Goal: Task Accomplishment & Management: Manage account settings

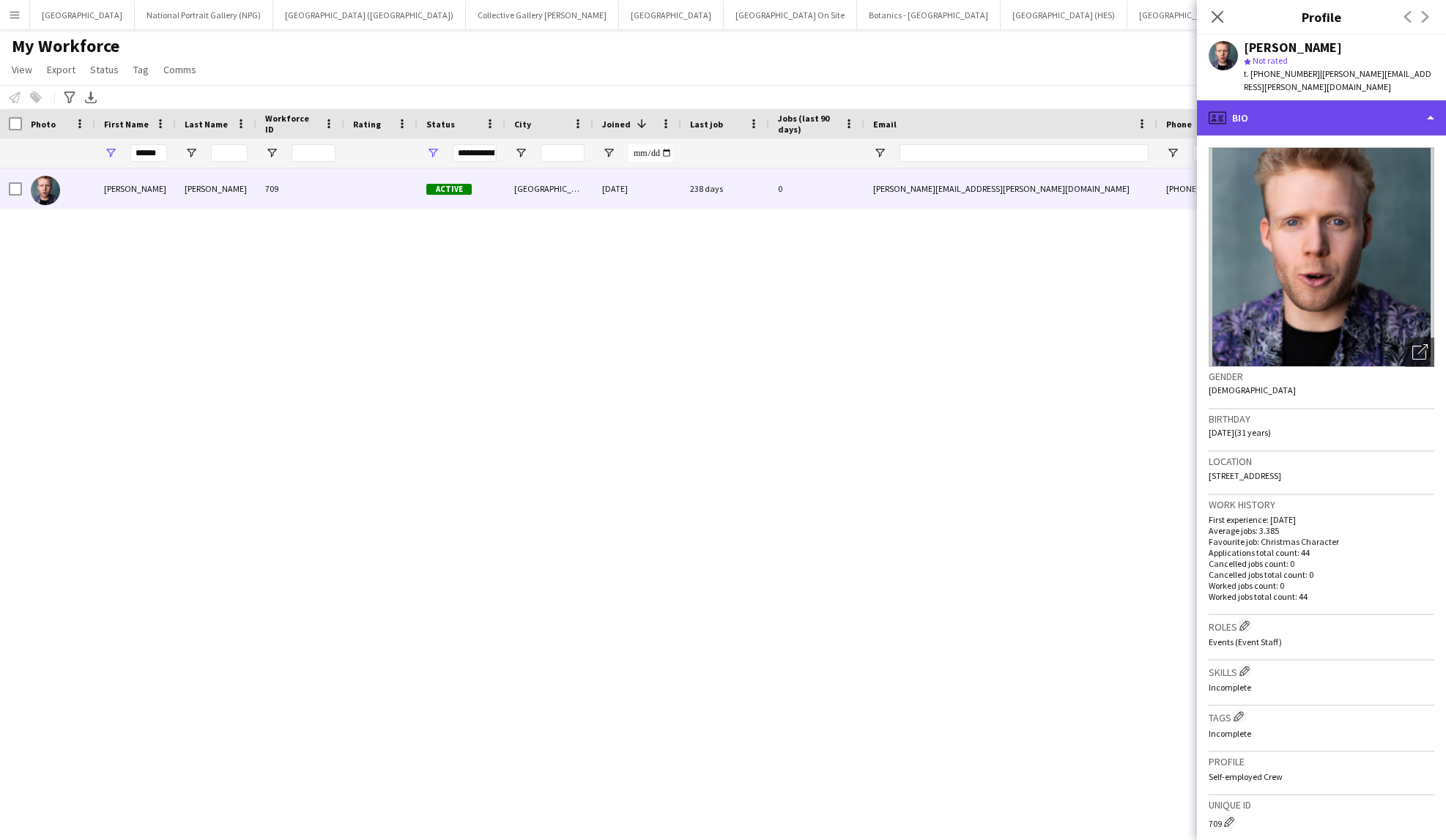
click at [1394, 100] on div "profile Bio" at bounding box center [1321, 118] width 249 height 35
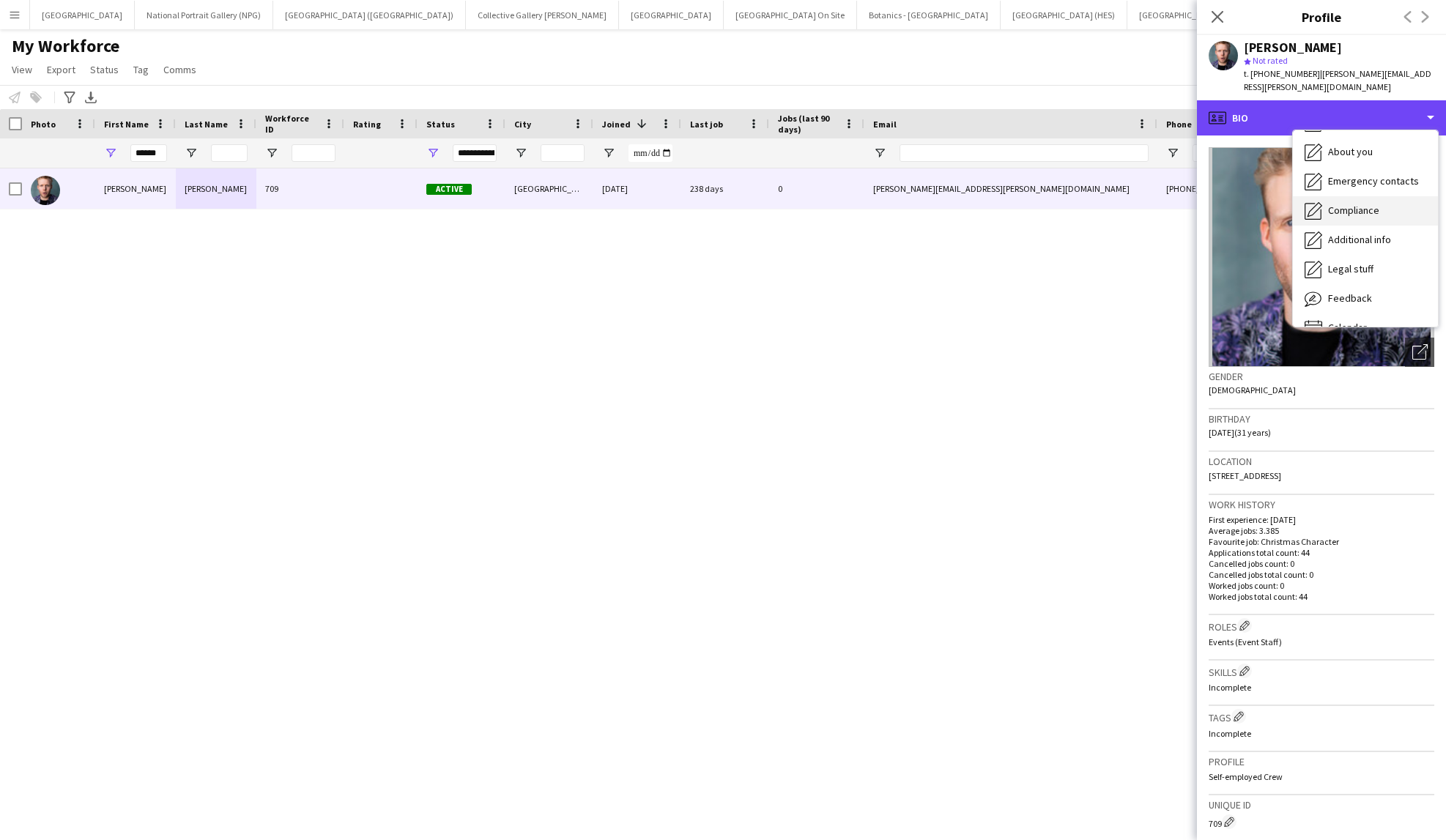
scroll to position [109, 0]
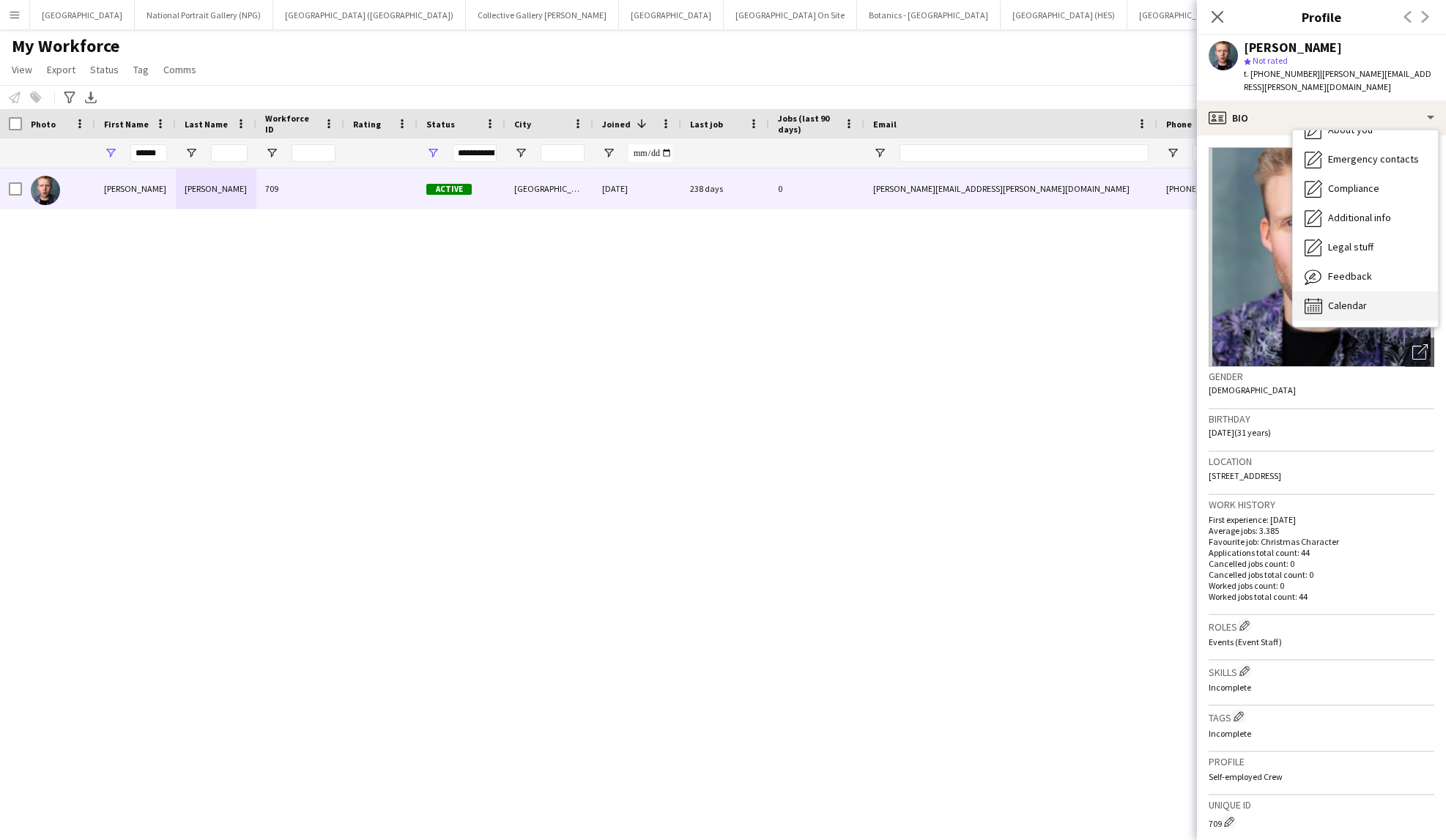
click at [1337, 299] on span "Calendar" at bounding box center [1347, 306] width 39 height 14
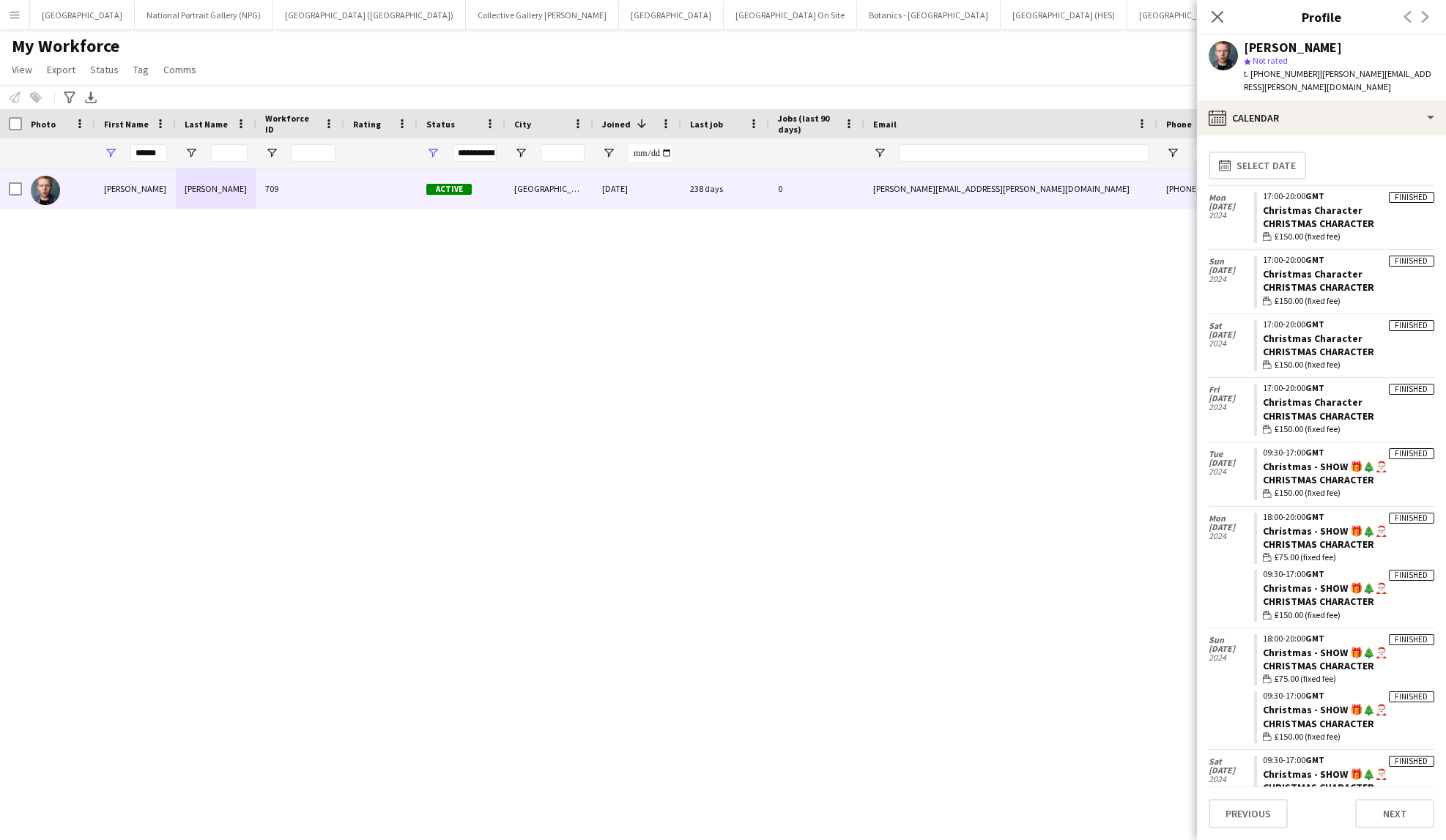
scroll to position [0, 0]
click at [1310, 334] on link "Christmas Character" at bounding box center [1313, 340] width 99 height 14
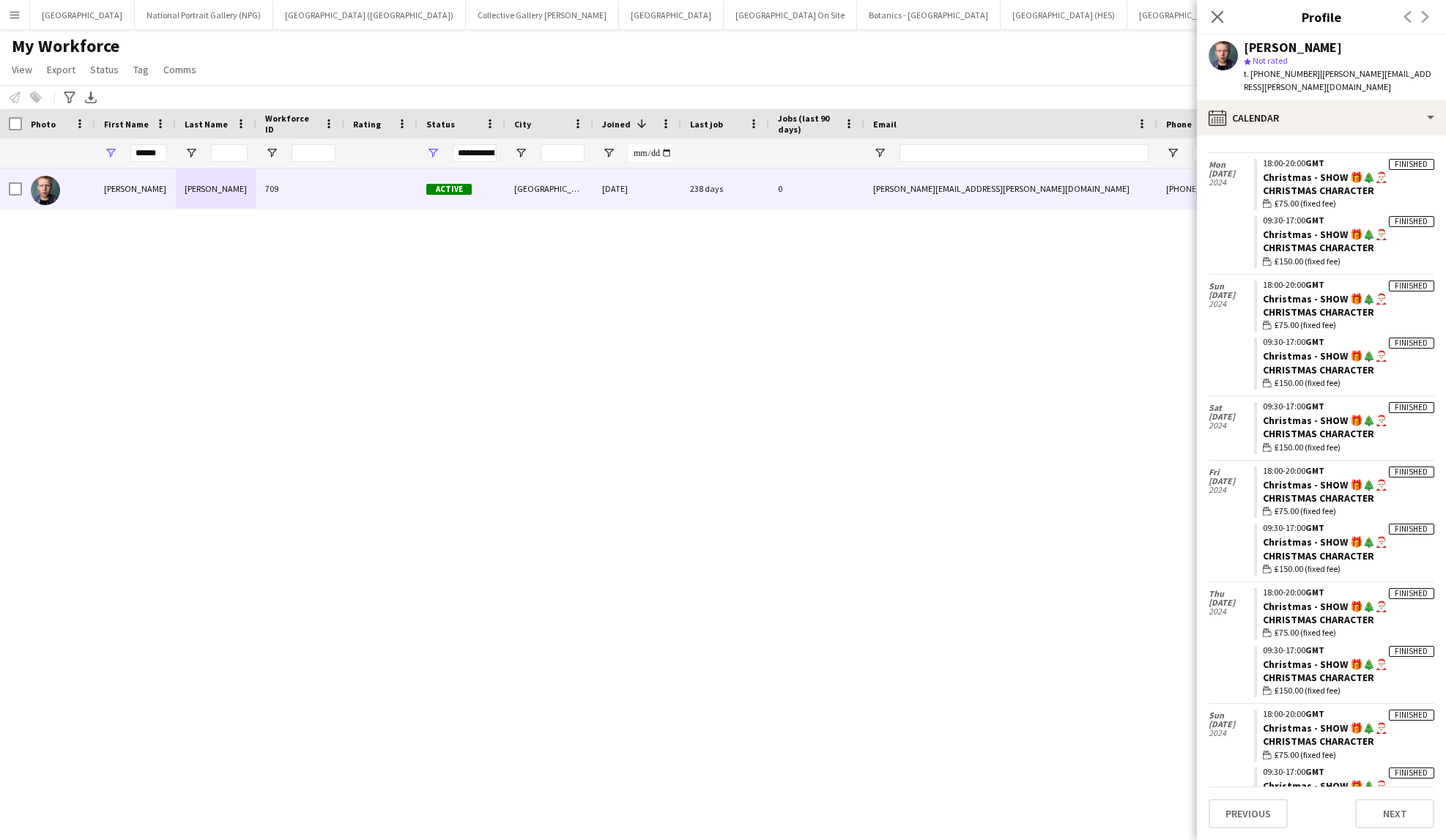
scroll to position [439, 0]
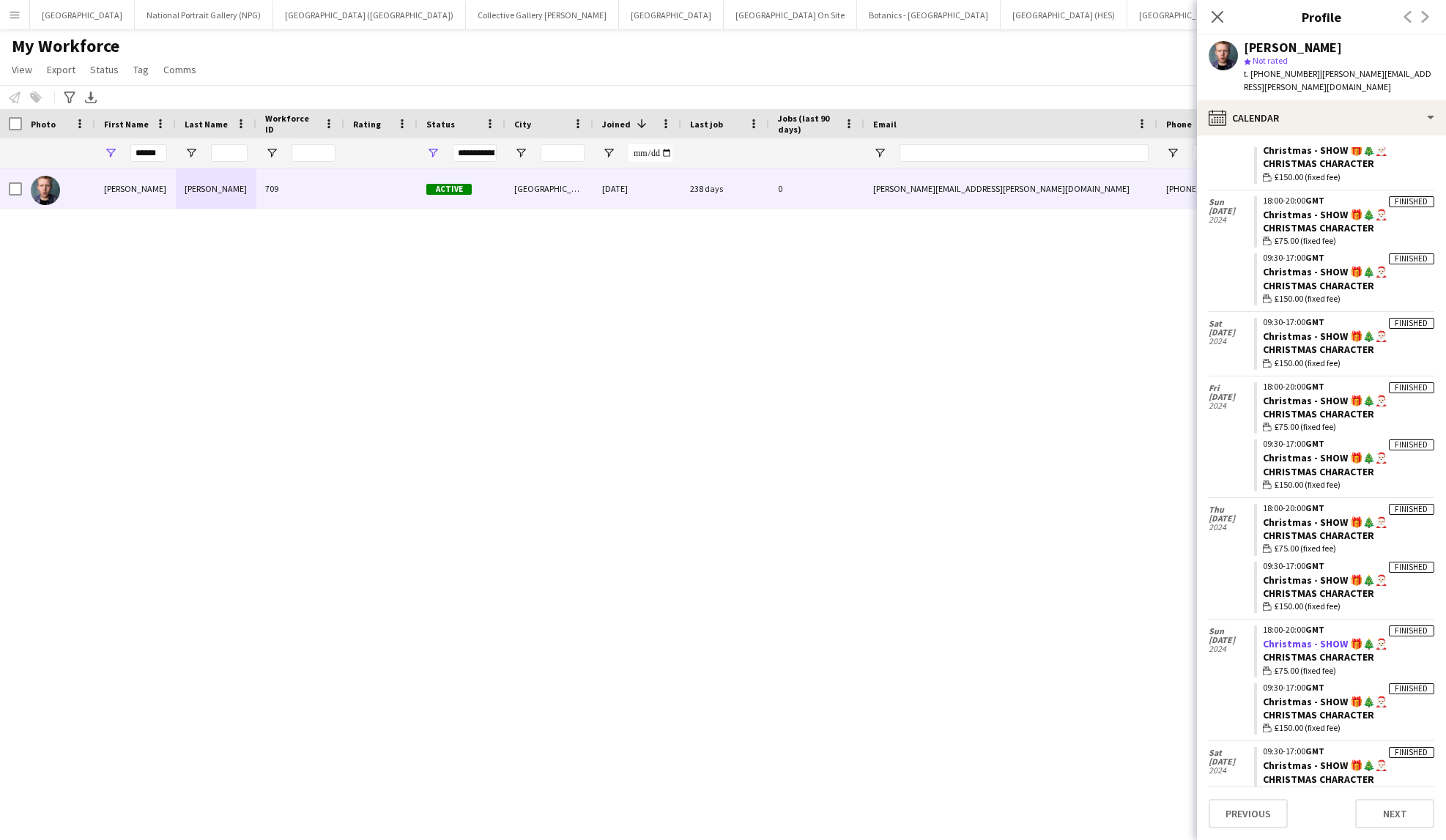
click at [1300, 637] on link "Christmas - SHOW 🎁🎄🎅🏻" at bounding box center [1326, 644] width 125 height 14
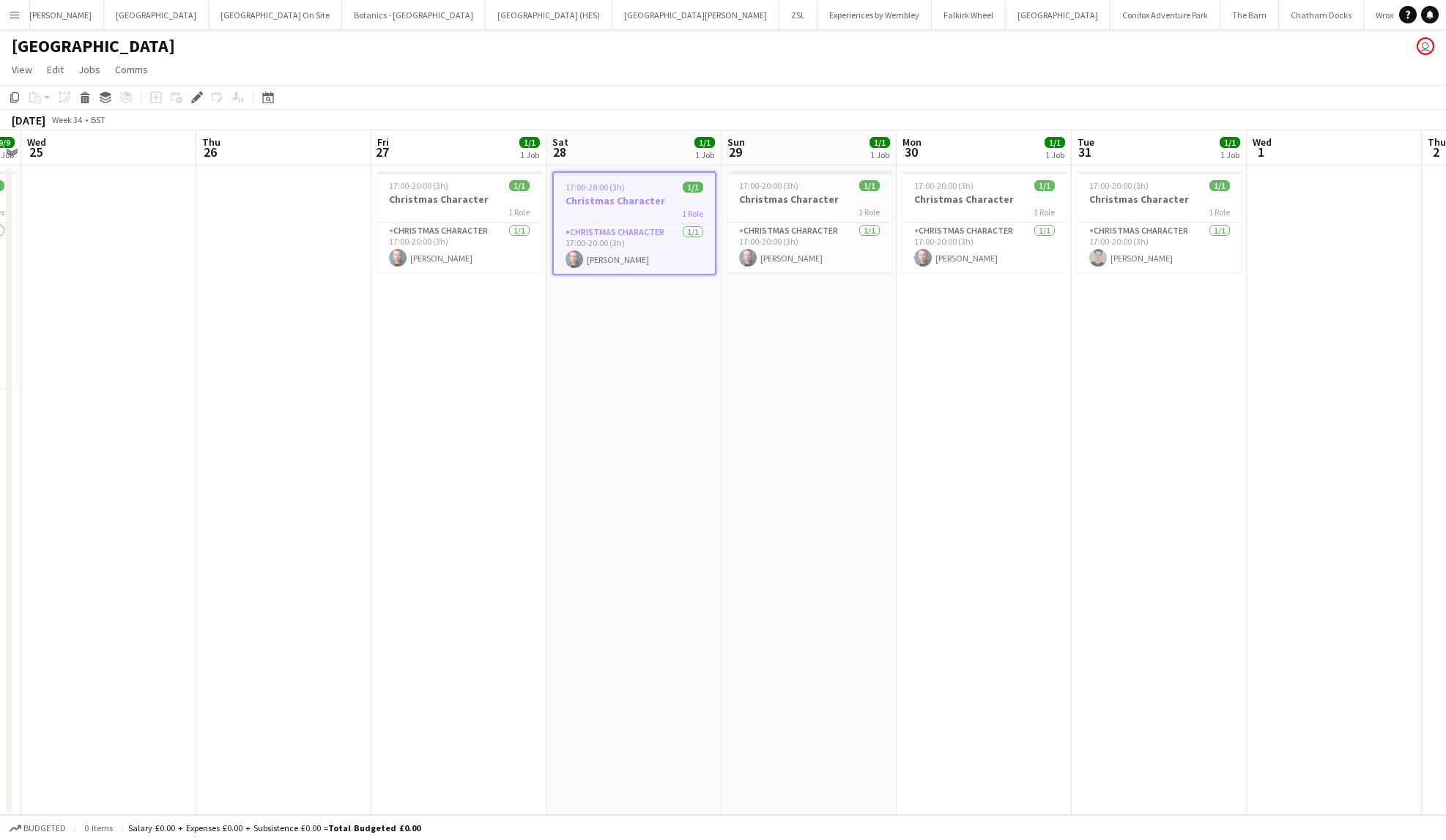
scroll to position [0, 521]
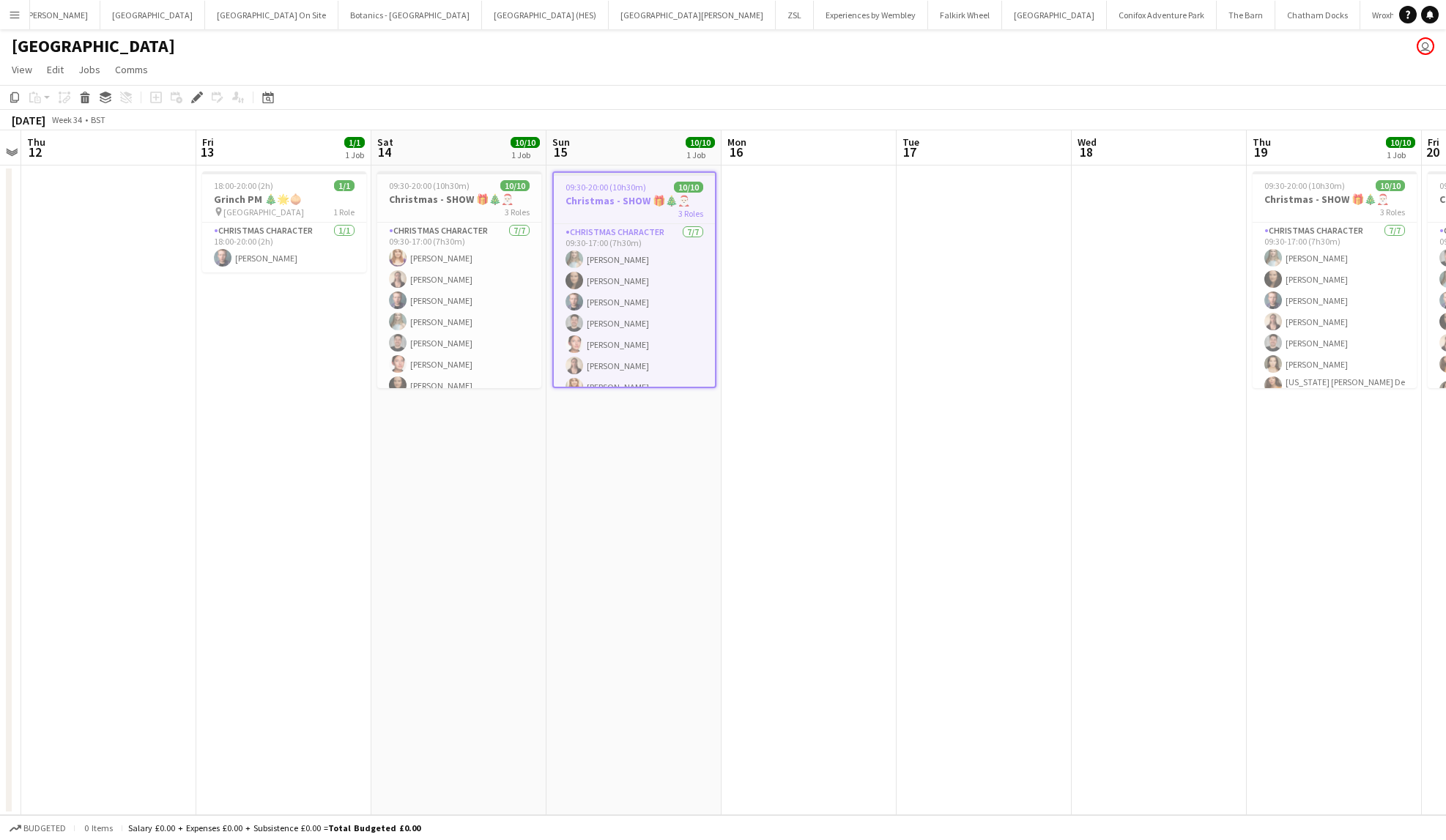
scroll to position [0, 521]
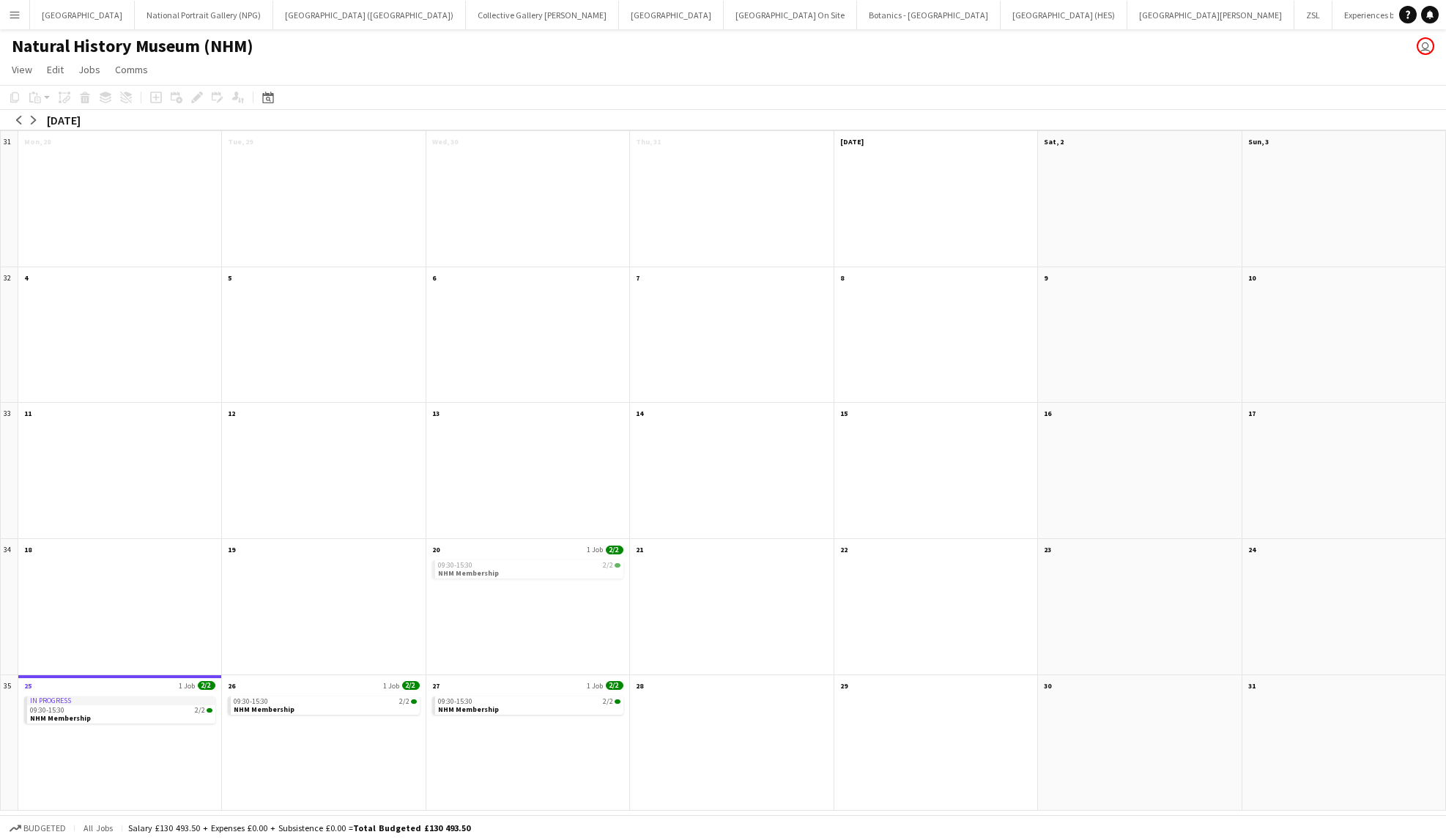
click at [24, 11] on button "Menu" at bounding box center [14, 14] width 29 height 29
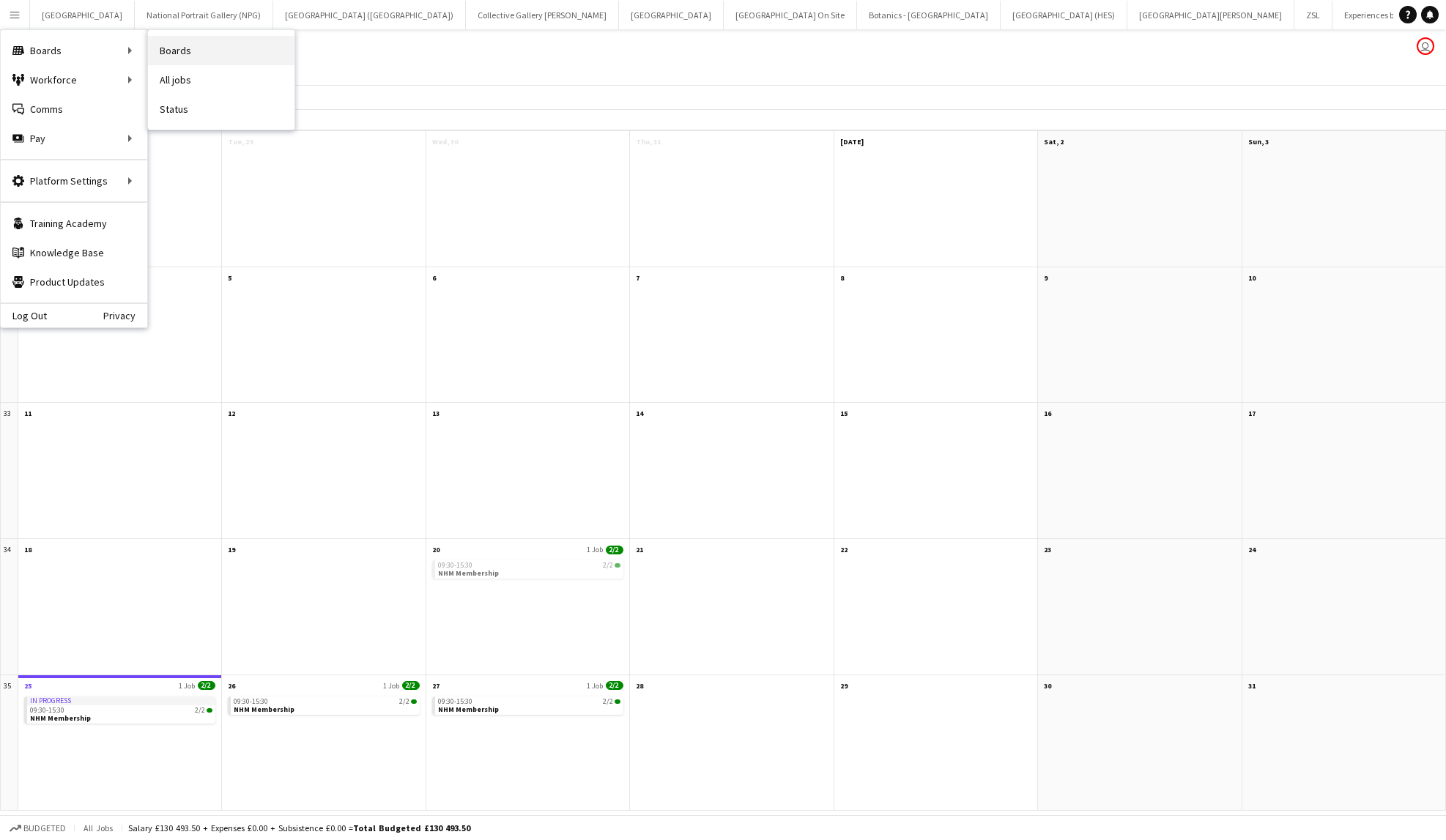
click at [182, 39] on link "Boards" at bounding box center [222, 51] width 146 height 29
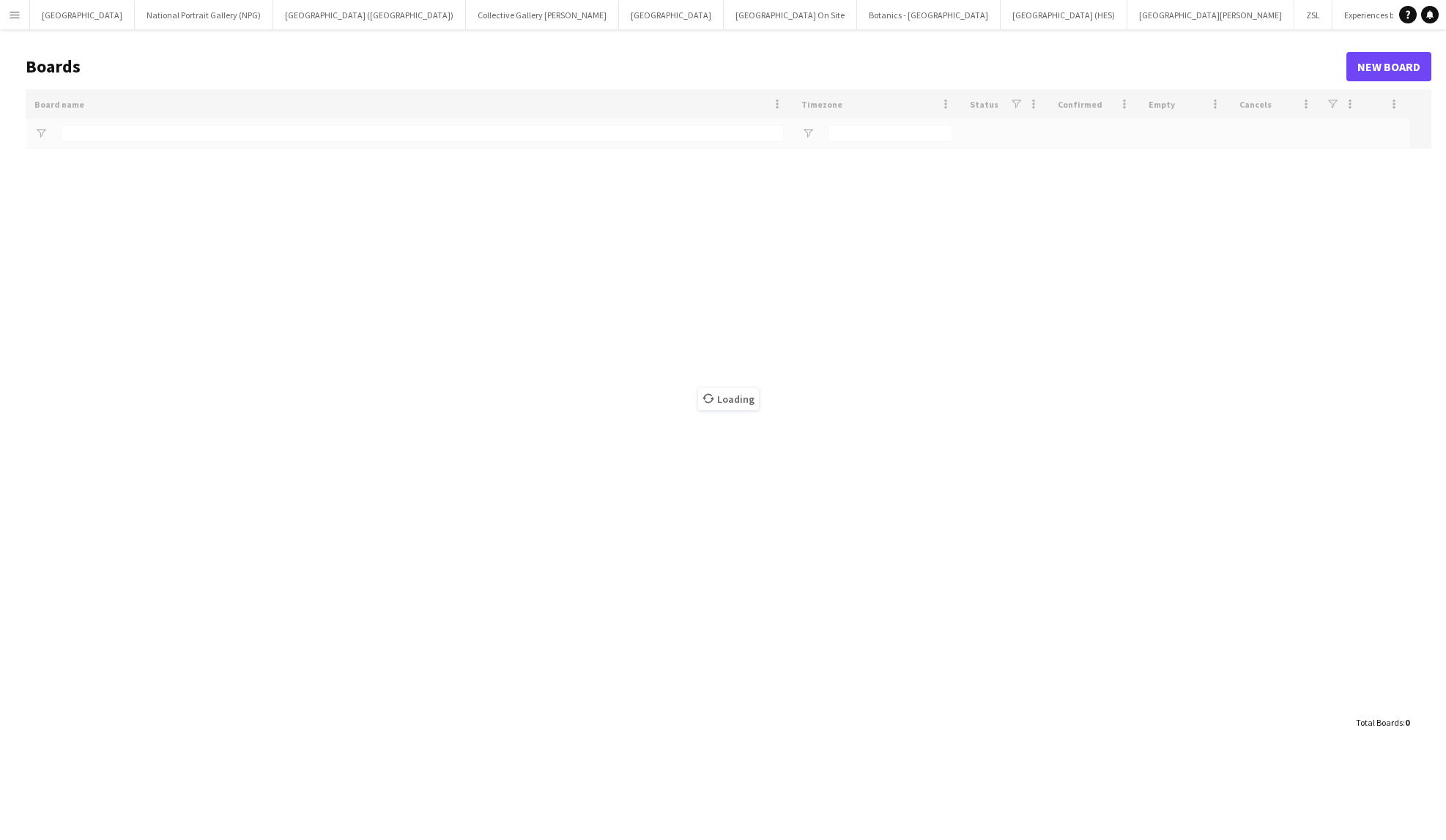
type input "****"
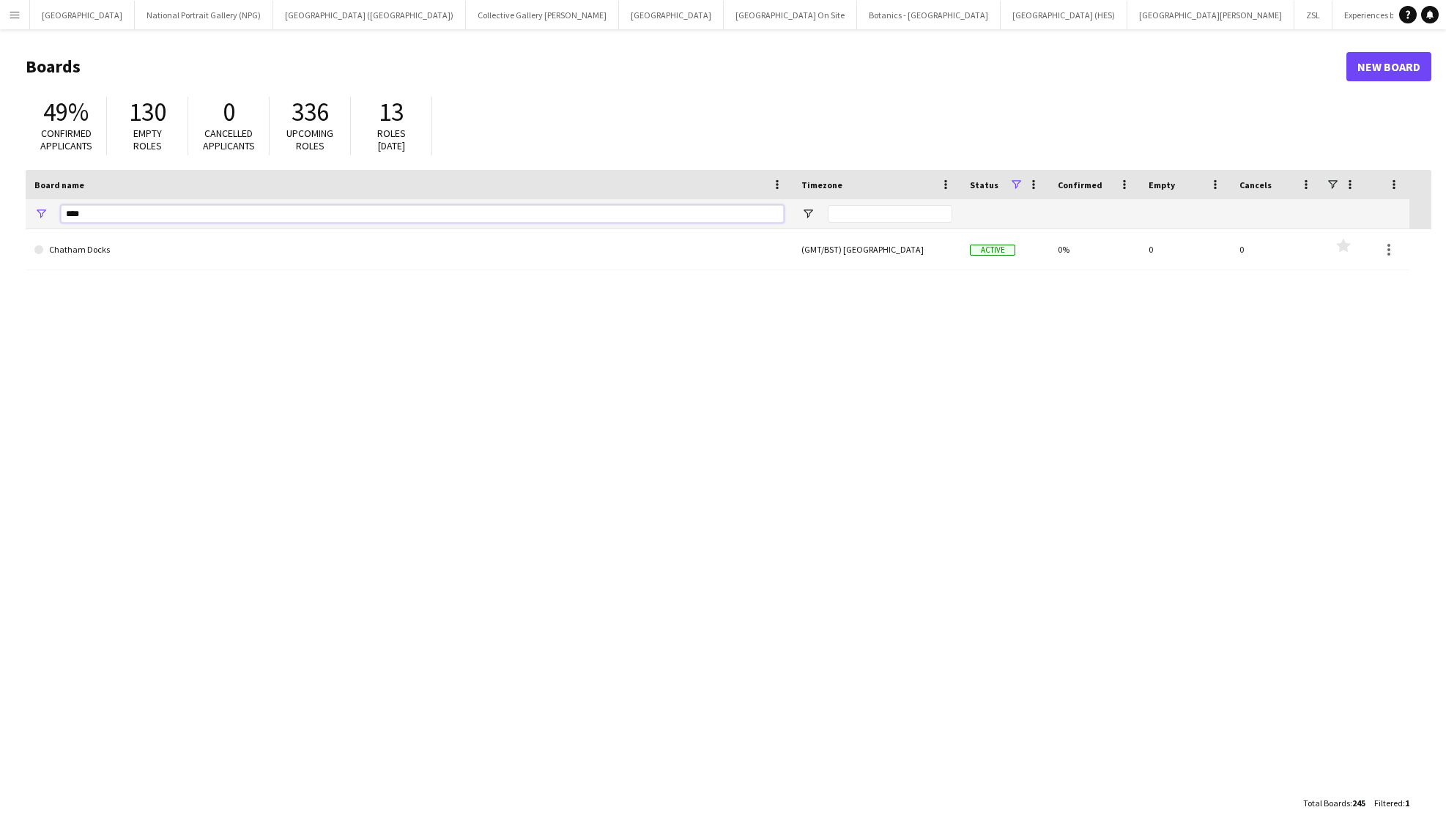
click at [129, 211] on input "****" at bounding box center [422, 213] width 723 height 17
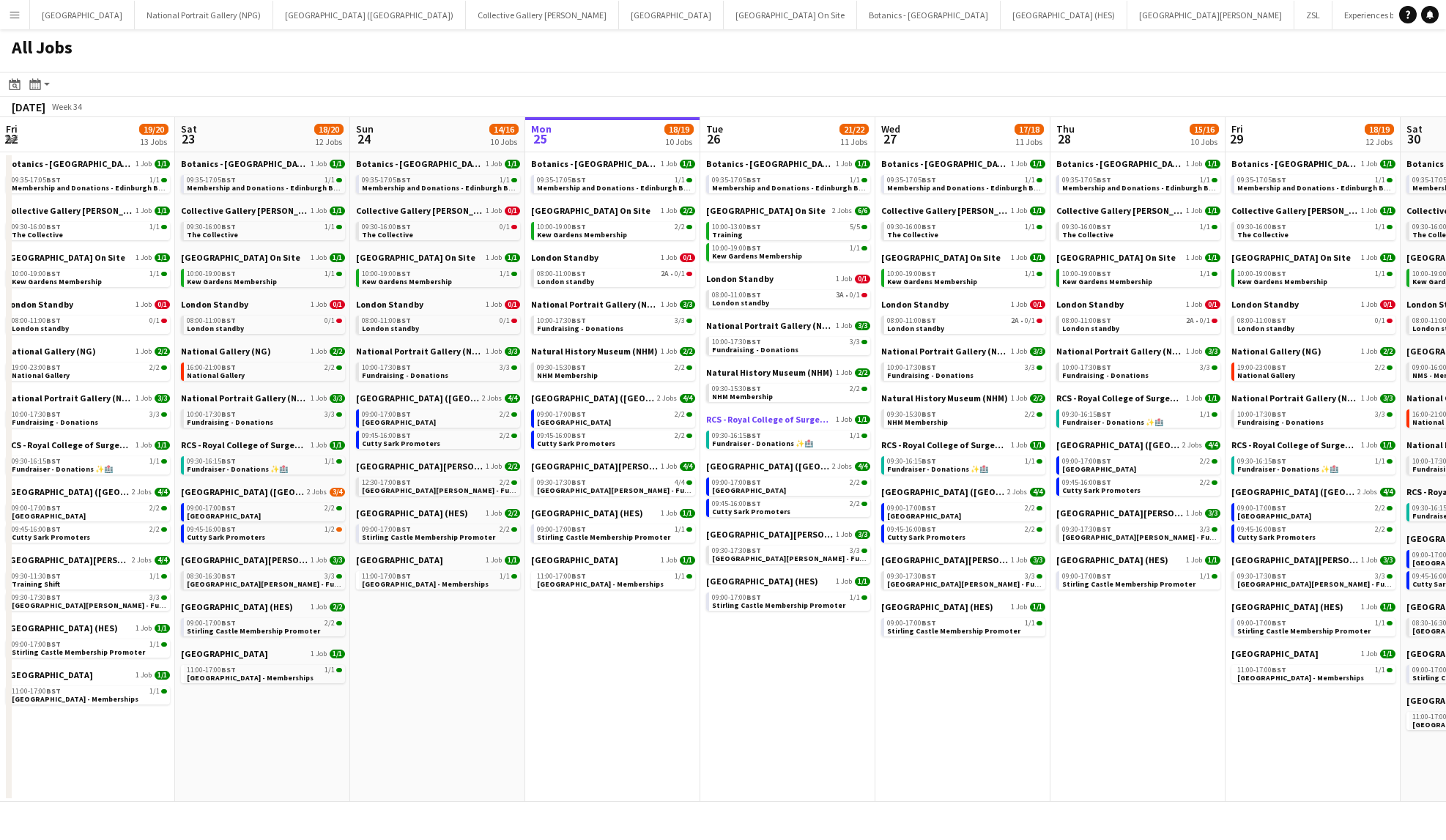
click at [780, 419] on span "RCS - Royal College of Surgeons" at bounding box center [770, 420] width 127 height 11
click at [743, 369] on span "Natural History Museum (NHM)" at bounding box center [770, 373] width 127 height 11
click at [759, 329] on span "National Portrait Gallery (NPG)" at bounding box center [770, 326] width 127 height 11
click at [752, 462] on span "[GEOGRAPHIC_DATA] ([GEOGRAPHIC_DATA])" at bounding box center [768, 467] width 123 height 11
click at [596, 469] on span "[GEOGRAPHIC_DATA][PERSON_NAME]" at bounding box center [594, 467] width 127 height 11
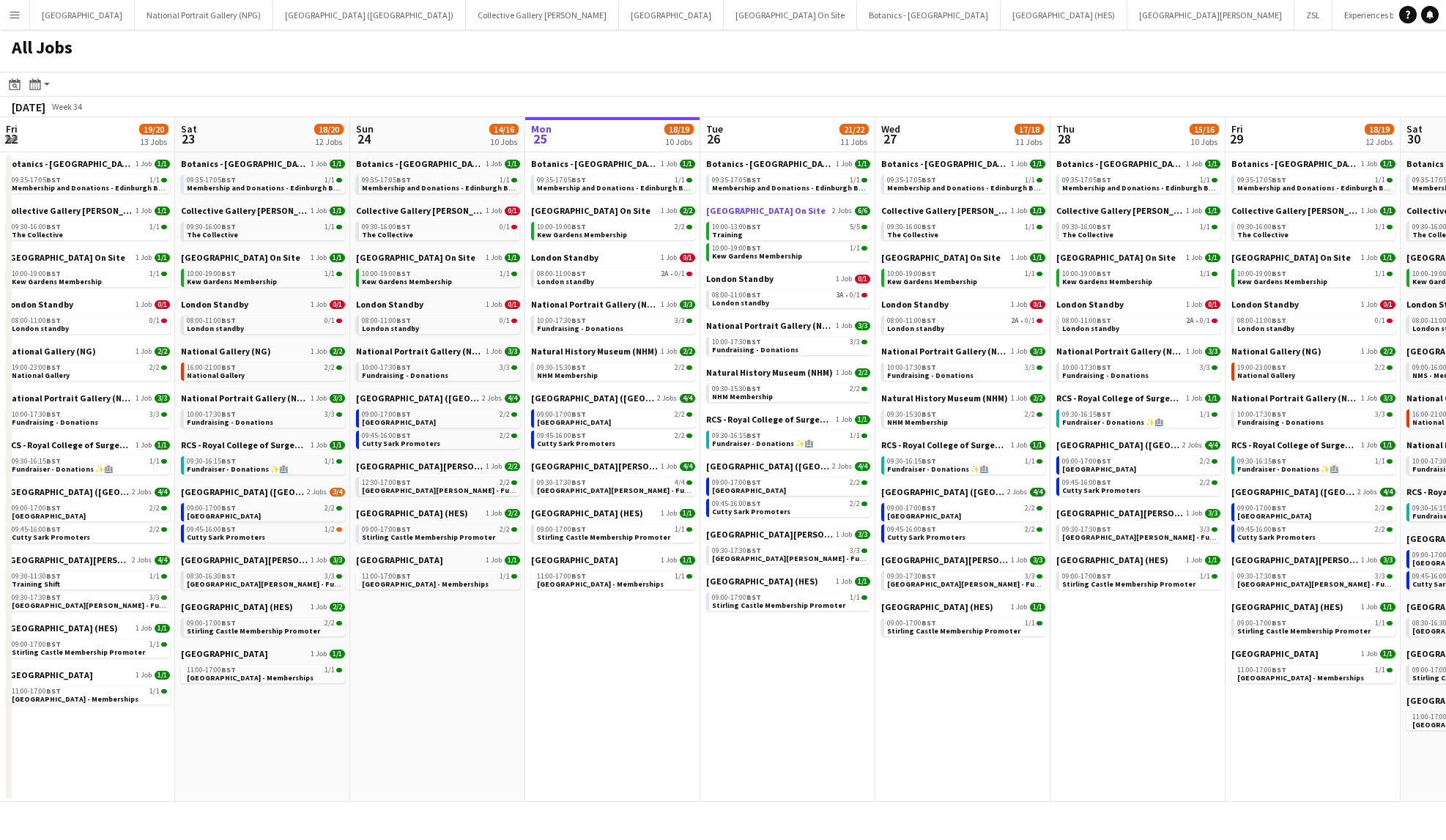
click at [766, 206] on span "[GEOGRAPHIC_DATA] On Site" at bounding box center [766, 211] width 119 height 11
click at [586, 411] on div "09:00-17:00 BST 2/2" at bounding box center [615, 415] width 156 height 7
click at [737, 159] on span "Botanics - [GEOGRAPHIC_DATA]" at bounding box center [770, 164] width 127 height 11
click at [741, 581] on span "[GEOGRAPHIC_DATA] (HES)" at bounding box center [762, 581] width 112 height 11
click at [747, 534] on span "[GEOGRAPHIC_DATA][PERSON_NAME]" at bounding box center [770, 534] width 127 height 11
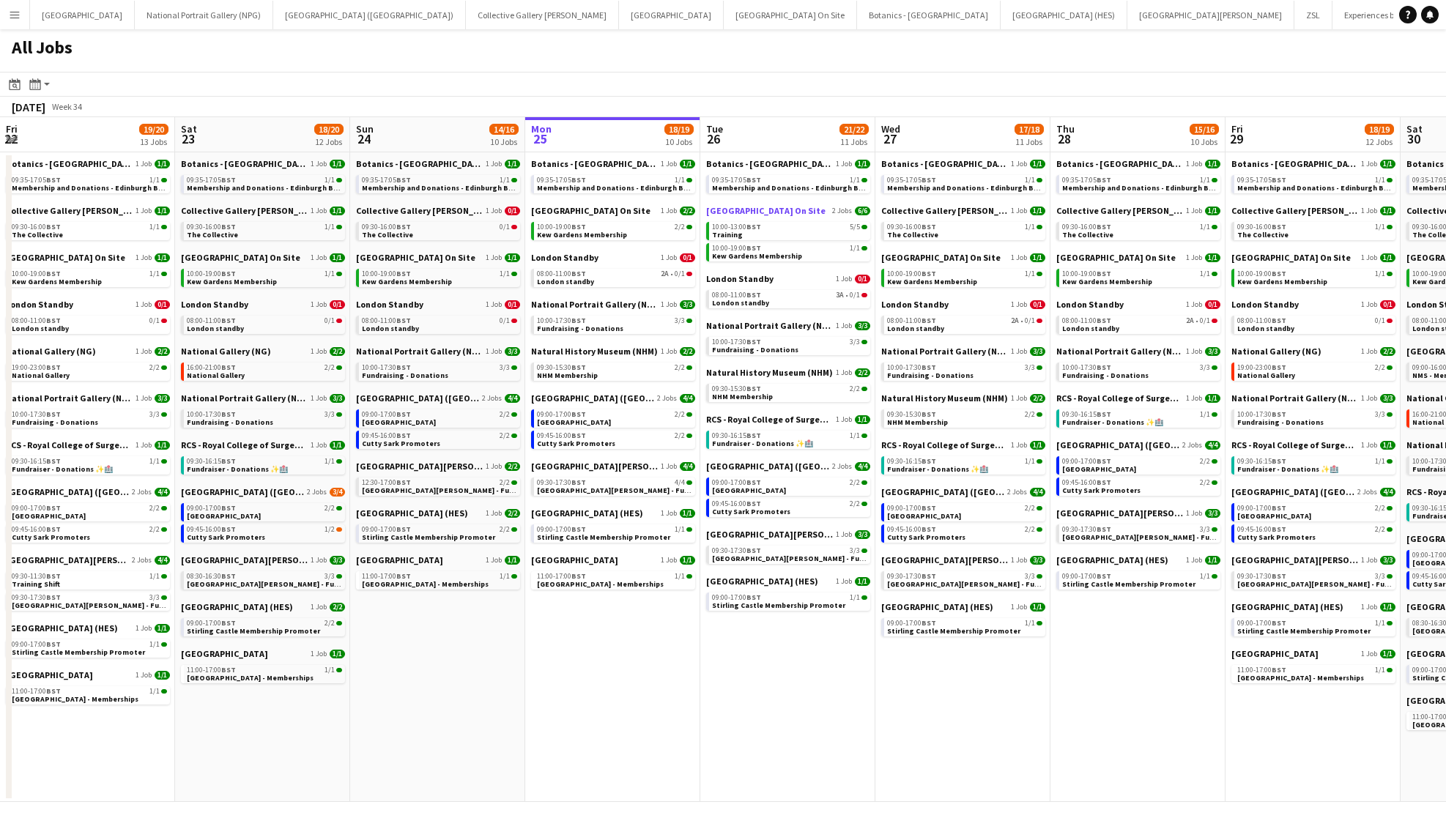
click at [723, 207] on span "[GEOGRAPHIC_DATA] On Site" at bounding box center [766, 211] width 119 height 11
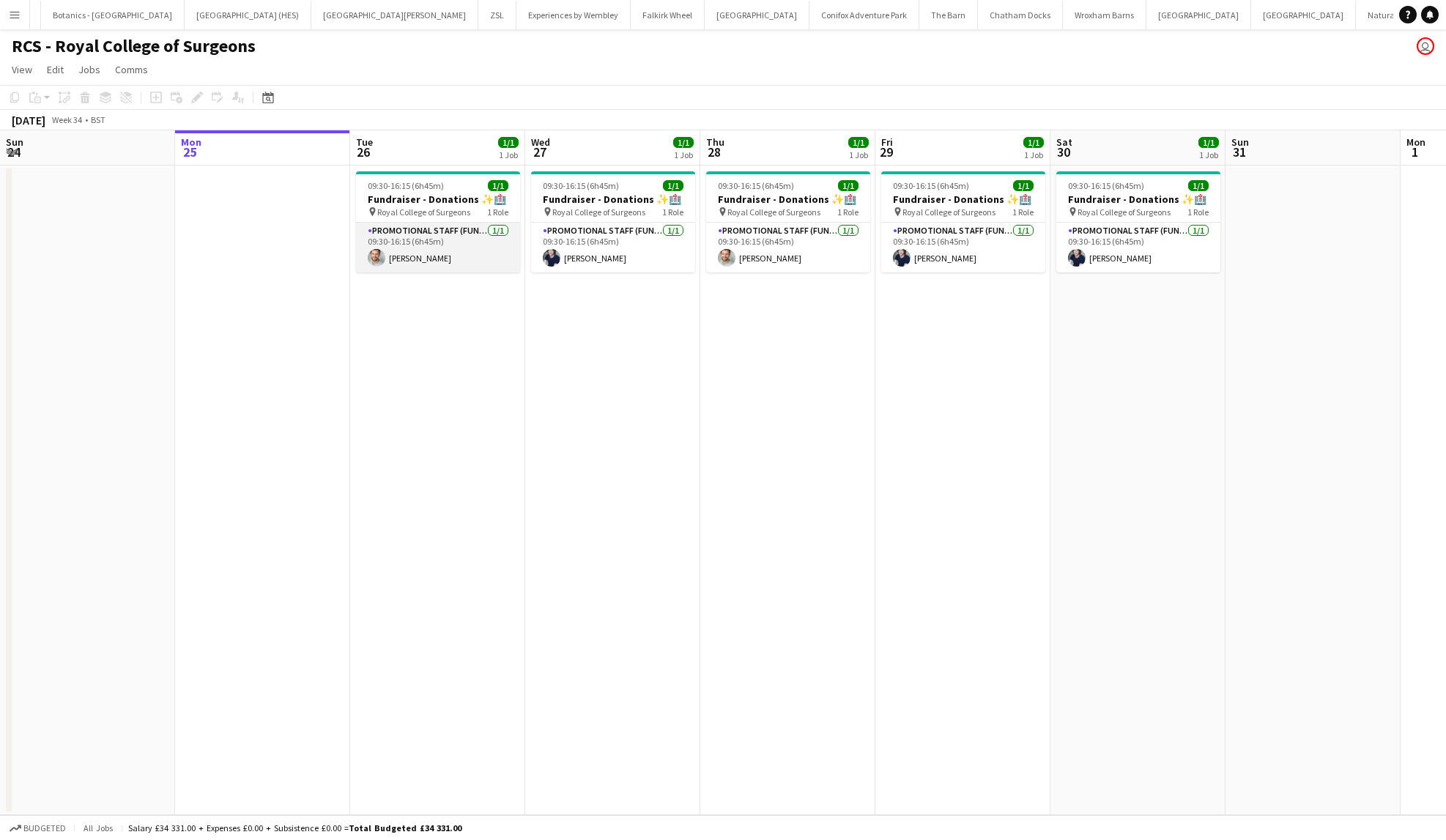
click at [438, 235] on app-card-role "Promotional Staff (Fundraiser) 1/1 09:30-16:15 (6h45m) Nathan Unthank" at bounding box center [438, 247] width 164 height 50
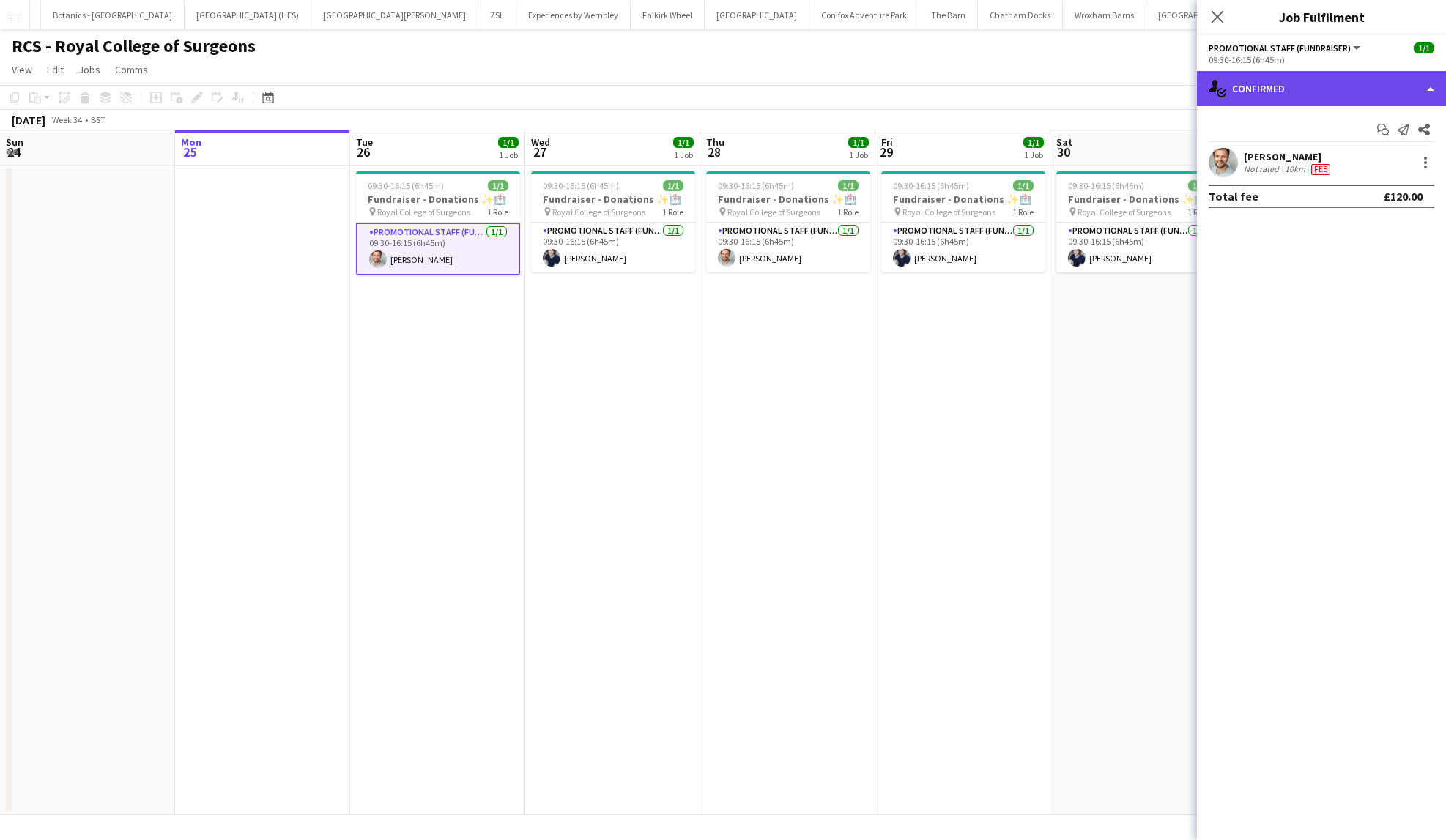
click at [1305, 85] on div "single-neutral-actions-check-2 Confirmed" at bounding box center [1321, 89] width 249 height 35
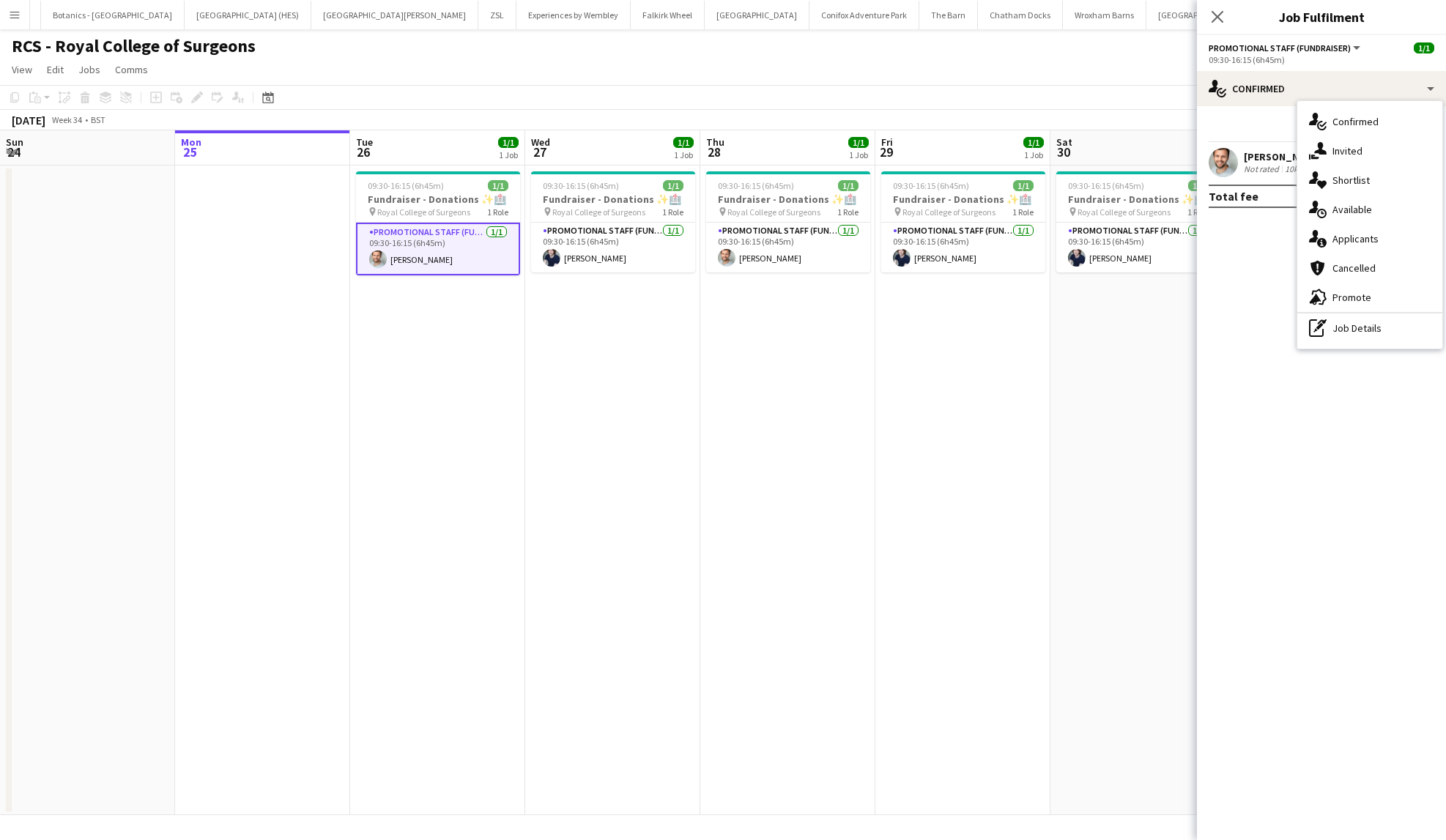
click at [683, 396] on app-date-cell "09:30-16:15 (6h45m) 1/1 Fundraiser - Donations ✨🏥 pin Royal College of Surgeons…" at bounding box center [613, 490] width 175 height 650
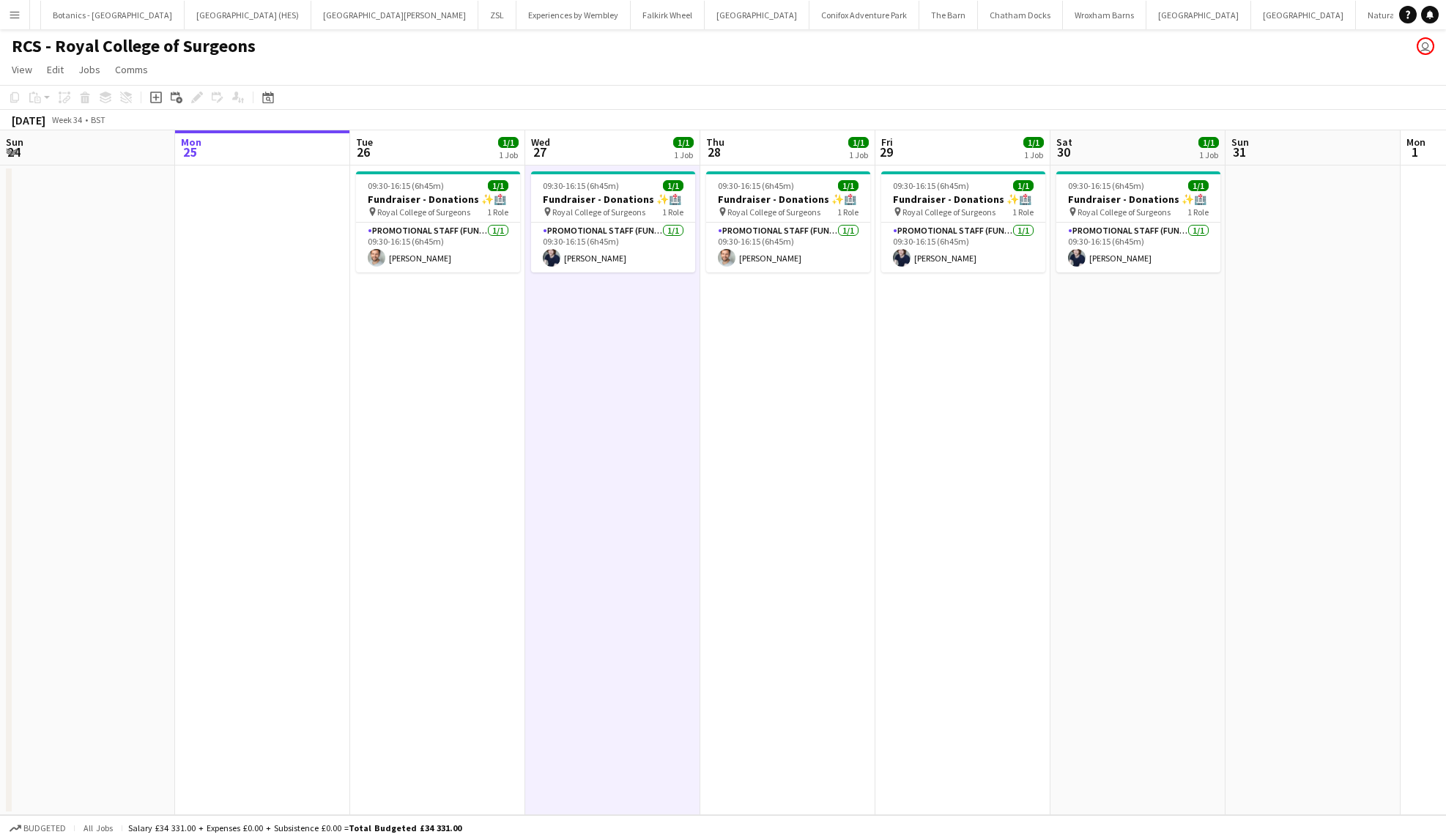
click at [592, 218] on app-job-card "09:30-16:15 (6h45m) 1/1 Fundraiser - Donations ✨🏥 pin Royal College of Surgeons…" at bounding box center [612, 222] width 164 height 101
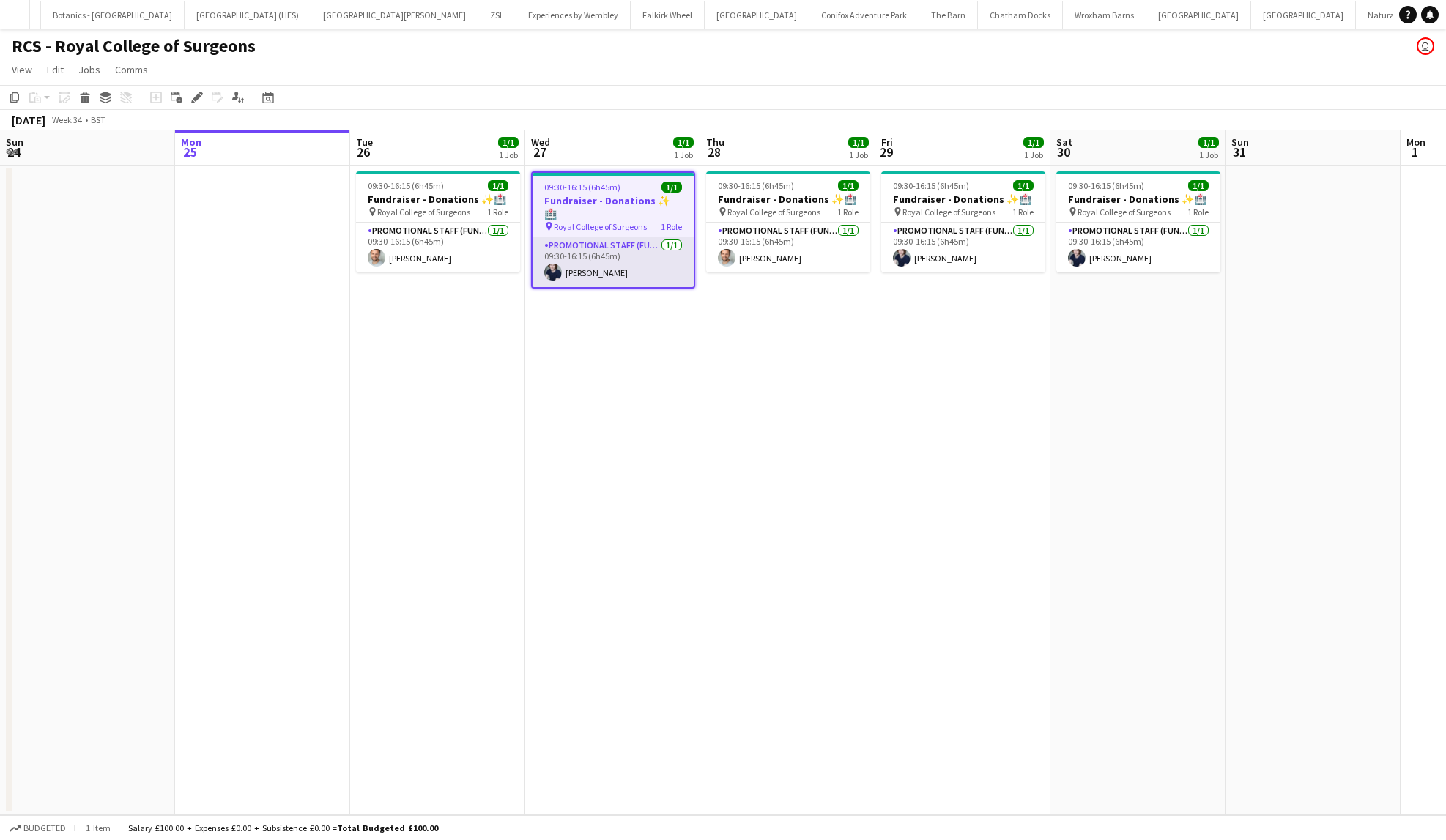
click at [594, 238] on app-card-role "Promotional Staff (Fundraiser) 1/1 09:30-16:15 (6h45m) Cameron Essam" at bounding box center [613, 262] width 161 height 50
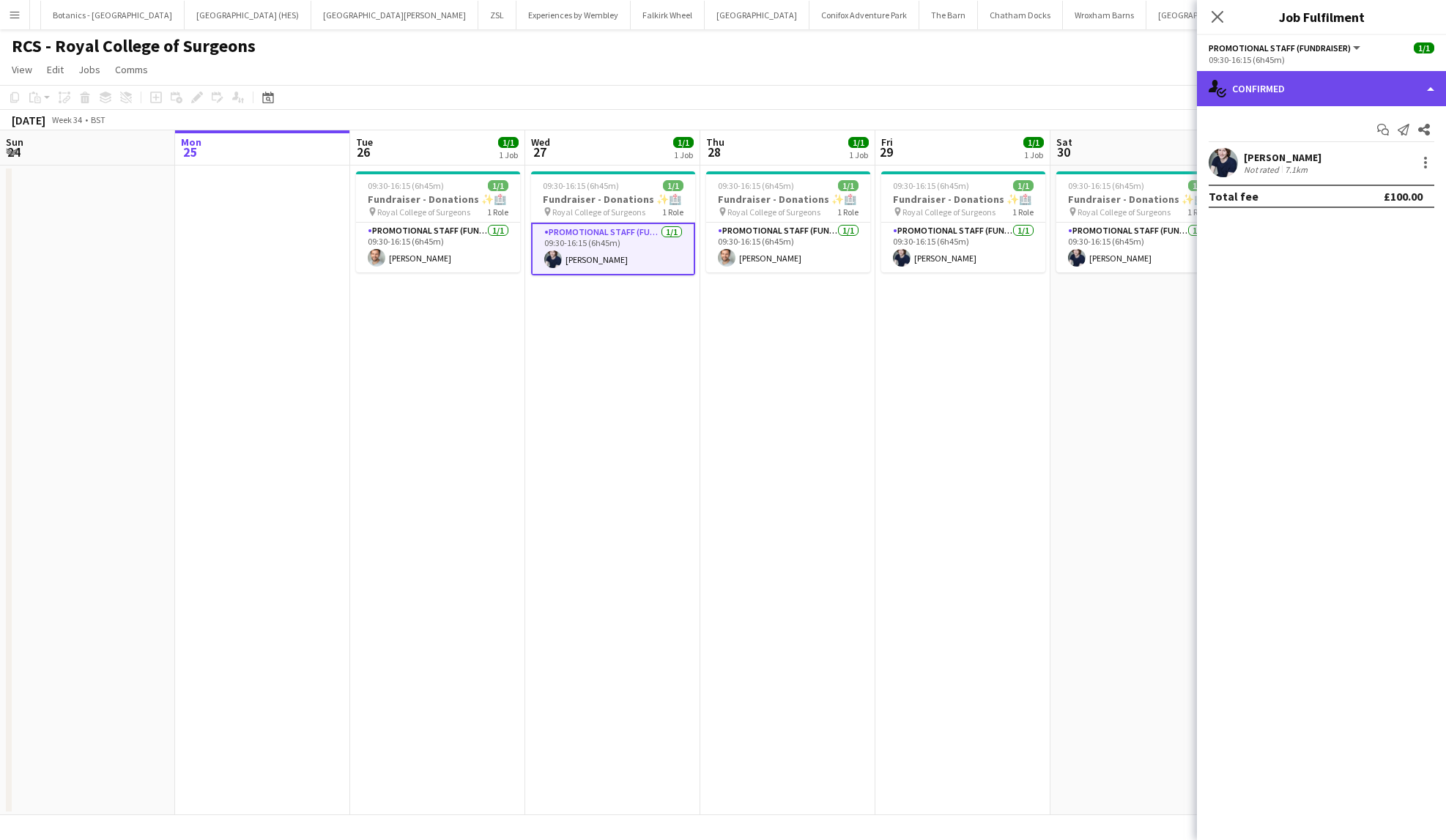
click at [1304, 83] on div "single-neutral-actions-check-2 Confirmed" at bounding box center [1321, 89] width 249 height 35
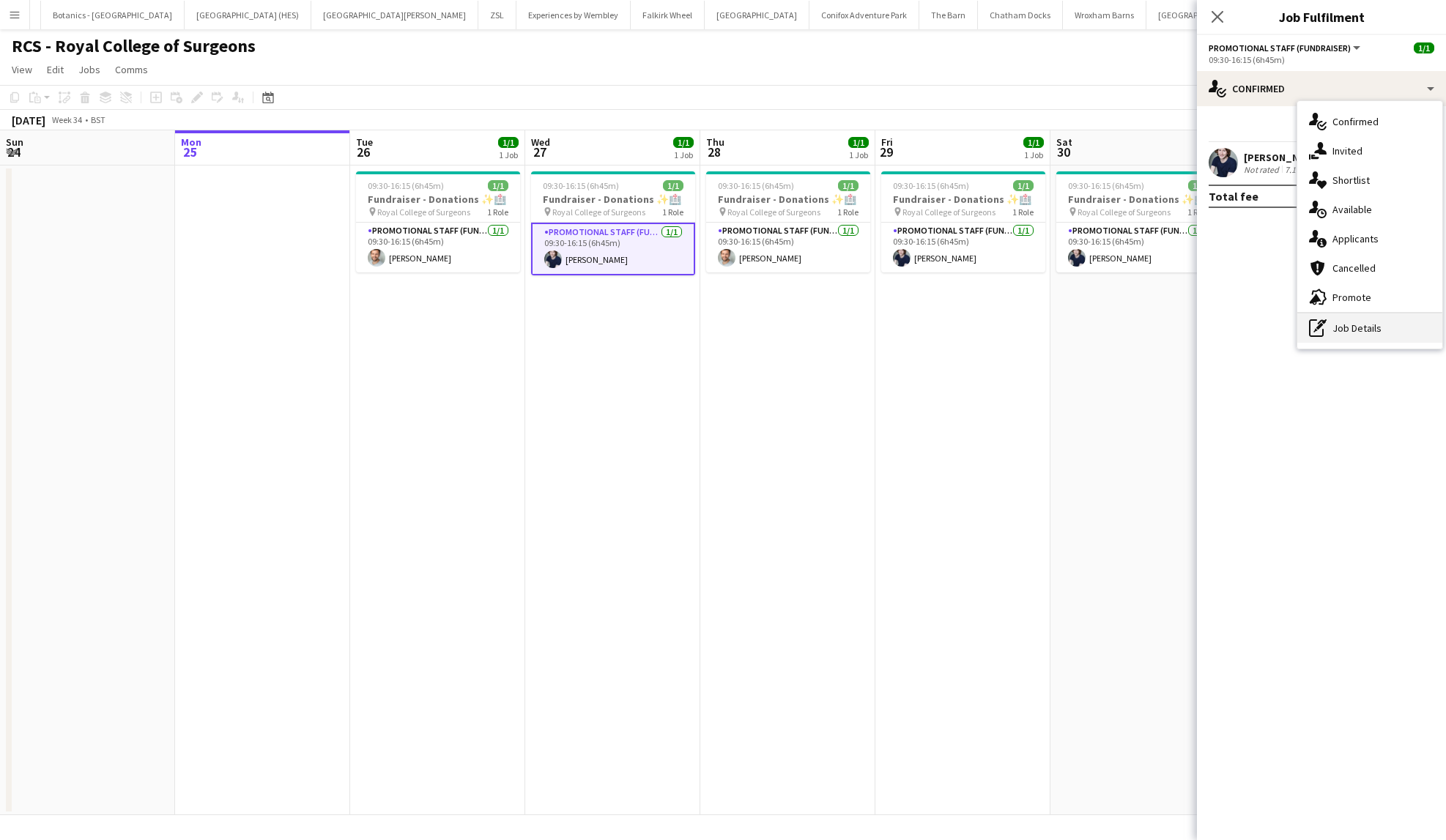
click at [1335, 323] on div "pen-write Job Details" at bounding box center [1370, 328] width 145 height 29
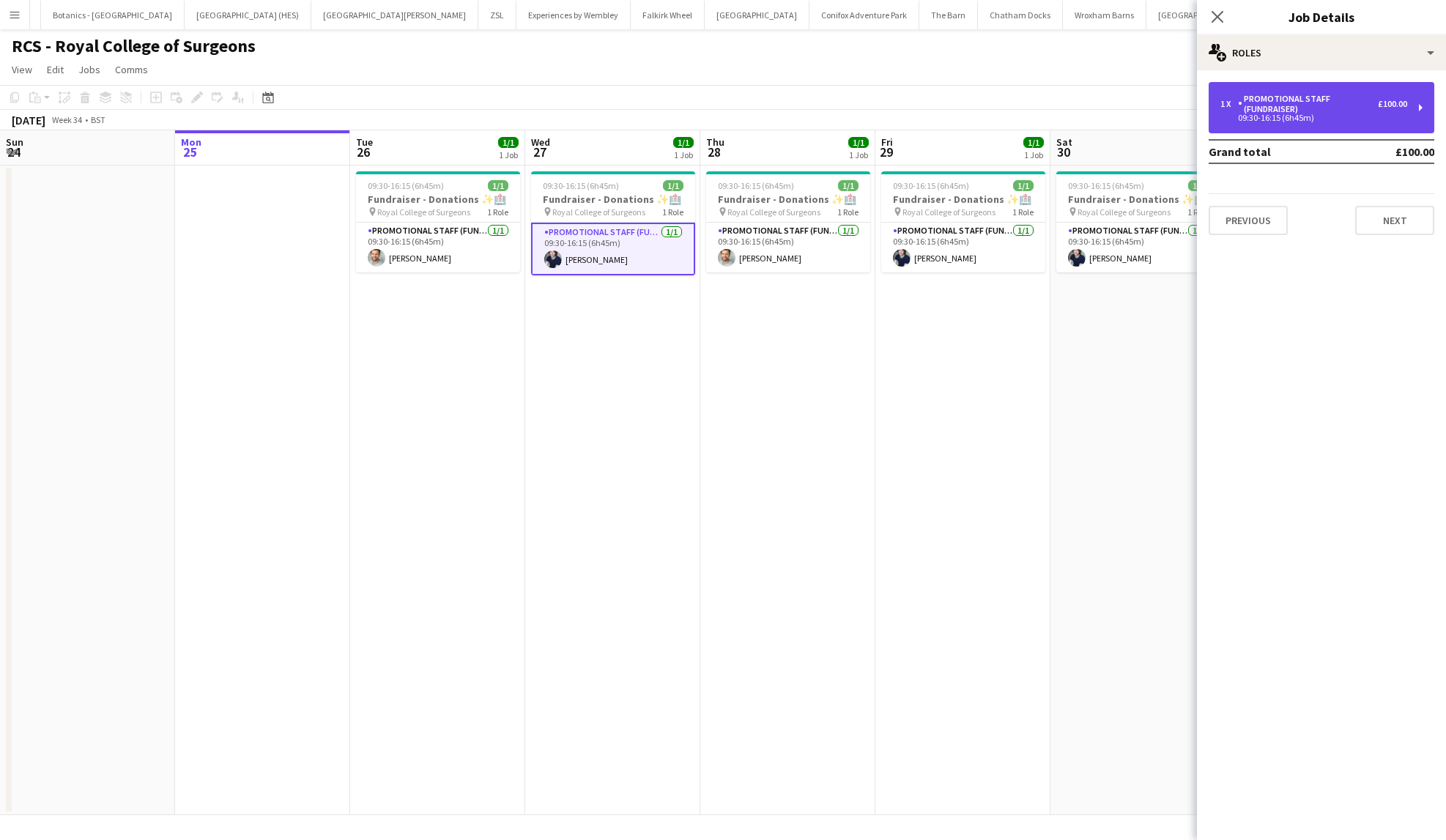
click at [1307, 107] on div "Promotional Staff (Fundraiser)" at bounding box center [1308, 104] width 140 height 21
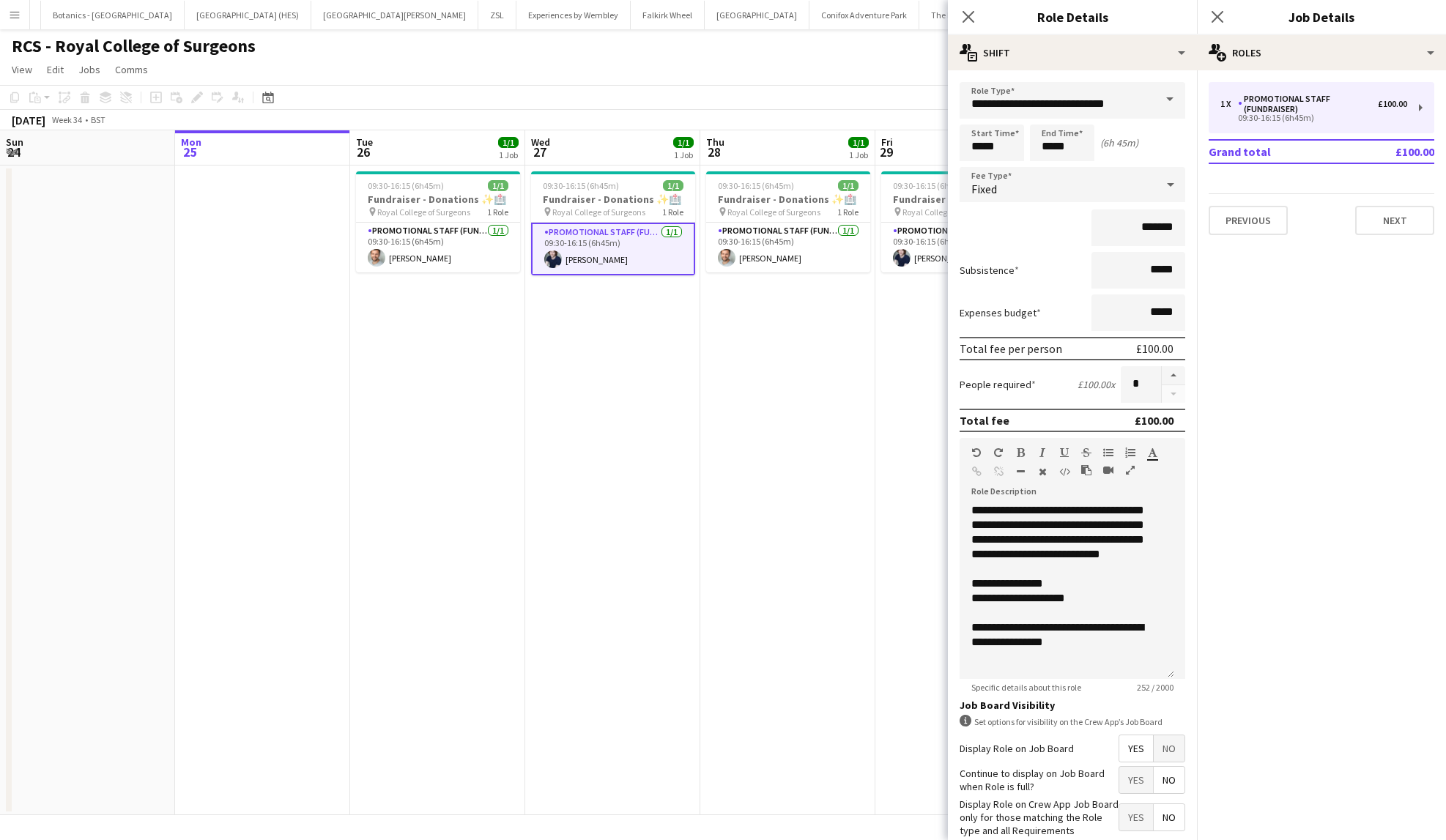
click at [778, 60] on app-page-menu "View Day view expanded Day view collapsed Month view Date picker Jump to [DATE]…" at bounding box center [723, 71] width 1446 height 28
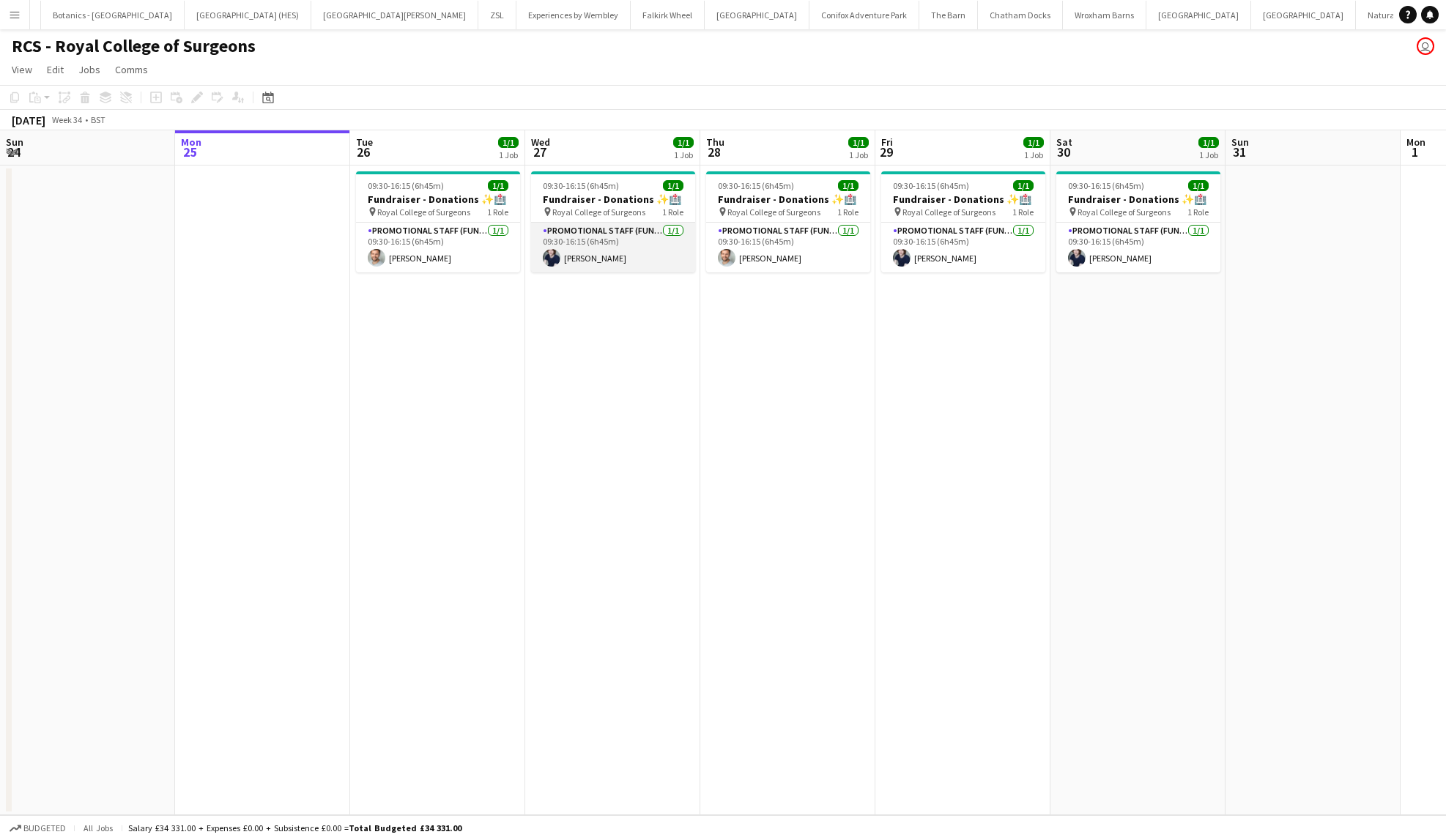
click at [639, 241] on app-card-role "Promotional Staff (Fundraiser) 1/1 09:30-16:15 (6h45m) Cameron Essam" at bounding box center [612, 247] width 164 height 50
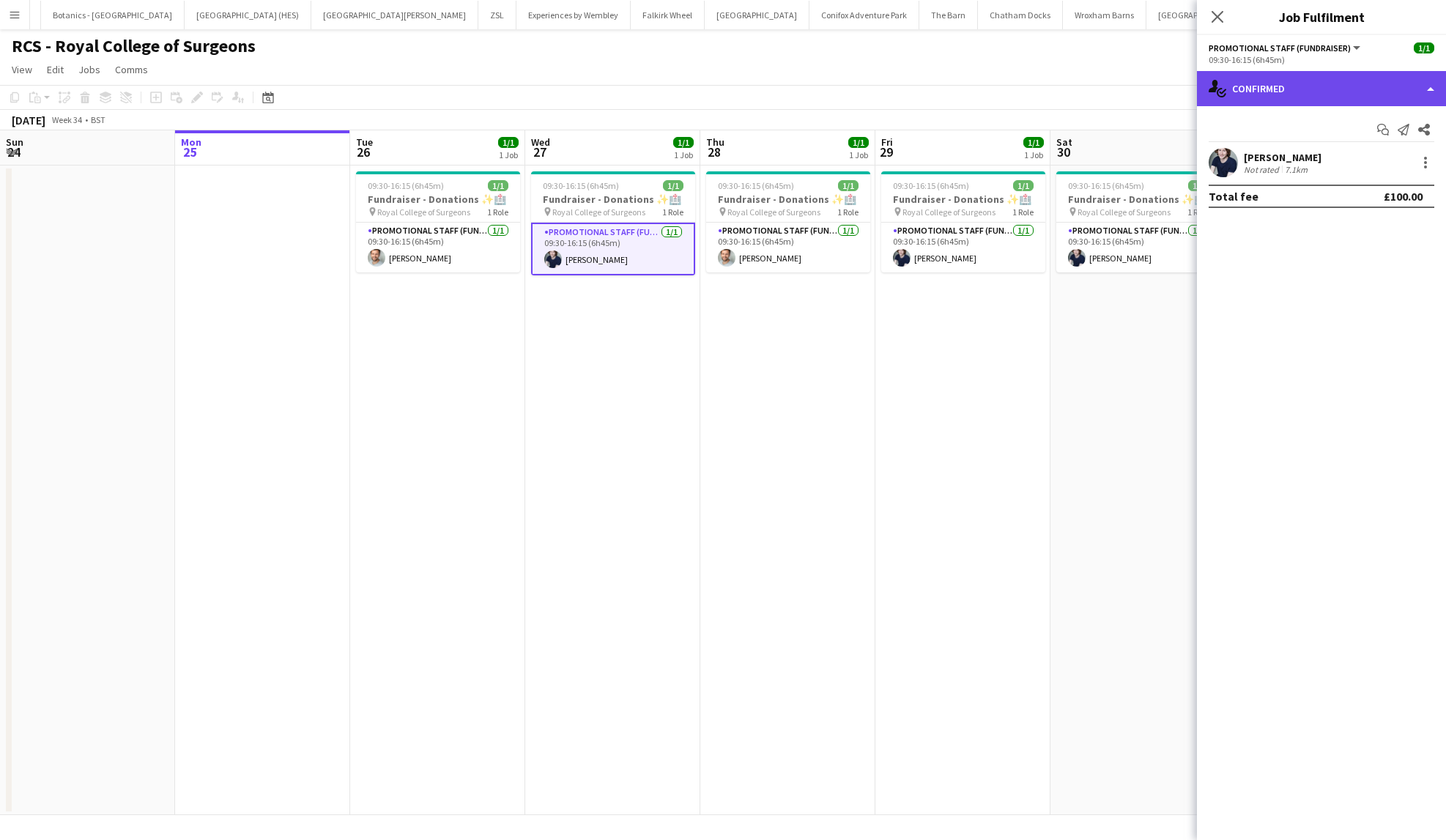
click at [1300, 80] on div "single-neutral-actions-check-2 Confirmed" at bounding box center [1321, 89] width 249 height 35
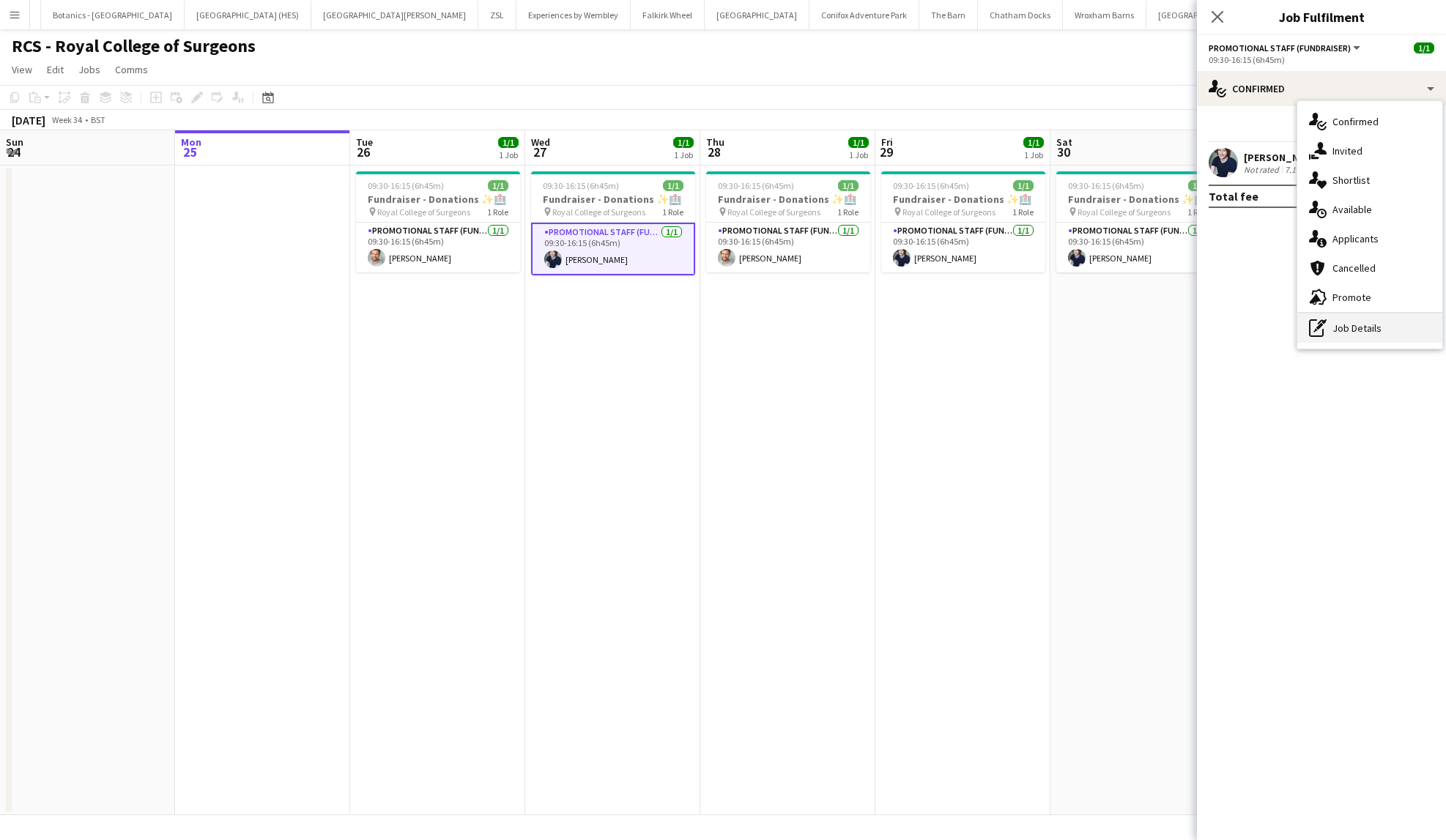
click at [1356, 333] on div "pen-write Job Details" at bounding box center [1370, 328] width 145 height 29
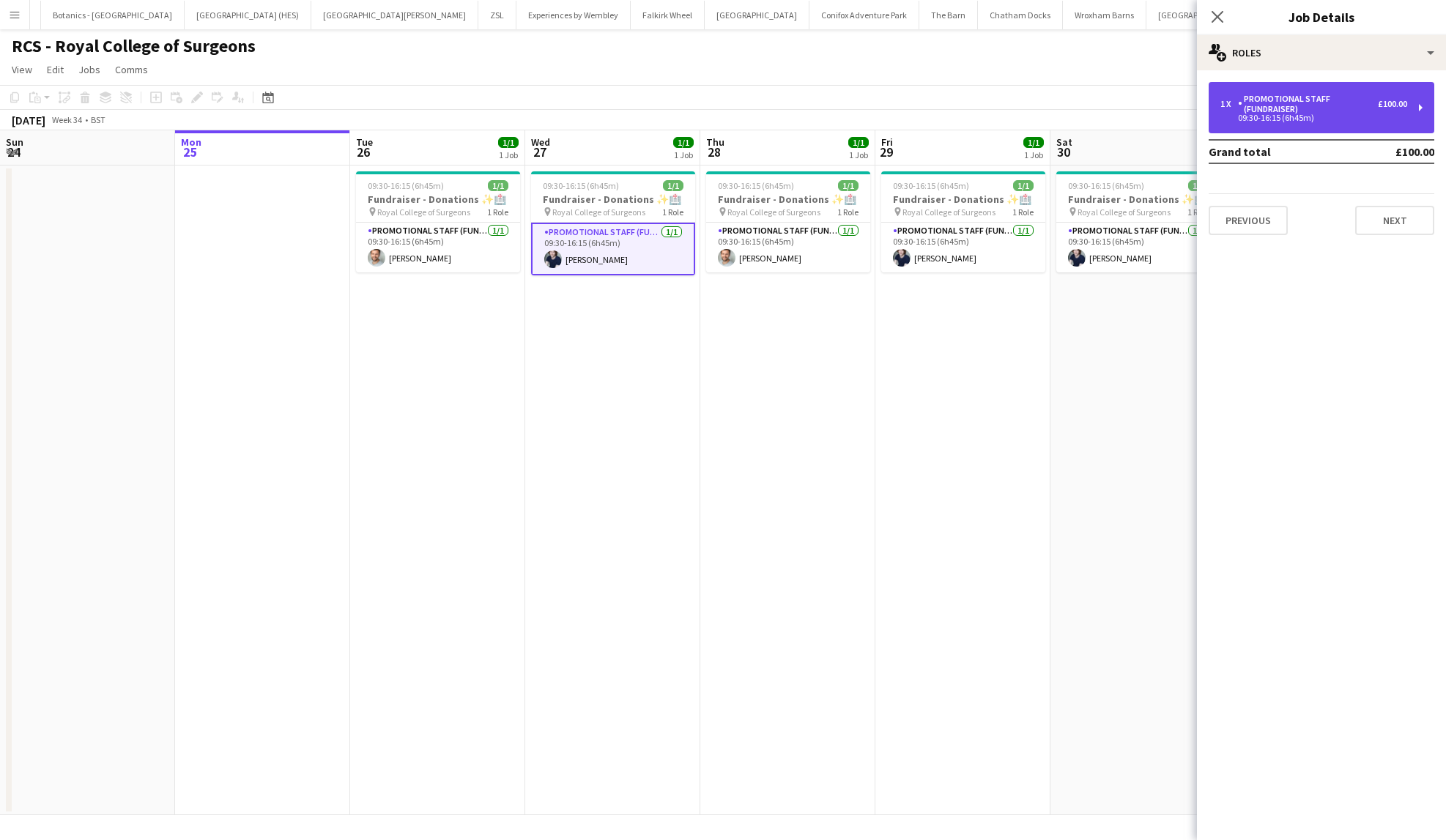
click at [1332, 110] on div "Promotional Staff (Fundraiser)" at bounding box center [1308, 104] width 140 height 21
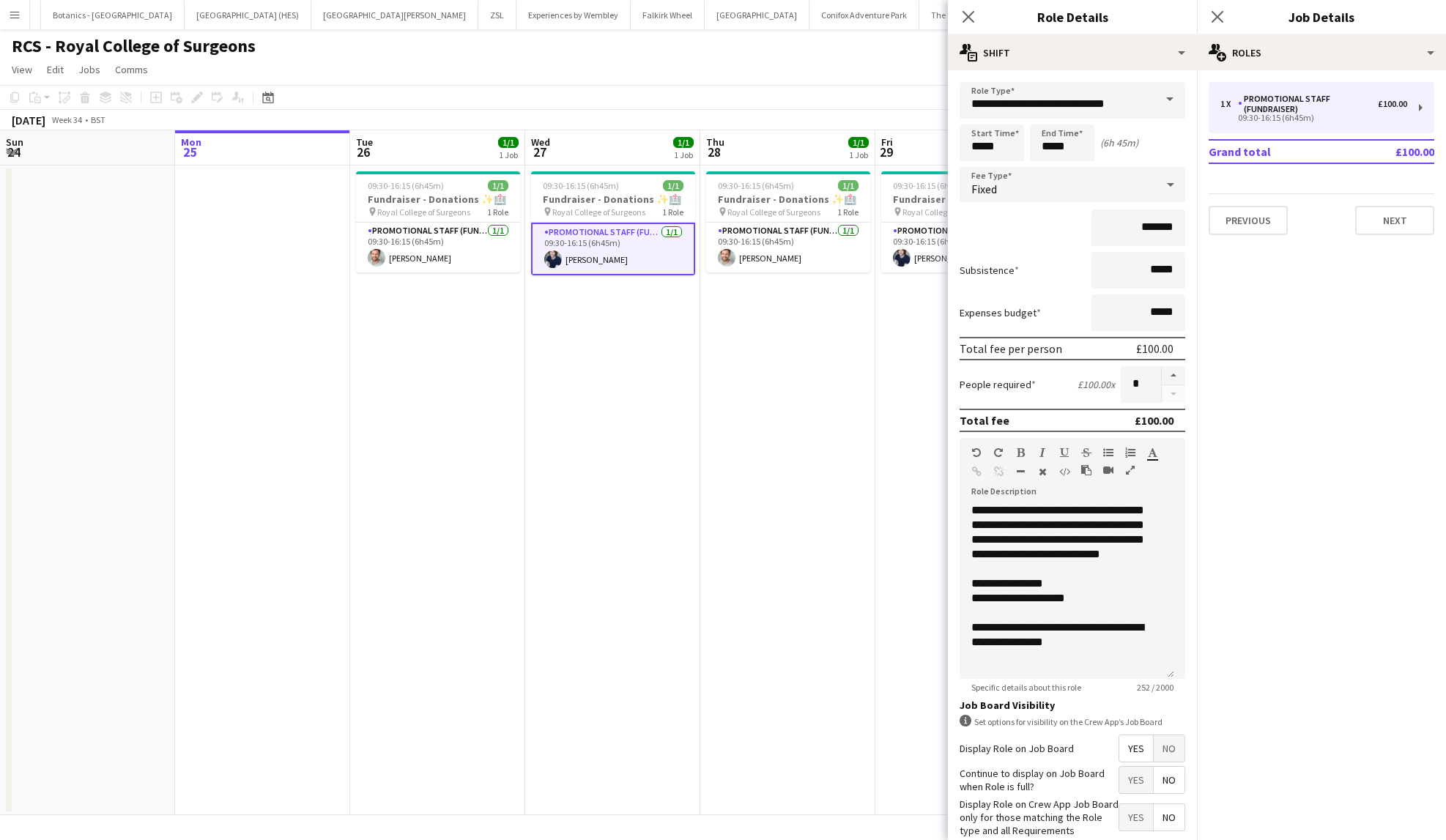
click at [619, 50] on div "RCS - Royal College of Surgeons user" at bounding box center [723, 42] width 1446 height 28
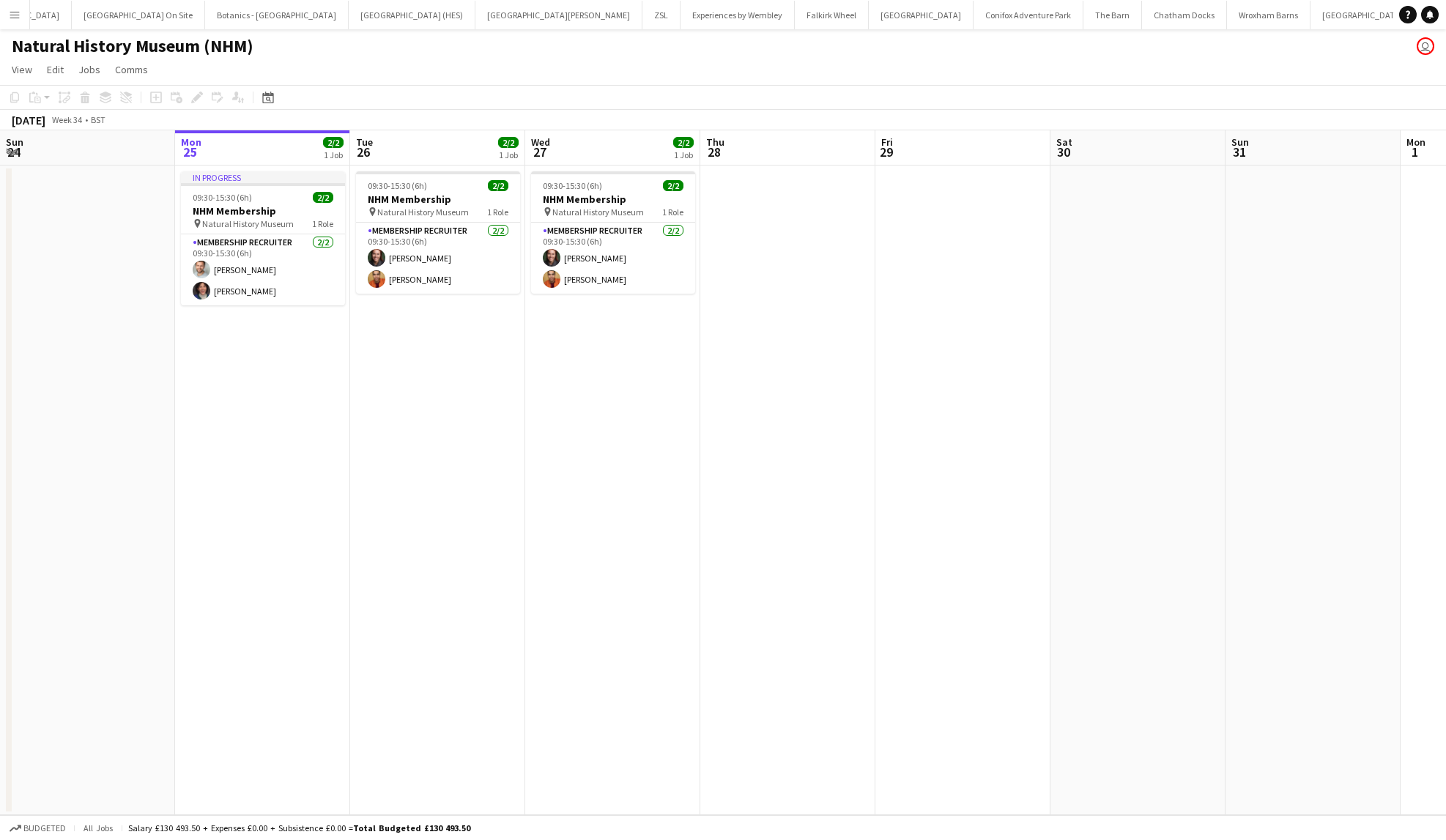
scroll to position [0, 660]
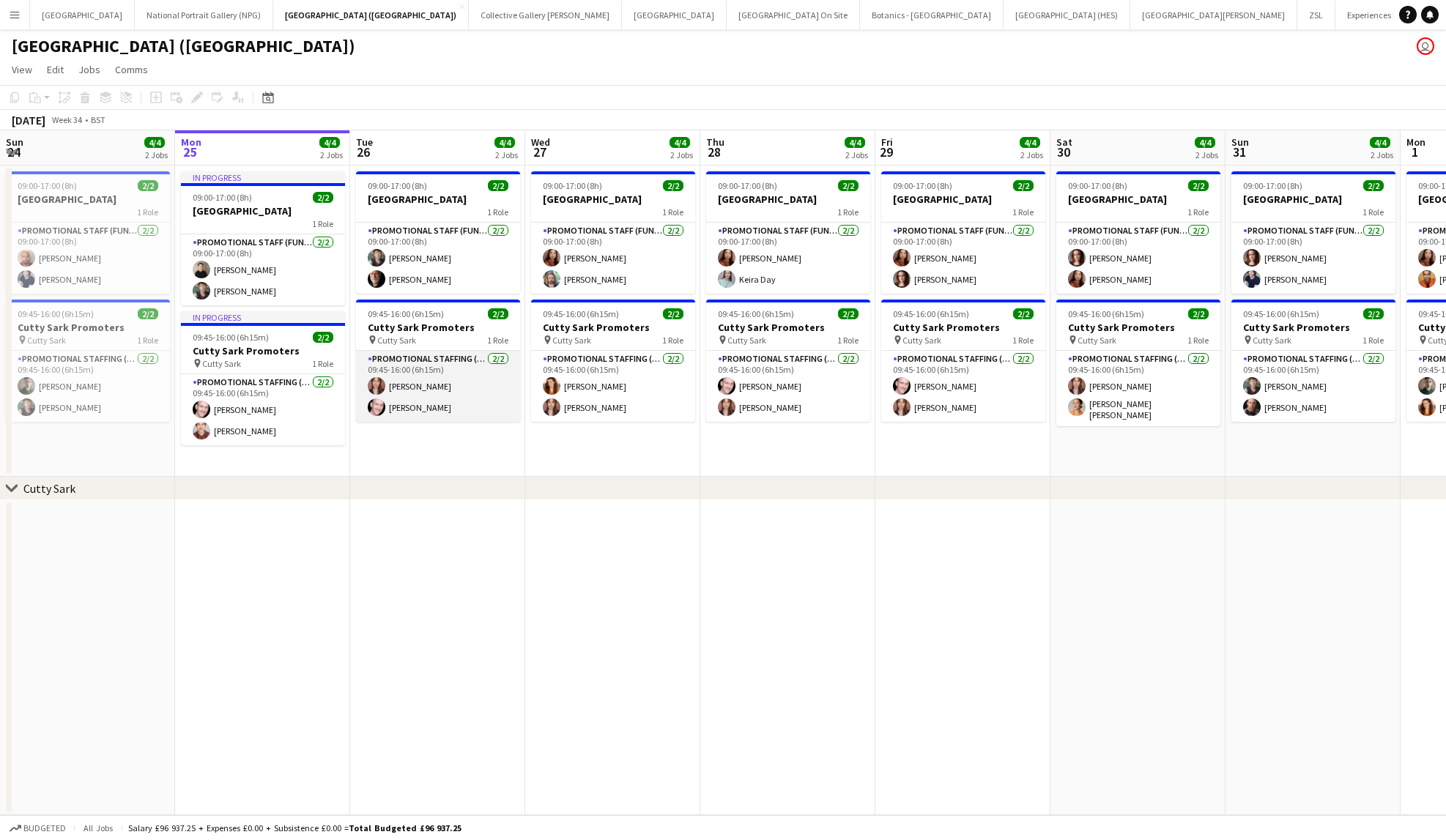
click at [427, 374] on app-card-role "Promotional Staffing (Brand Ambassadors) 2/2 09:45-16:00 (6h15m) Nadia Abouayen…" at bounding box center [438, 386] width 164 height 71
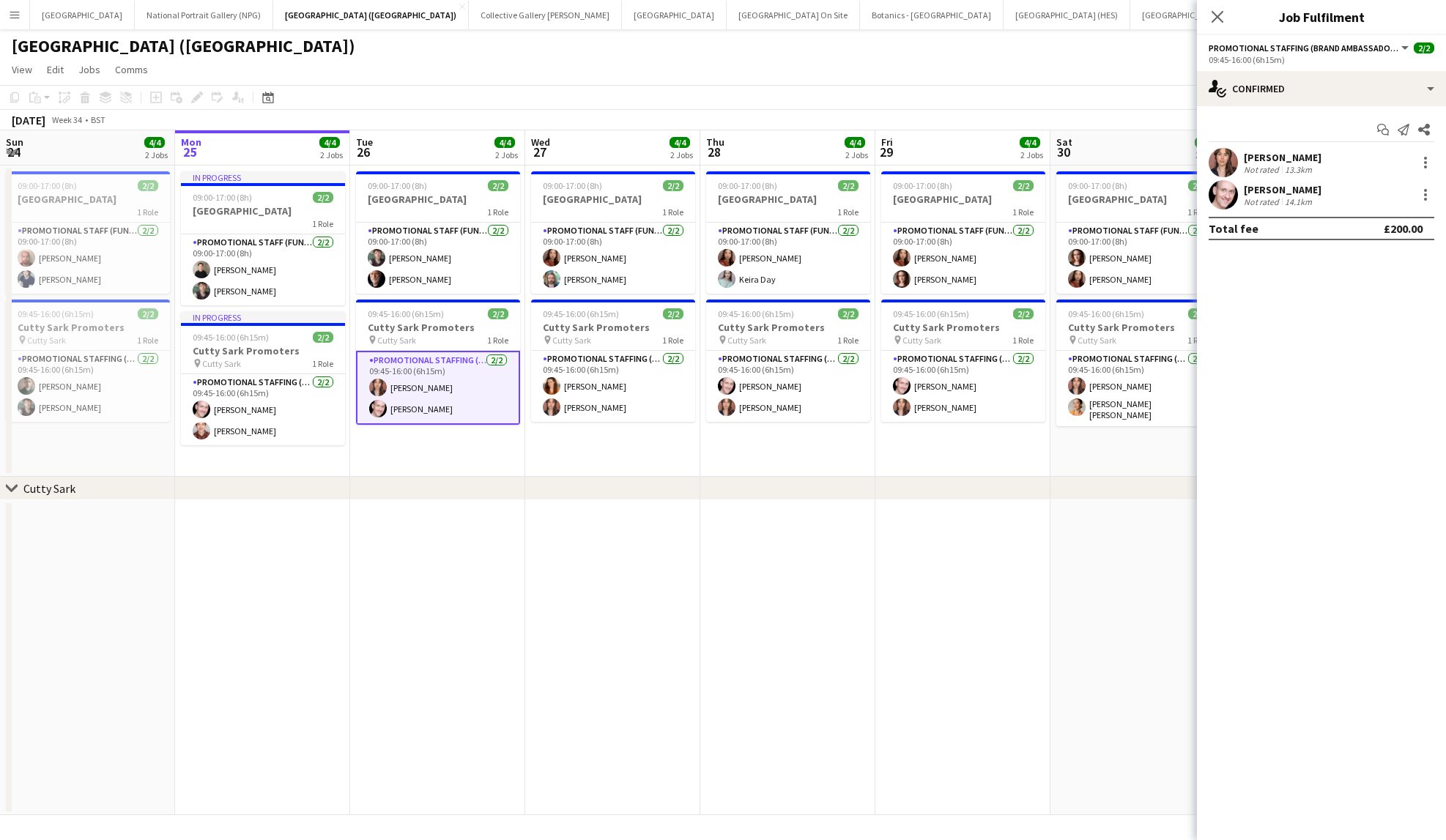
click at [1387, 157] on div "Nadia Abouayen Not rated 13.3km" at bounding box center [1321, 163] width 249 height 29
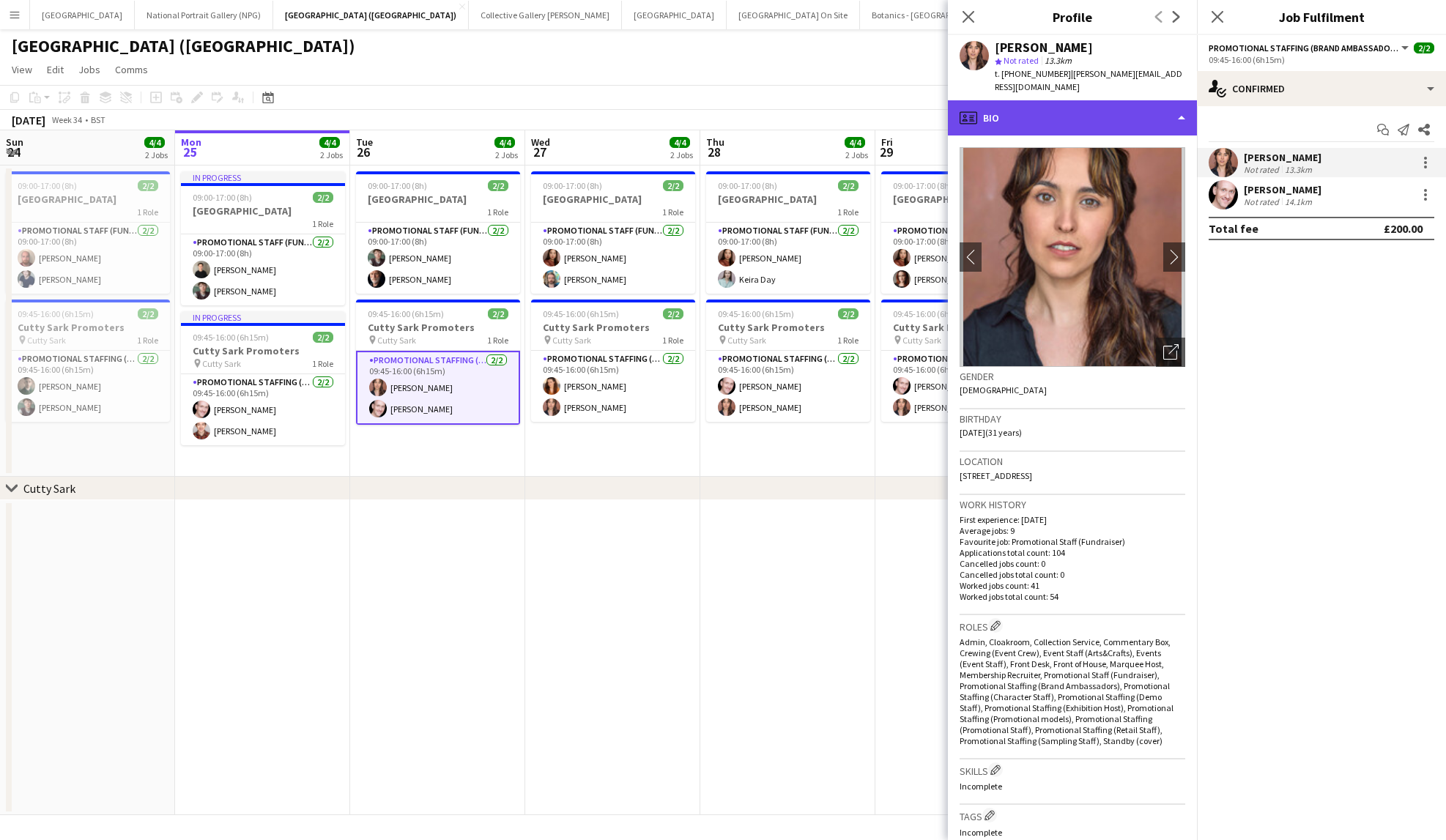
click at [1186, 100] on div "profile Bio" at bounding box center [1072, 118] width 249 height 35
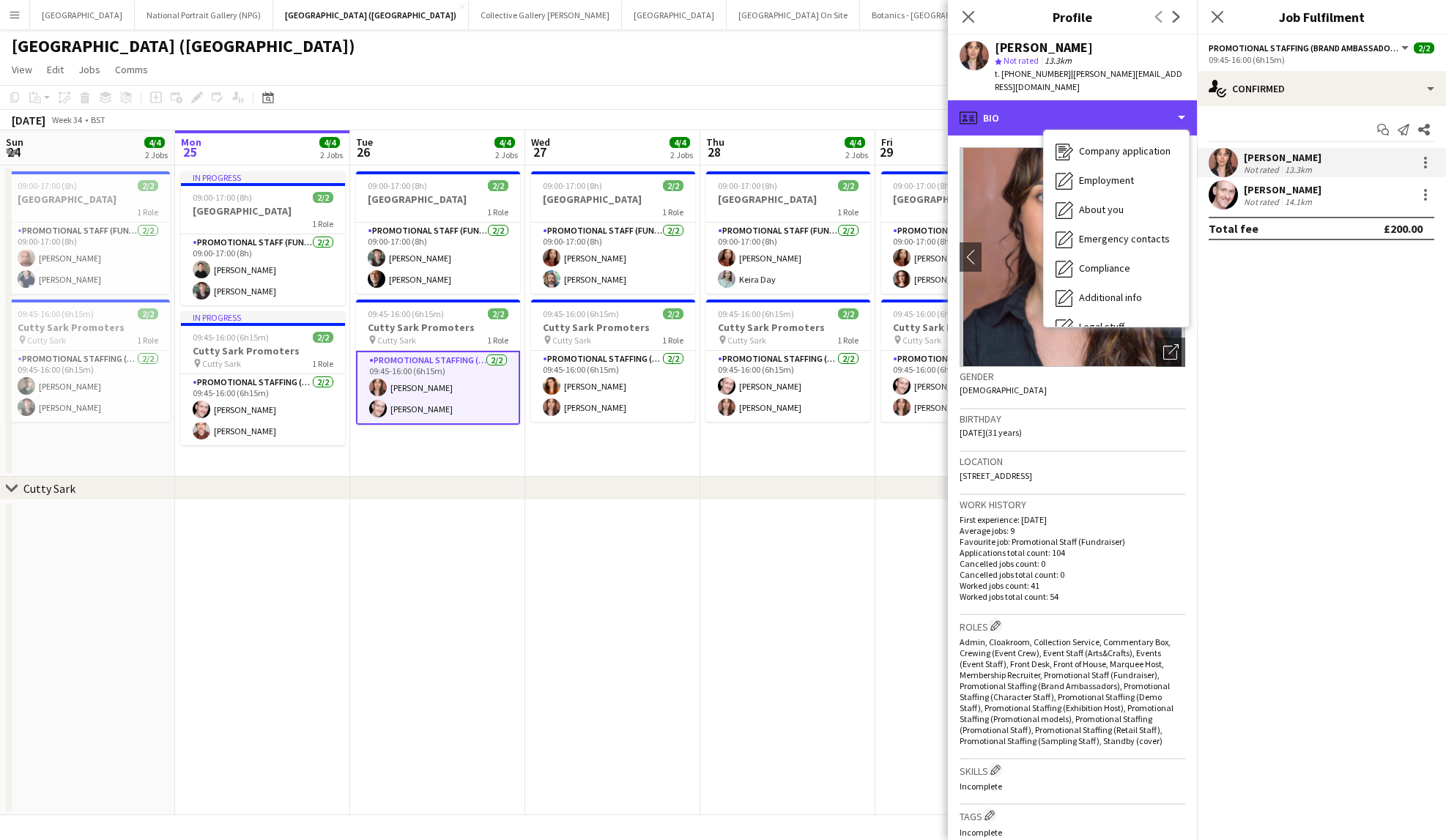
scroll to position [109, 0]
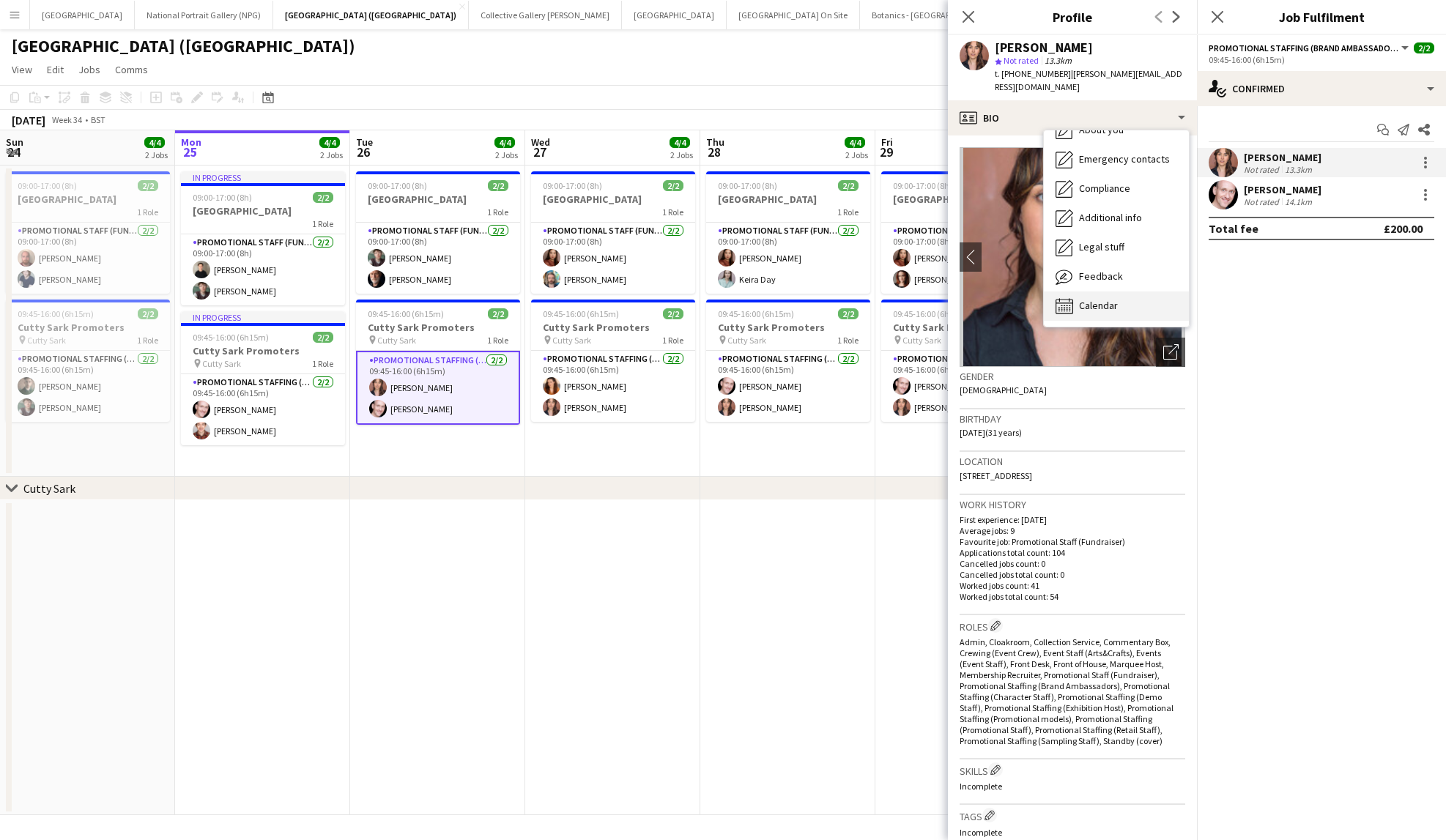
click at [1100, 299] on span "Calendar" at bounding box center [1098, 306] width 39 height 14
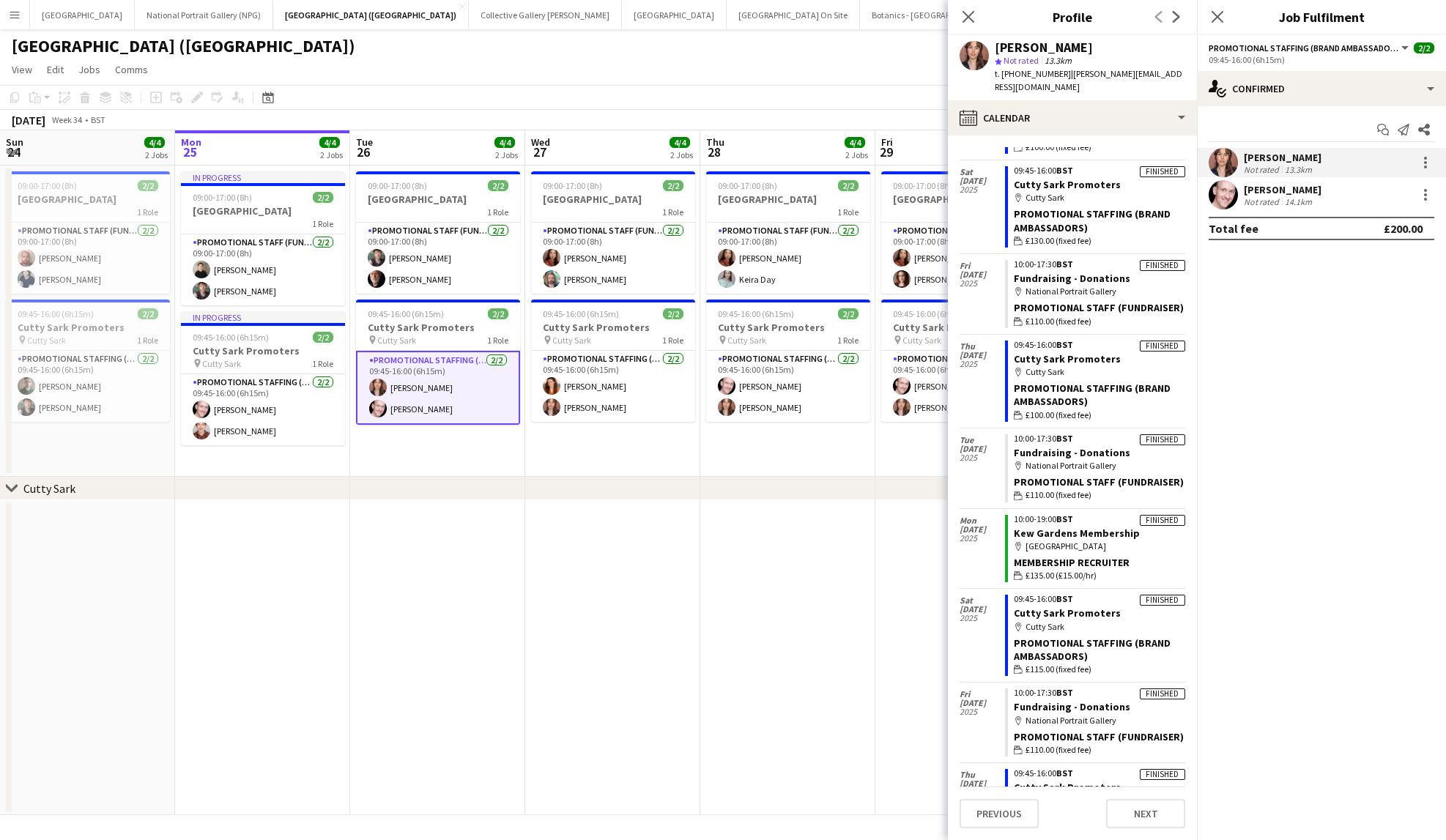
scroll to position [1251, 0]
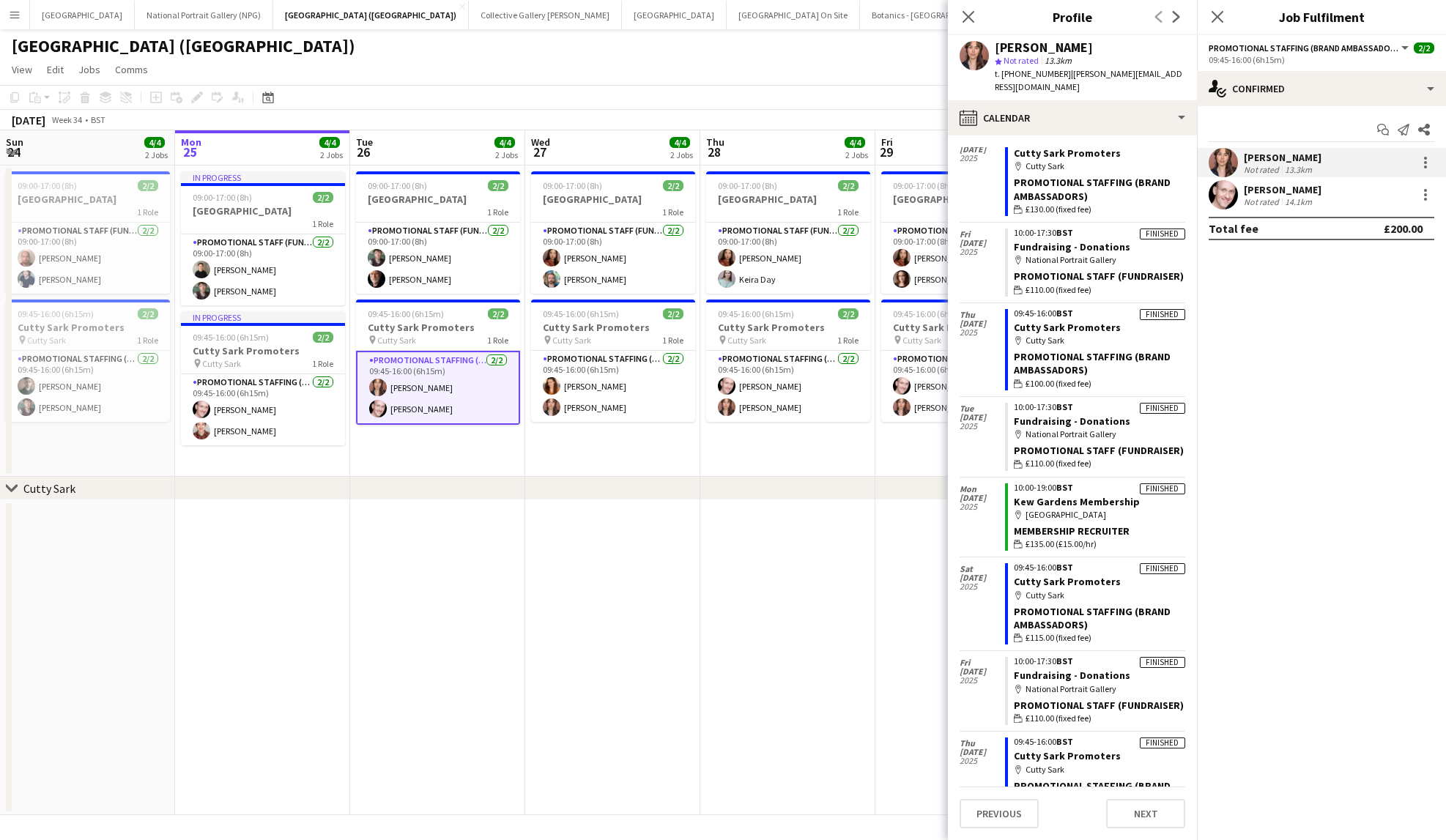
click at [771, 82] on app-page-menu "View Day view expanded Day view collapsed Month view Date picker Jump to [DATE]…" at bounding box center [723, 71] width 1446 height 28
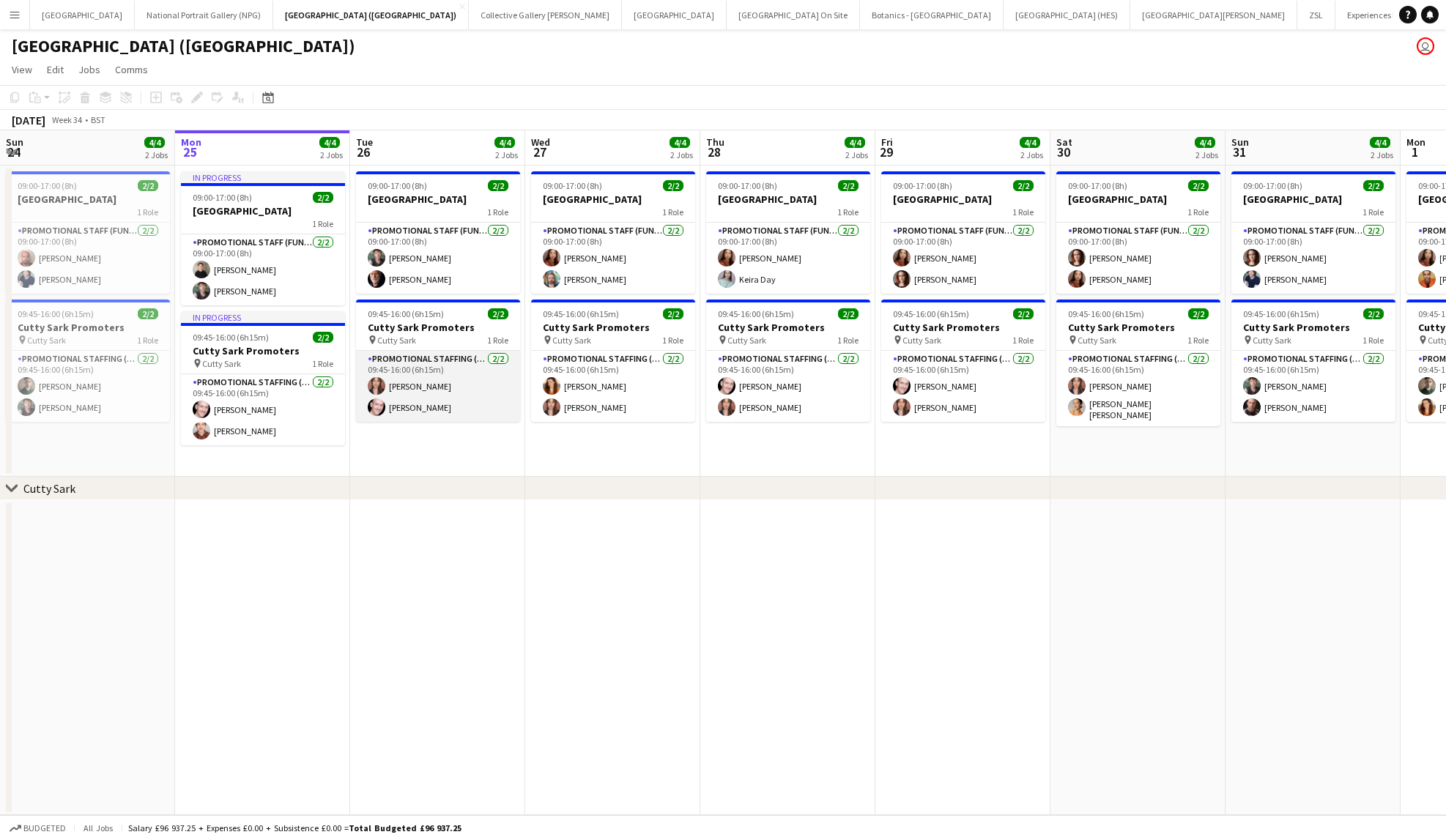
click at [454, 388] on app-card-role "Promotional Staffing (Brand Ambassadors) 2/2 09:45-16:00 (6h15m) Nadia Abouayen…" at bounding box center [438, 386] width 164 height 71
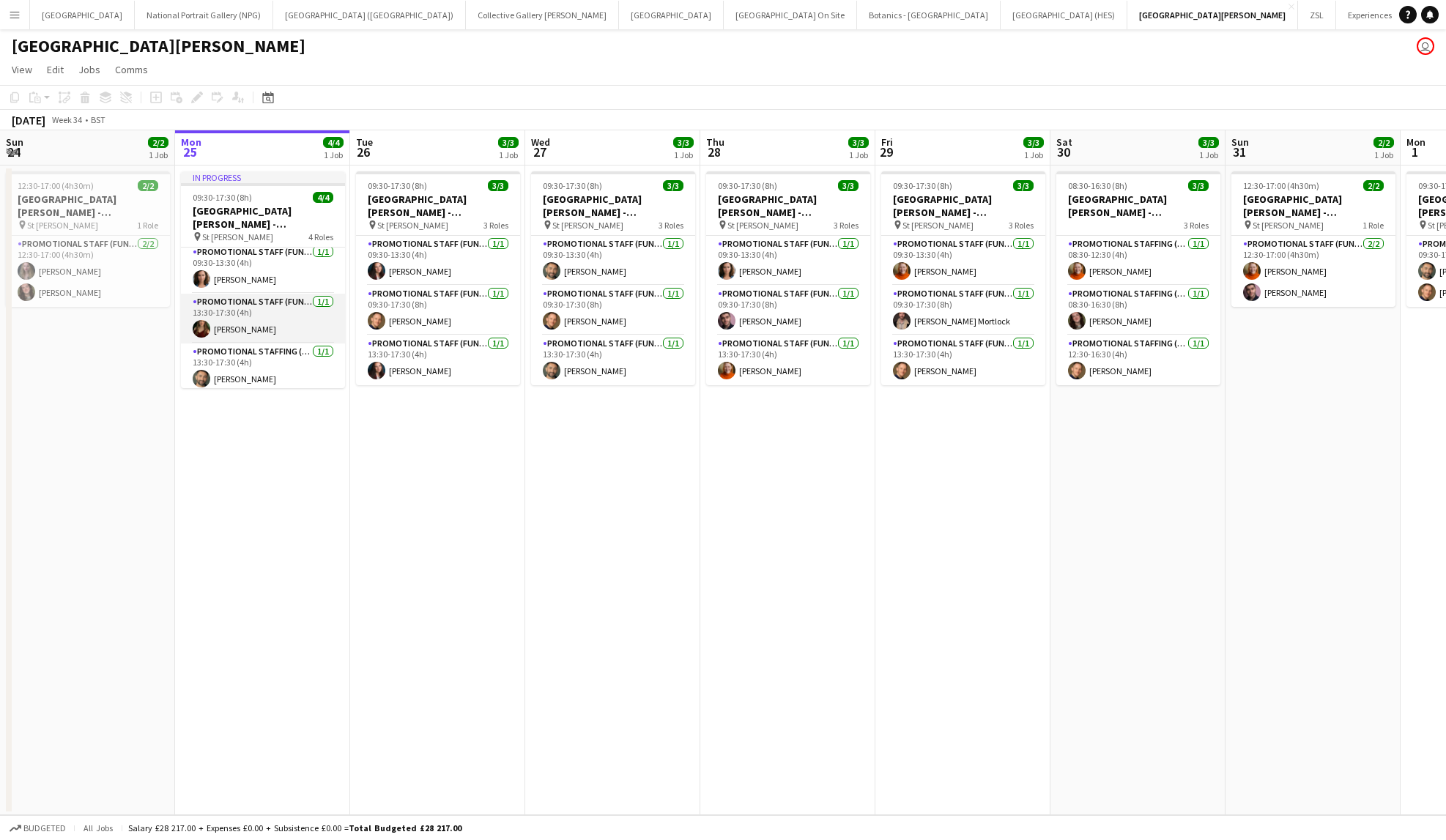
scroll to position [59, 0]
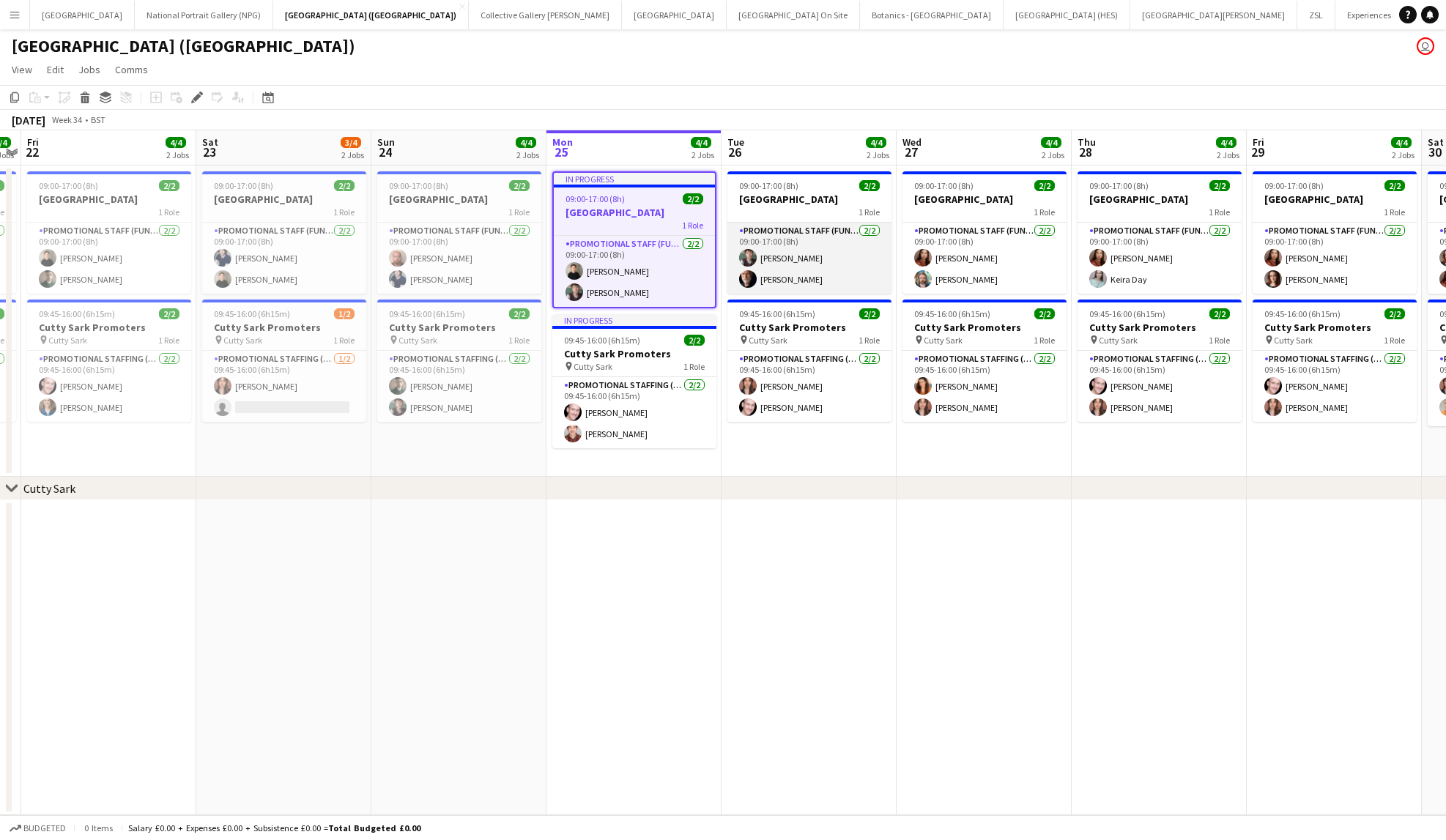
click at [815, 282] on app-card-role "Promotional Staff (Fundraiser) 2/2 09:00-17:00 (8h) Michael Dennison Robert Gill" at bounding box center [809, 258] width 164 height 71
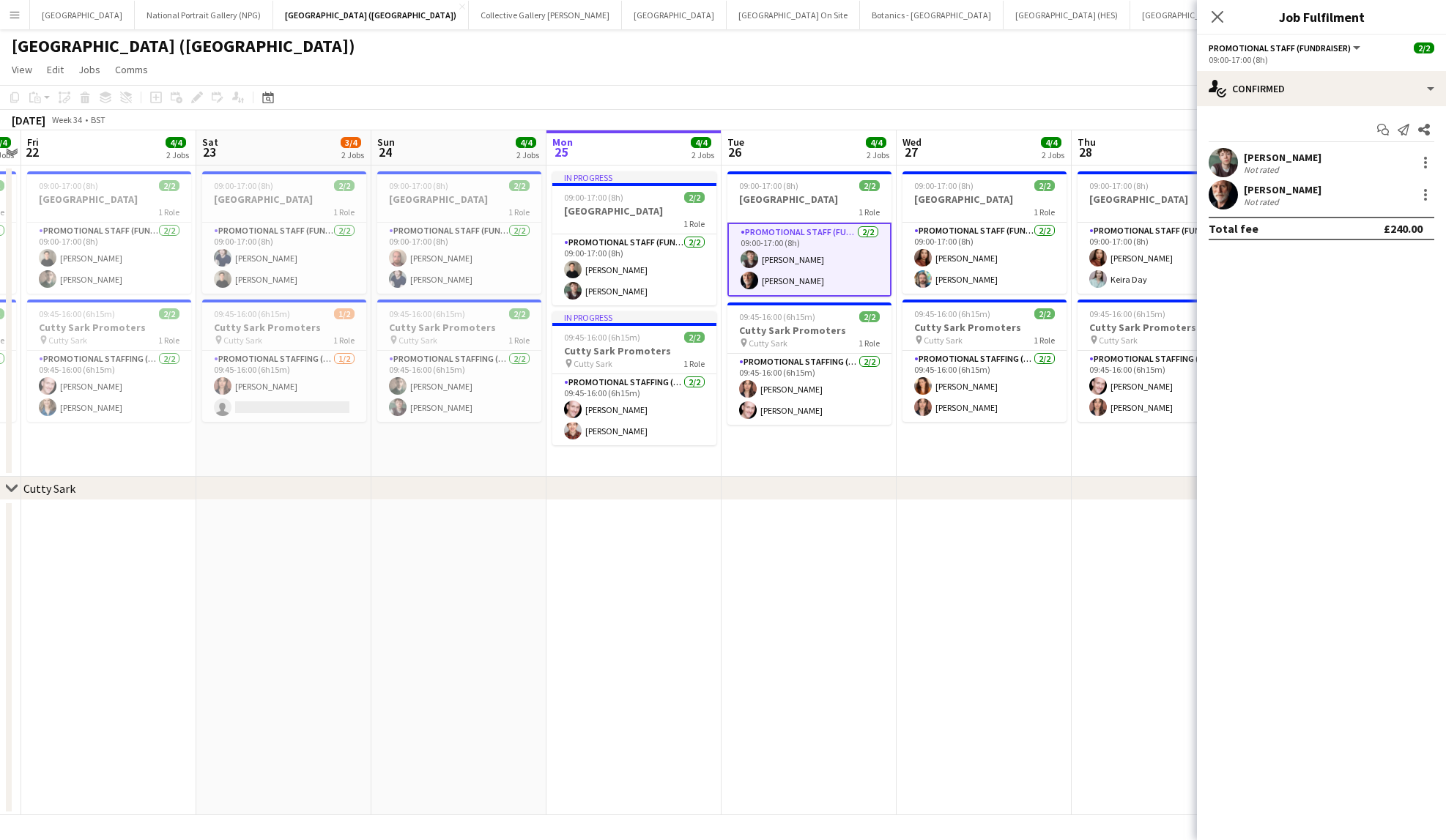
click at [1326, 156] on div "Michael Dennison Not rated" at bounding box center [1321, 163] width 249 height 29
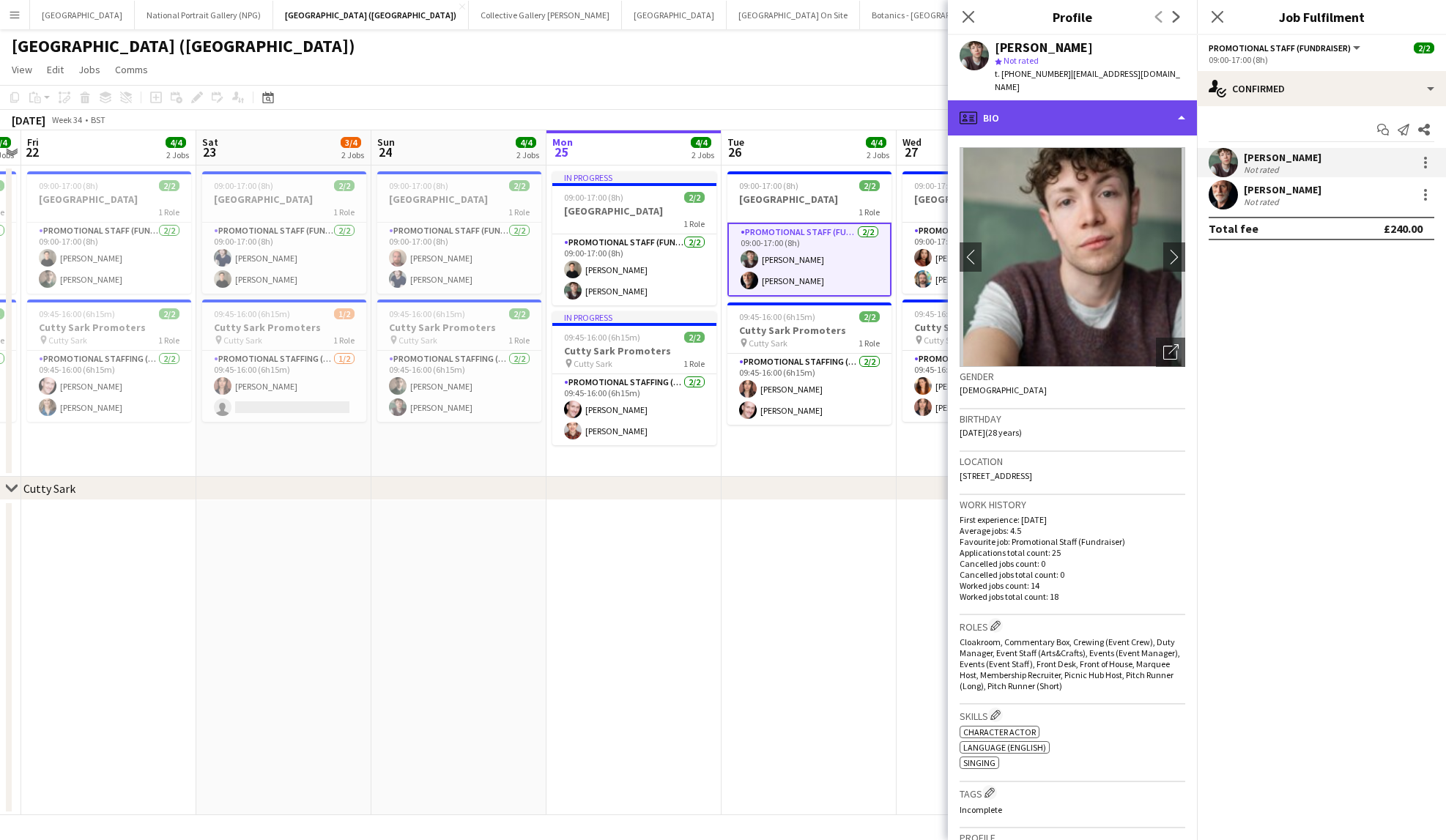
click at [1129, 102] on div "profile Bio" at bounding box center [1072, 118] width 249 height 35
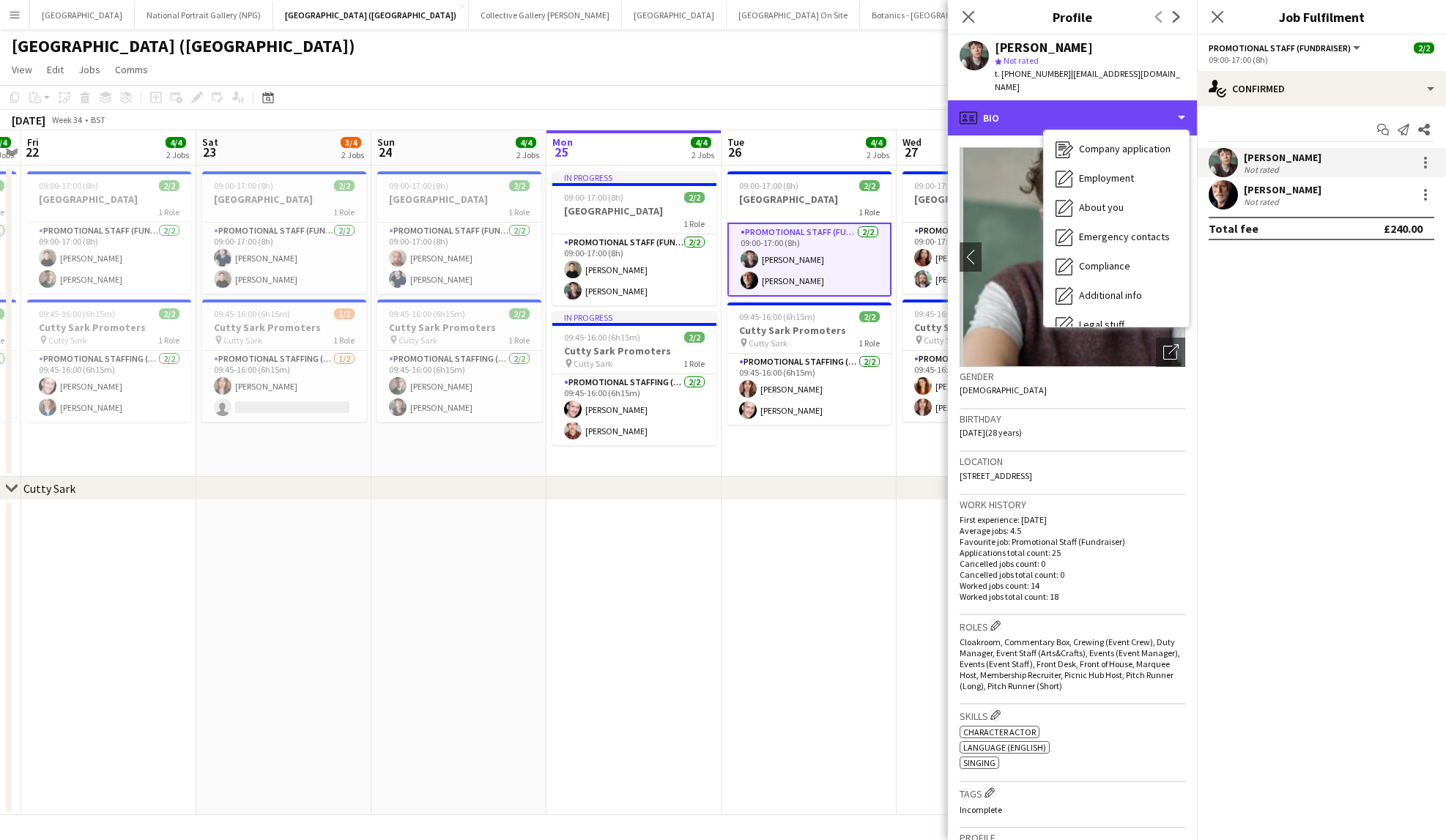
scroll to position [109, 0]
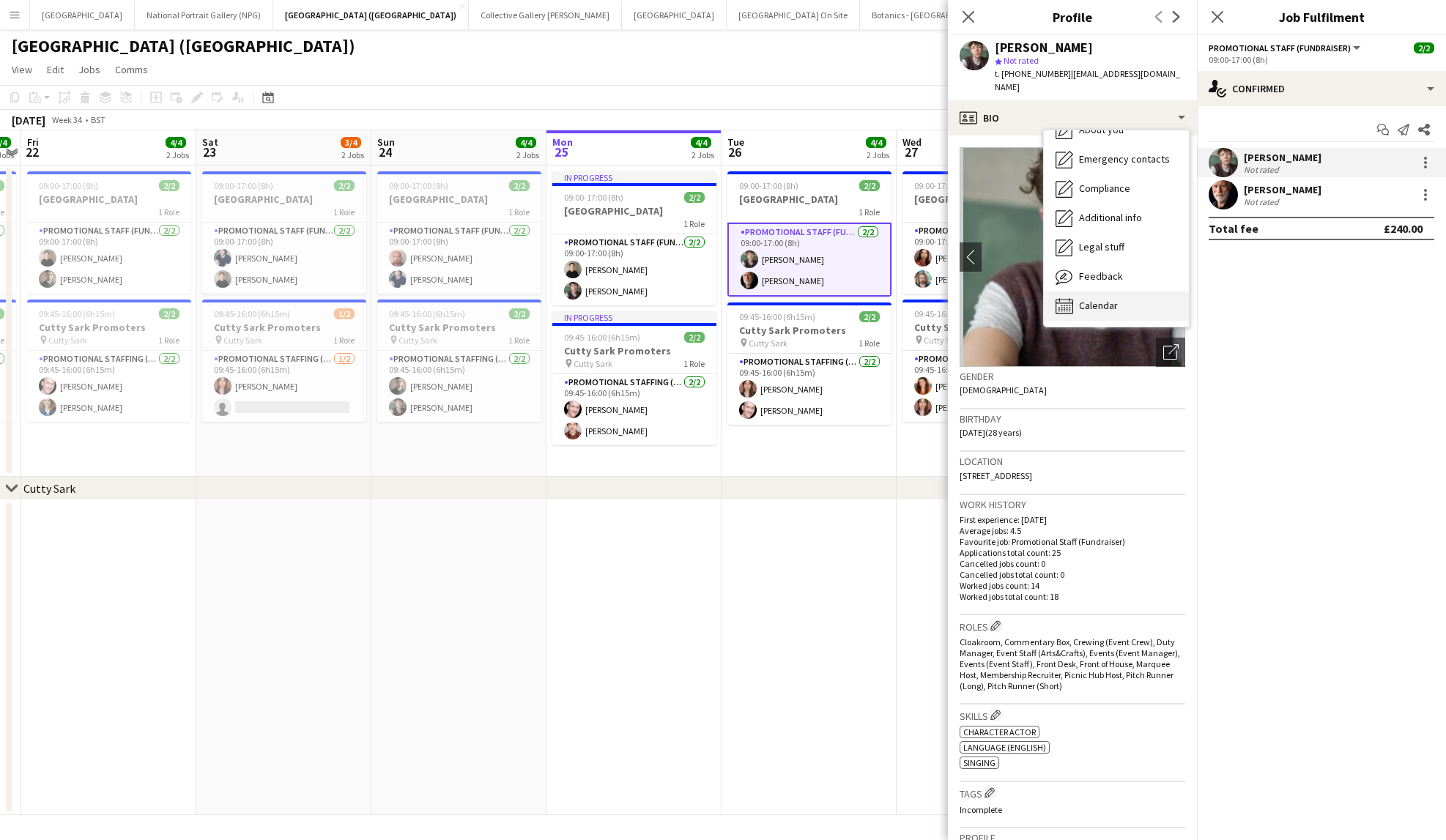
click at [1085, 299] on span "Calendar" at bounding box center [1098, 306] width 39 height 14
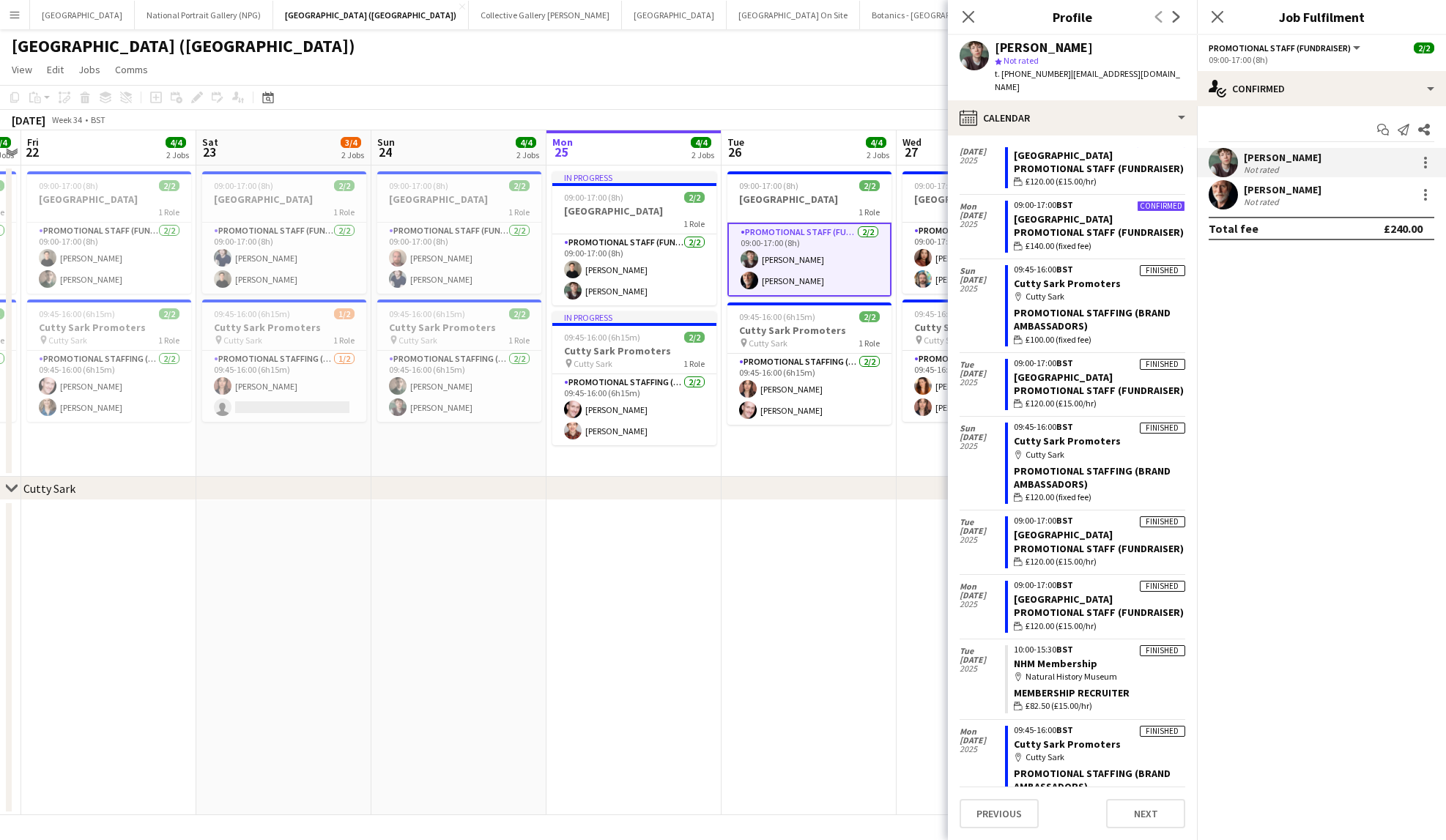
scroll to position [146, 0]
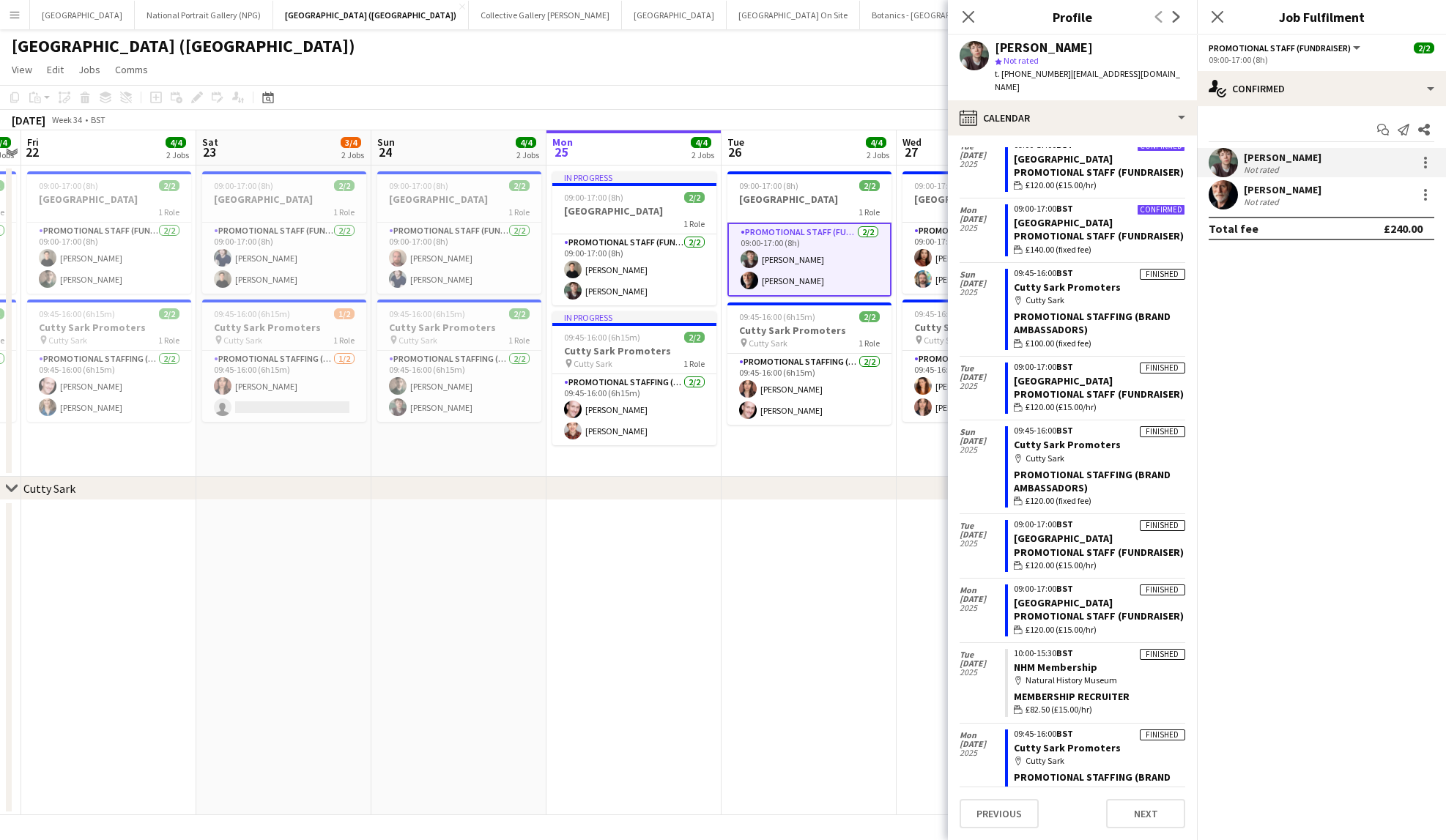
click at [1314, 191] on div "Robert Gill Not rated" at bounding box center [1321, 194] width 249 height 29
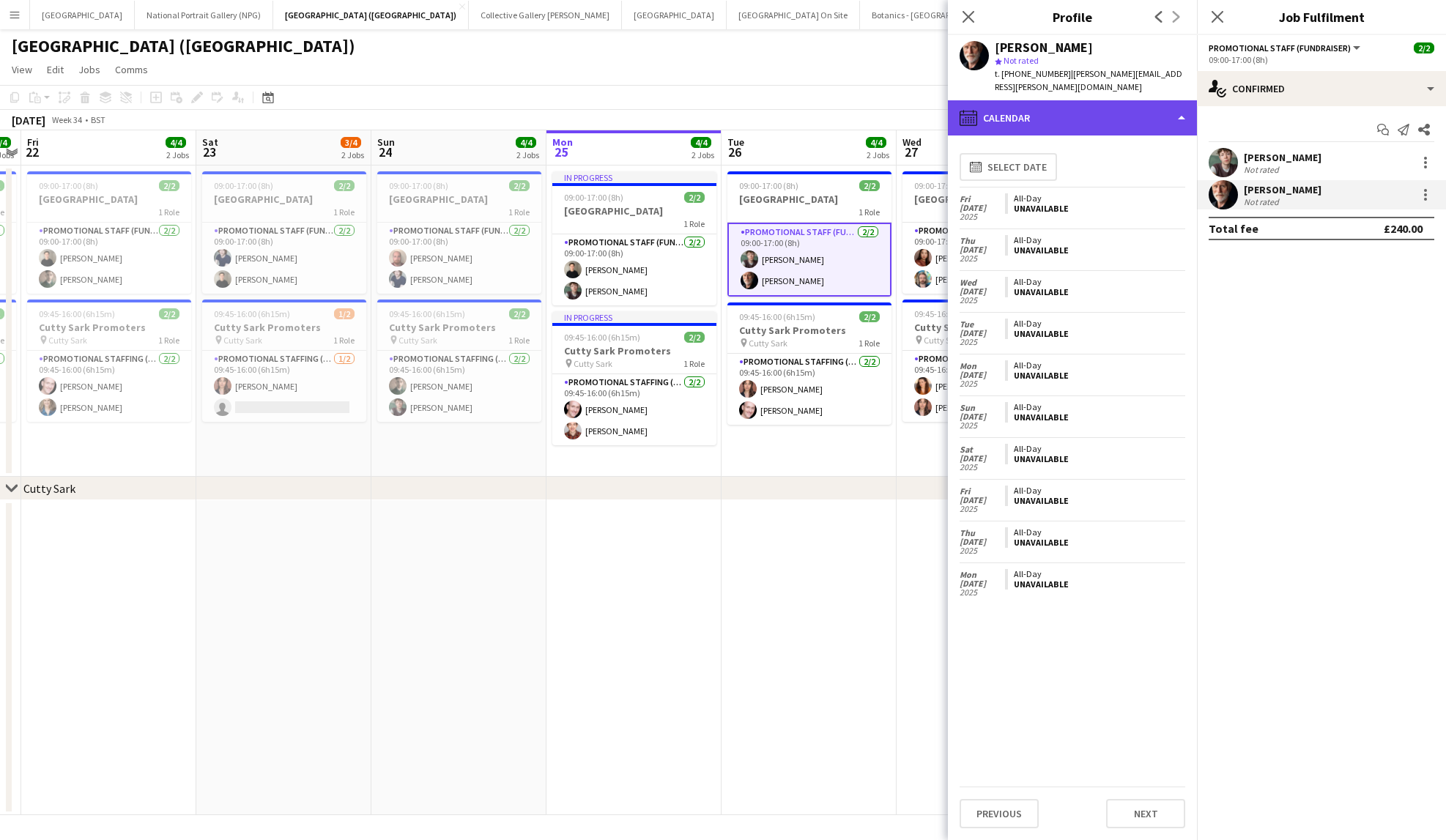
click at [1089, 102] on div "calendar-full Calendar" at bounding box center [1072, 118] width 249 height 35
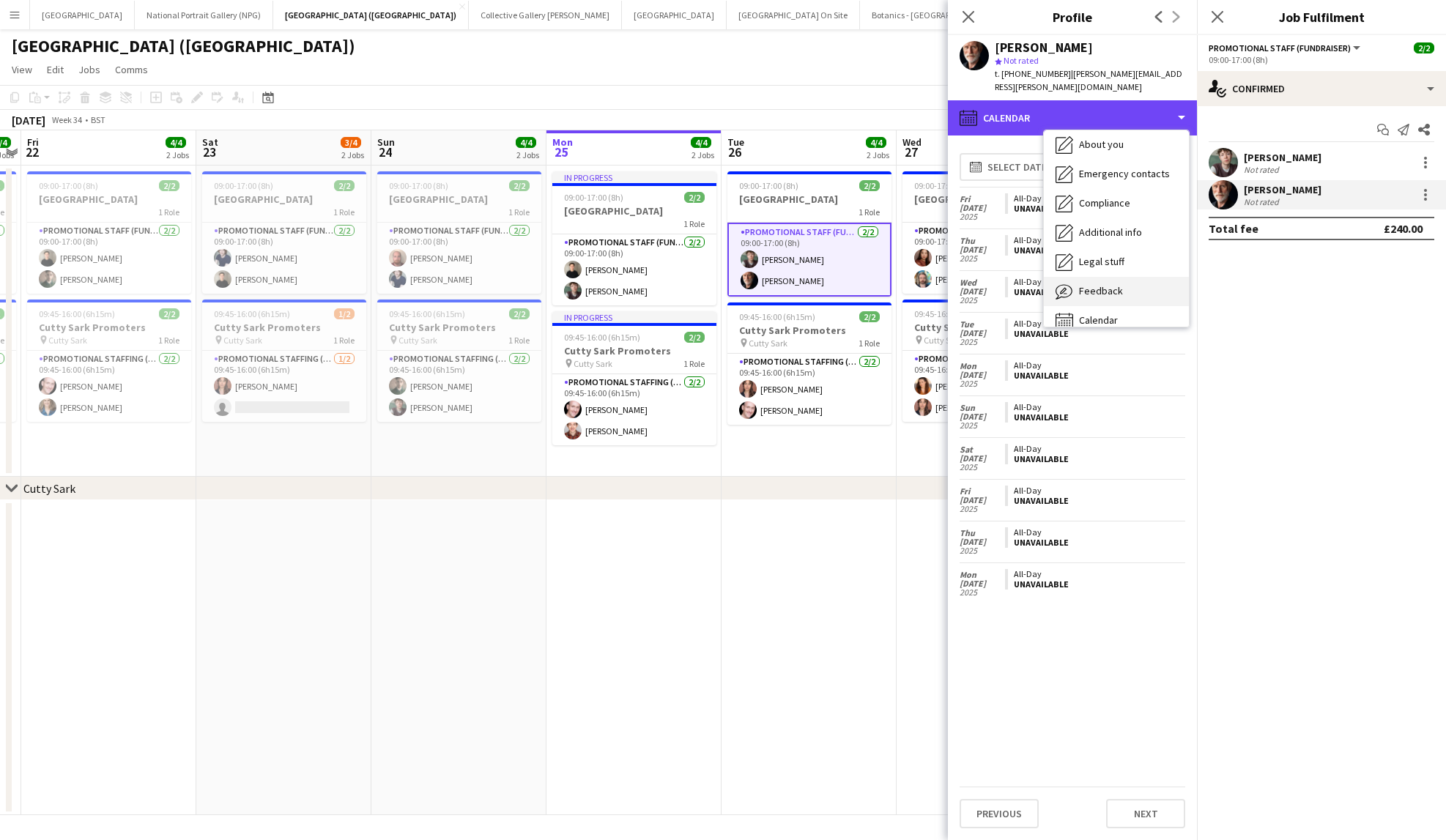
scroll to position [109, 0]
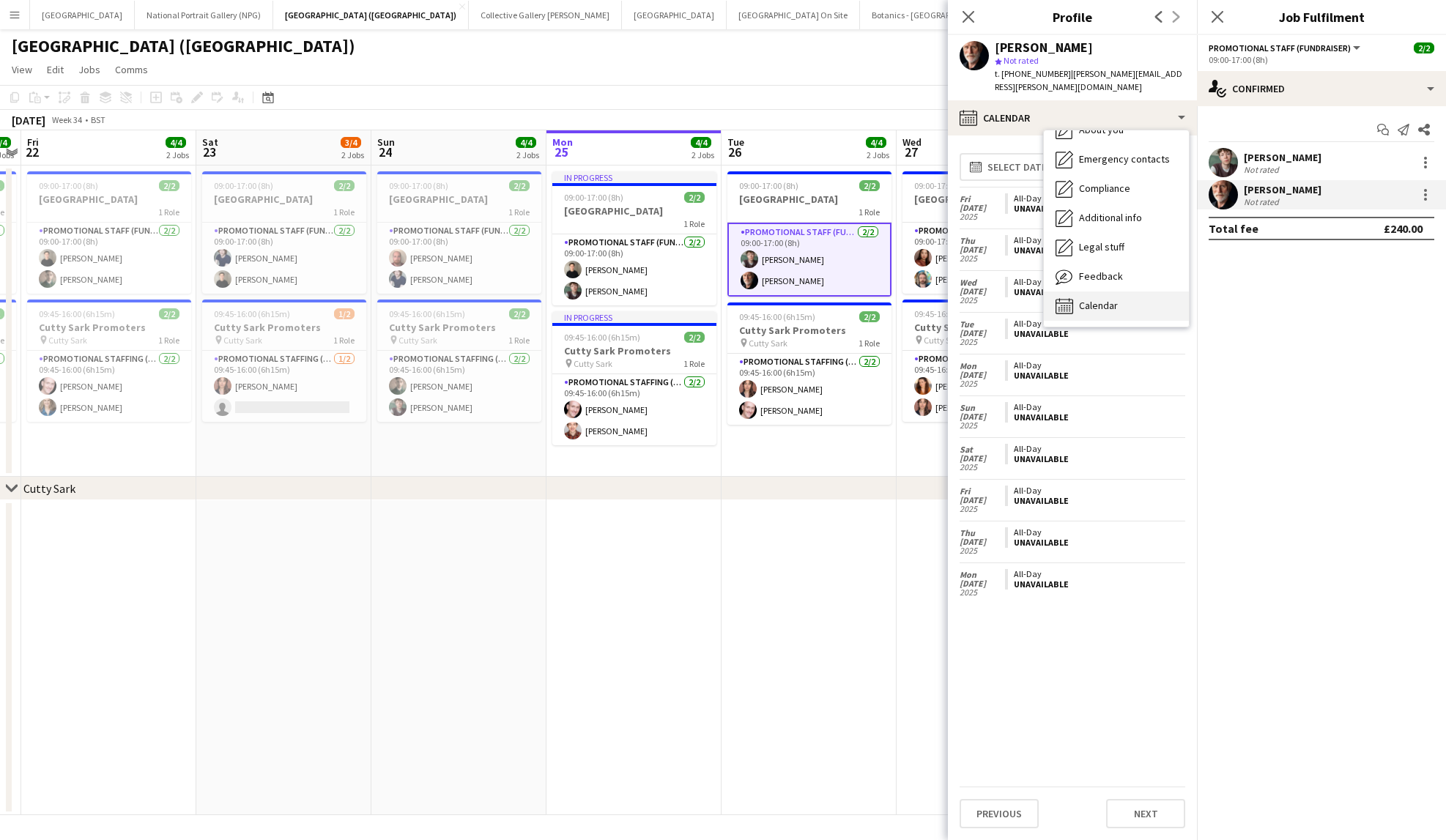
click at [1094, 299] on span "Calendar" at bounding box center [1098, 306] width 39 height 14
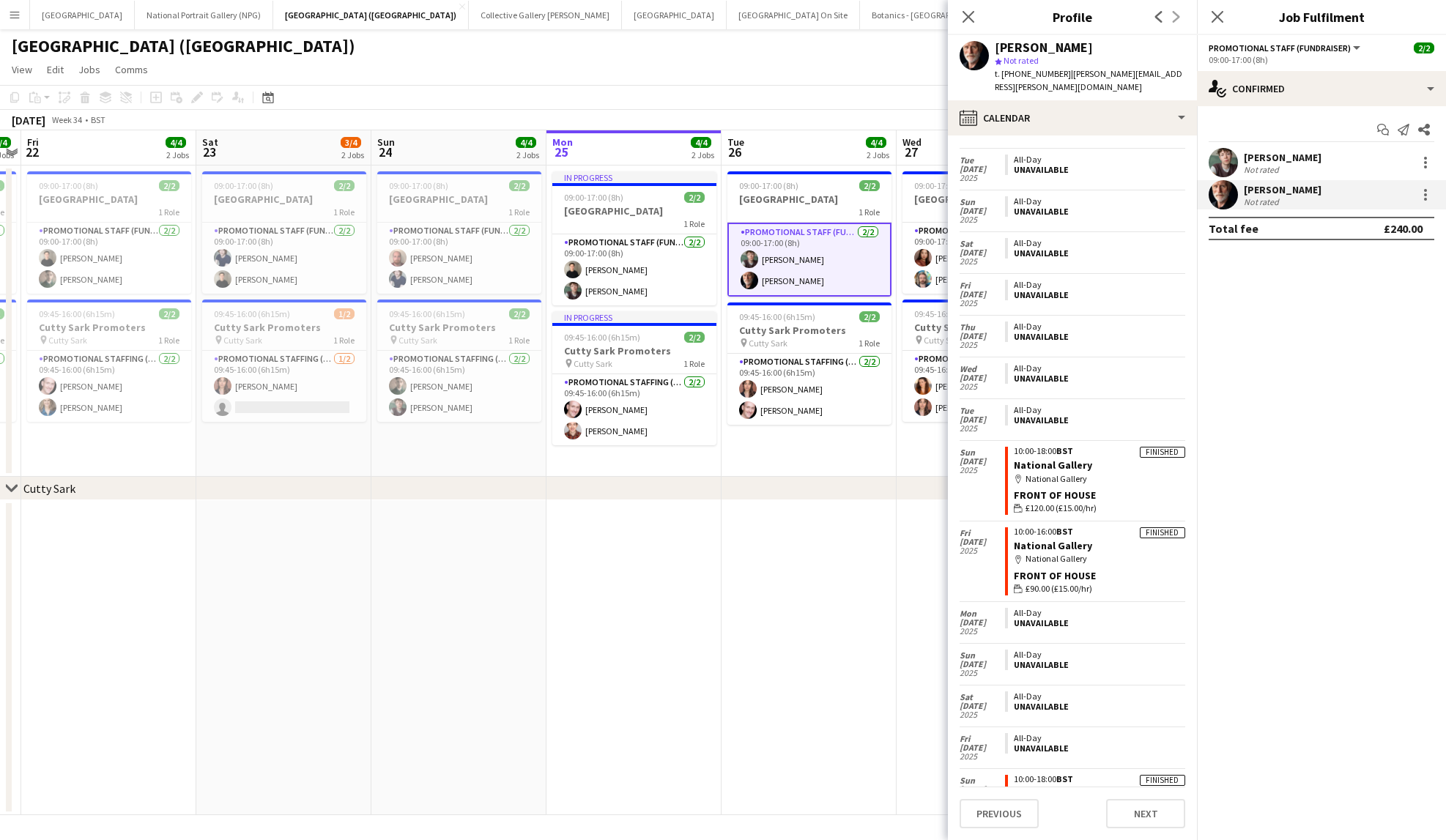
scroll to position [2020, 0]
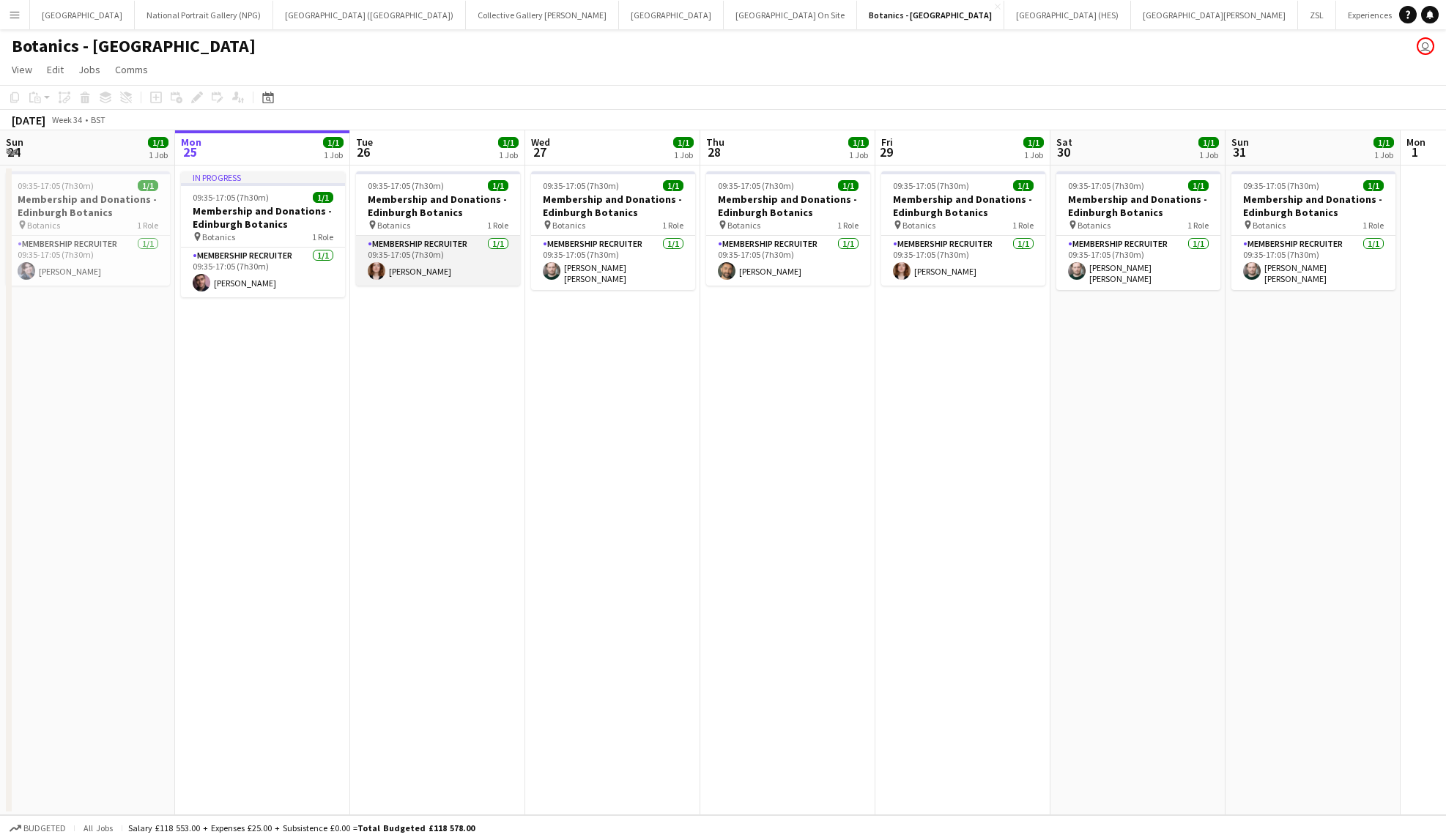
click at [418, 269] on app-card-role "Membership Recruiter [DATE] 09:35-17:05 (7h30m) [PERSON_NAME]" at bounding box center [438, 260] width 164 height 50
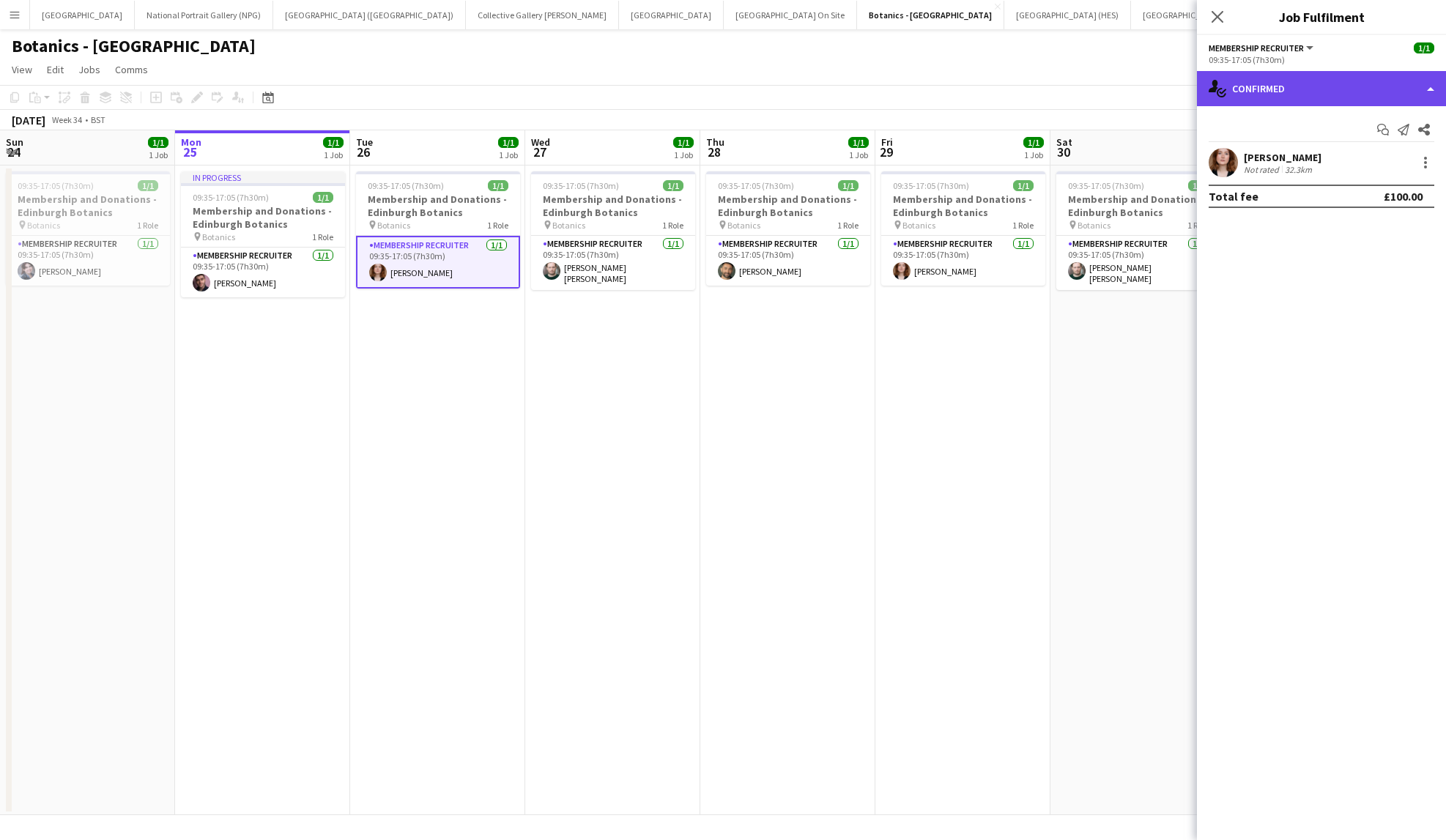
click at [1301, 89] on div "single-neutral-actions-check-2 Confirmed" at bounding box center [1321, 89] width 249 height 35
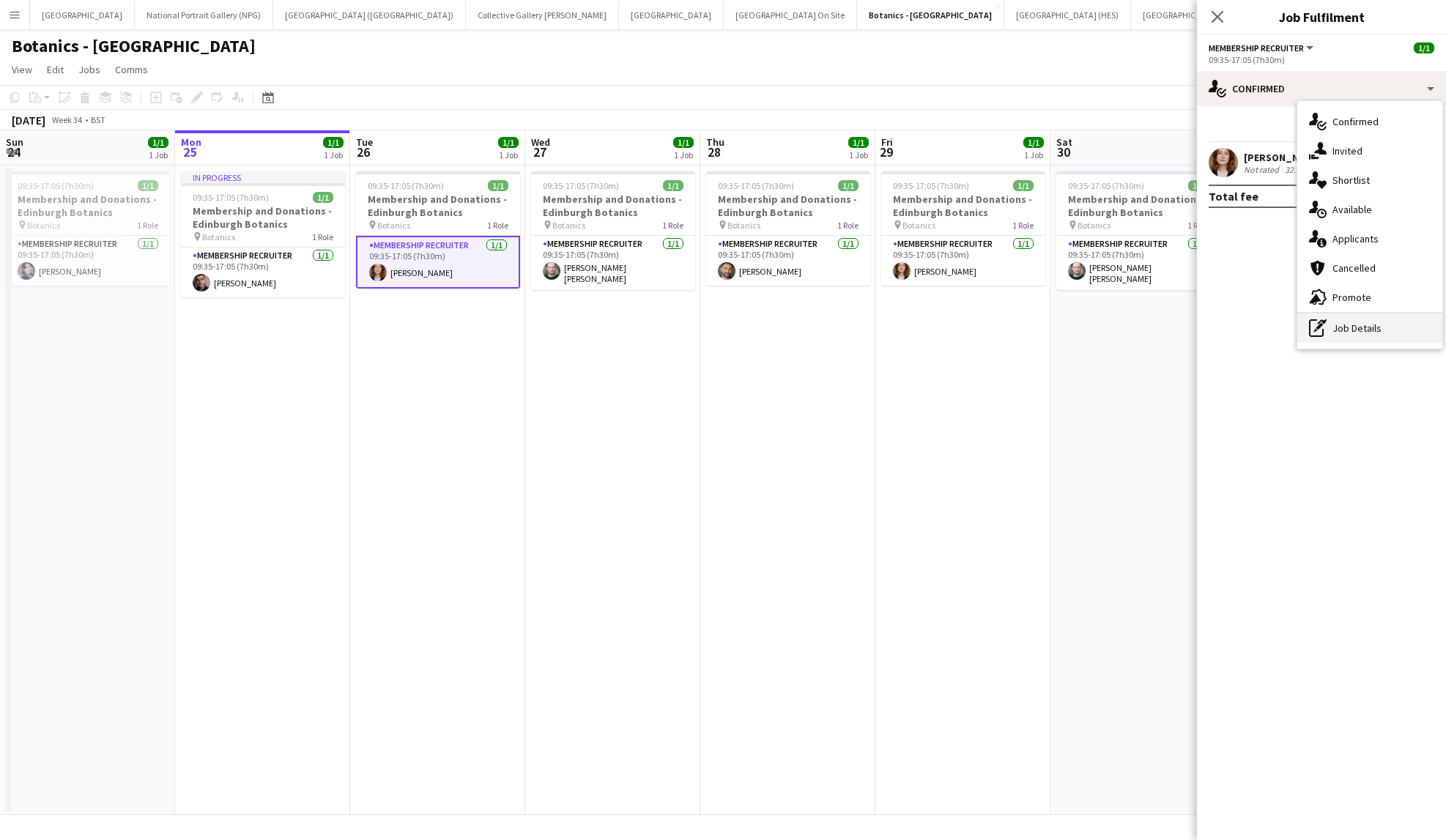
click at [1347, 324] on div "pen-write Job Details" at bounding box center [1370, 328] width 145 height 29
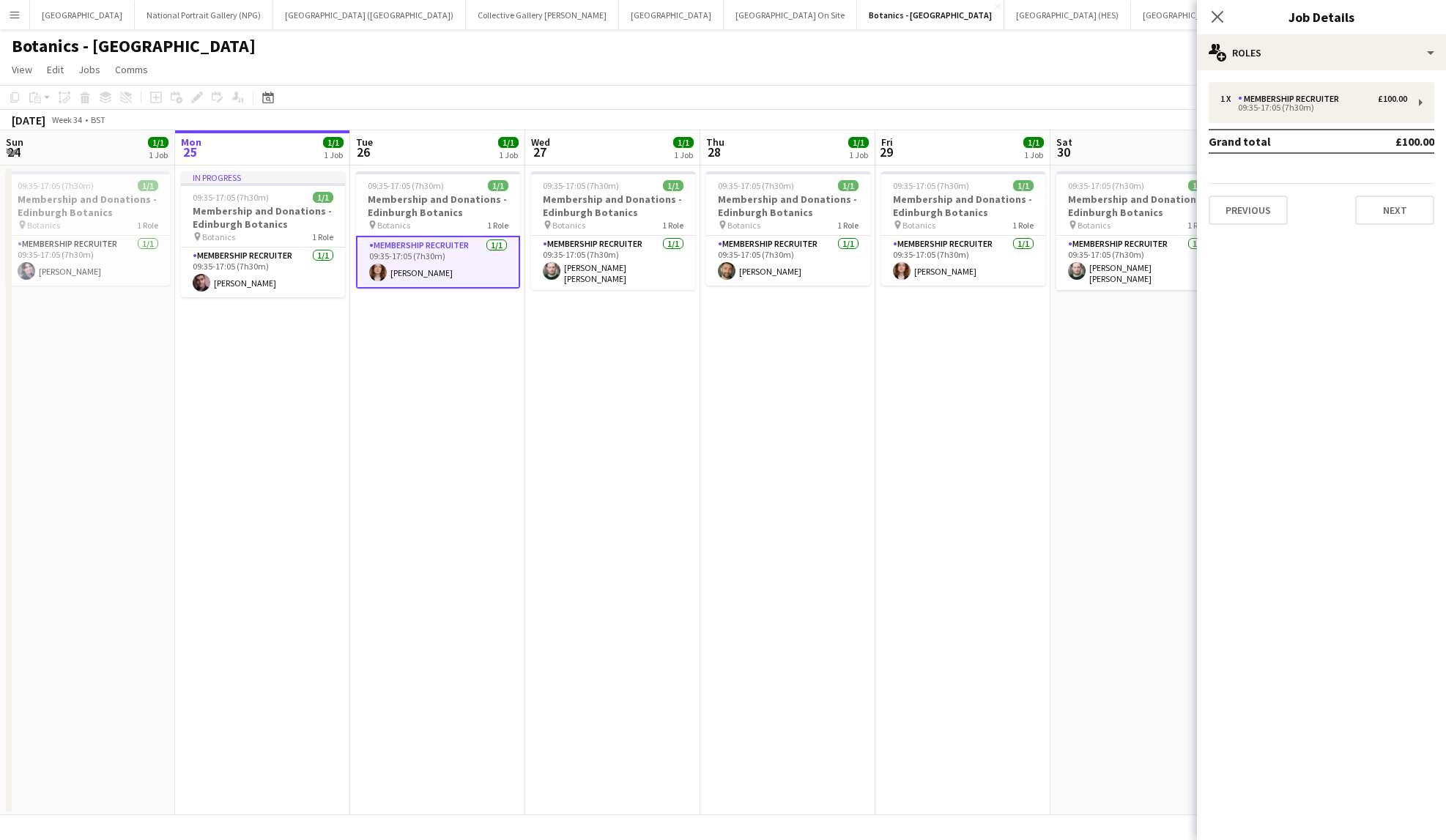
drag, startPoint x: 1102, startPoint y: 81, endPoint x: 1060, endPoint y: 90, distance: 43.0
click at [1102, 82] on app-page-menu "View Day view expanded Day view collapsed Month view Date picker Jump to [DATE]…" at bounding box center [723, 71] width 1446 height 28
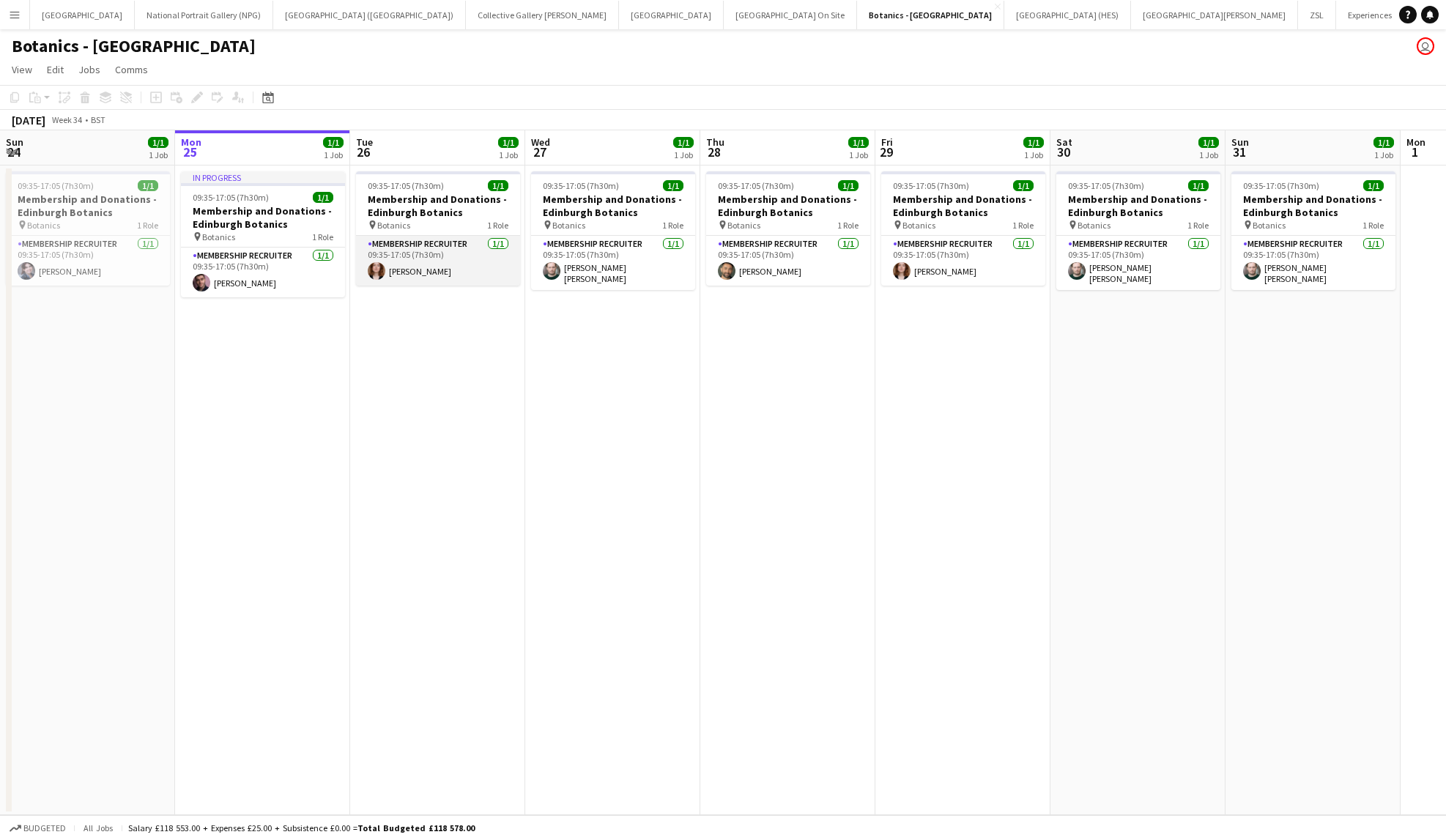
drag, startPoint x: 461, startPoint y: 268, endPoint x: 790, endPoint y: 226, distance: 331.7
click at [461, 268] on app-card-role "Membership Recruiter [DATE] 09:35-17:05 (7h30m) [PERSON_NAME]" at bounding box center [438, 260] width 164 height 50
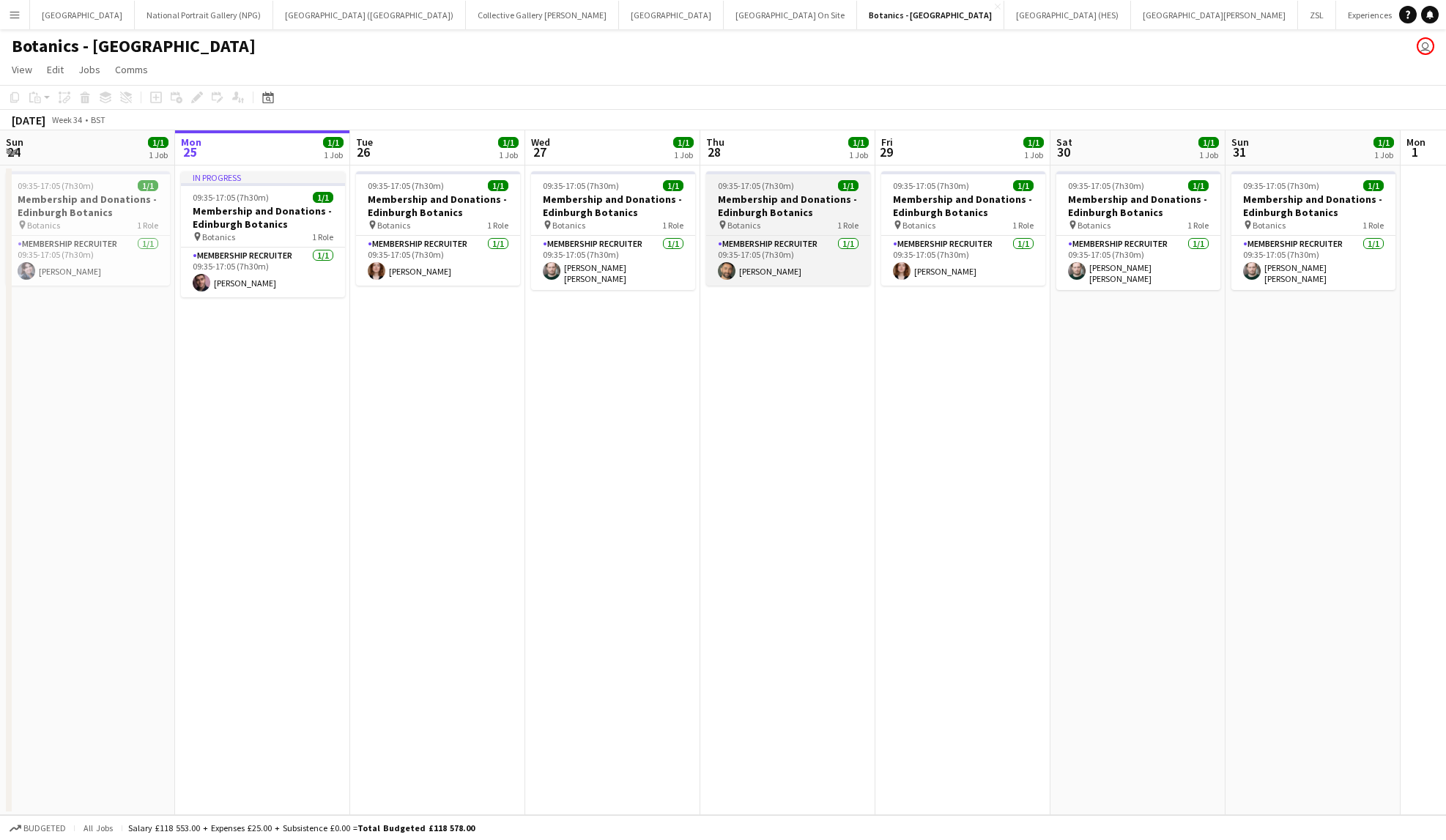
scroll to position [0, 349]
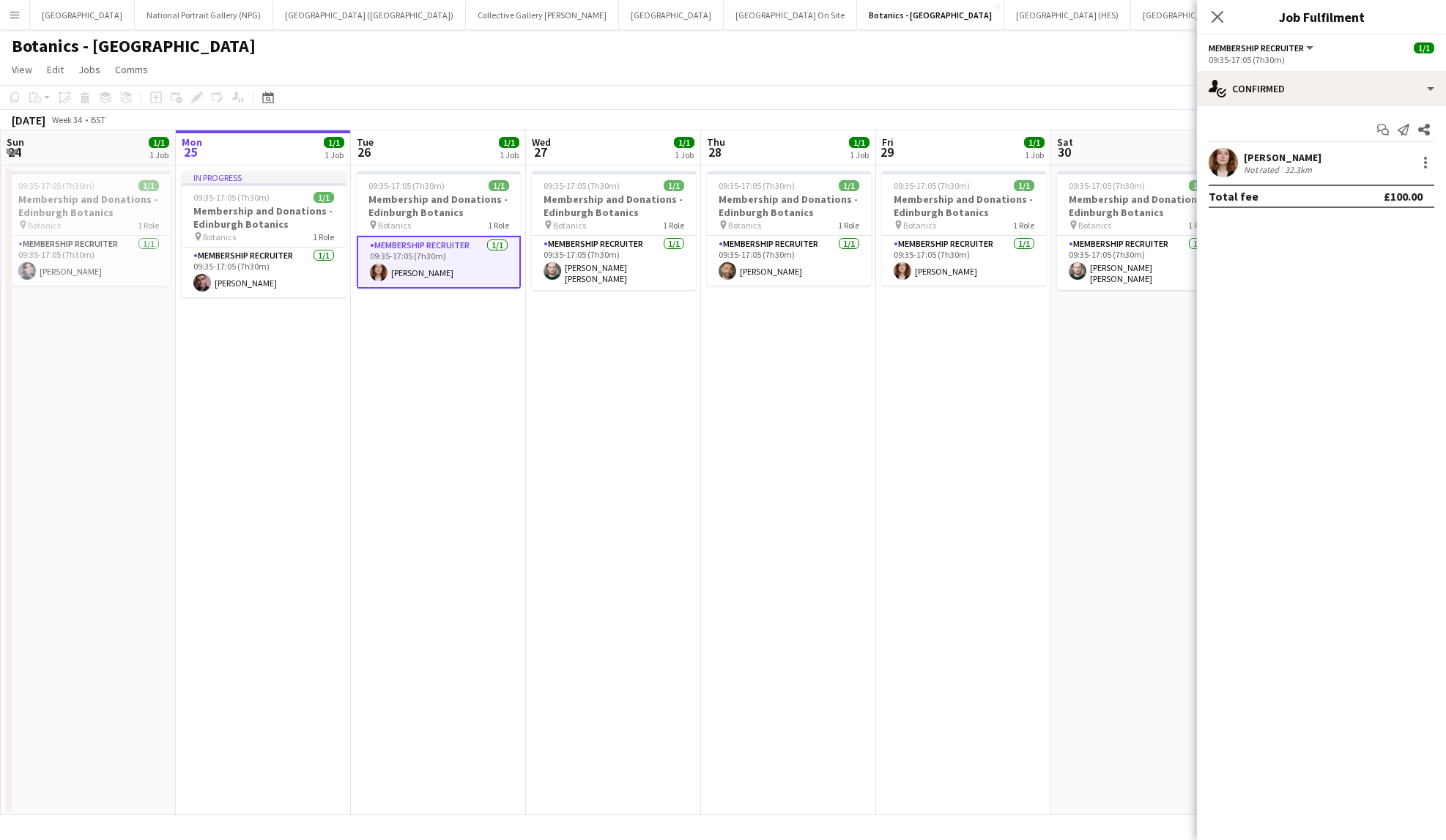
click at [1272, 163] on div "[PERSON_NAME]" at bounding box center [1283, 157] width 78 height 14
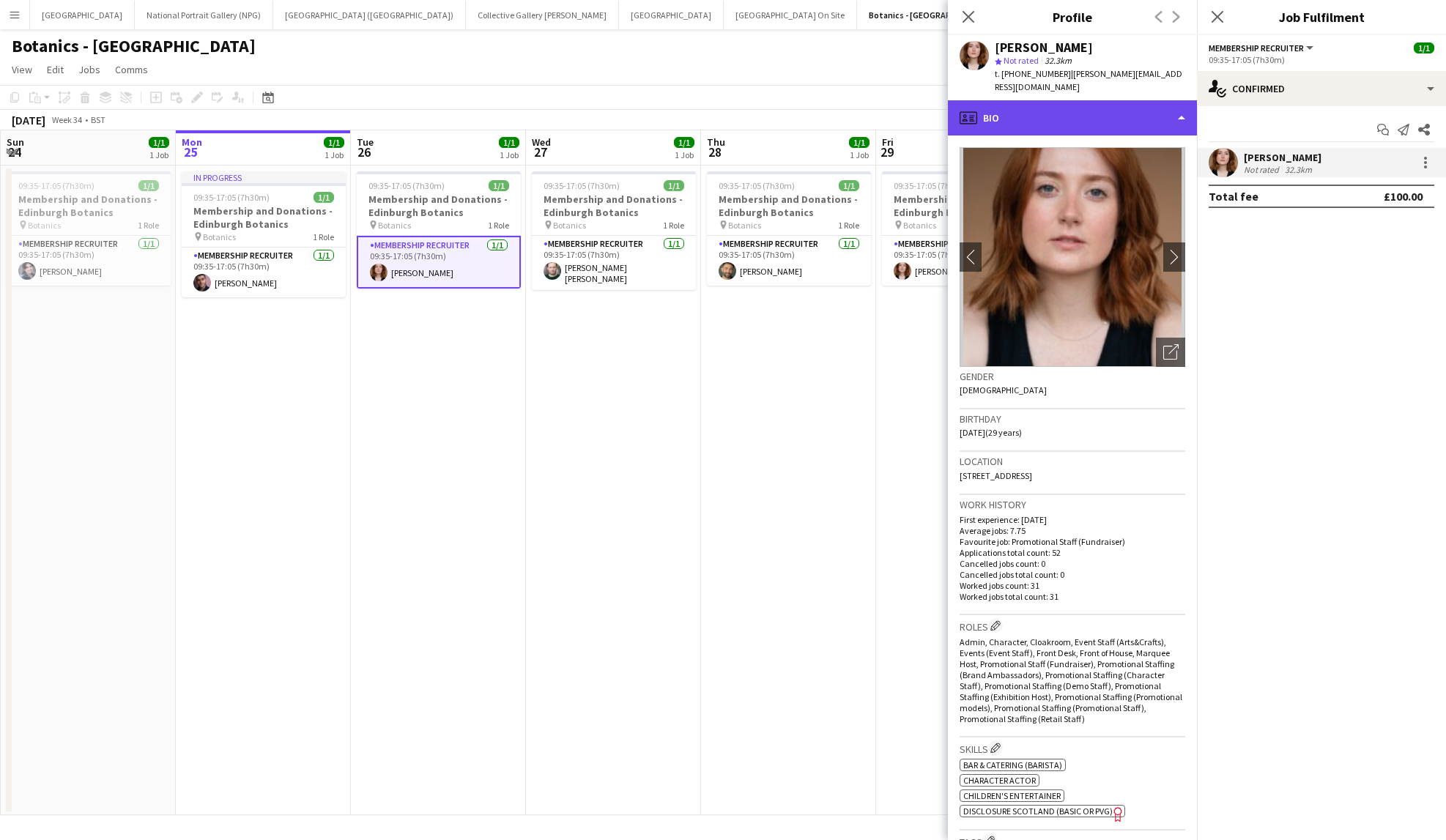
click at [1103, 100] on div "profile Bio" at bounding box center [1072, 118] width 249 height 35
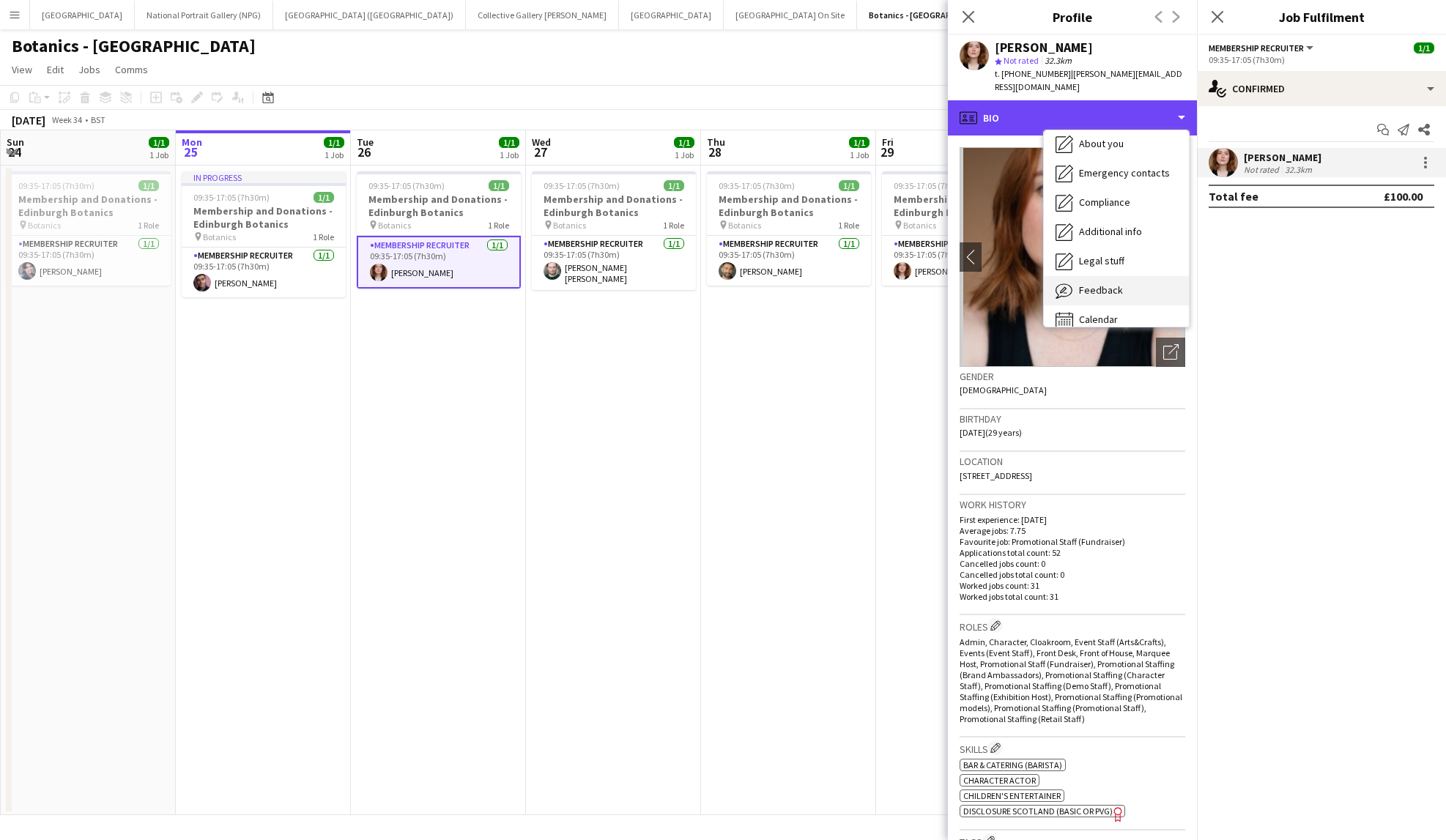
scroll to position [109, 0]
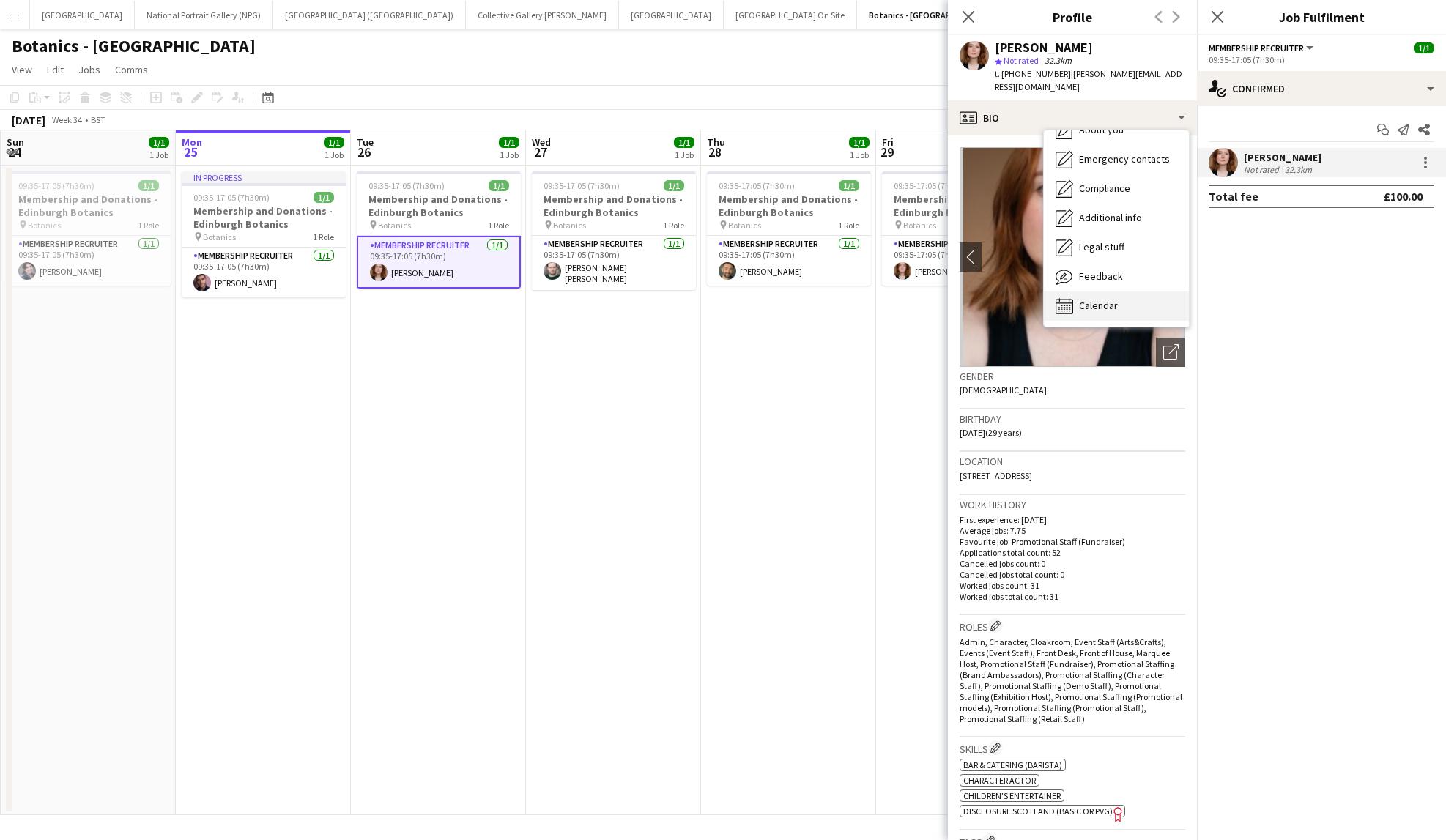
click at [1100, 299] on span "Calendar" at bounding box center [1098, 306] width 39 height 14
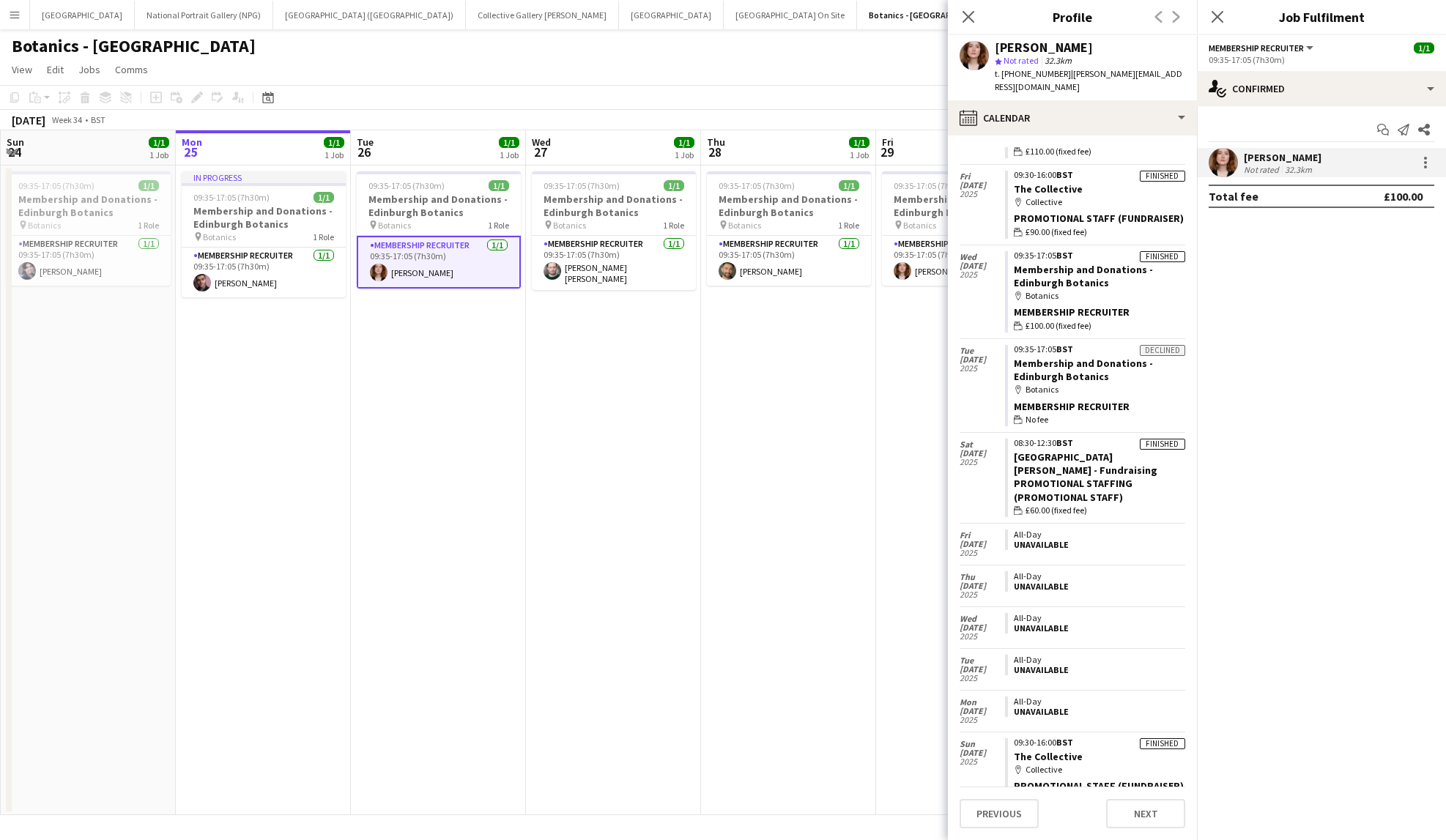
scroll to position [2734, 0]
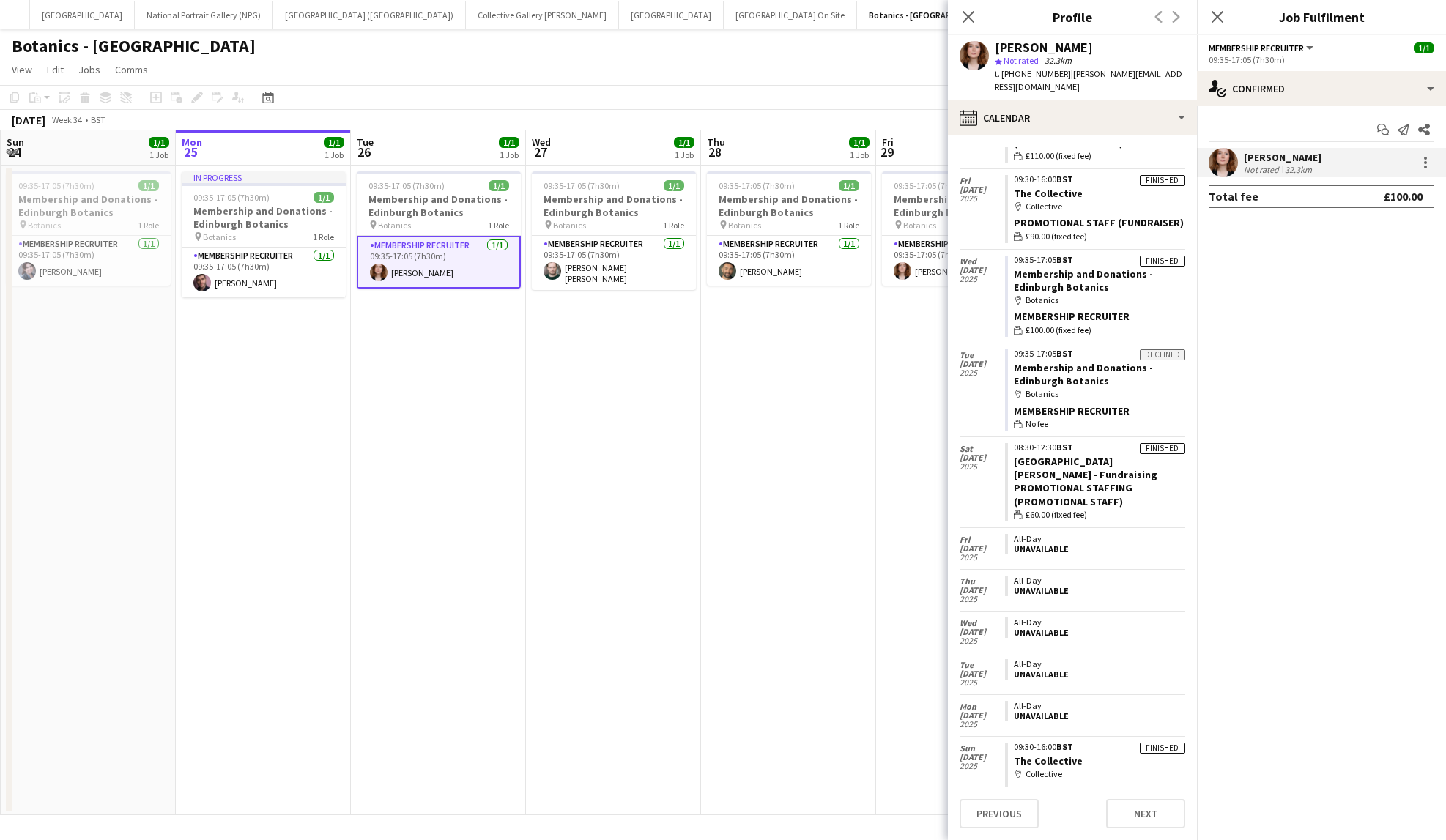
click at [876, 67] on app-page-menu "View Day view expanded Day view collapsed Month view Date picker Jump to [DATE]…" at bounding box center [723, 71] width 1446 height 28
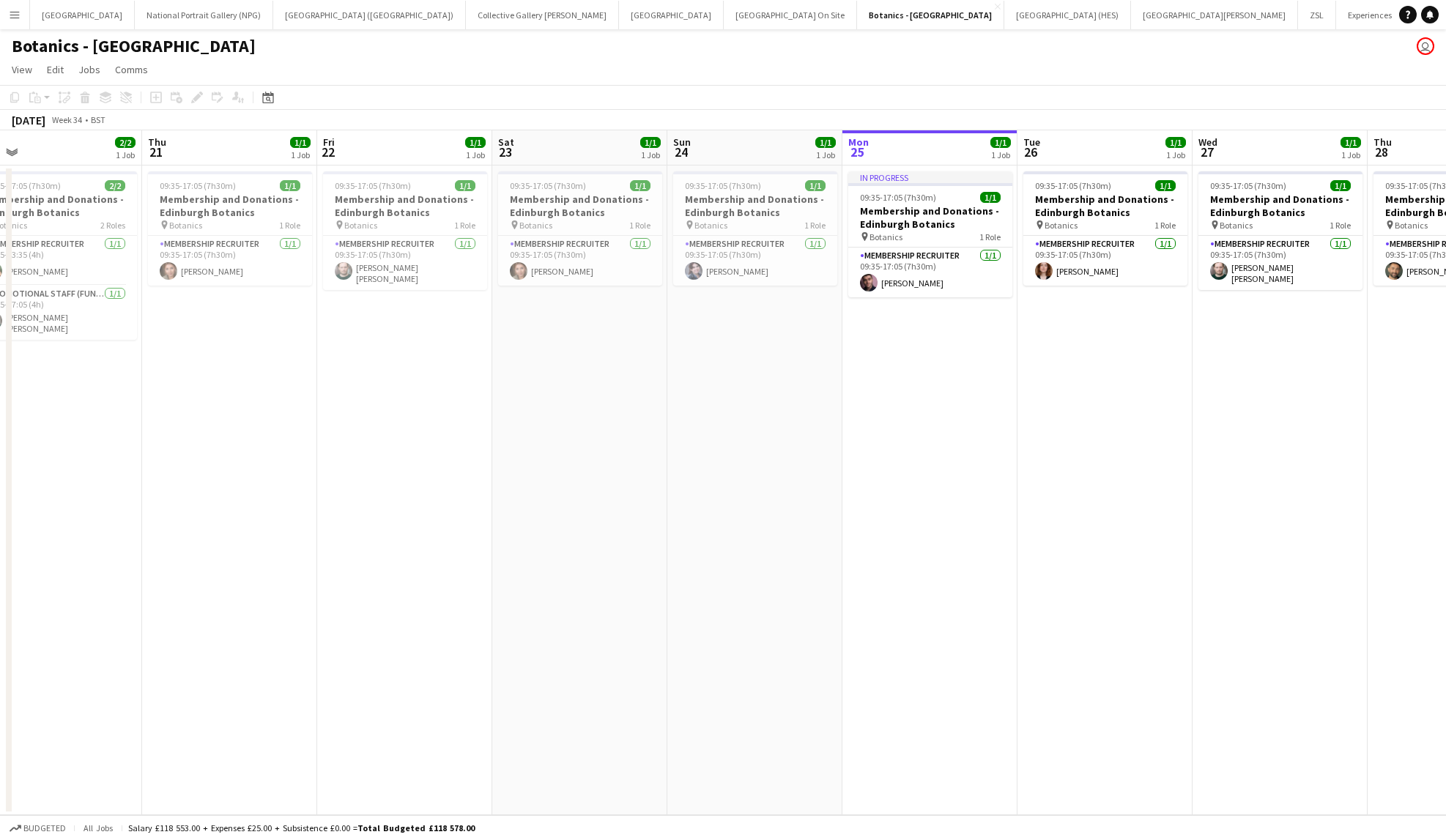
scroll to position [0, 412]
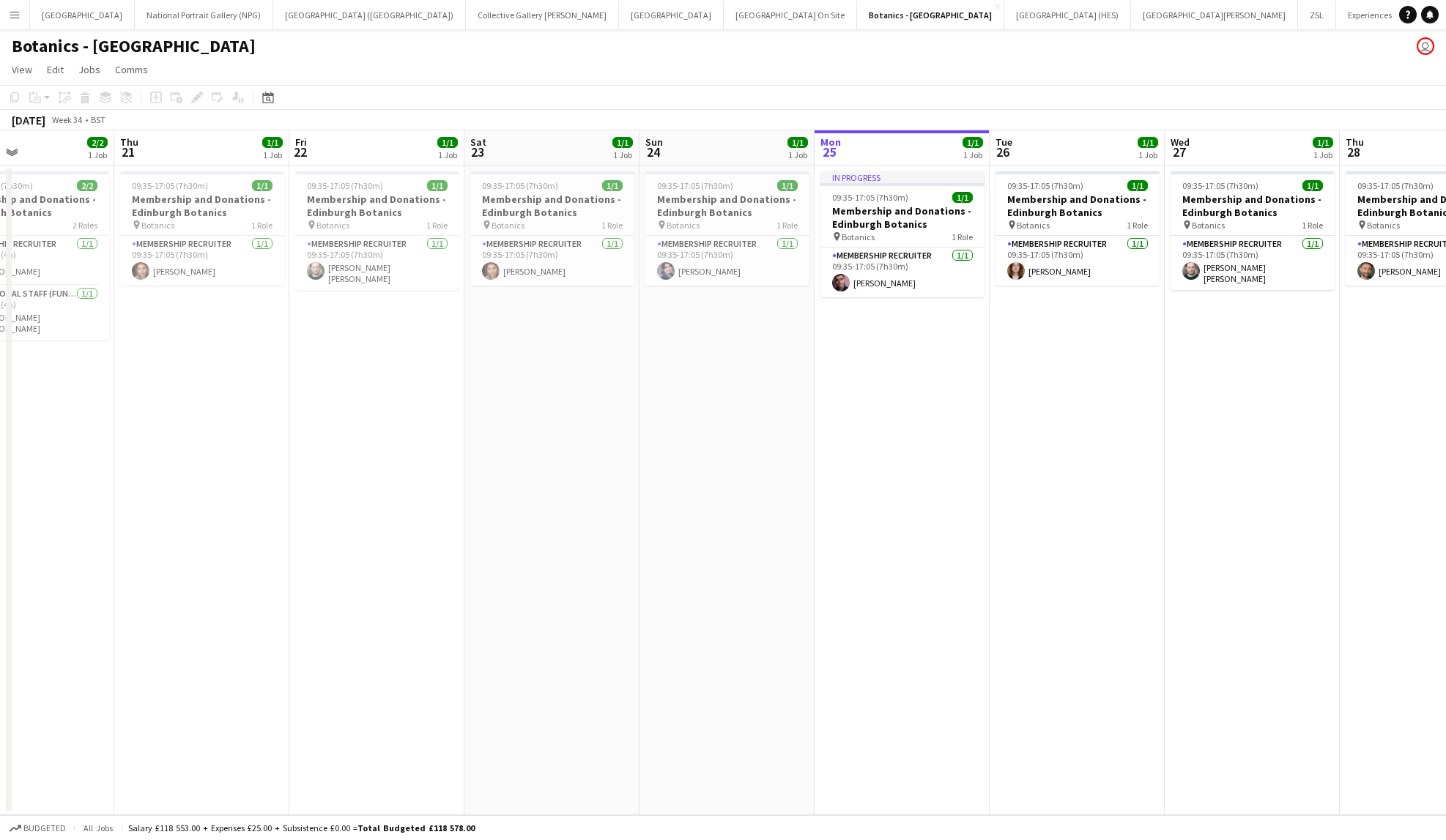
drag, startPoint x: 703, startPoint y: 423, endPoint x: 619, endPoint y: 506, distance: 118.1
click at [619, 506] on app-calendar-viewport "Mon 18 2/2 2 Jobs Tue 19 1/1 1 Job Wed 20 2/2 1 Job Thu 21 1/1 1 Job Fri 22 1/1…" at bounding box center [723, 473] width 1446 height 685
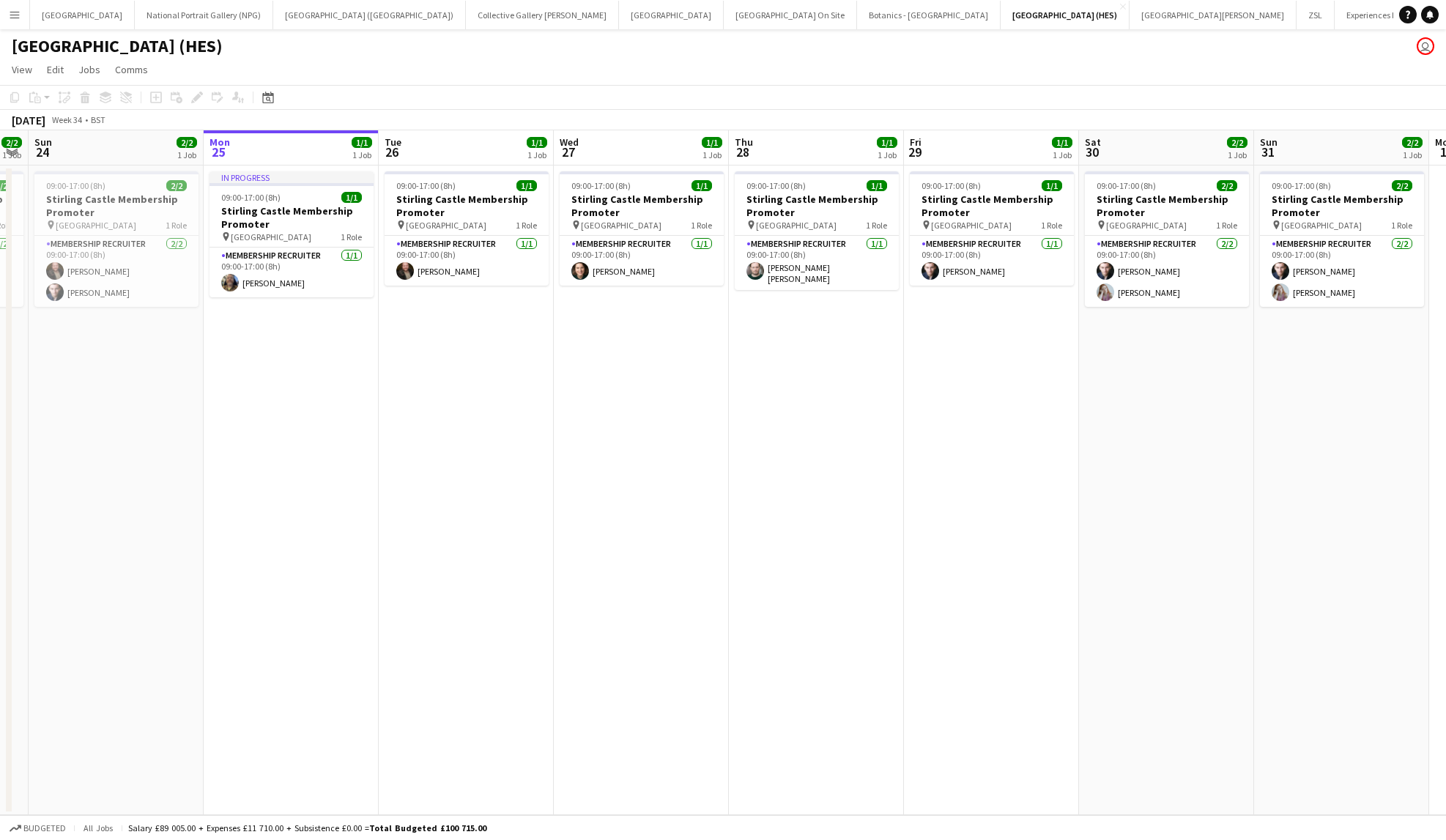
scroll to position [0, 496]
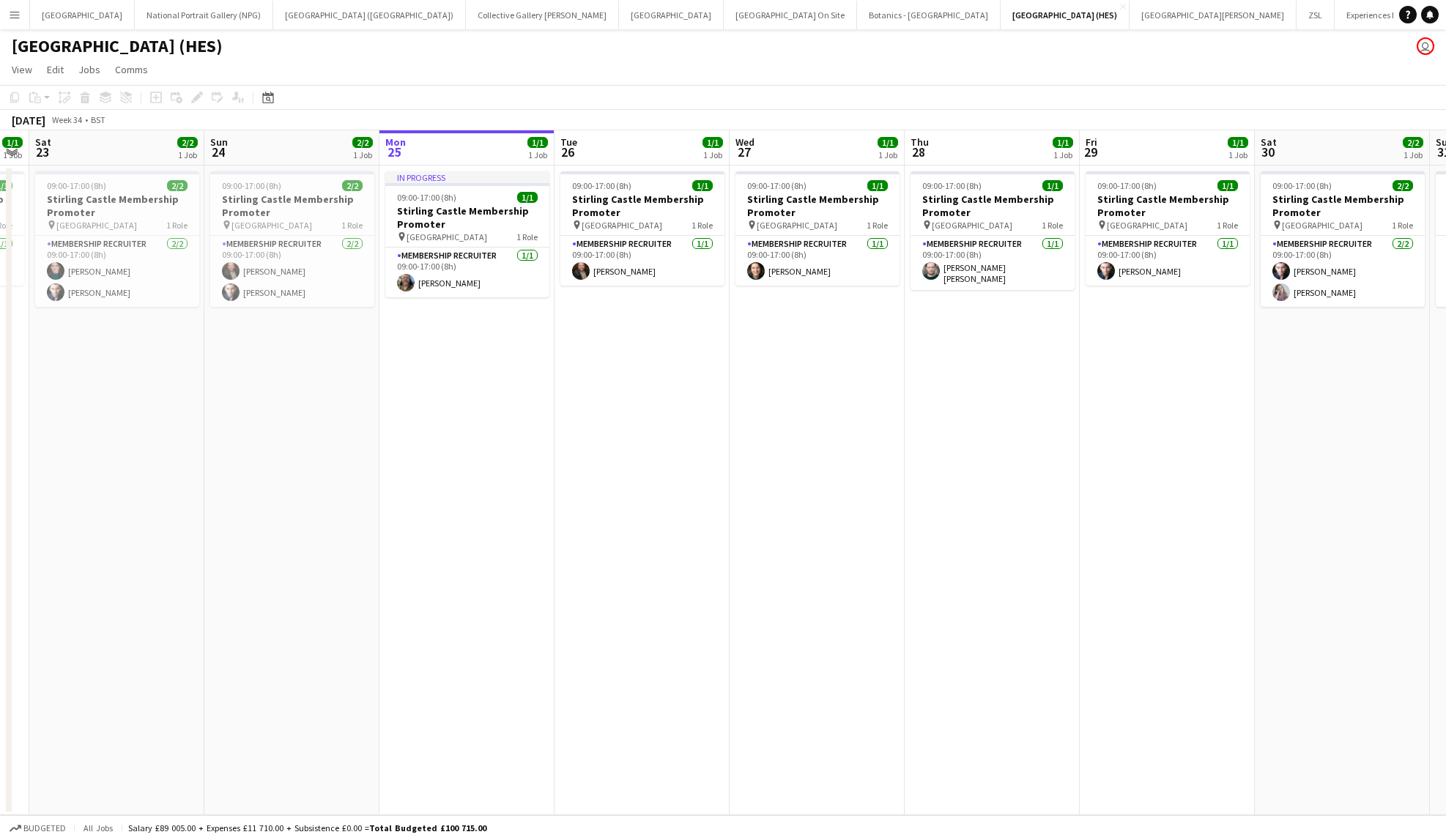
drag, startPoint x: 312, startPoint y: 366, endPoint x: 420, endPoint y: 368, distance: 108.0
click at [420, 368] on app-calendar-viewport "Wed 20 1/1 1 Job Thu 21 1/1 1 Job Fri 22 1/1 1 Job Sat 23 2/2 1 Job Sun 24 2/2 …" at bounding box center [723, 473] width 1446 height 685
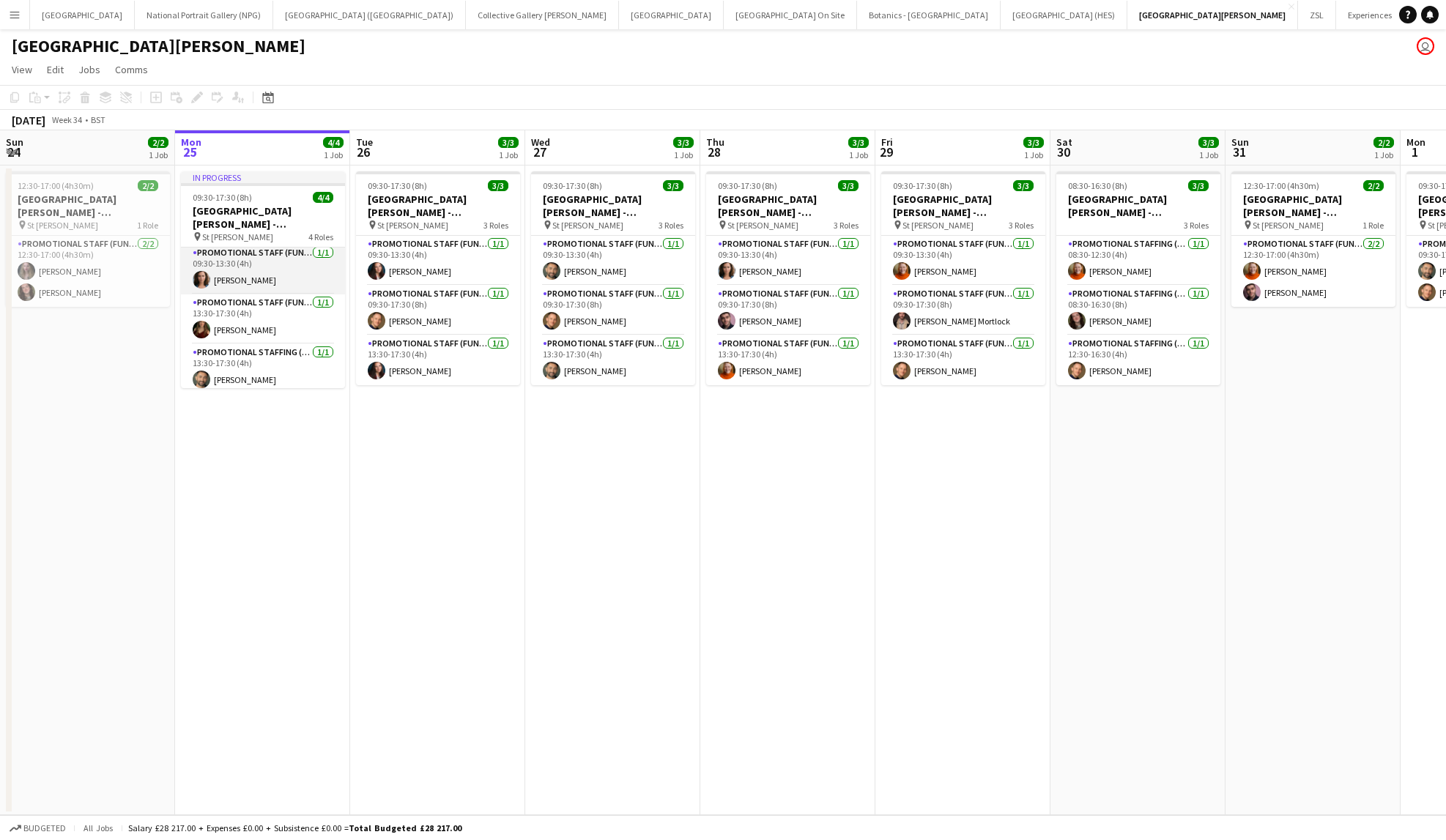
scroll to position [59, 0]
click at [430, 255] on app-card-role "Promotional Staff (Fundraiser) [DATE] 09:30-13:30 (4h) [PERSON_NAME]" at bounding box center [438, 260] width 164 height 50
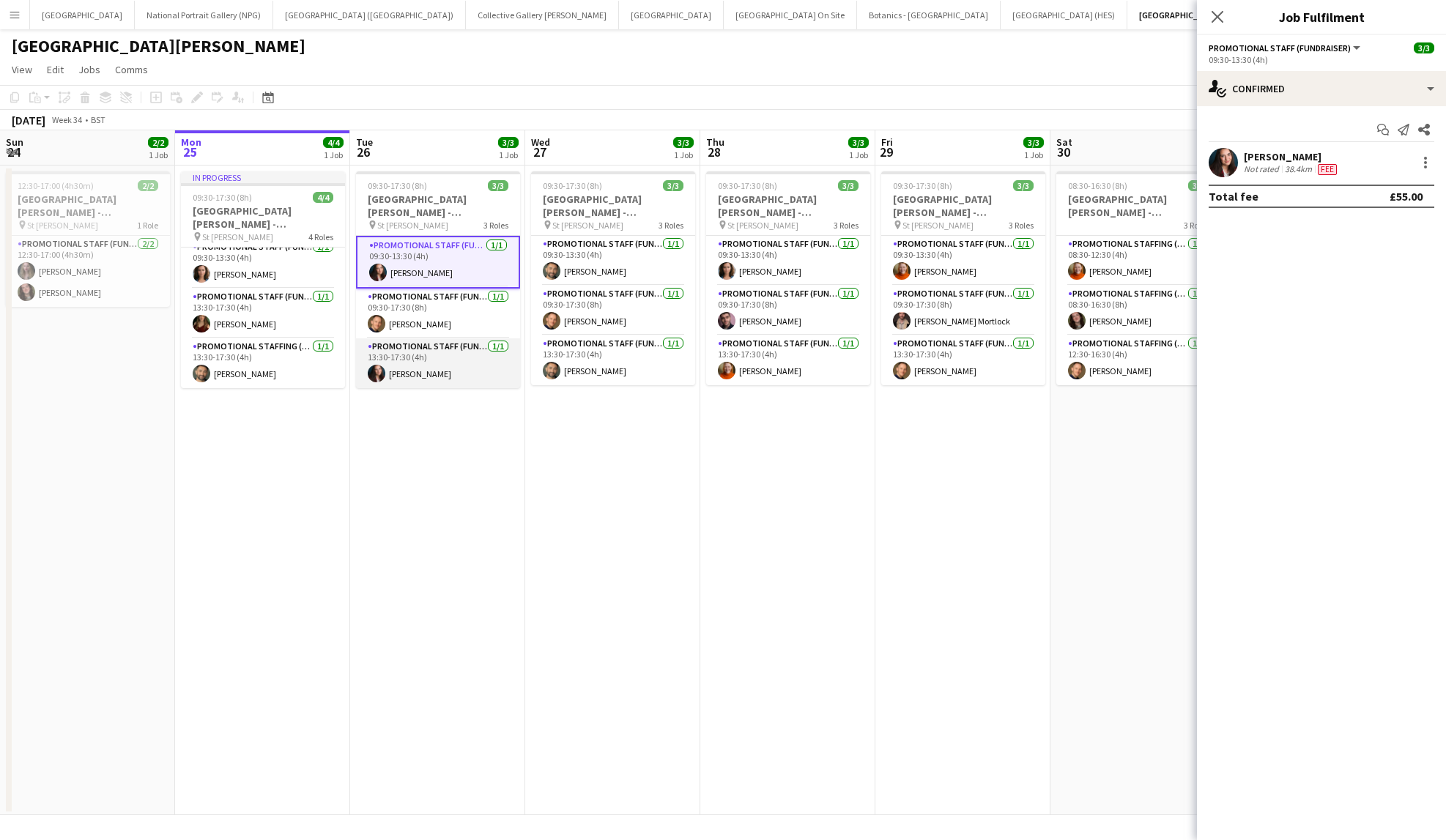
click at [437, 367] on app-card-role "Promotional Staff (Fundraiser) [DATE] 13:30-17:30 (4h) [PERSON_NAME]" at bounding box center [438, 363] width 164 height 50
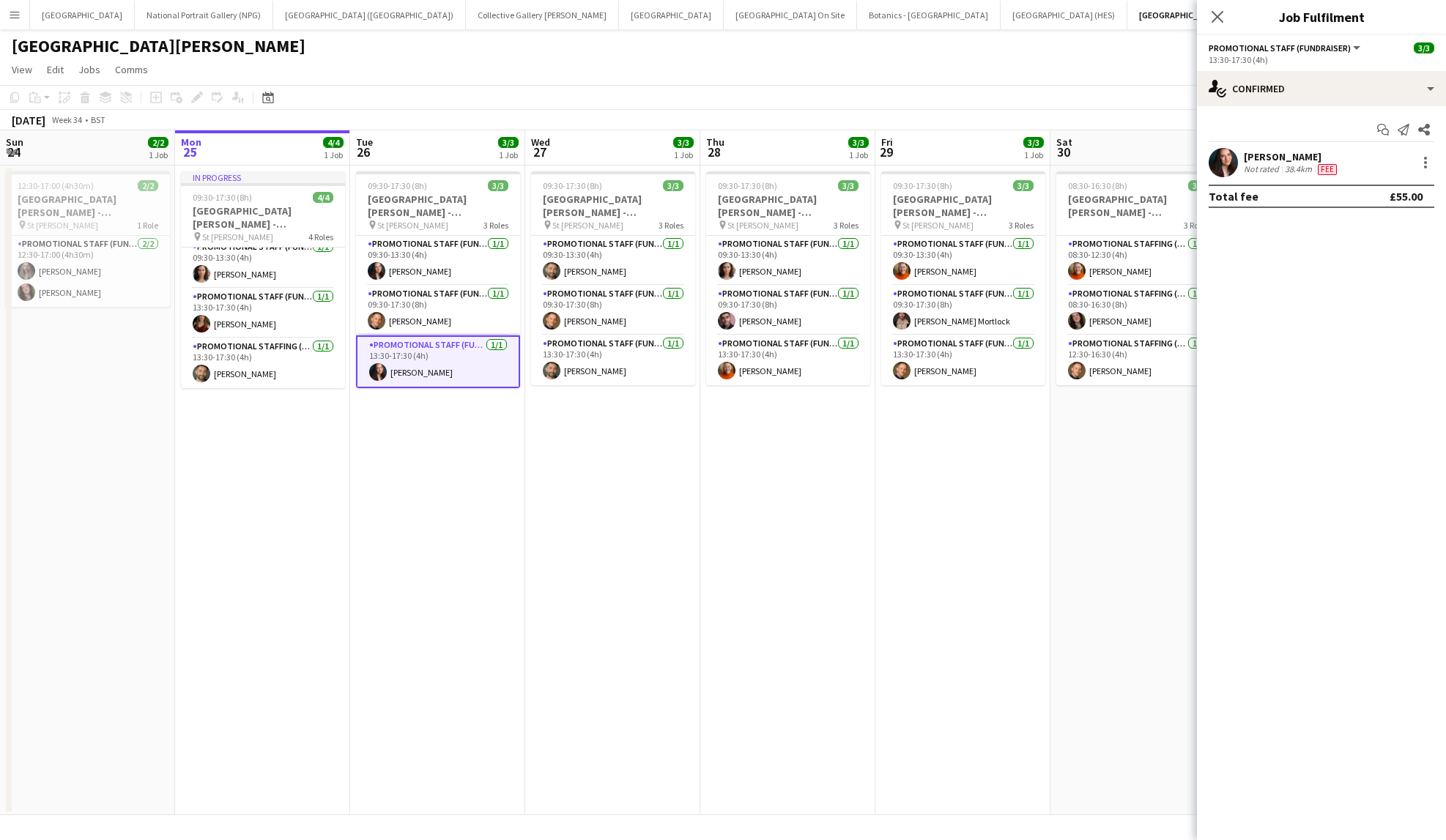
click at [419, 580] on app-date-cell "09:30-17:30 (8h) 3/3 [GEOGRAPHIC_DATA][PERSON_NAME] - Fundraising pin St [PERSO…" at bounding box center [438, 490] width 175 height 650
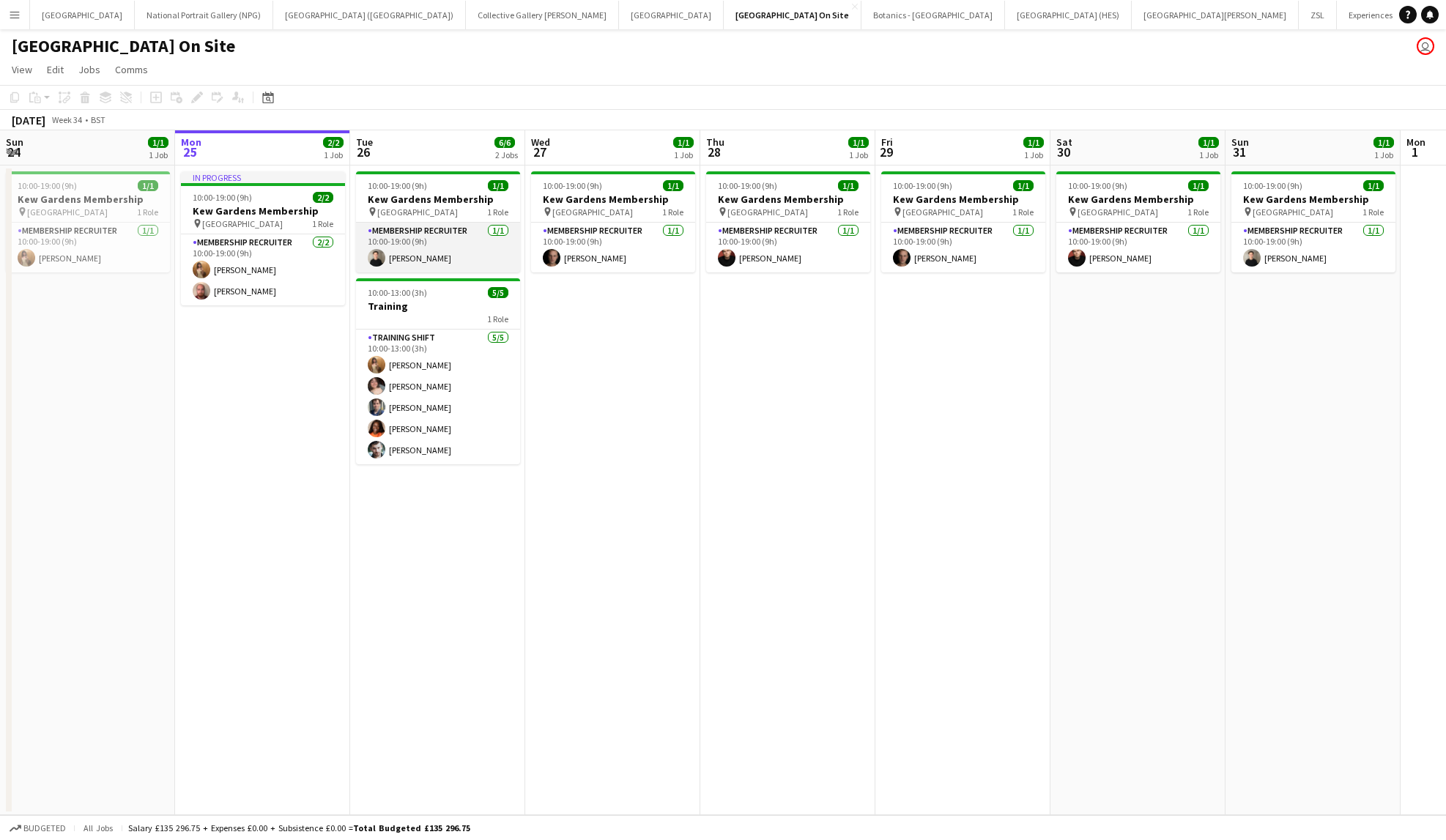
click at [434, 238] on app-card-role "Membership Recruiter [DATE] 10:00-19:00 (9h) [PERSON_NAME]" at bounding box center [438, 247] width 164 height 50
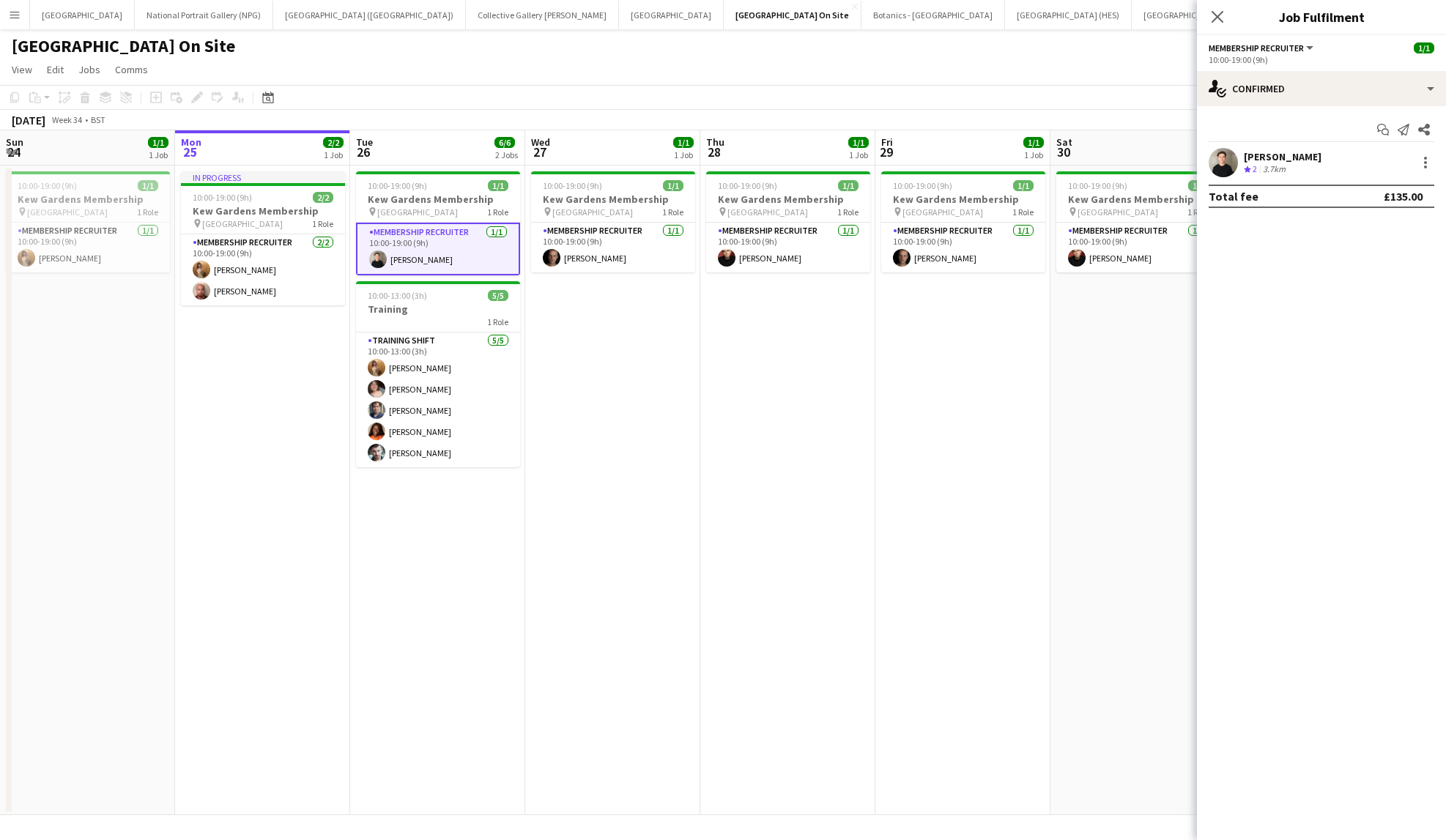
click at [1282, 156] on div "[PERSON_NAME]" at bounding box center [1283, 156] width 78 height 14
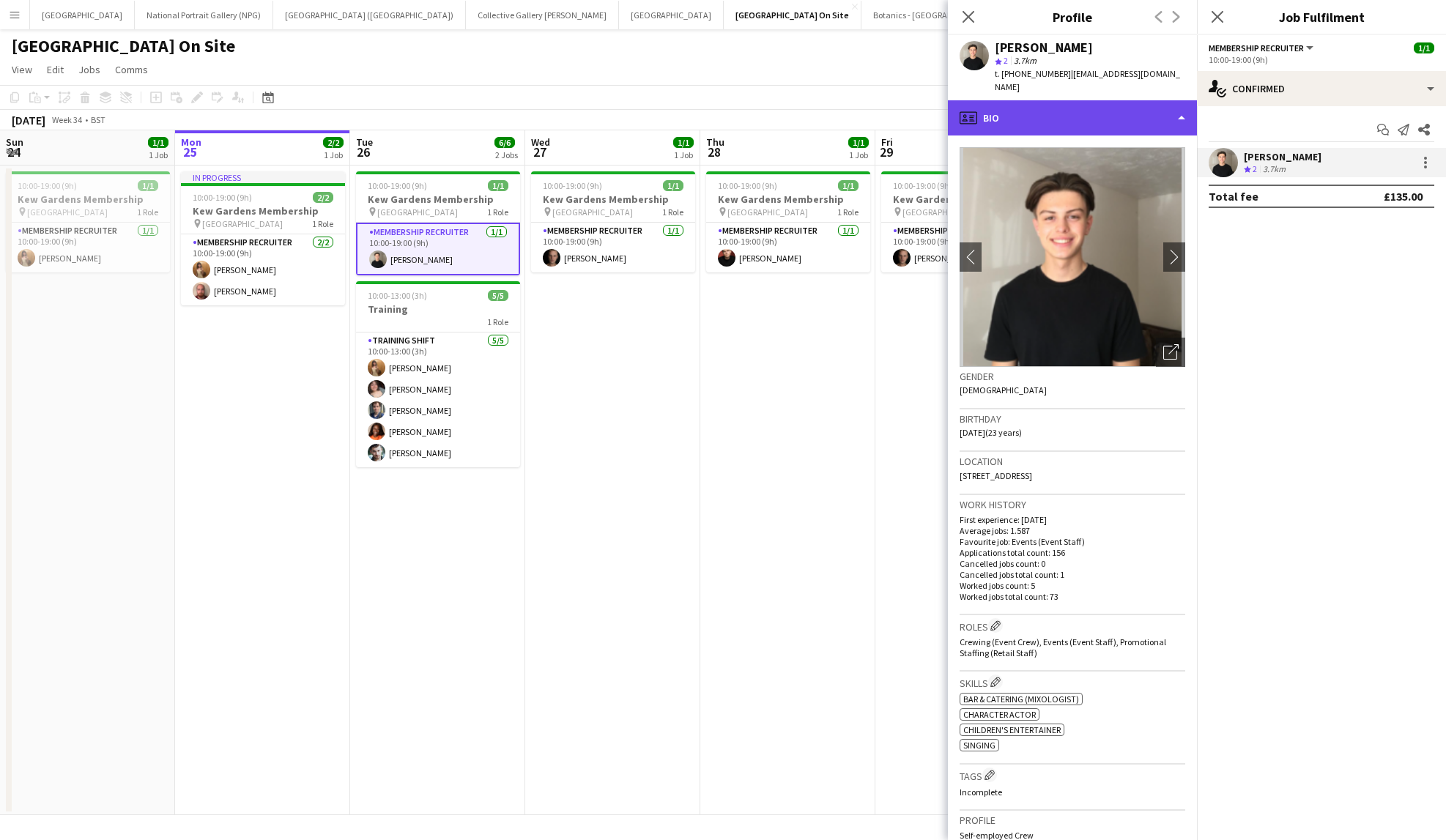
click at [1139, 100] on div "profile Bio" at bounding box center [1072, 118] width 249 height 35
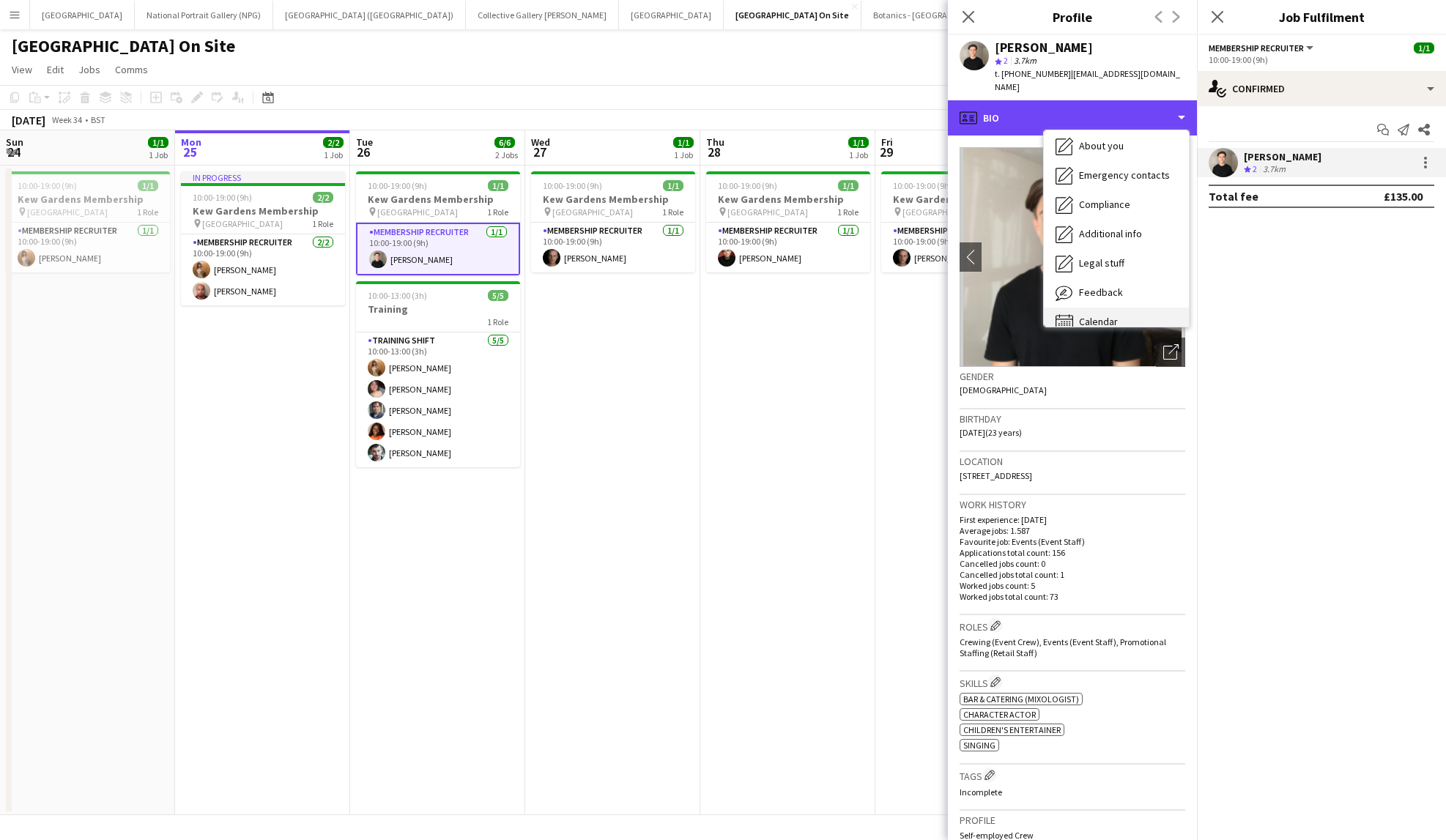
scroll to position [109, 0]
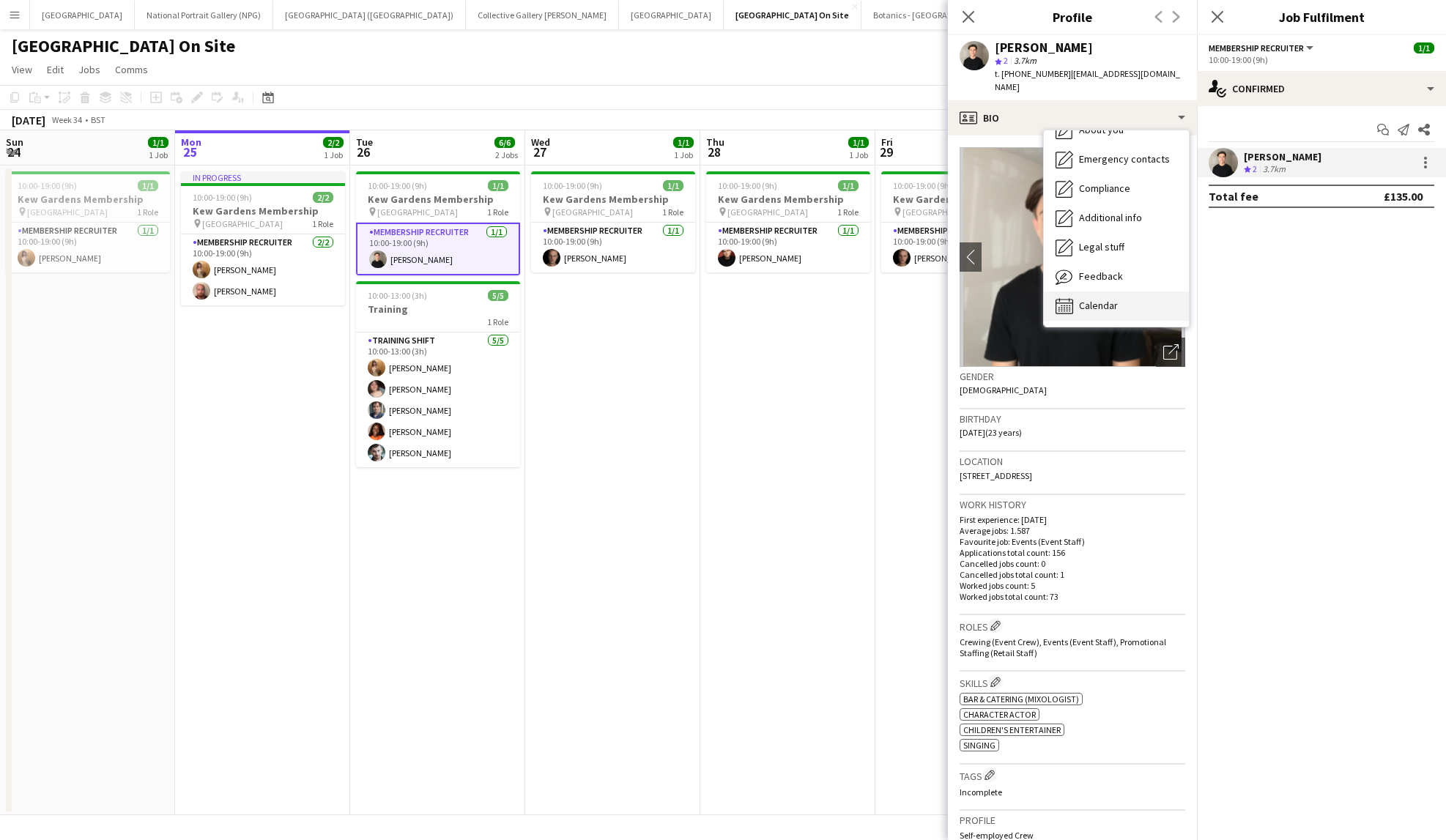
click at [1089, 299] on span "Calendar" at bounding box center [1098, 306] width 39 height 14
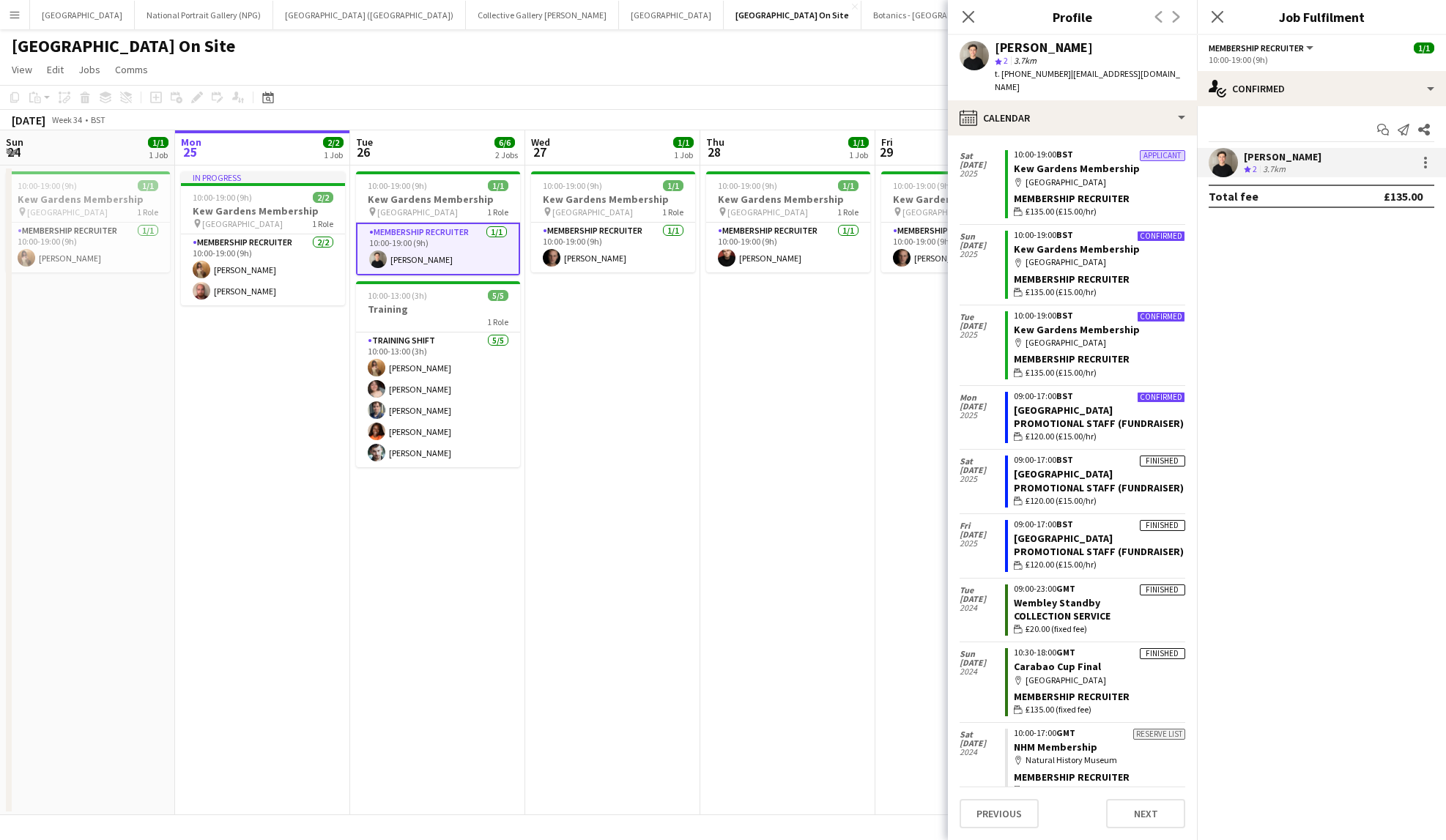
scroll to position [112, 0]
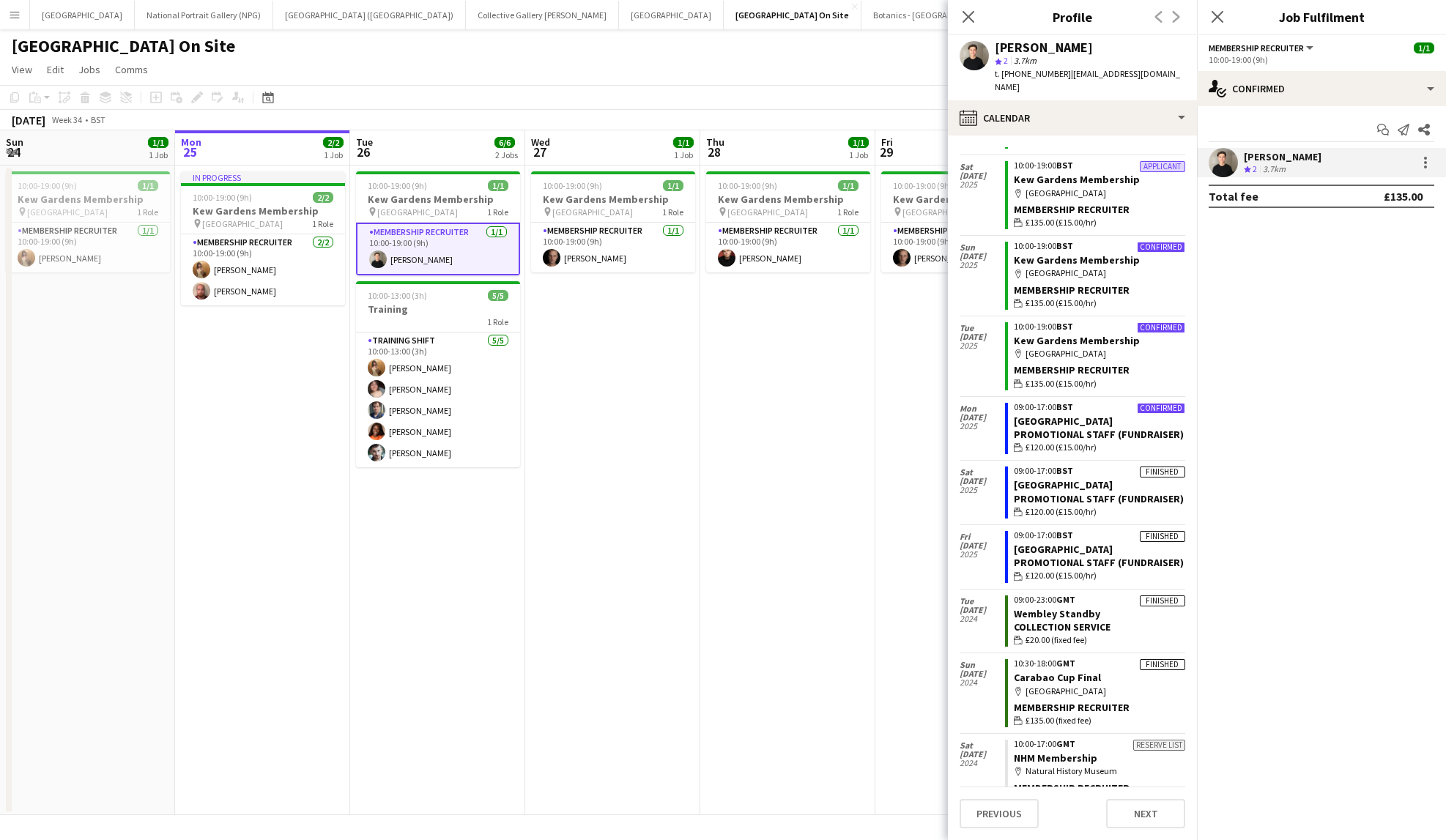
click at [863, 62] on app-page-menu "View Day view expanded Day view collapsed Month view Date picker Jump to [DATE]…" at bounding box center [723, 71] width 1446 height 28
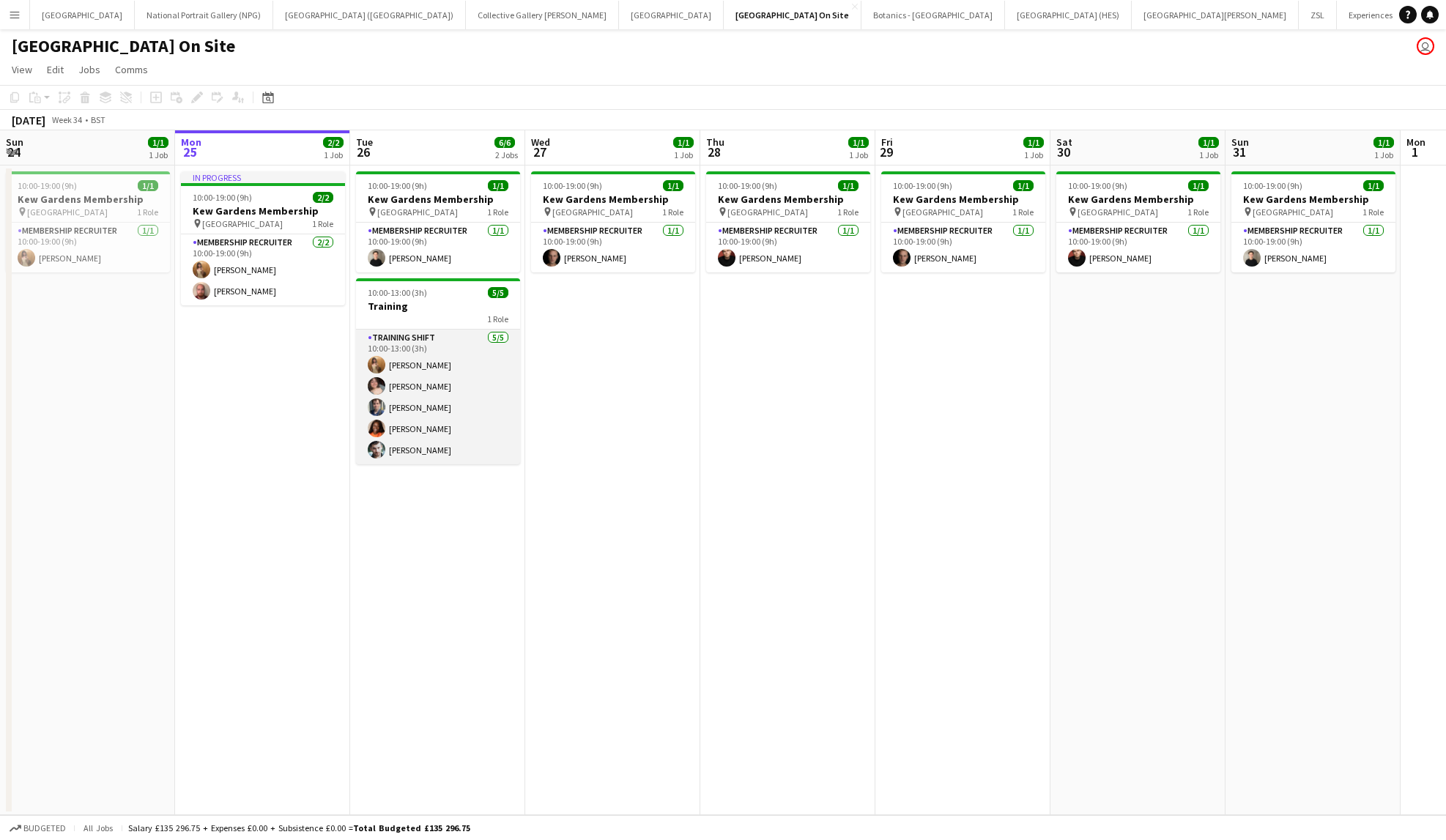
click at [415, 348] on app-card-role "Training shift [DATE] 10:00-13:00 (3h) [PERSON_NAME] [PERSON_NAME] [PERSON_NAME…" at bounding box center [438, 397] width 164 height 135
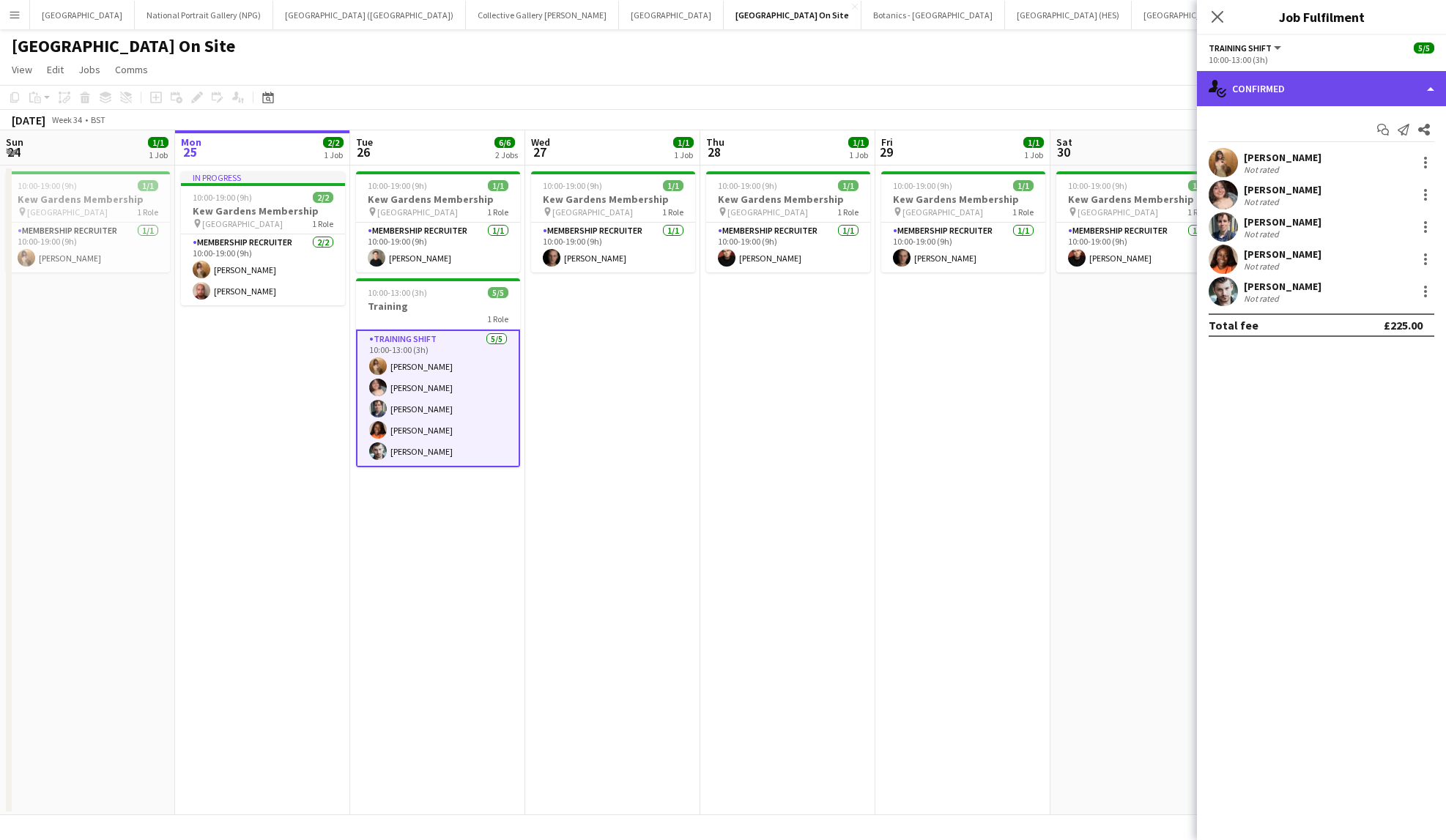
click at [1335, 91] on div "single-neutral-actions-check-2 Confirmed" at bounding box center [1321, 89] width 249 height 35
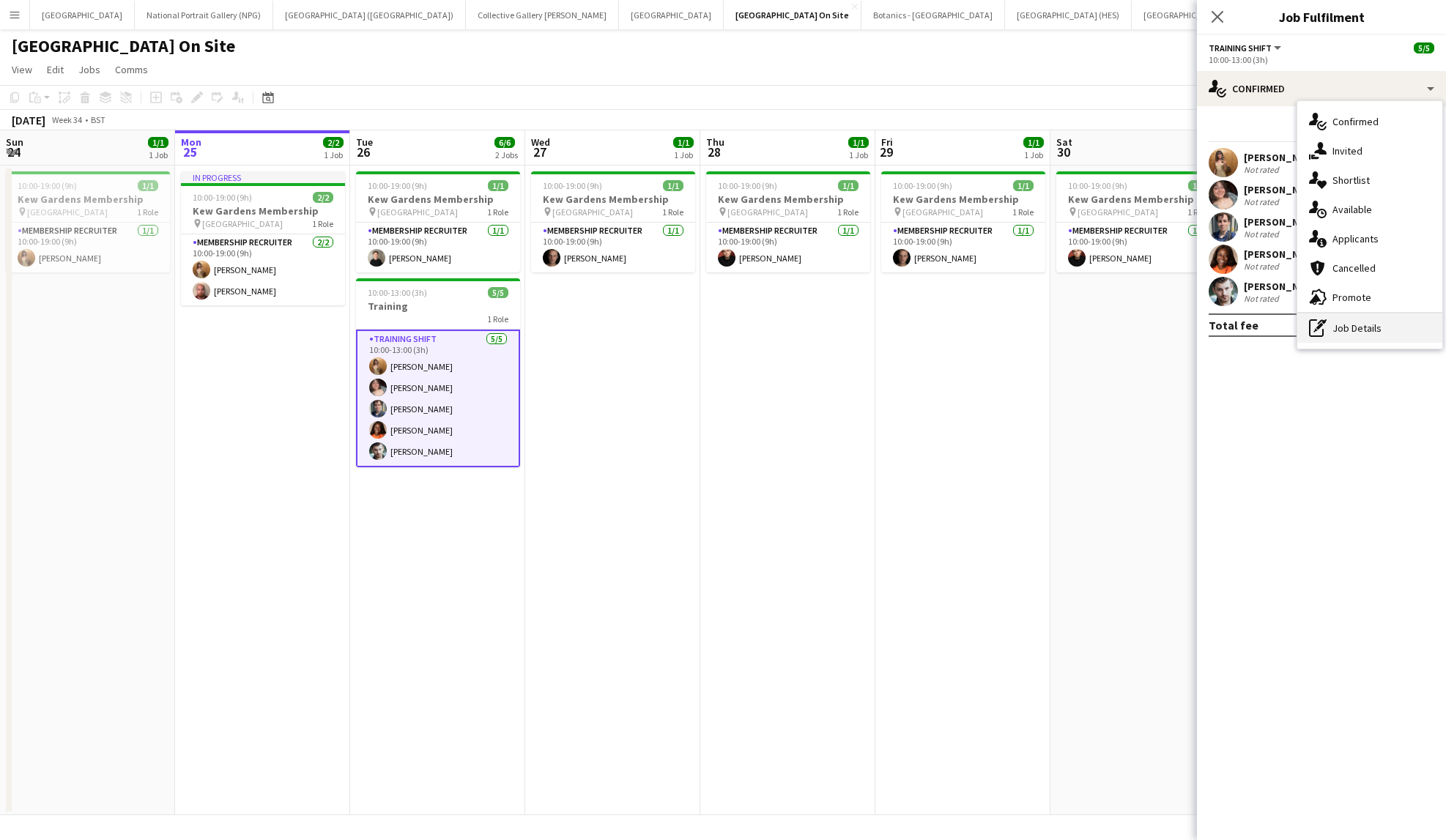
click at [1357, 322] on div "pen-write Job Details" at bounding box center [1370, 328] width 145 height 29
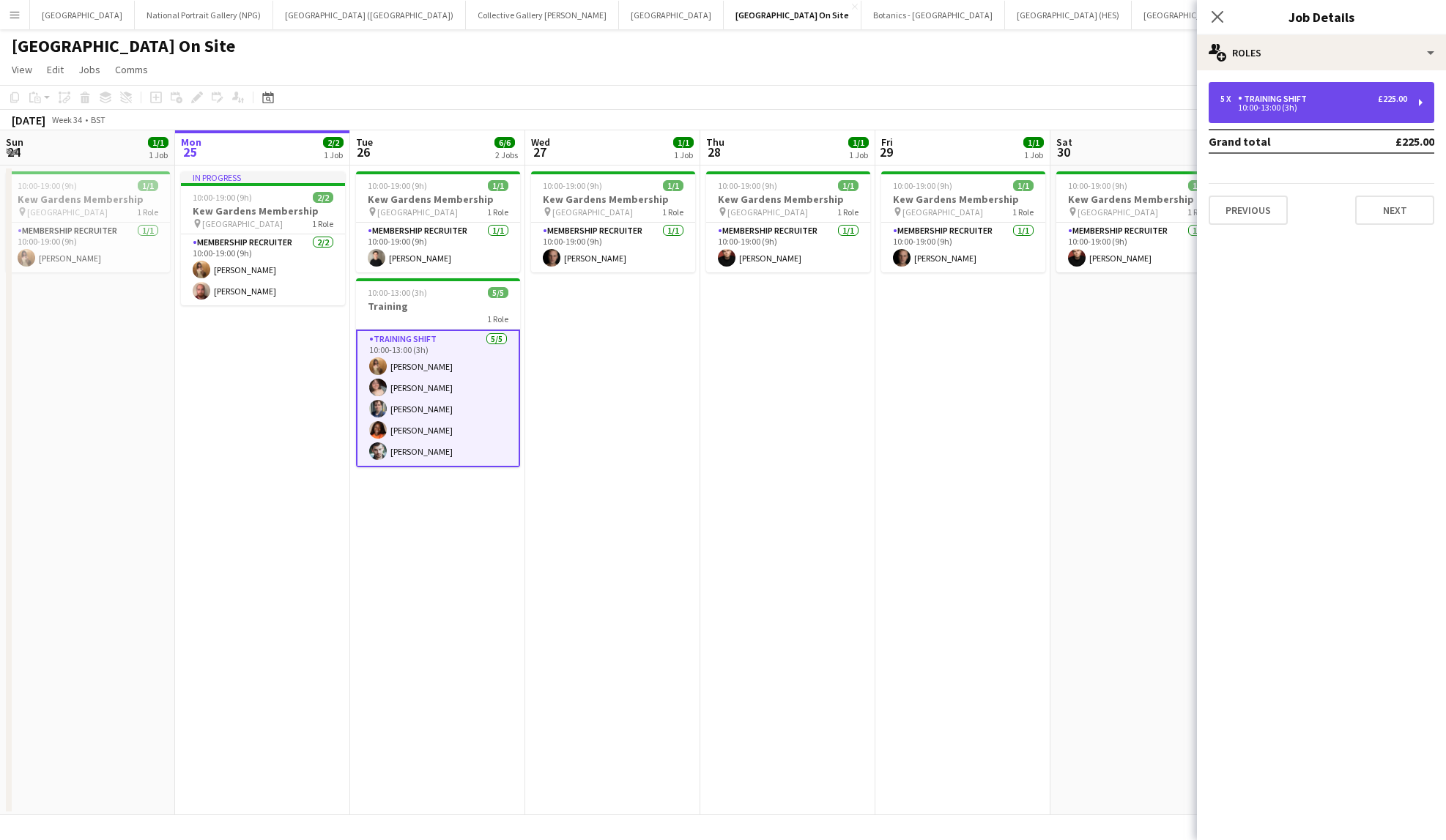
click at [1326, 105] on div "10:00-13:00 (3h)" at bounding box center [1314, 108] width 187 height 7
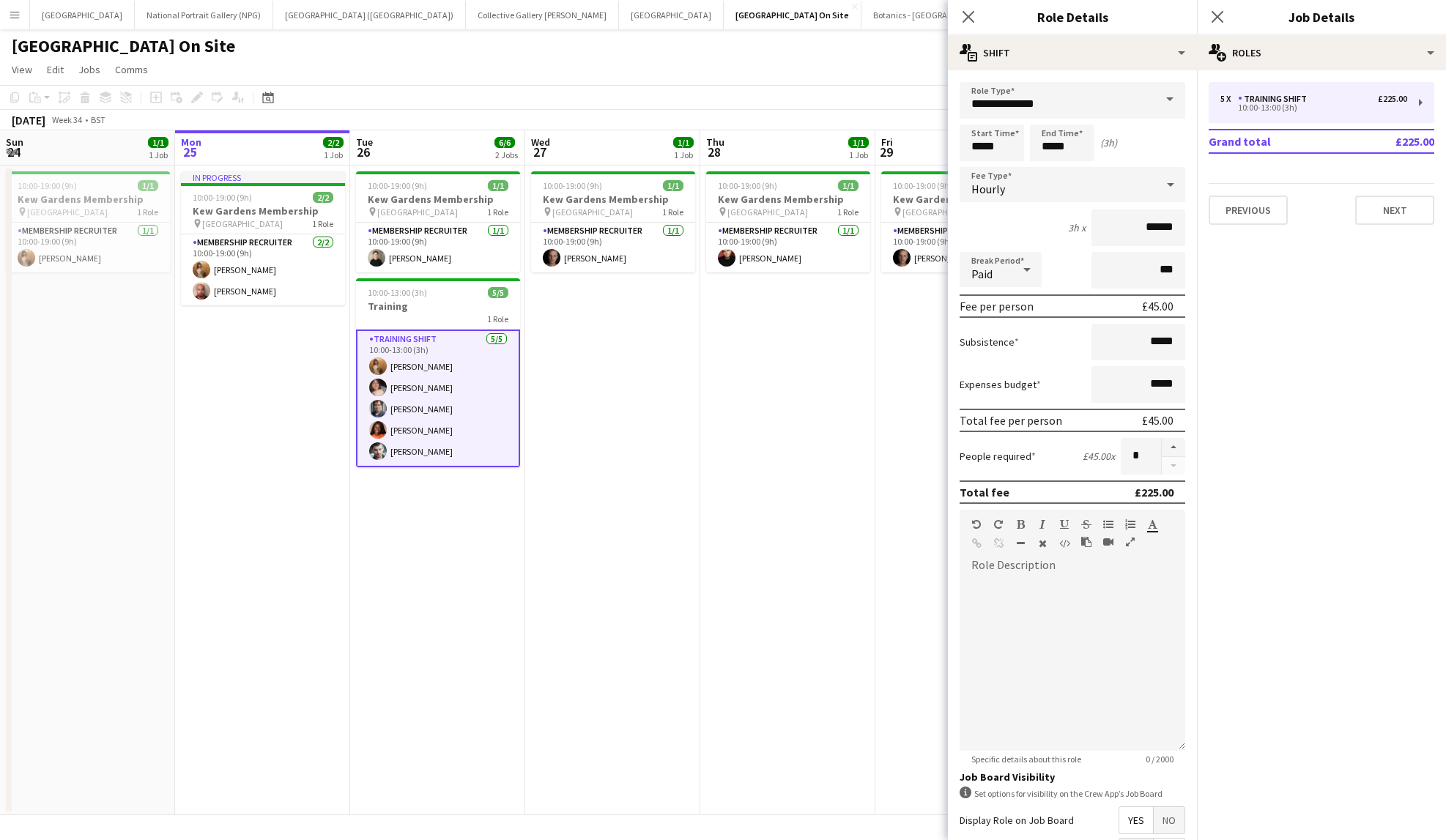
click at [833, 64] on app-page-menu "View Day view expanded Day view collapsed Month view Date picker Jump to [DATE]…" at bounding box center [723, 71] width 1446 height 28
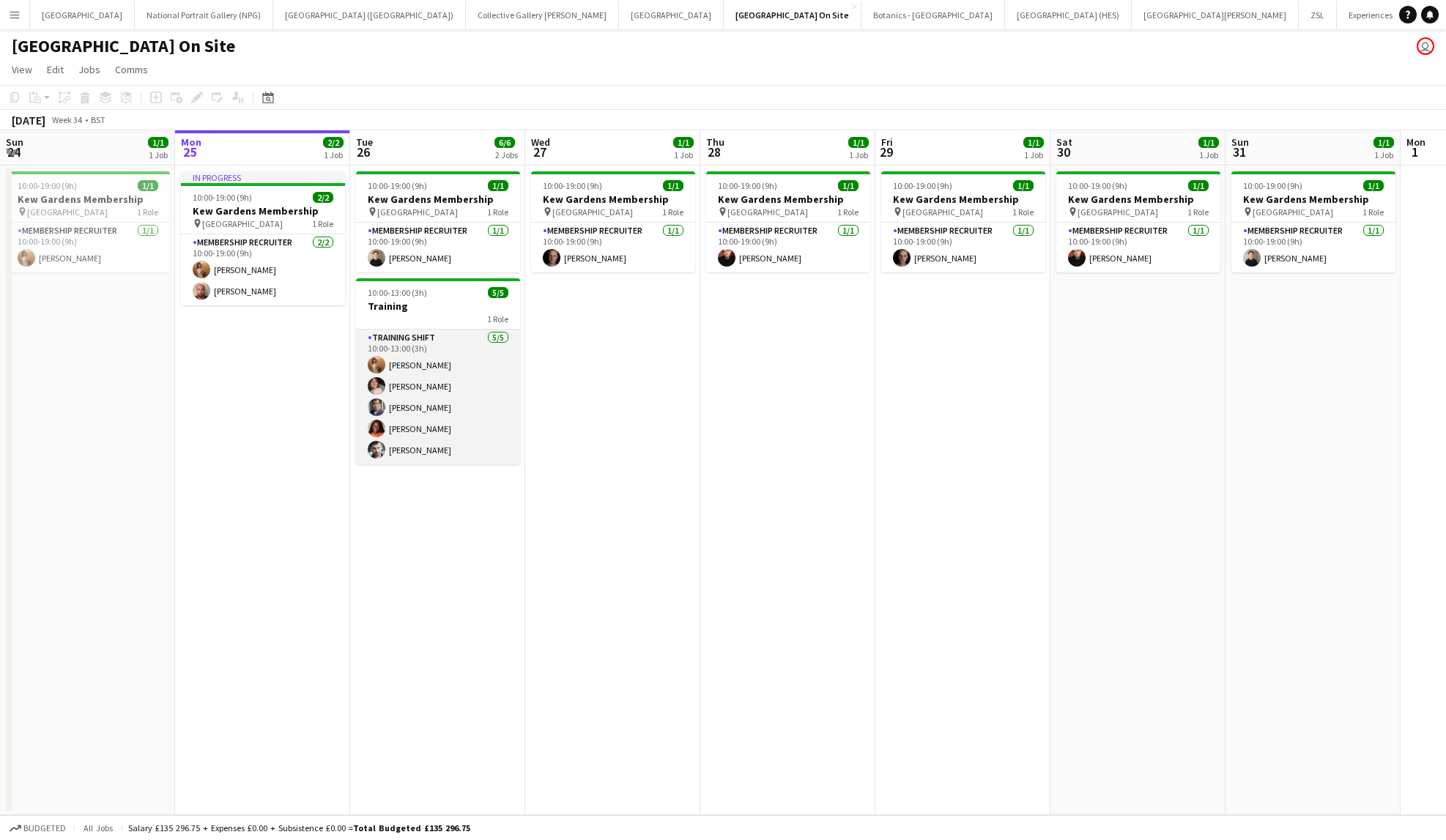
click at [469, 407] on app-card-role "Training shift [DATE] 10:00-13:00 (3h) [PERSON_NAME] [PERSON_NAME] [PERSON_NAME…" at bounding box center [438, 397] width 164 height 135
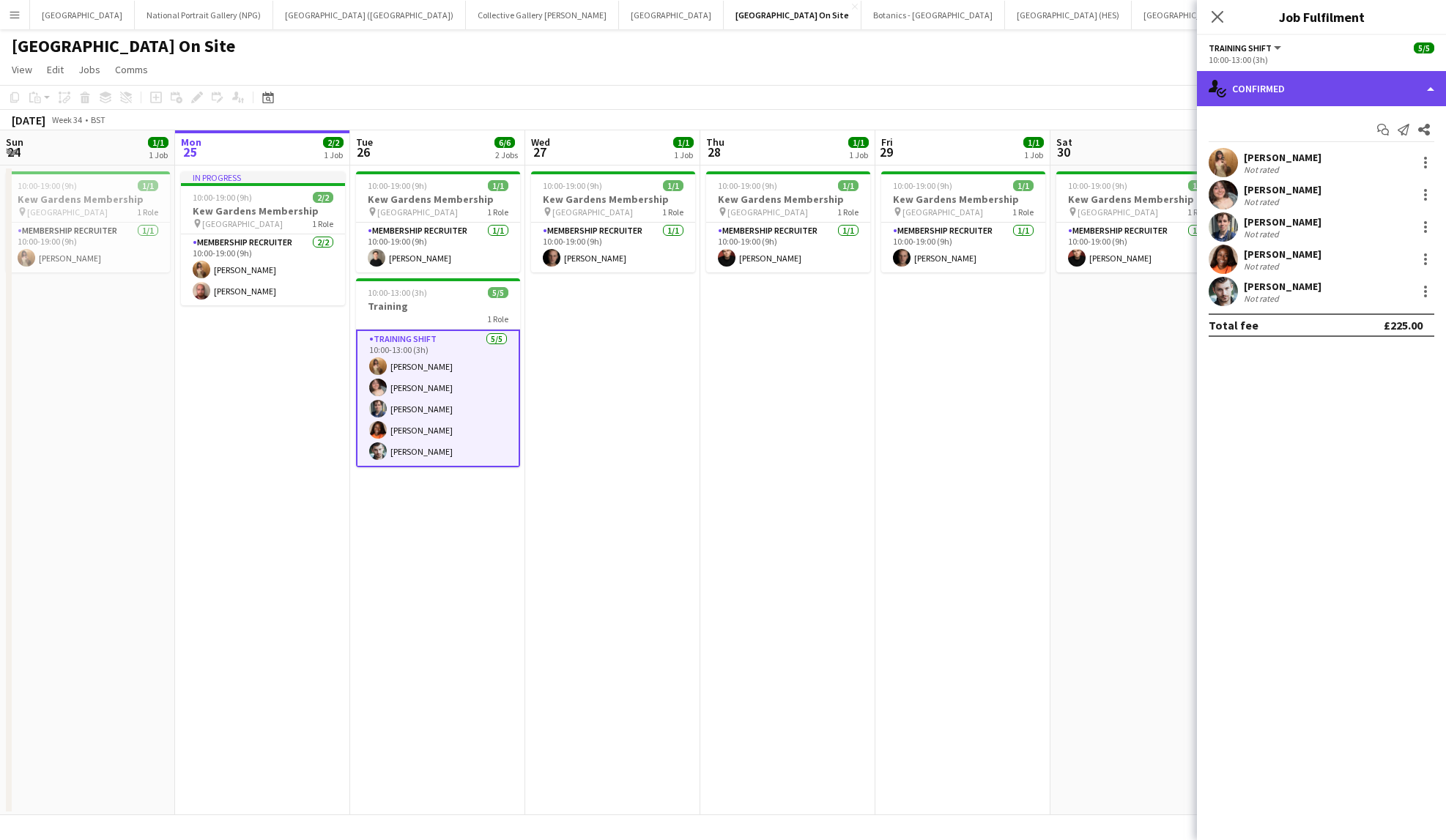
click at [1394, 89] on div "single-neutral-actions-check-2 Confirmed" at bounding box center [1321, 89] width 249 height 35
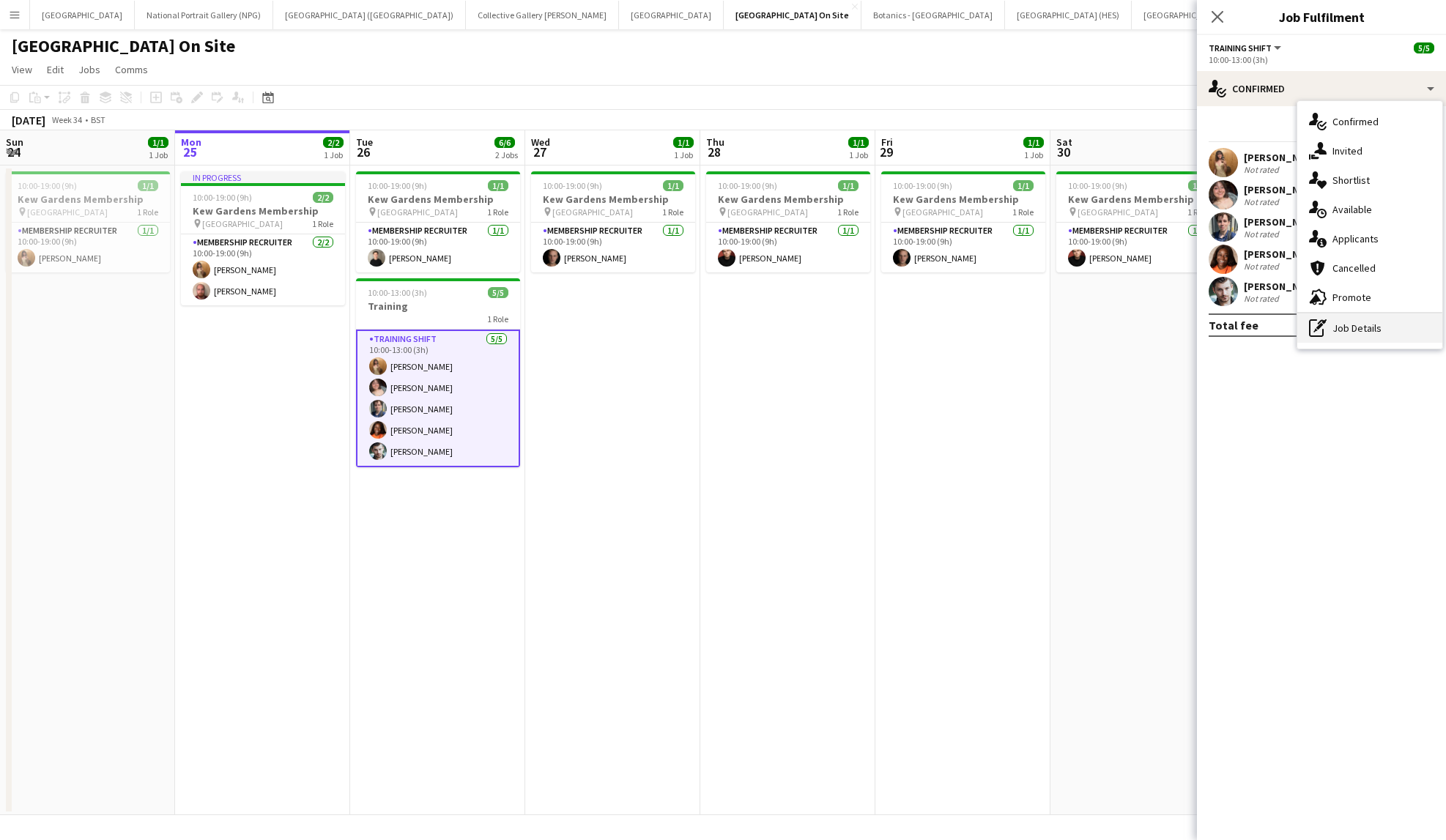
click at [1365, 328] on div "pen-write Job Details" at bounding box center [1370, 328] width 145 height 29
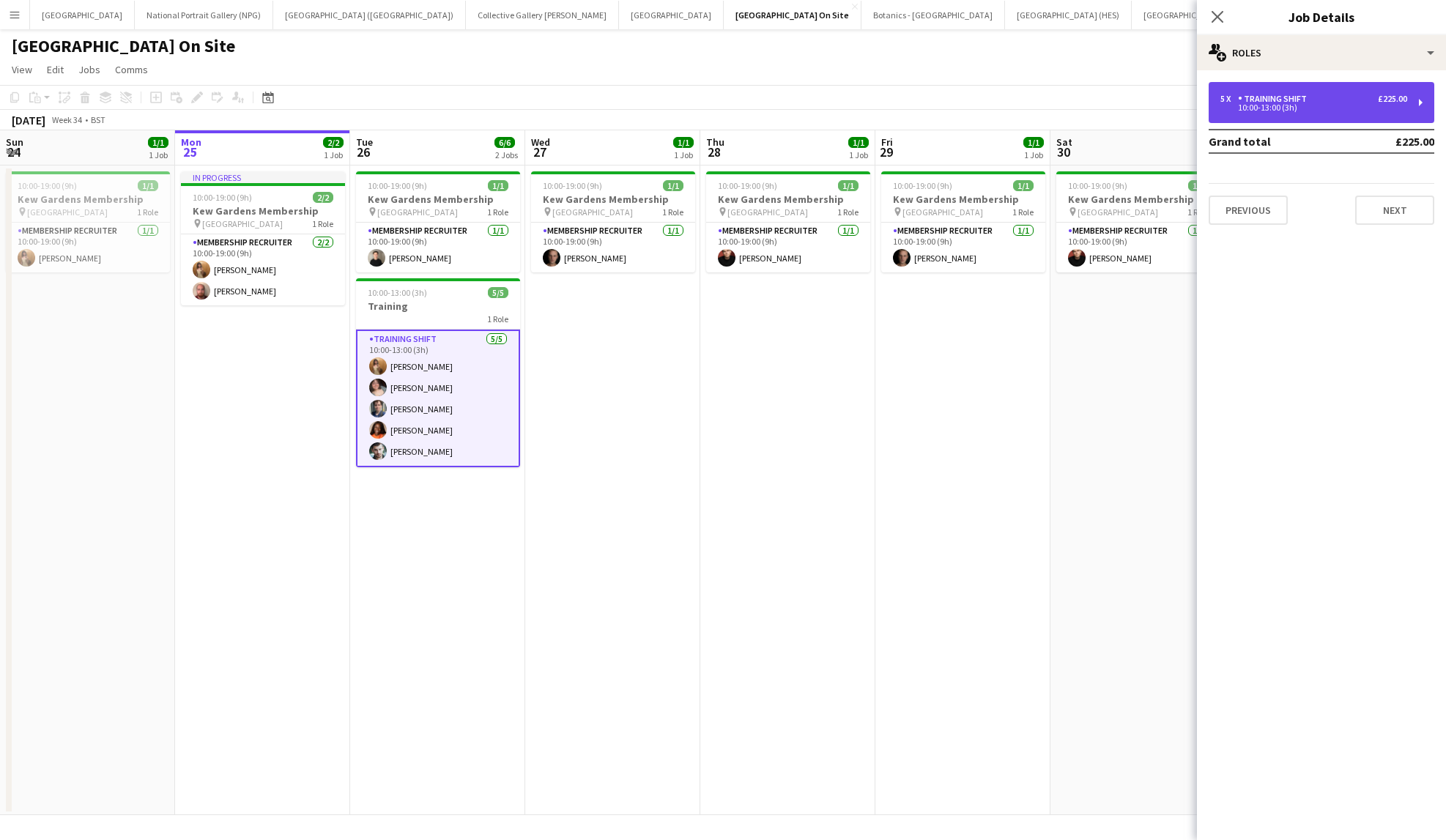
click at [1283, 110] on div "10:00-13:00 (3h)" at bounding box center [1314, 108] width 187 height 7
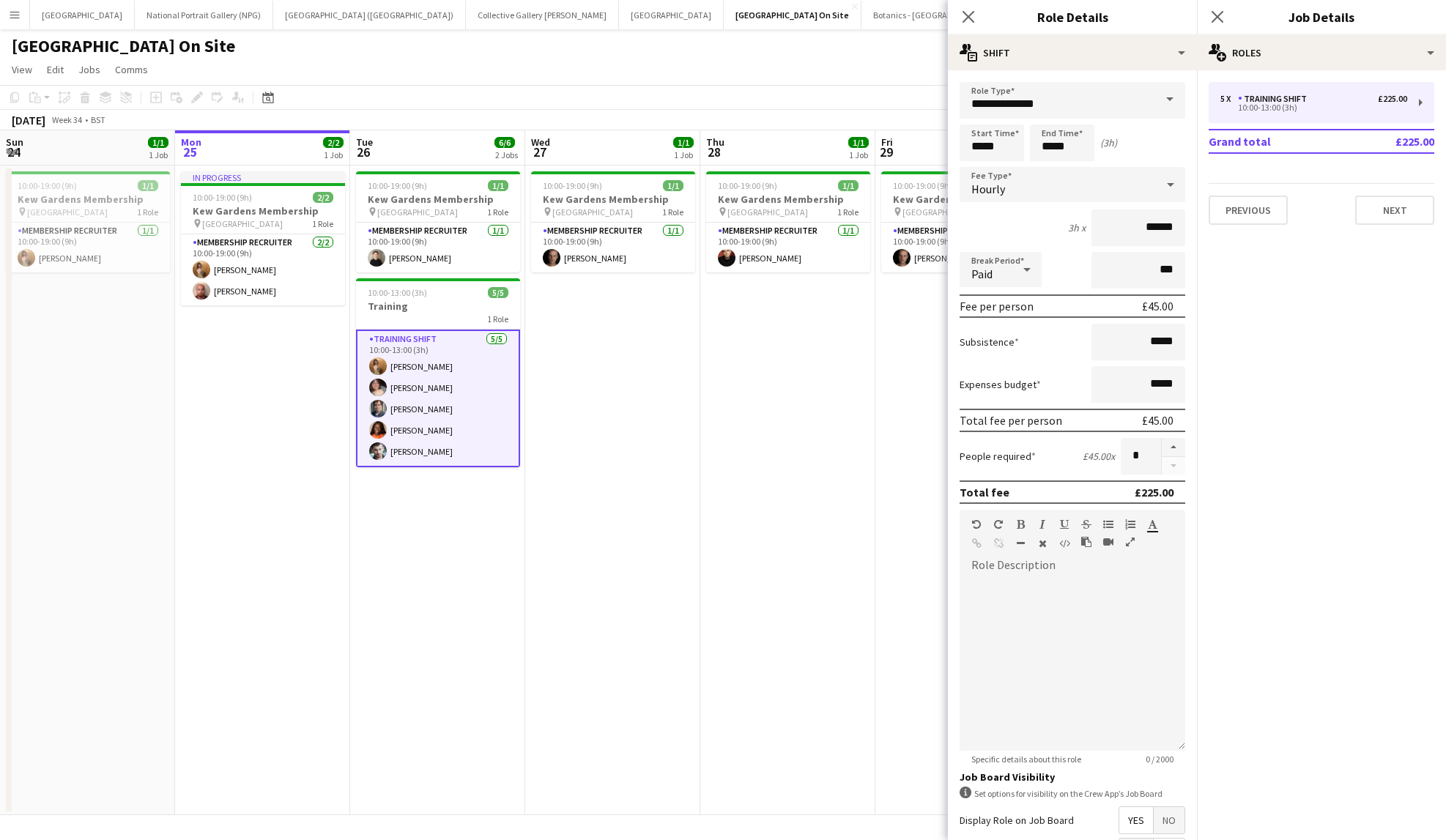
click at [844, 55] on div "[GEOGRAPHIC_DATA] On Site user" at bounding box center [723, 42] width 1446 height 28
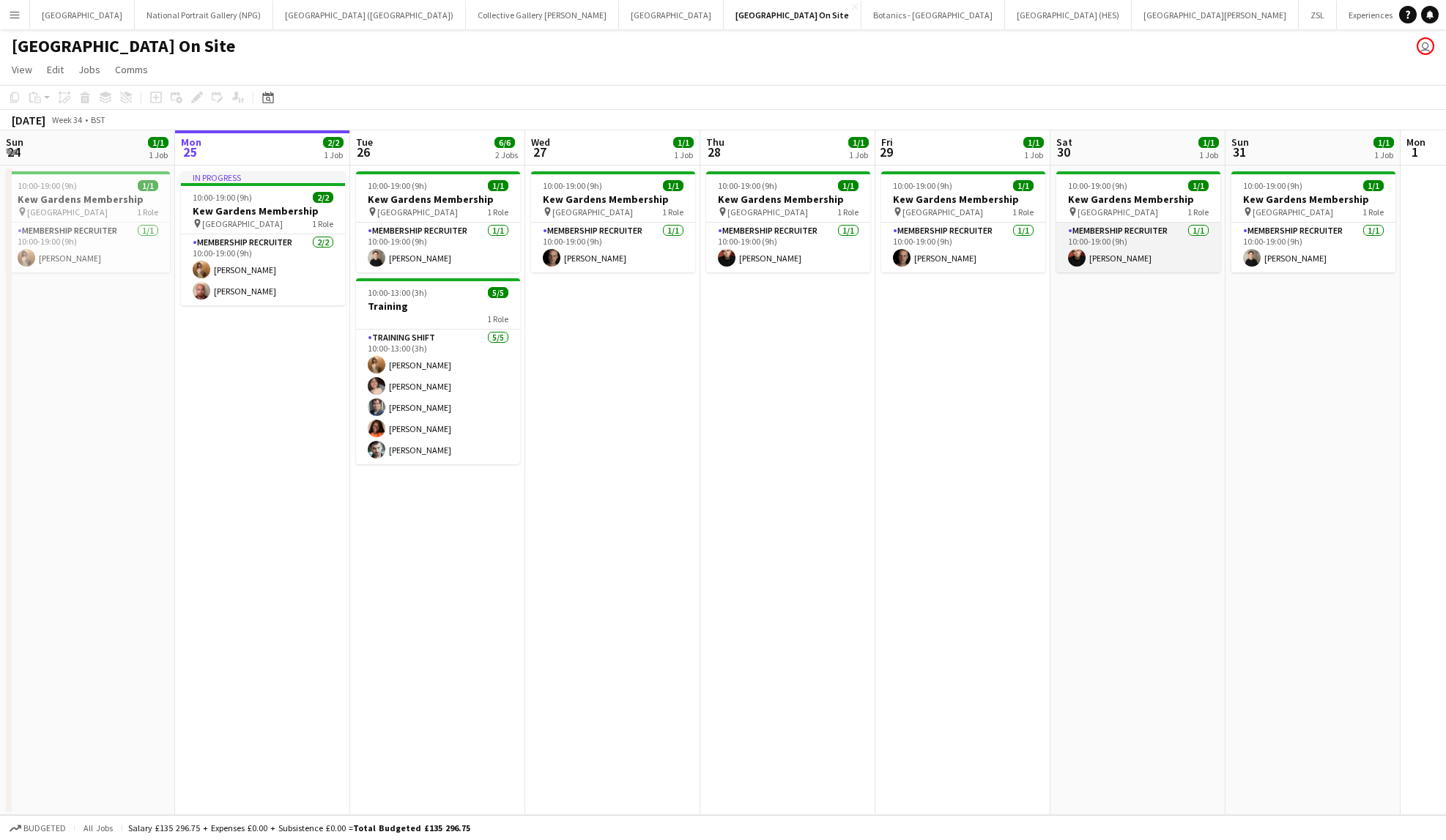
click at [1154, 253] on app-card-role "Membership Recruiter [DATE] 10:00-19:00 (9h) [PERSON_NAME]" at bounding box center [1138, 247] width 164 height 50
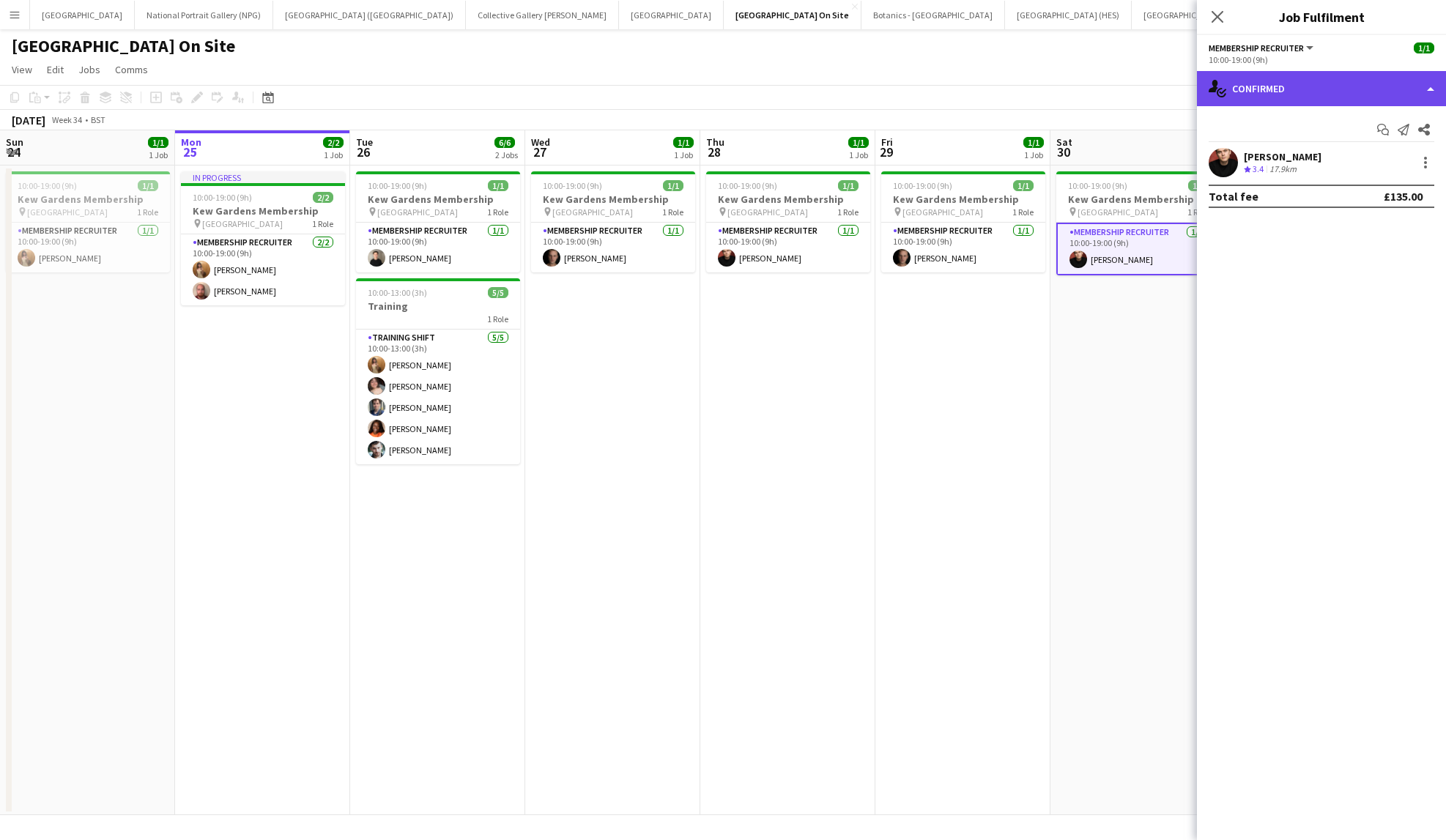
click at [1356, 90] on div "single-neutral-actions-check-2 Confirmed" at bounding box center [1321, 89] width 249 height 35
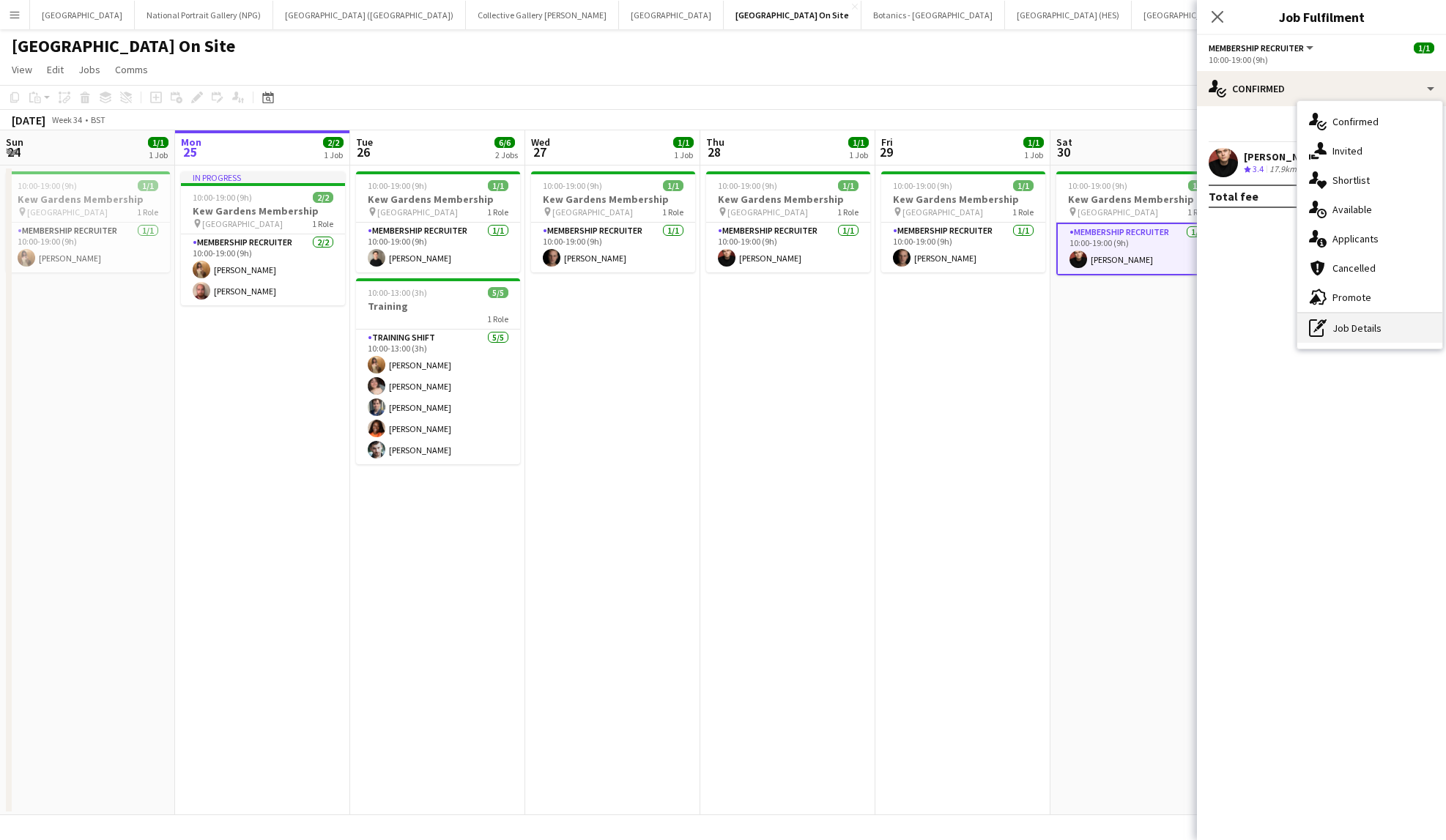
click at [1342, 330] on div "pen-write Job Details" at bounding box center [1370, 328] width 145 height 29
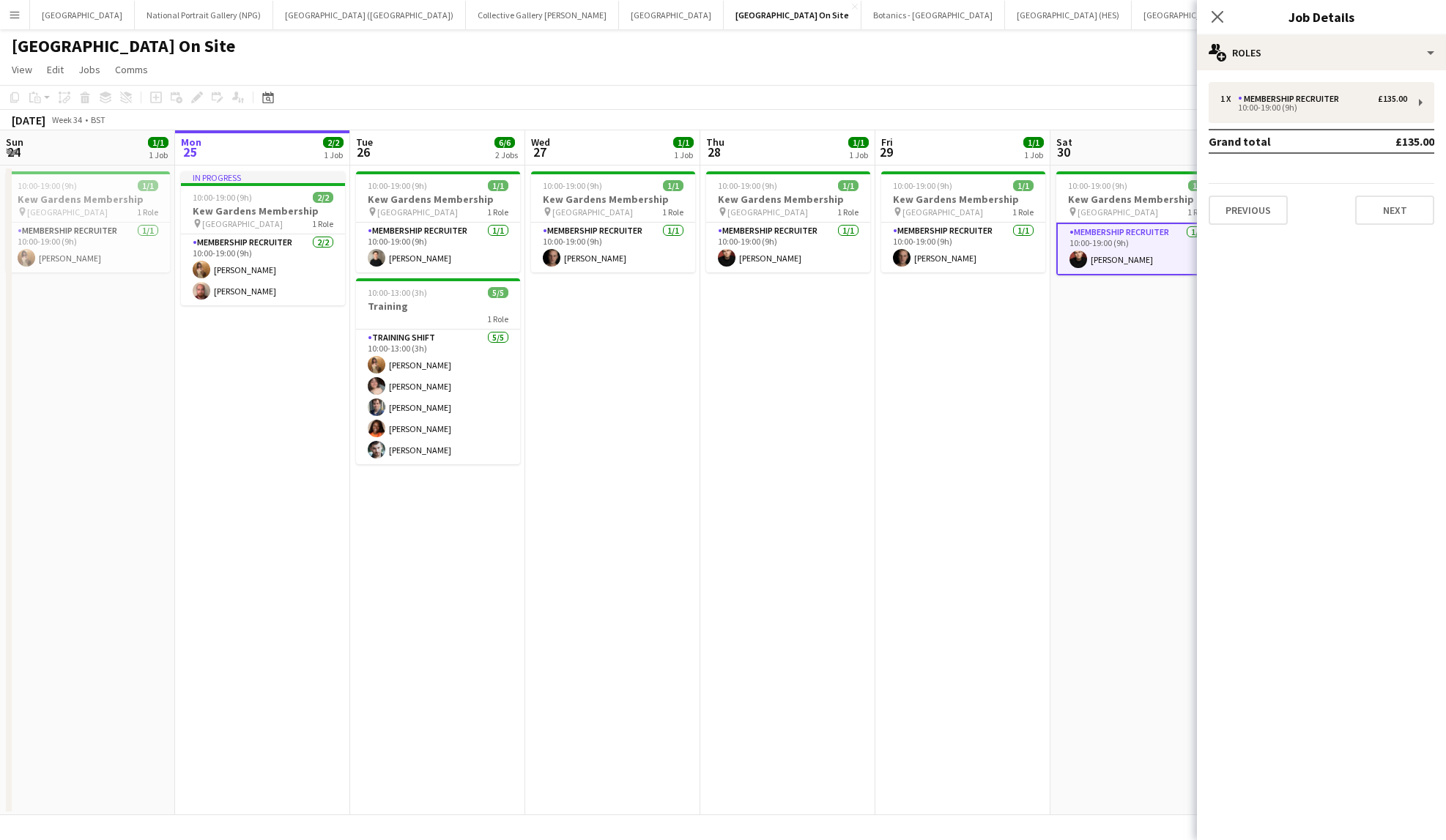
click at [1136, 42] on div "[GEOGRAPHIC_DATA] On Site user" at bounding box center [723, 42] width 1446 height 28
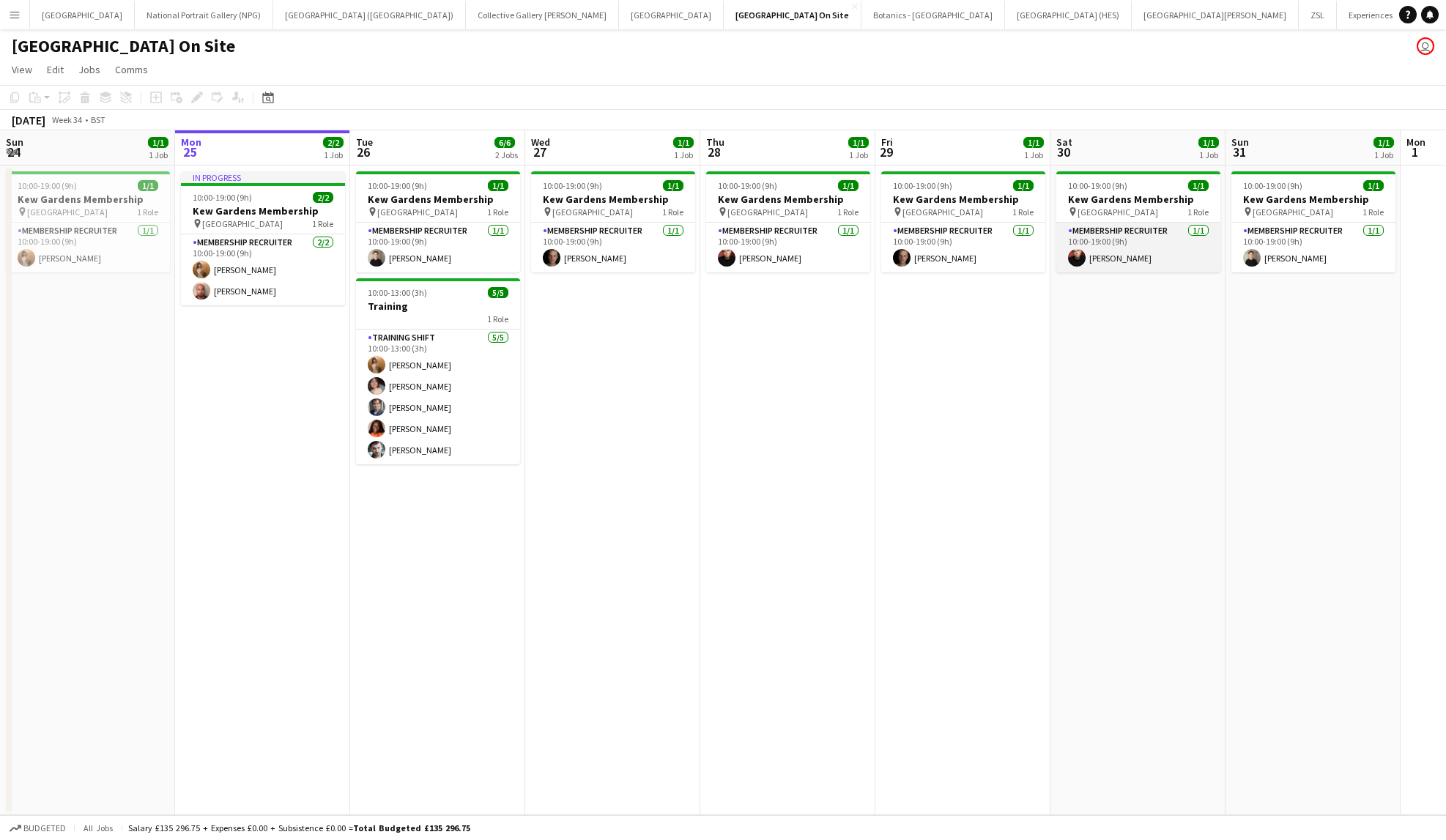
click at [1137, 250] on app-card-role "Membership Recruiter [DATE] 10:00-19:00 (9h) [PERSON_NAME]" at bounding box center [1138, 247] width 164 height 50
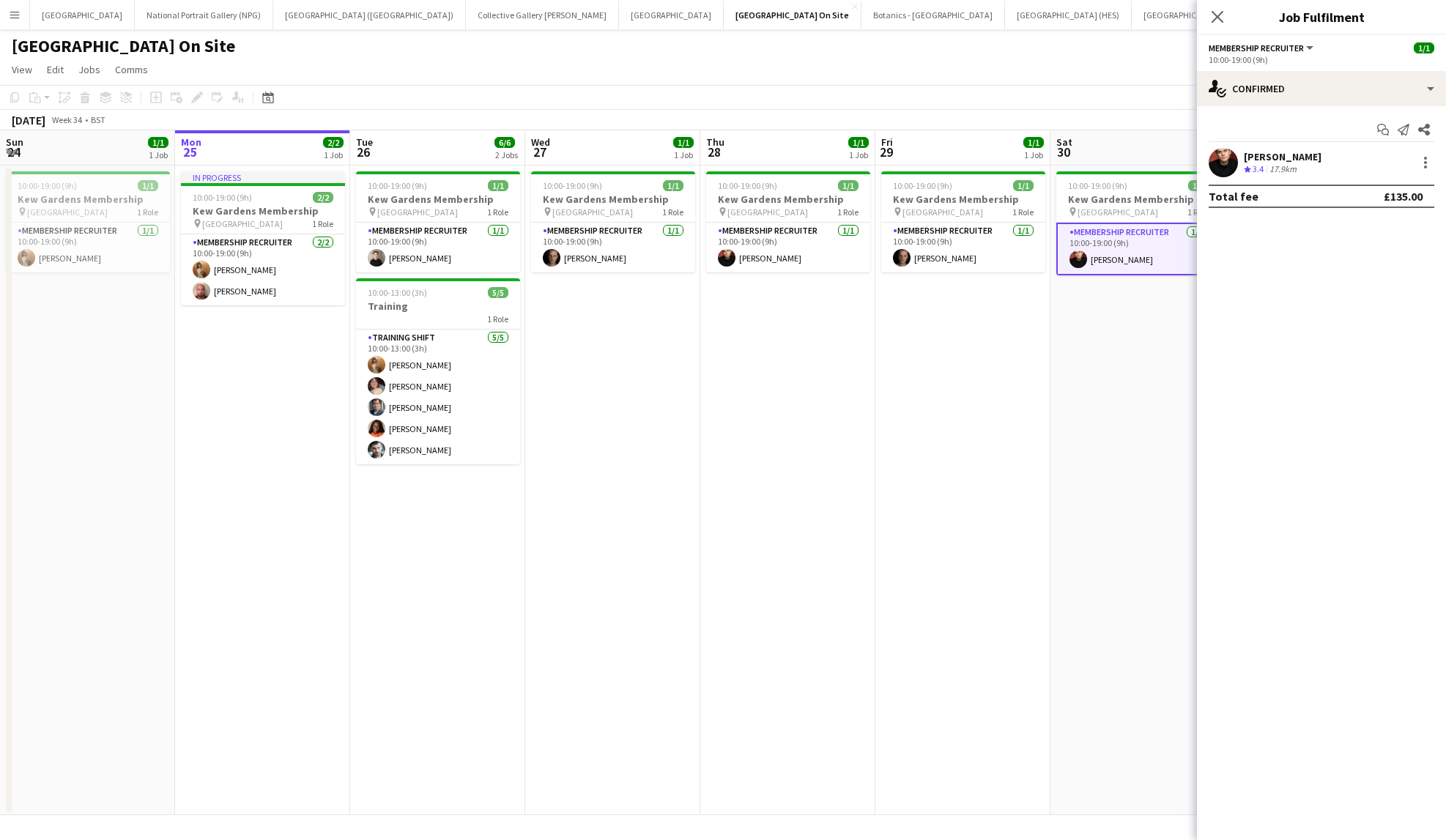
click at [1318, 166] on div "[PERSON_NAME] Crew rating 3.4 17.9km" at bounding box center [1321, 163] width 249 height 29
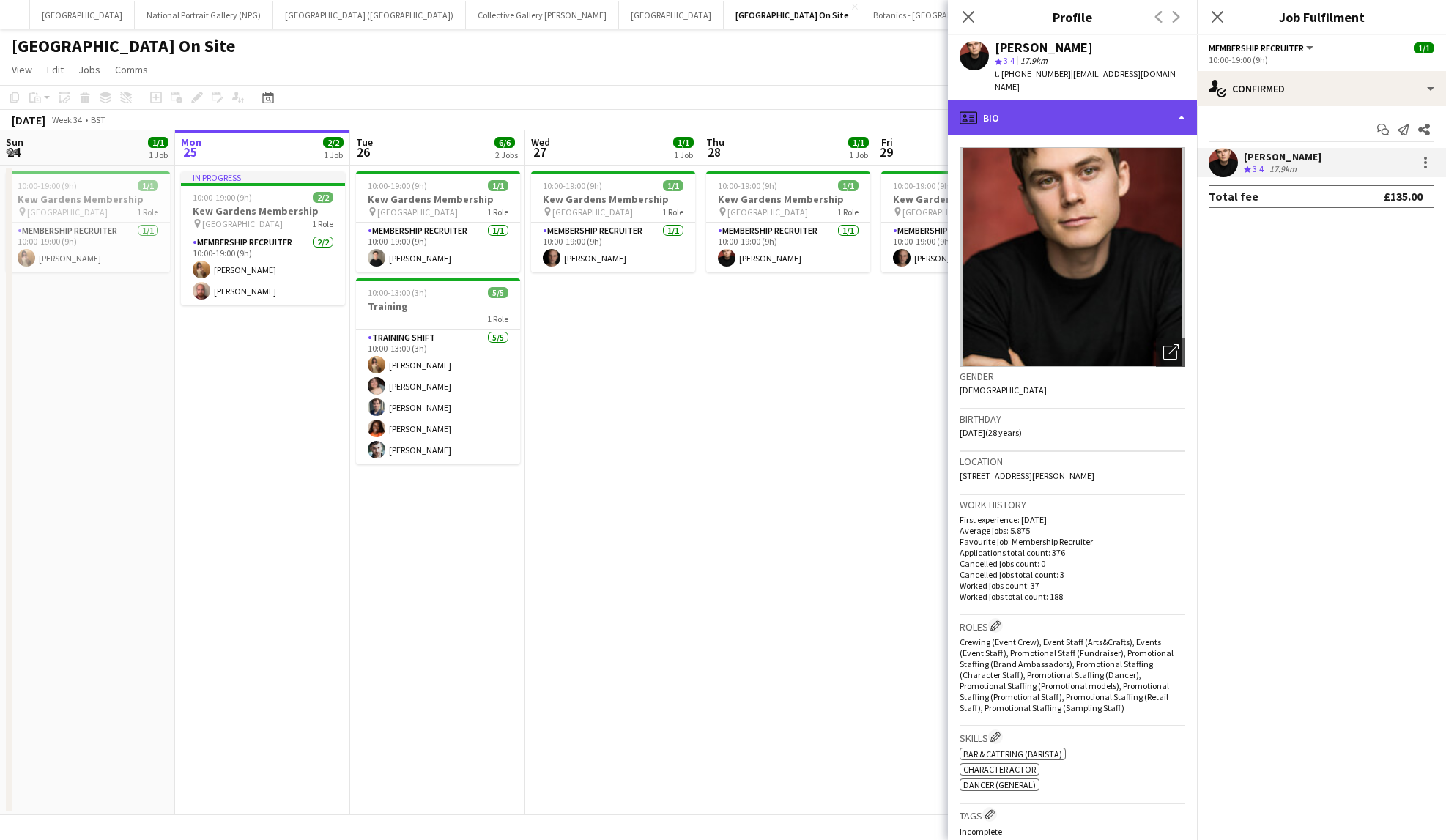
click at [1175, 100] on div "profile Bio" at bounding box center [1072, 118] width 249 height 35
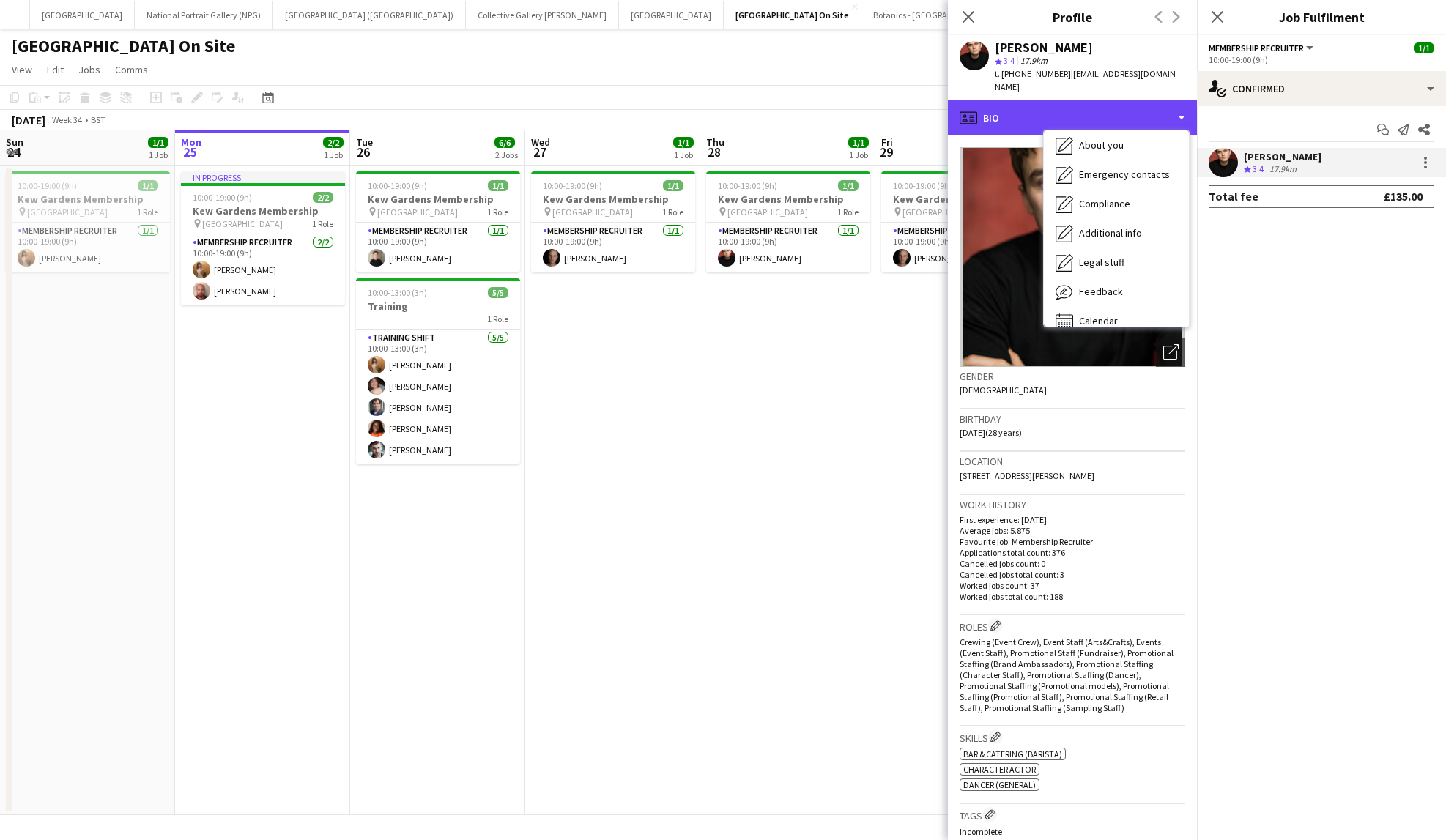
scroll to position [109, 0]
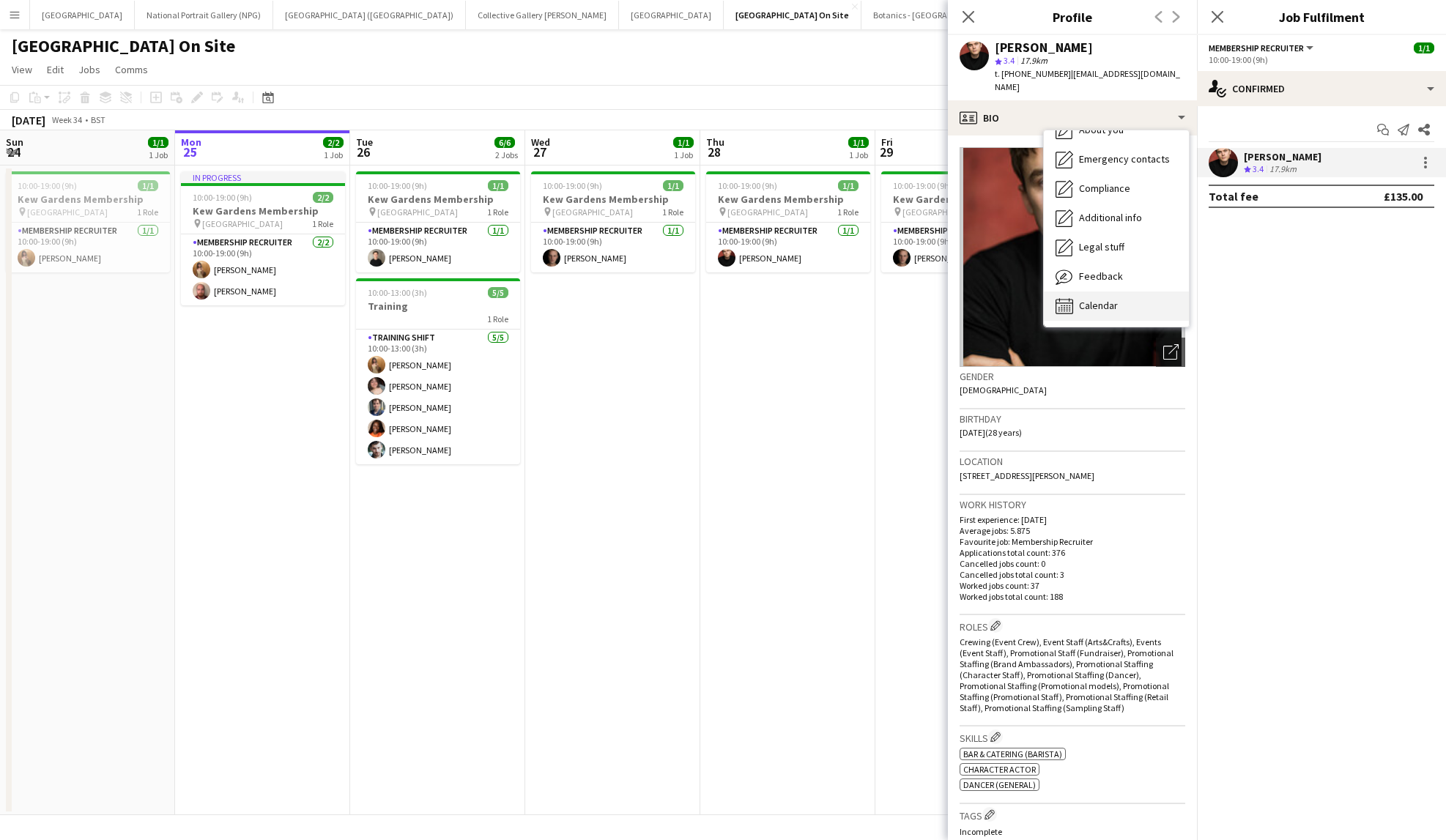
click at [1098, 299] on span "Calendar" at bounding box center [1098, 306] width 39 height 14
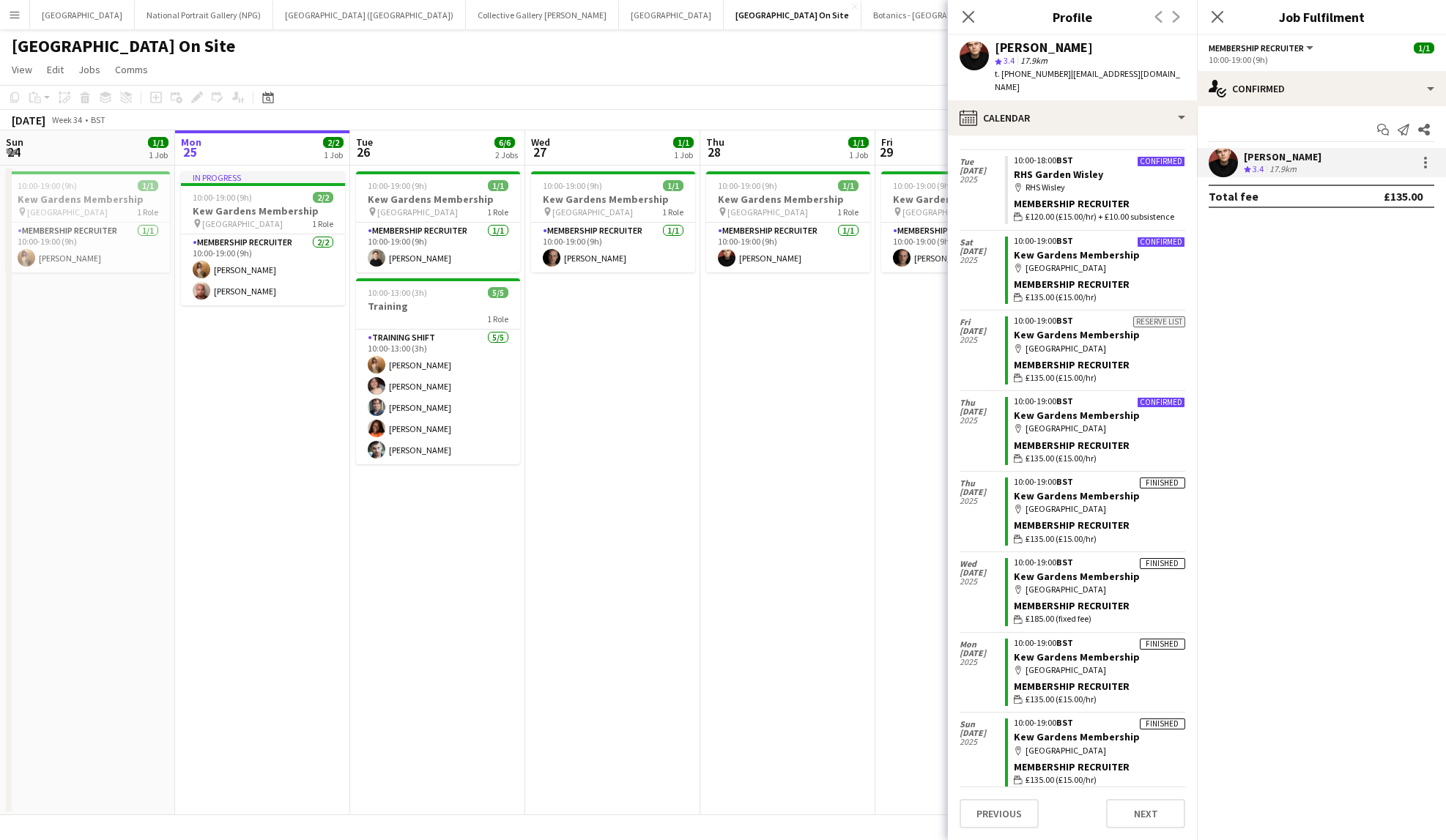
scroll to position [851, 0]
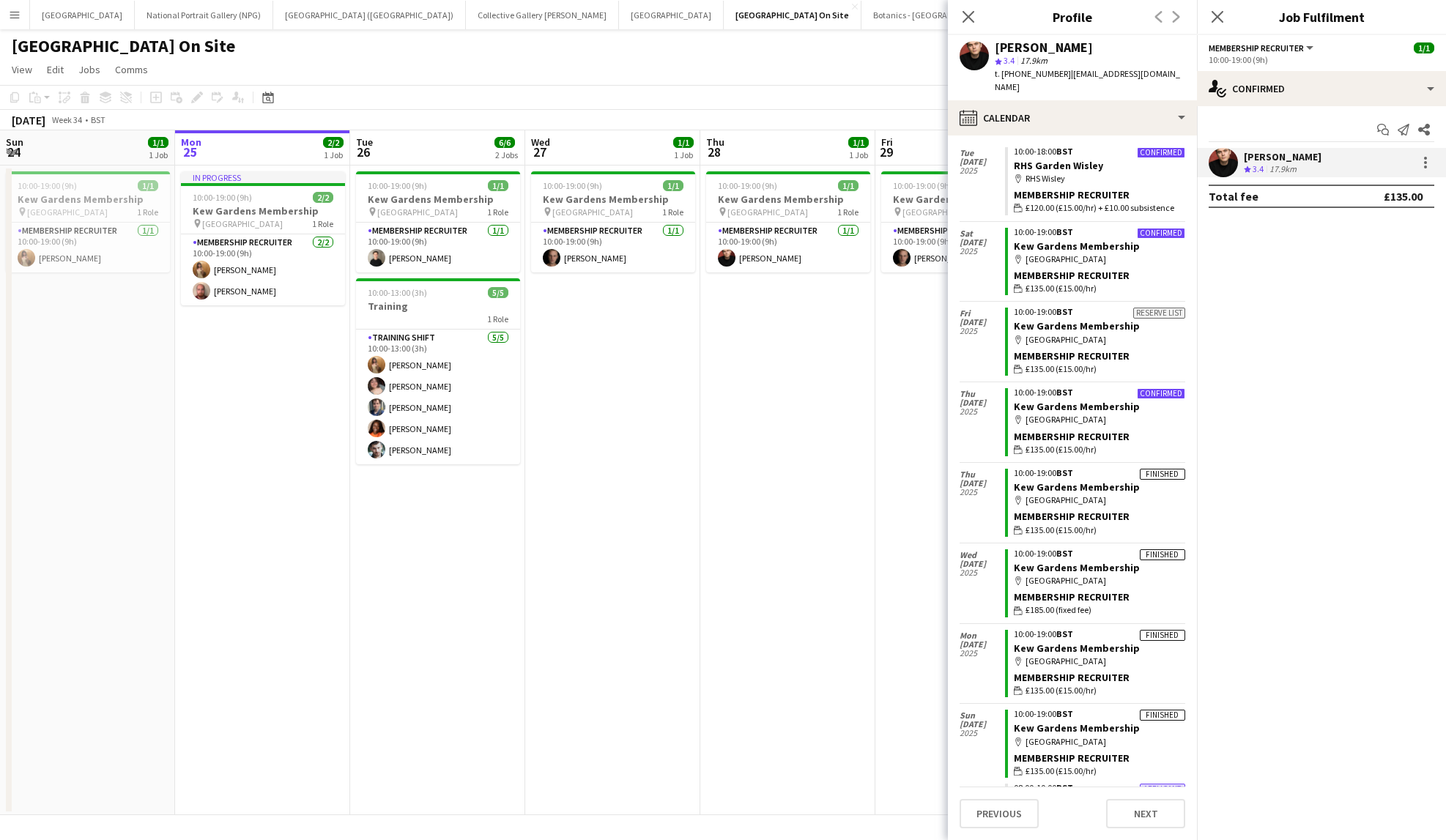
click at [801, 64] on app-page-menu "View Day view expanded Day view collapsed Month view Date picker Jump to [DATE]…" at bounding box center [723, 71] width 1446 height 28
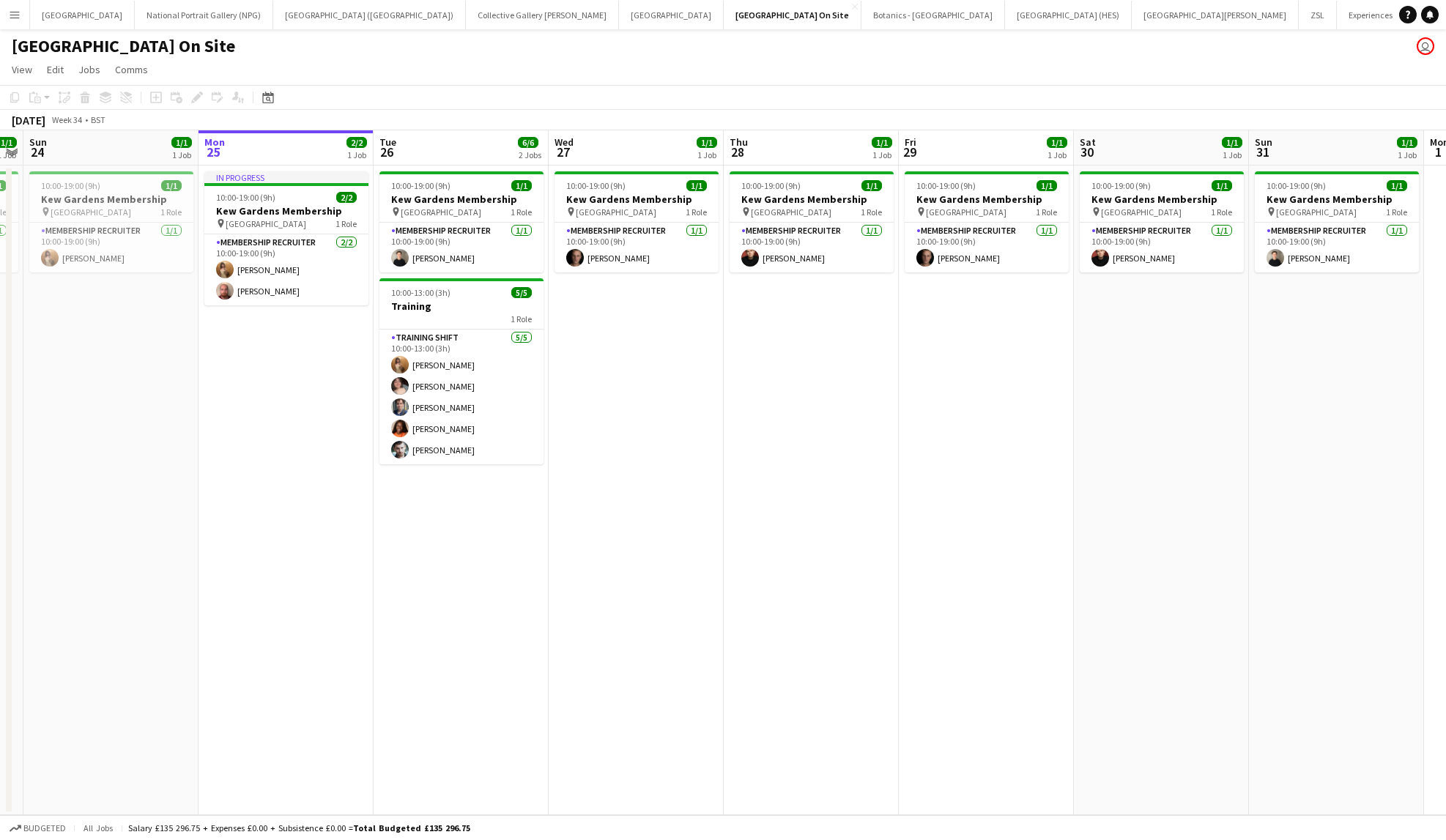
scroll to position [0, 680]
drag, startPoint x: 253, startPoint y: 448, endPoint x: 274, endPoint y: 553, distance: 107.1
click at [274, 553] on app-calendar-viewport "Wed 20 1/1 1 Job Thu 21 1/1 1 Job Fri 22 1/1 1 Job Sat 23 1/1 1 Job Sun 24 1/1 …" at bounding box center [723, 473] width 1446 height 685
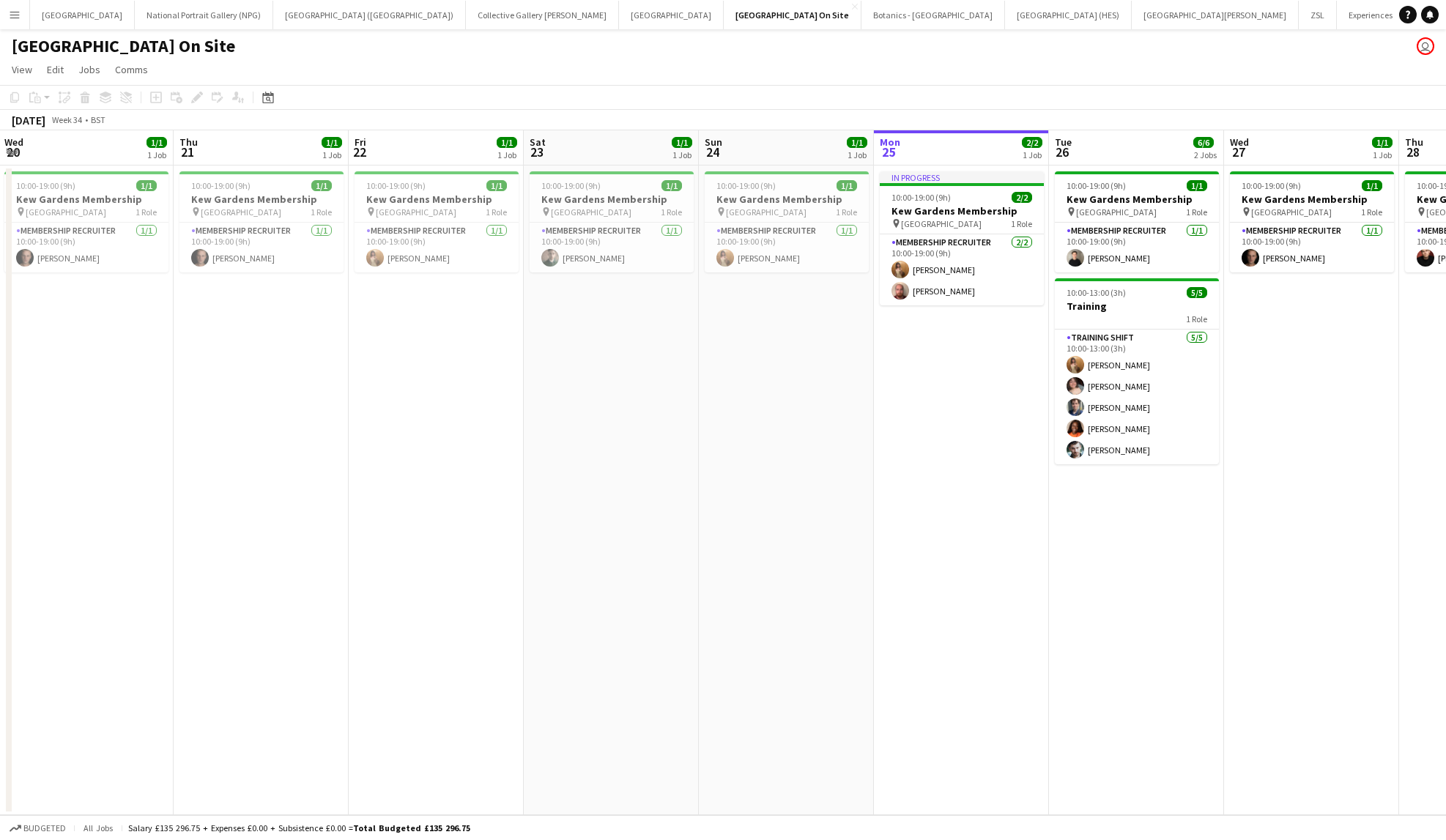
scroll to position [0, 351]
drag, startPoint x: 197, startPoint y: 508, endPoint x: 876, endPoint y: 512, distance: 679.0
click at [876, 512] on app-calendar-viewport "Mon 18 1/1 1 Job Tue 19 1/1 1 Job Wed 20 1/1 1 Job Thu 21 1/1 1 Job Fri 22 1/1 …" at bounding box center [723, 473] width 1446 height 685
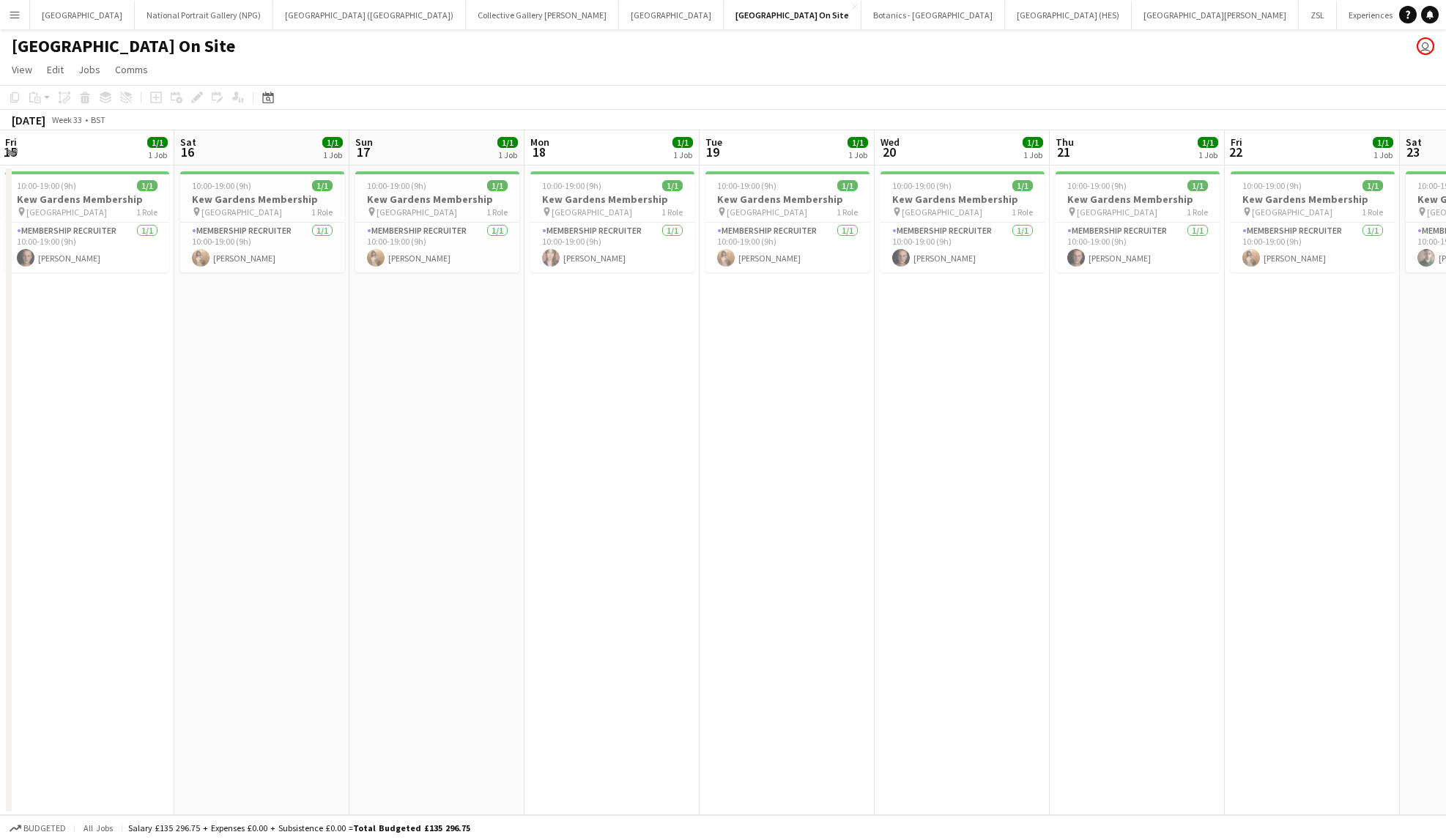
drag, startPoint x: 103, startPoint y: 479, endPoint x: 978, endPoint y: 440, distance: 875.9
click at [978, 440] on app-calendar-viewport "Wed 13 2/2 1 Job Thu 14 1/1 1 Job Fri 15 1/1 1 Job Sat 16 1/1 1 Job Sun 17 1/1 …" at bounding box center [723, 473] width 1446 height 685
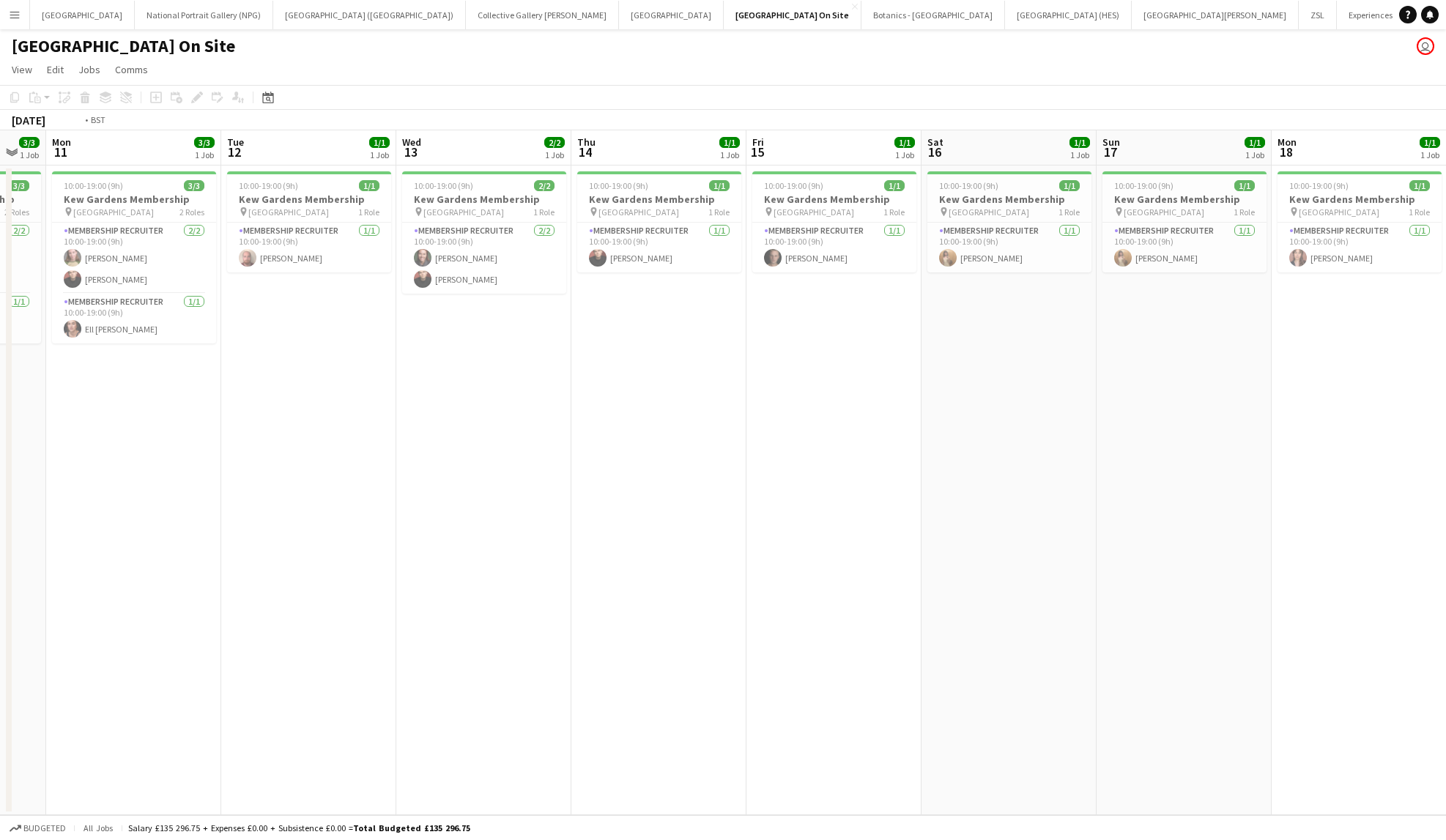
scroll to position [0, 295]
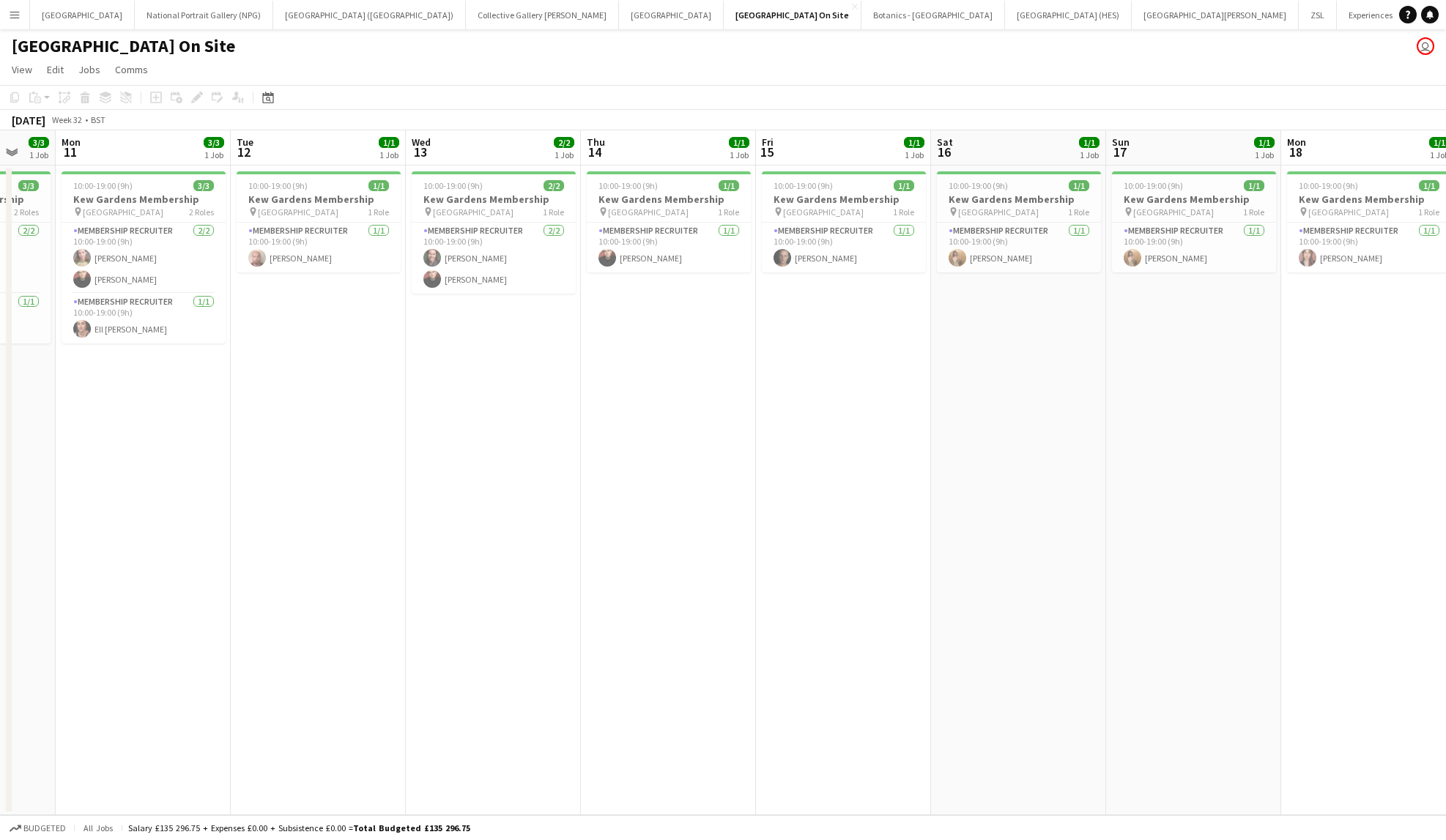
drag, startPoint x: 102, startPoint y: 514, endPoint x: 859, endPoint y: 483, distance: 757.6
click at [859, 483] on app-calendar-viewport "Sat 9 3/3 1 Job Sun 10 3/3 1 Job Mon 11 3/3 1 Job Tue 12 1/1 1 Job Wed 13 2/2 1…" at bounding box center [723, 473] width 1446 height 685
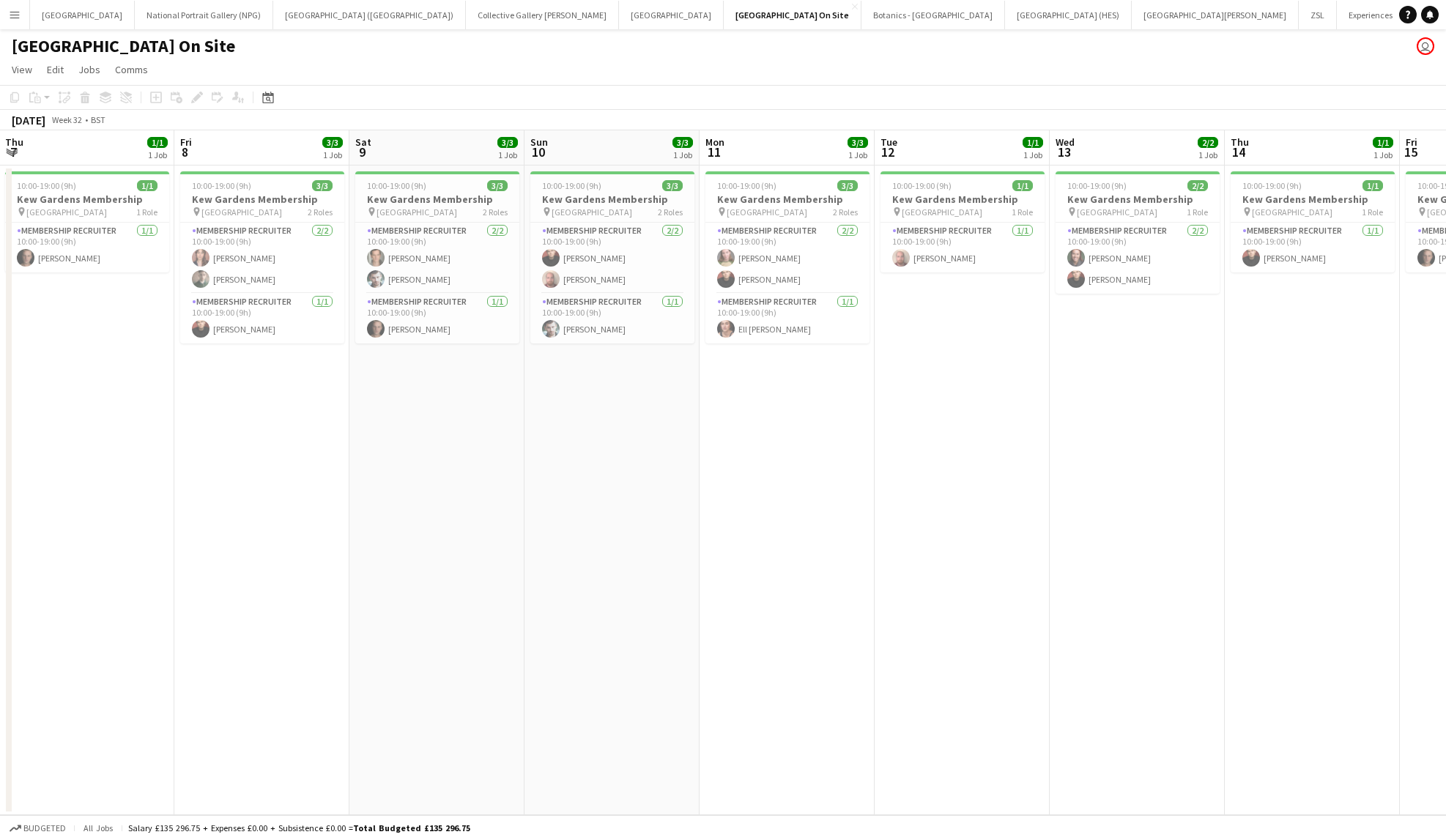
scroll to position [0, 350]
drag, startPoint x: 100, startPoint y: 503, endPoint x: 745, endPoint y: 461, distance: 646.4
click at [745, 461] on app-calendar-viewport "Tue 5 Wed 6 Thu 7 1/1 1 Job Fri 8 3/3 1 Job Sat 9 3/3 1 Job Sun 10 3/3 1 Job Mo…" at bounding box center [723, 473] width 1446 height 685
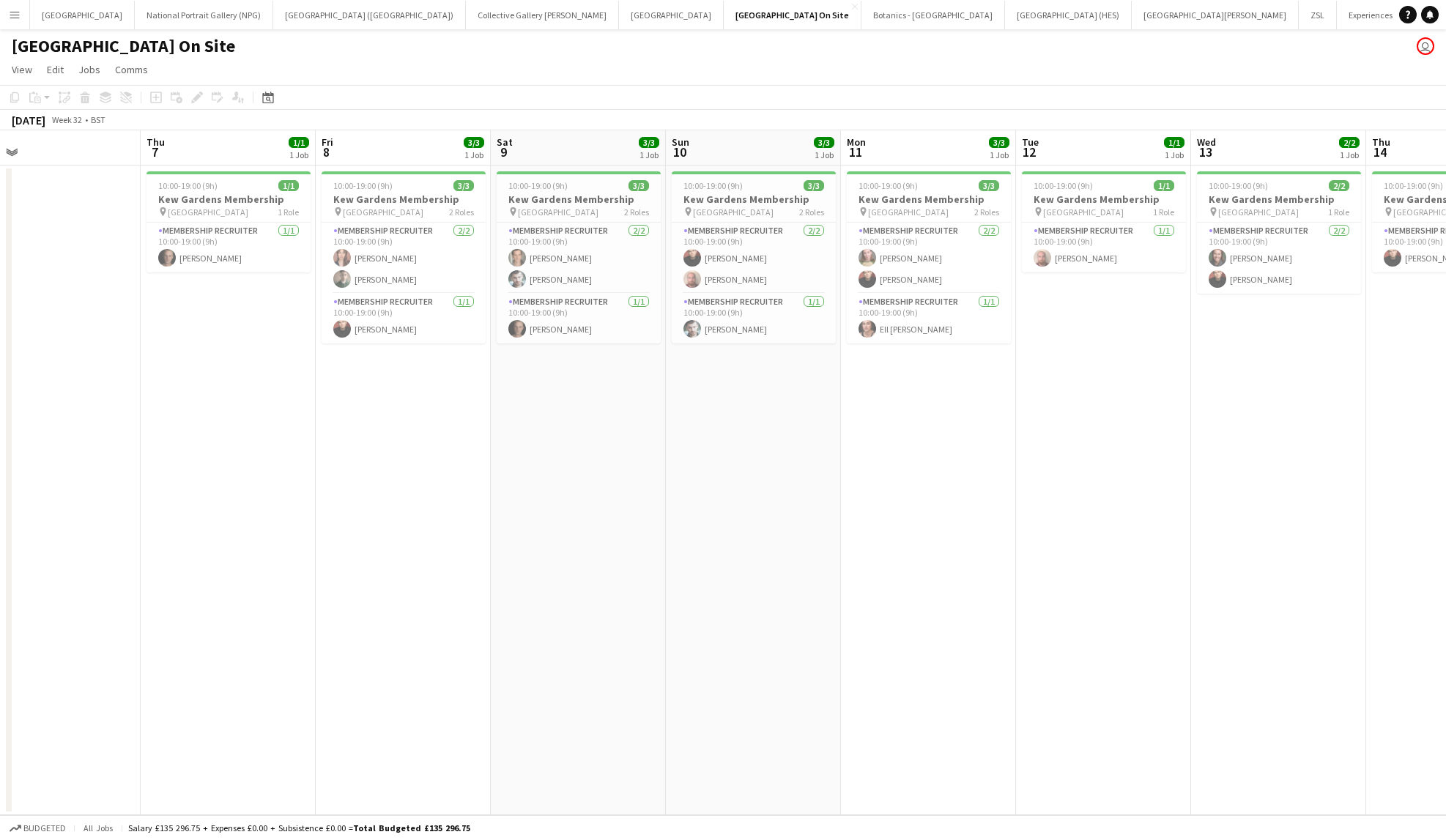
scroll to position [0, 385]
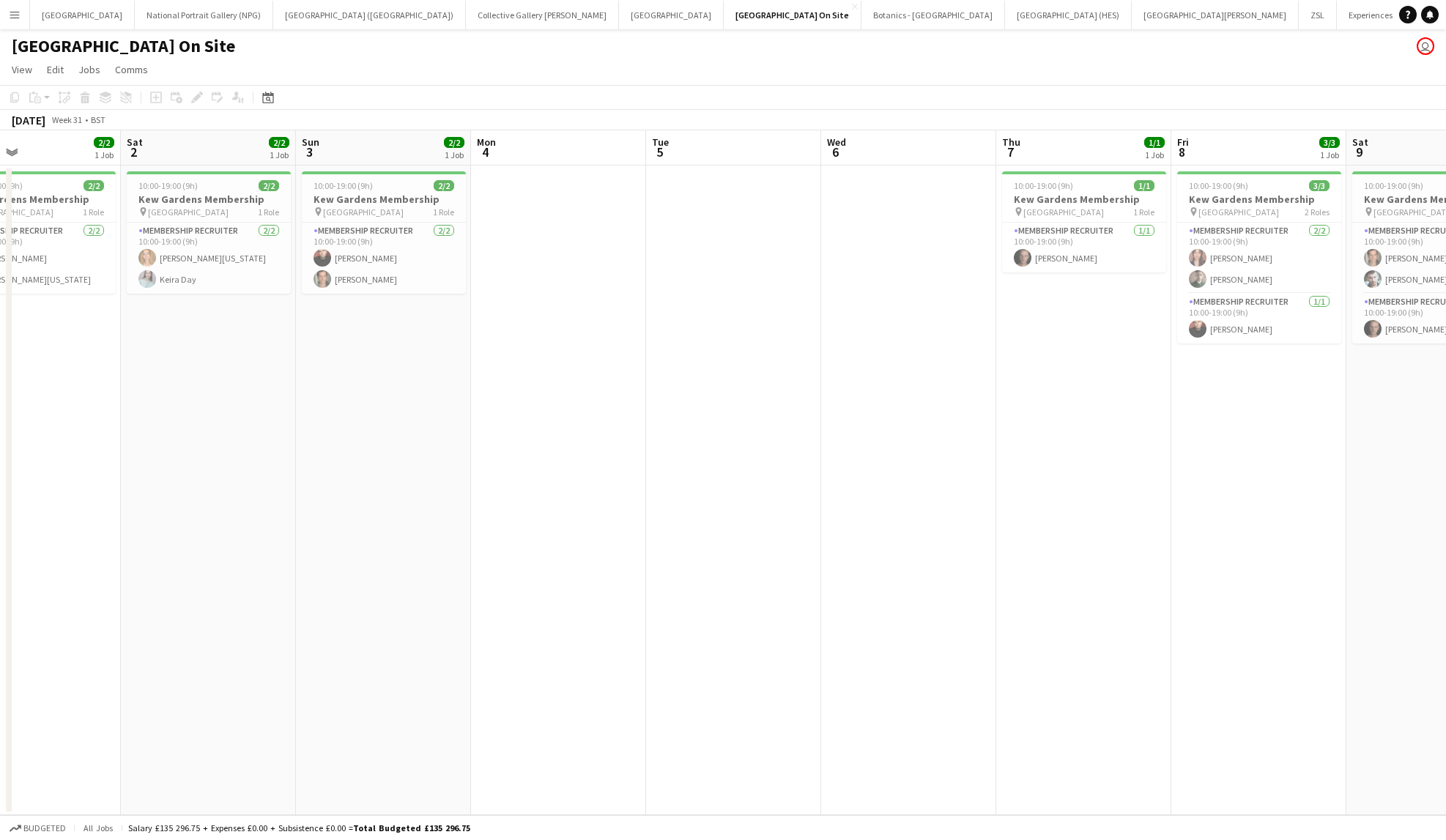
drag, startPoint x: 87, startPoint y: 496, endPoint x: 1083, endPoint y: 490, distance: 996.0
click at [1083, 490] on app-calendar-viewport "Wed 30 2/2 1 Job Thu 31 2/2 1 Job Fri 1 2/2 1 Job Sat 2 2/2 1 Job Sun 3 2/2 1 J…" at bounding box center [723, 473] width 1446 height 685
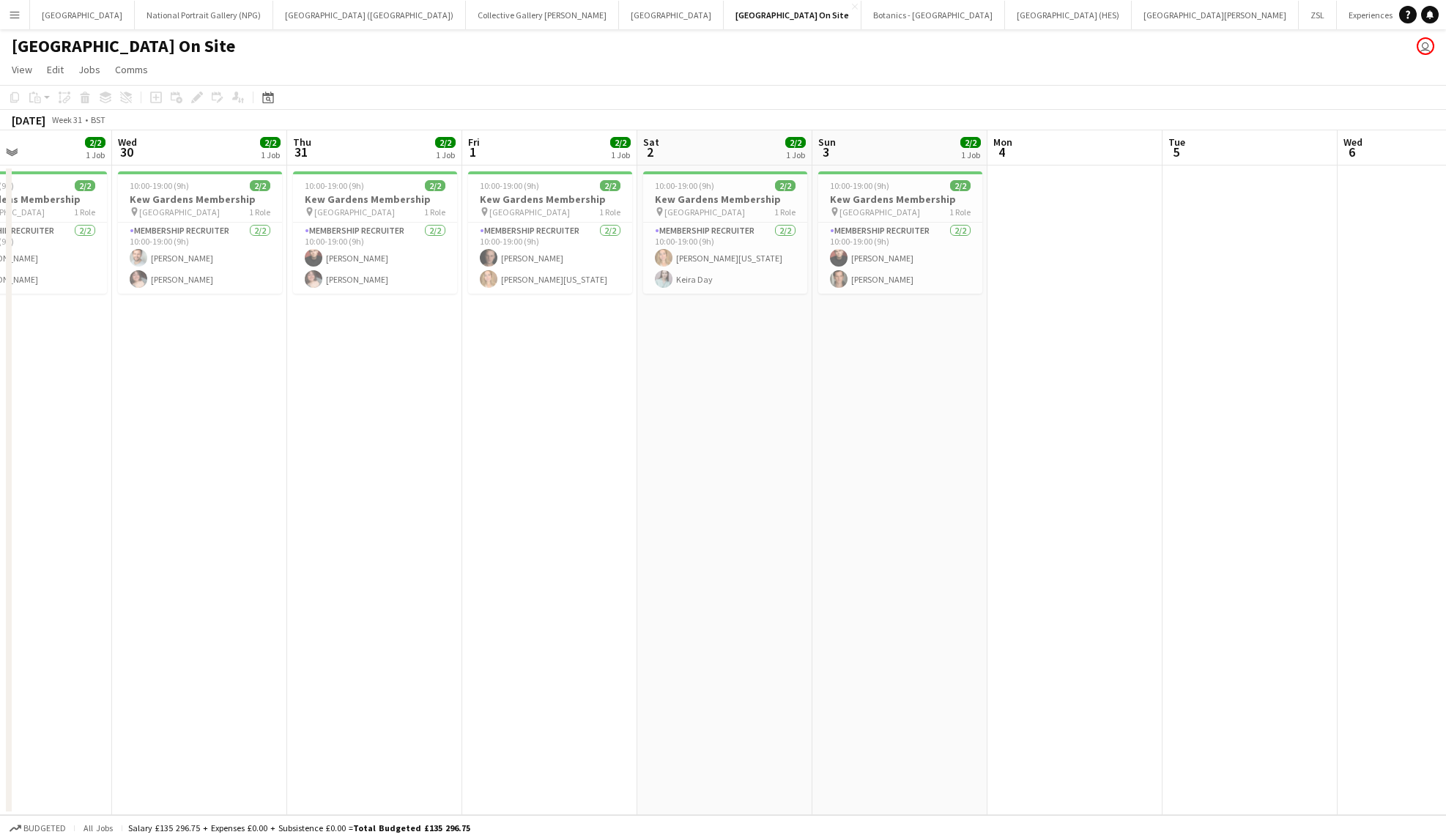
scroll to position [0, 411]
drag, startPoint x: 228, startPoint y: 571, endPoint x: 732, endPoint y: 577, distance: 504.0
click at [732, 577] on app-calendar-viewport "Sun 27 2/2 1 Job Mon 28 3/3 2 Jobs Tue 29 2/2 1 Job Wed 30 2/2 1 Job Thu 31 2/2…" at bounding box center [723, 473] width 1446 height 685
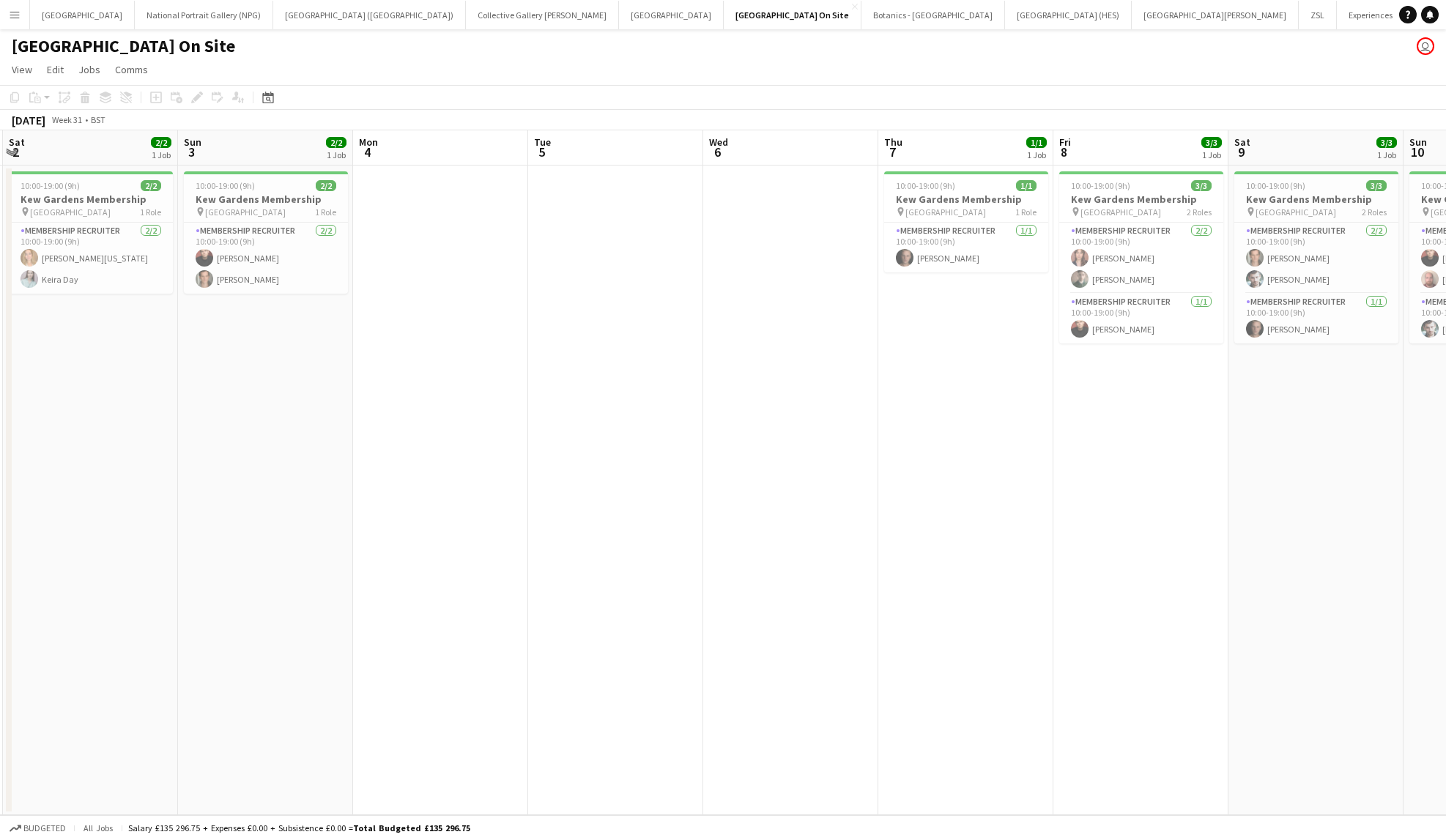
drag, startPoint x: 1078, startPoint y: 485, endPoint x: 442, endPoint y: 556, distance: 640.0
click at [442, 556] on app-calendar-viewport "Tue 29 2/2 1 Job Wed 30 2/2 1 Job Thu 31 2/2 1 Job Fri 1 2/2 1 Job Sat 2 2/2 1 …" at bounding box center [723, 473] width 1446 height 685
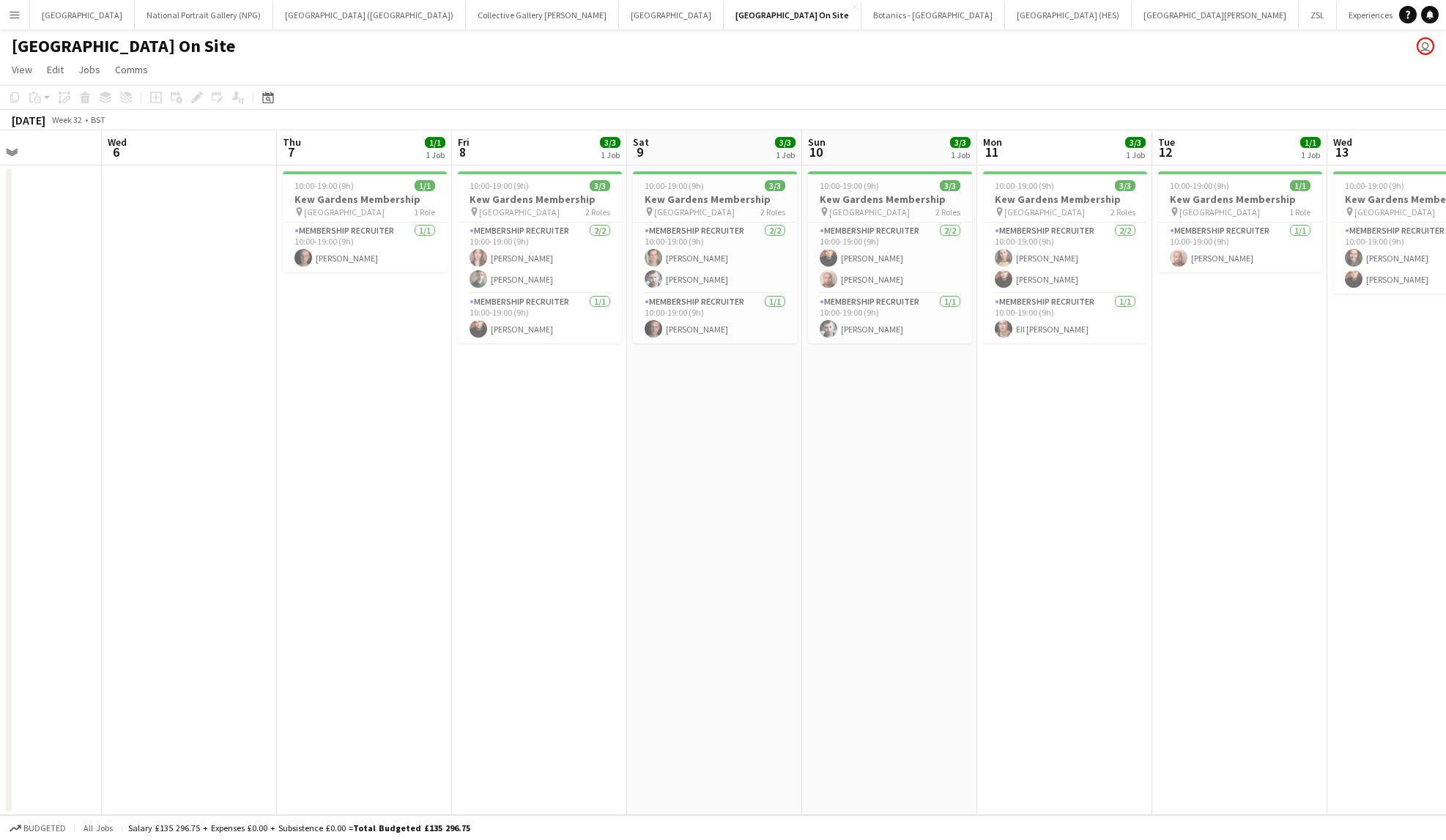
scroll to position [0, 595]
drag, startPoint x: 732, startPoint y: 586, endPoint x: 386, endPoint y: 595, distance: 346.1
click at [386, 595] on app-calendar-viewport "Sat 2 2/2 1 Job Sun 3 2/2 1 Job Mon 4 Tue 5 Wed 6 Thu 7 1/1 1 Job Fri 8 3/3 1 J…" at bounding box center [723, 473] width 1446 height 685
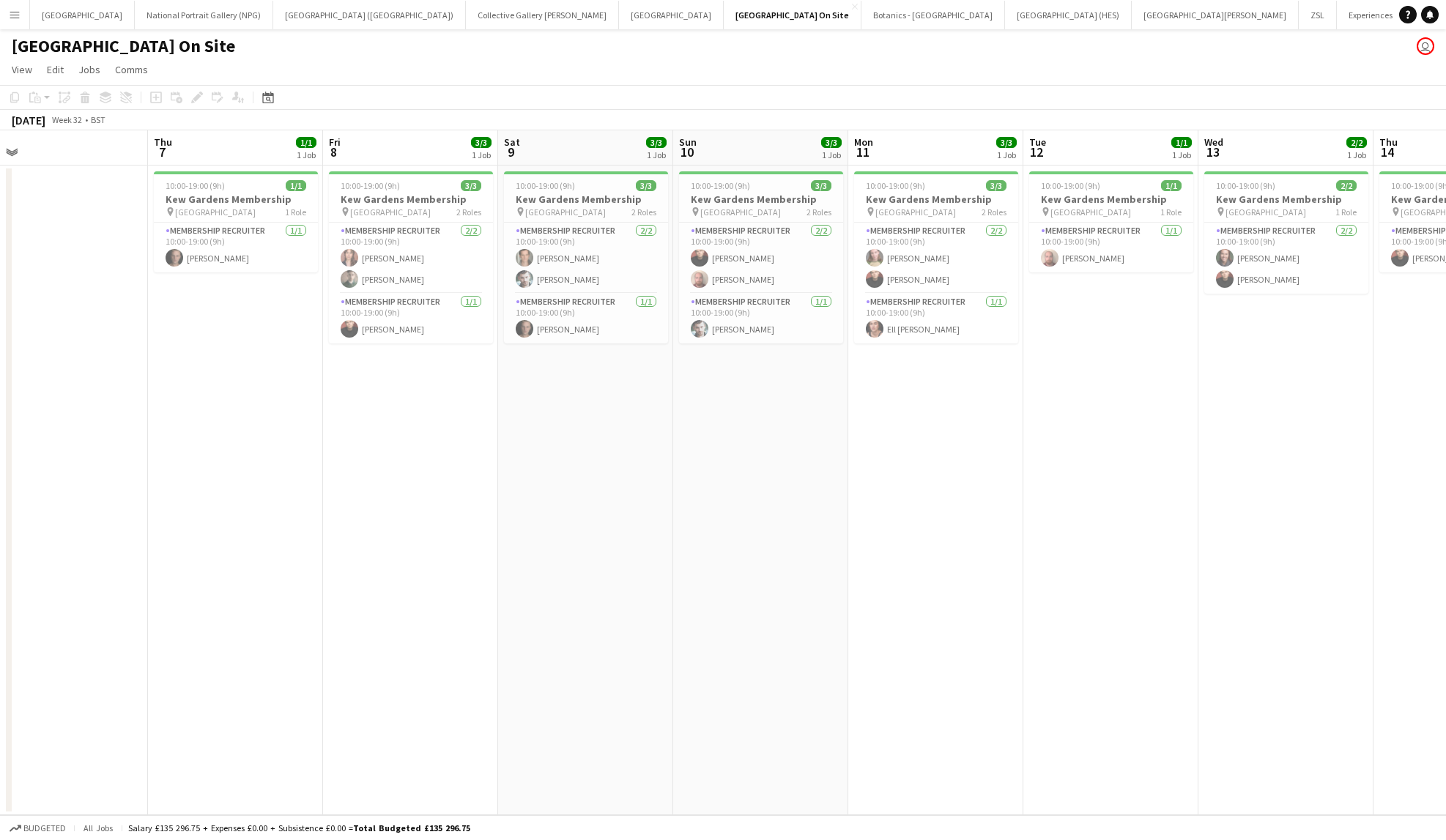
scroll to position [0, 336]
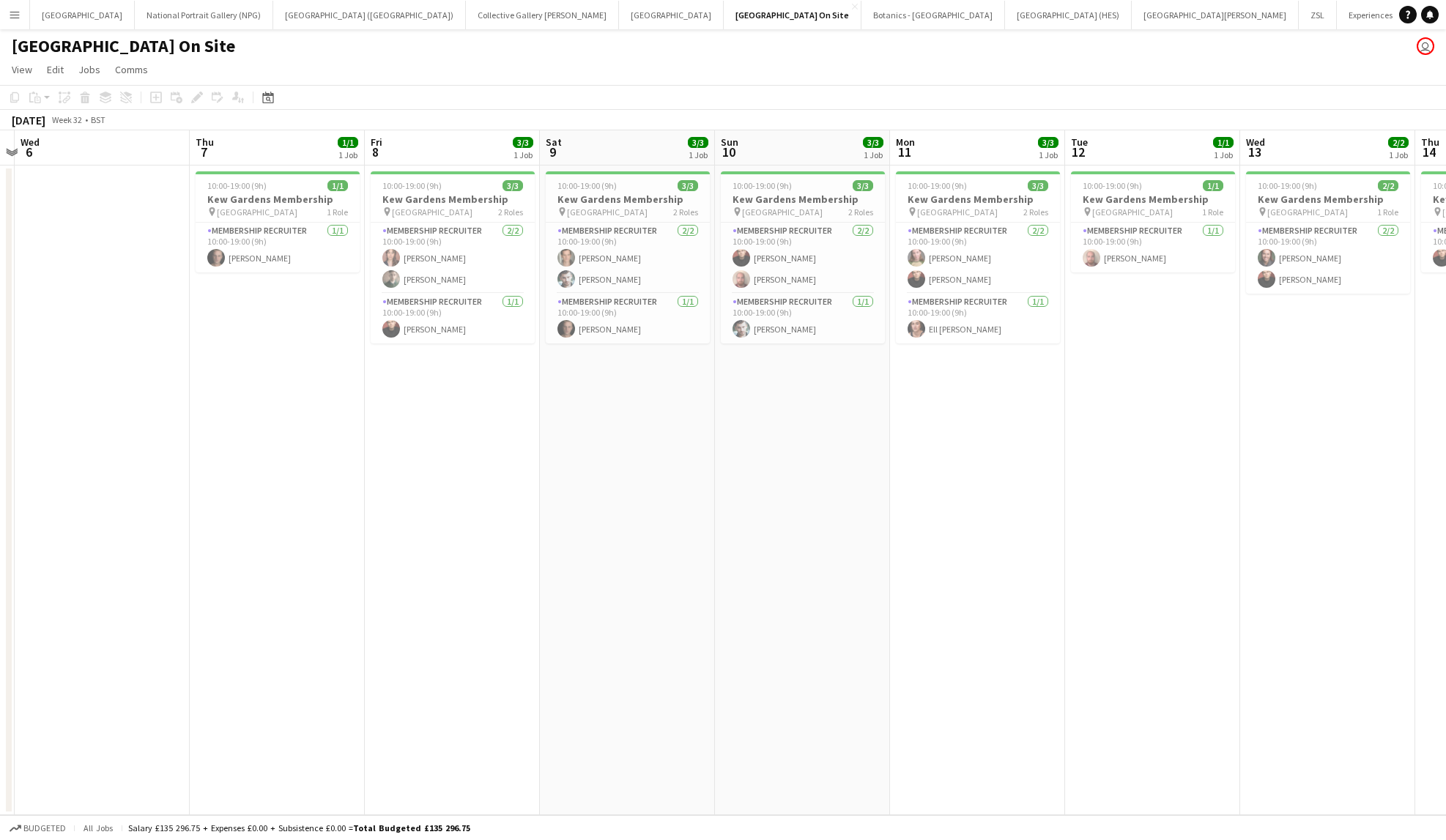
drag, startPoint x: 837, startPoint y: 524, endPoint x: 747, endPoint y: 584, distance: 108.2
click at [747, 584] on app-calendar-viewport "Mon 4 Tue 5 Wed 6 Thu 7 1/1 1 Job Fri 8 3/3 1 Job Sat 9 3/3 1 Job Sun 10 3/3 1 …" at bounding box center [723, 473] width 1446 height 685
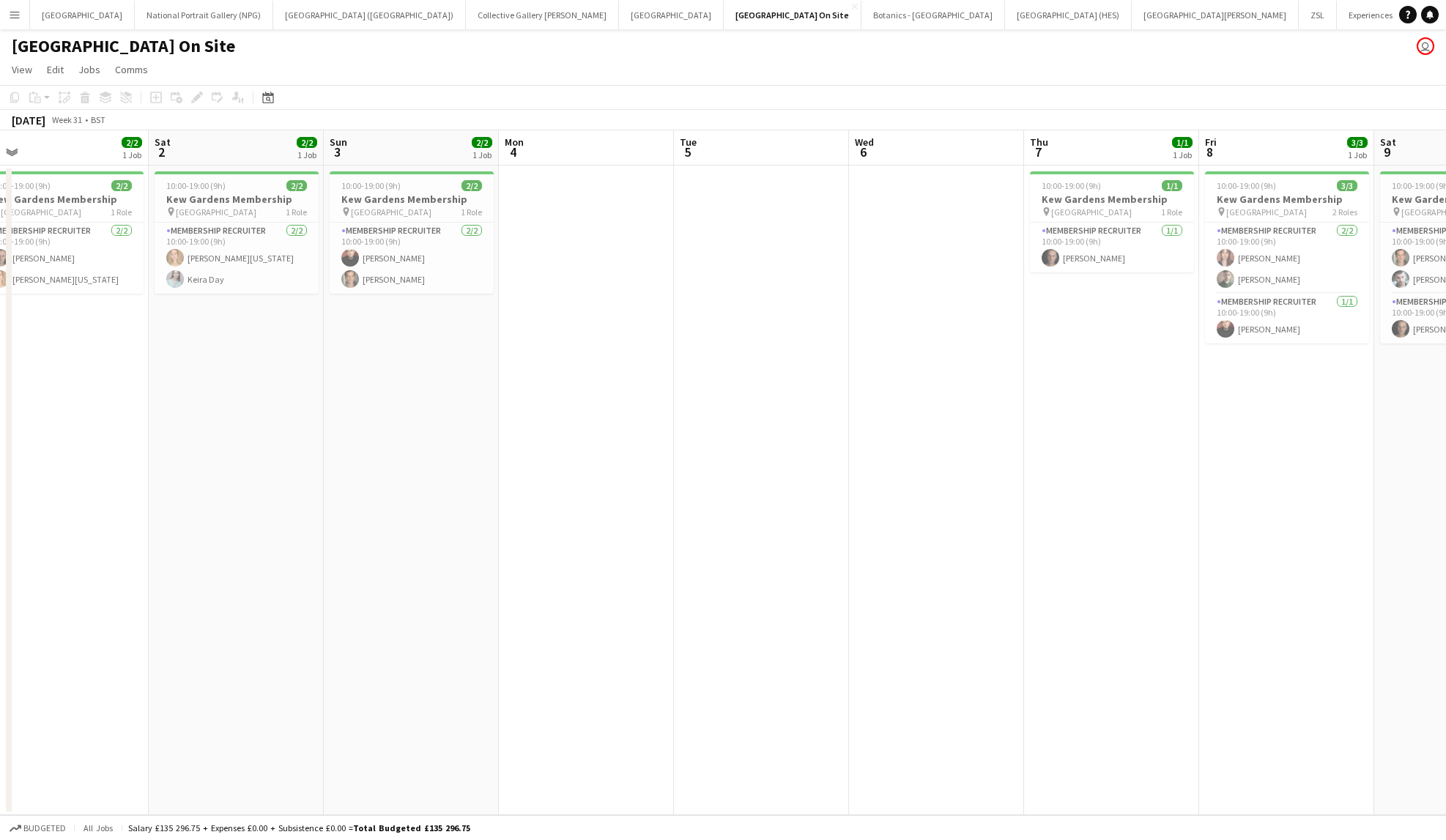
drag, startPoint x: 330, startPoint y: 422, endPoint x: 1028, endPoint y: 391, distance: 698.7
click at [1028, 391] on app-calendar-viewport "Wed 30 2/2 1 Job Thu 31 2/2 1 Job Fri 1 2/2 1 Job Sat 2 2/2 1 Job Sun 3 2/2 1 J…" at bounding box center [723, 473] width 1446 height 685
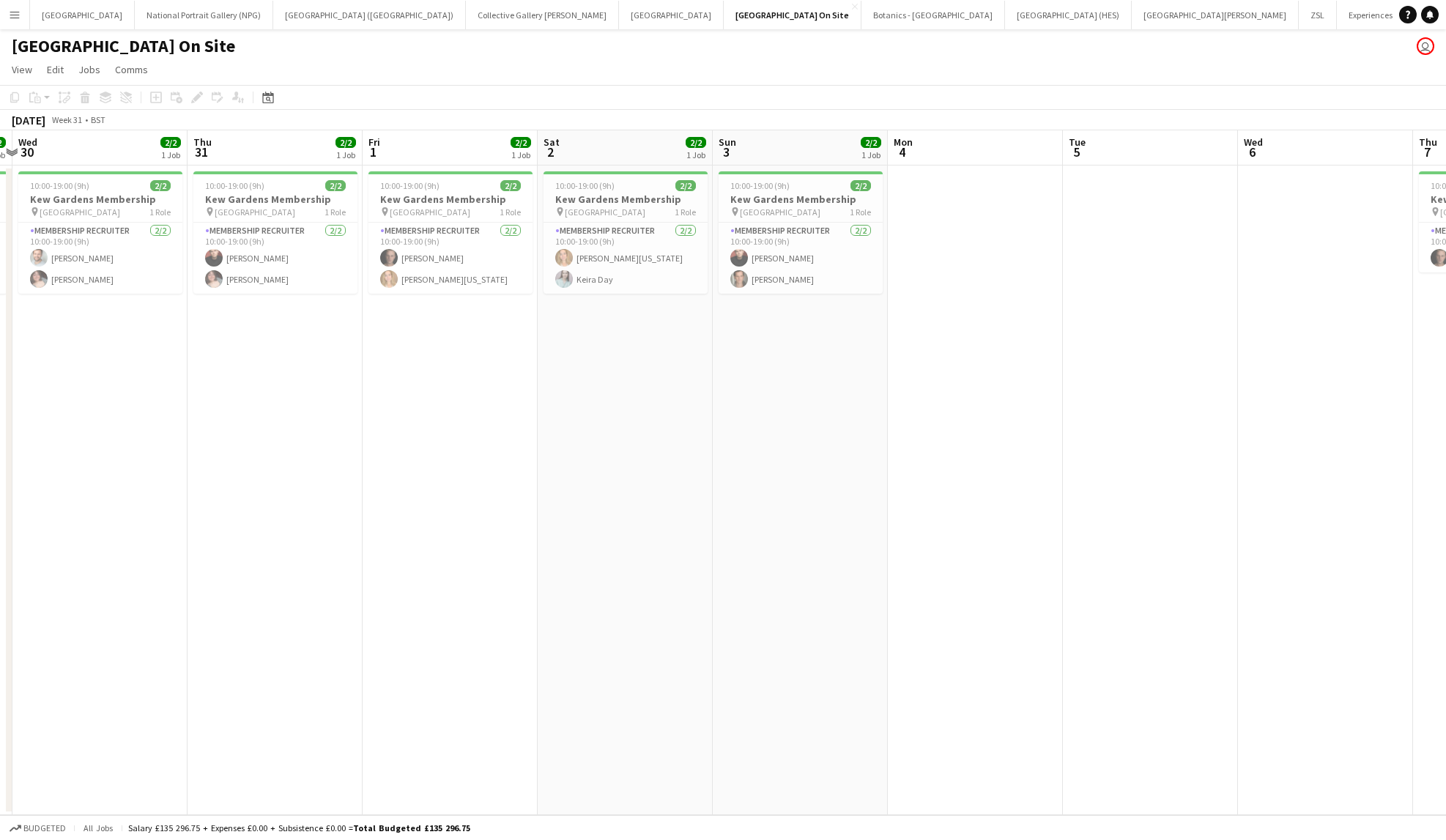
scroll to position [0, 306]
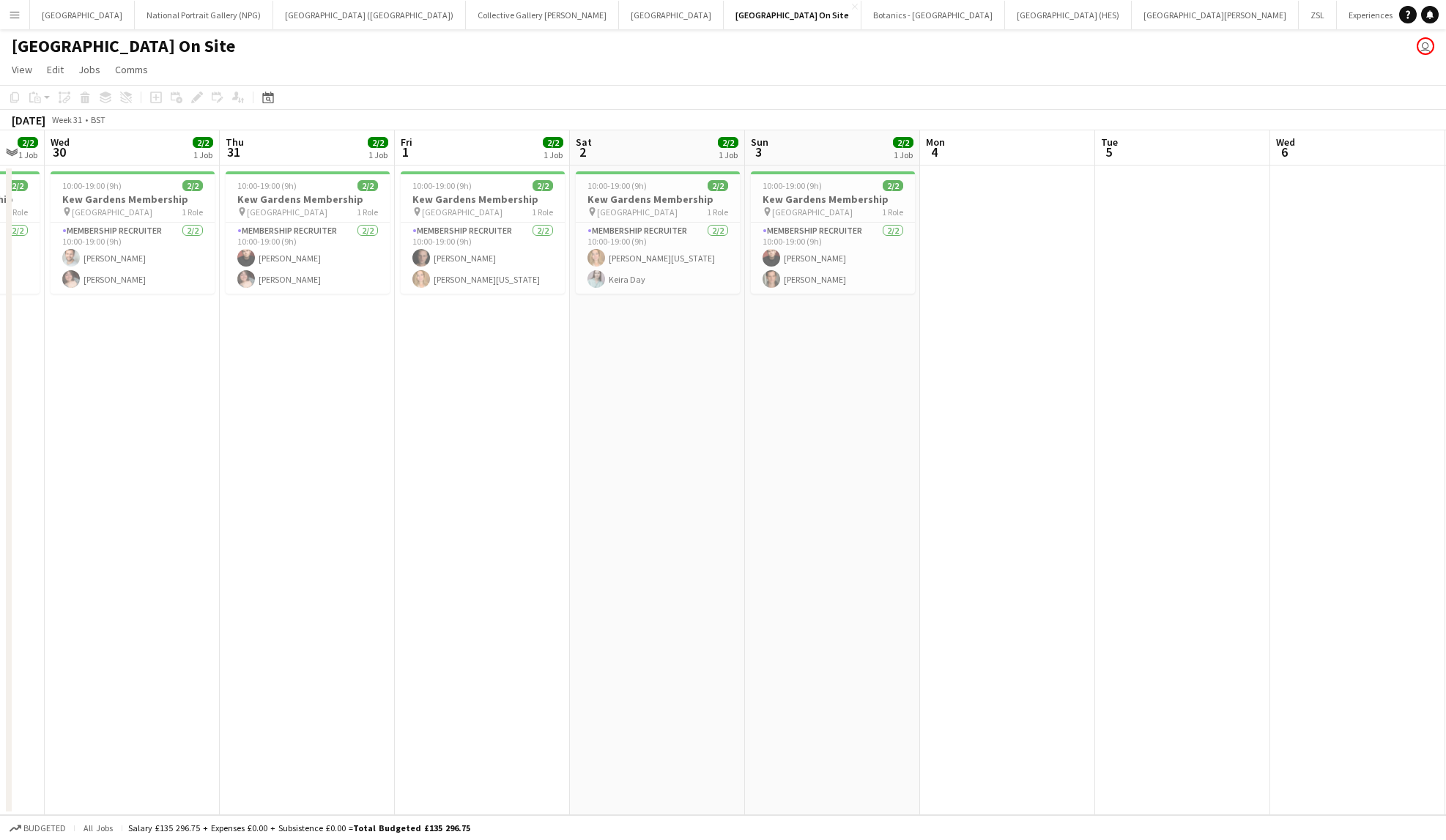
drag, startPoint x: 681, startPoint y: 470, endPoint x: 827, endPoint y: 473, distance: 146.0
click at [827, 473] on app-calendar-viewport "Mon 28 3/3 2 Jobs Tue 29 2/2 1 Job Wed 30 2/2 1 Job Thu 31 2/2 1 Job Fri 1 2/2 …" at bounding box center [723, 473] width 1446 height 685
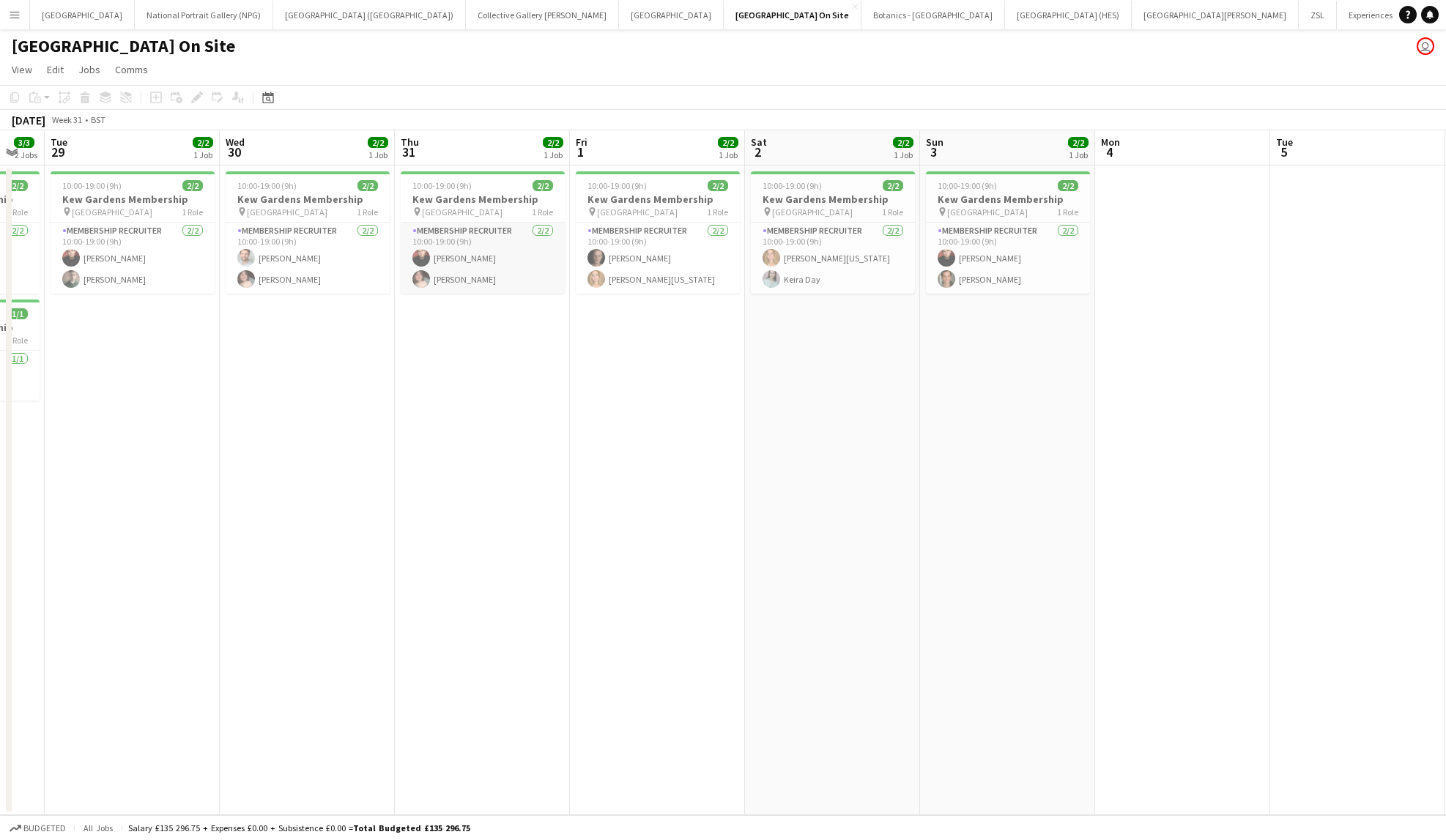
click at [469, 276] on app-card-role "Membership Recruiter [DATE] 10:00-19:00 (9h) [PERSON_NAME] [PERSON_NAME] Childs" at bounding box center [482, 258] width 164 height 71
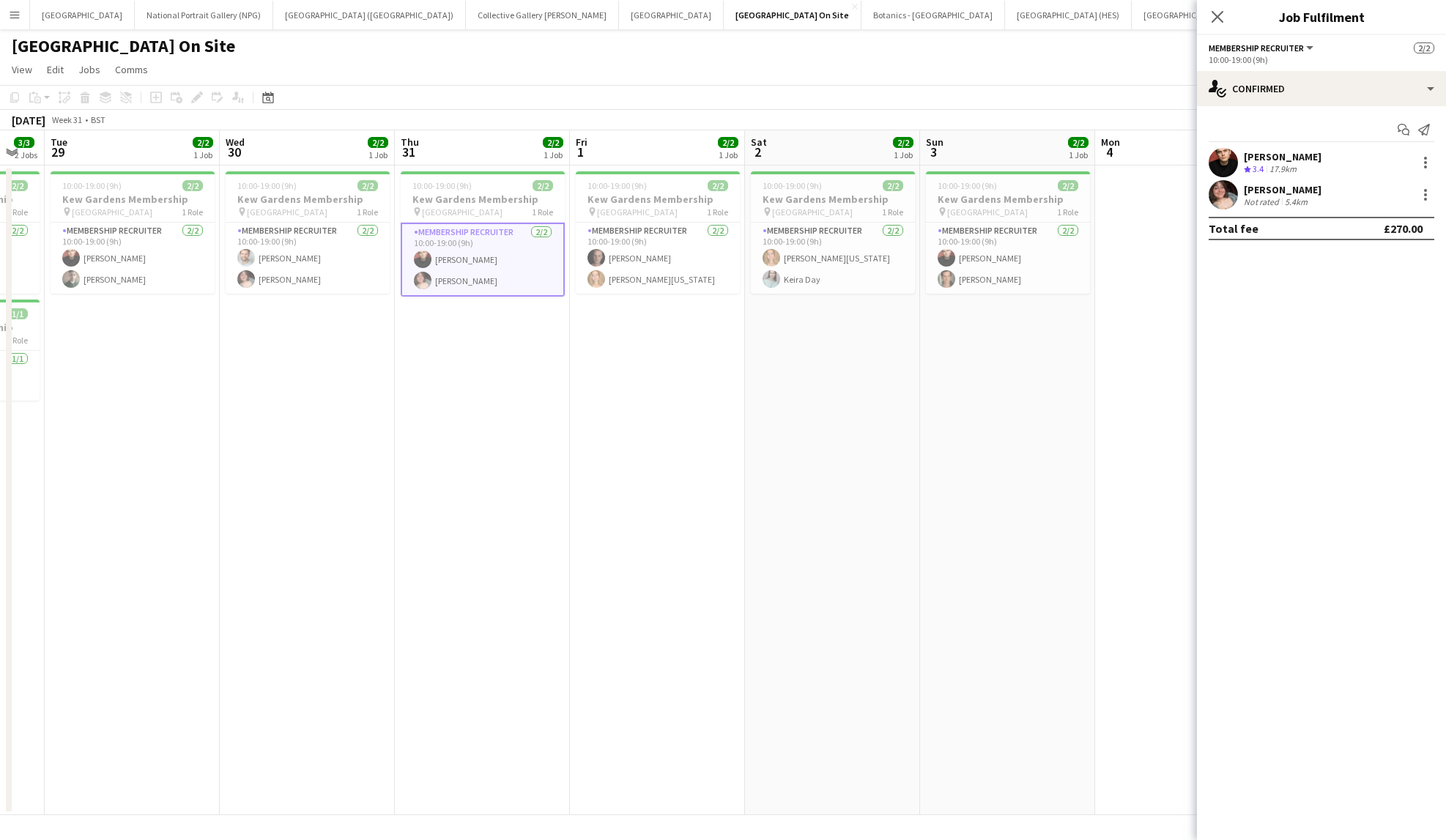
click at [1301, 193] on div "[PERSON_NAME]" at bounding box center [1283, 190] width 78 height 14
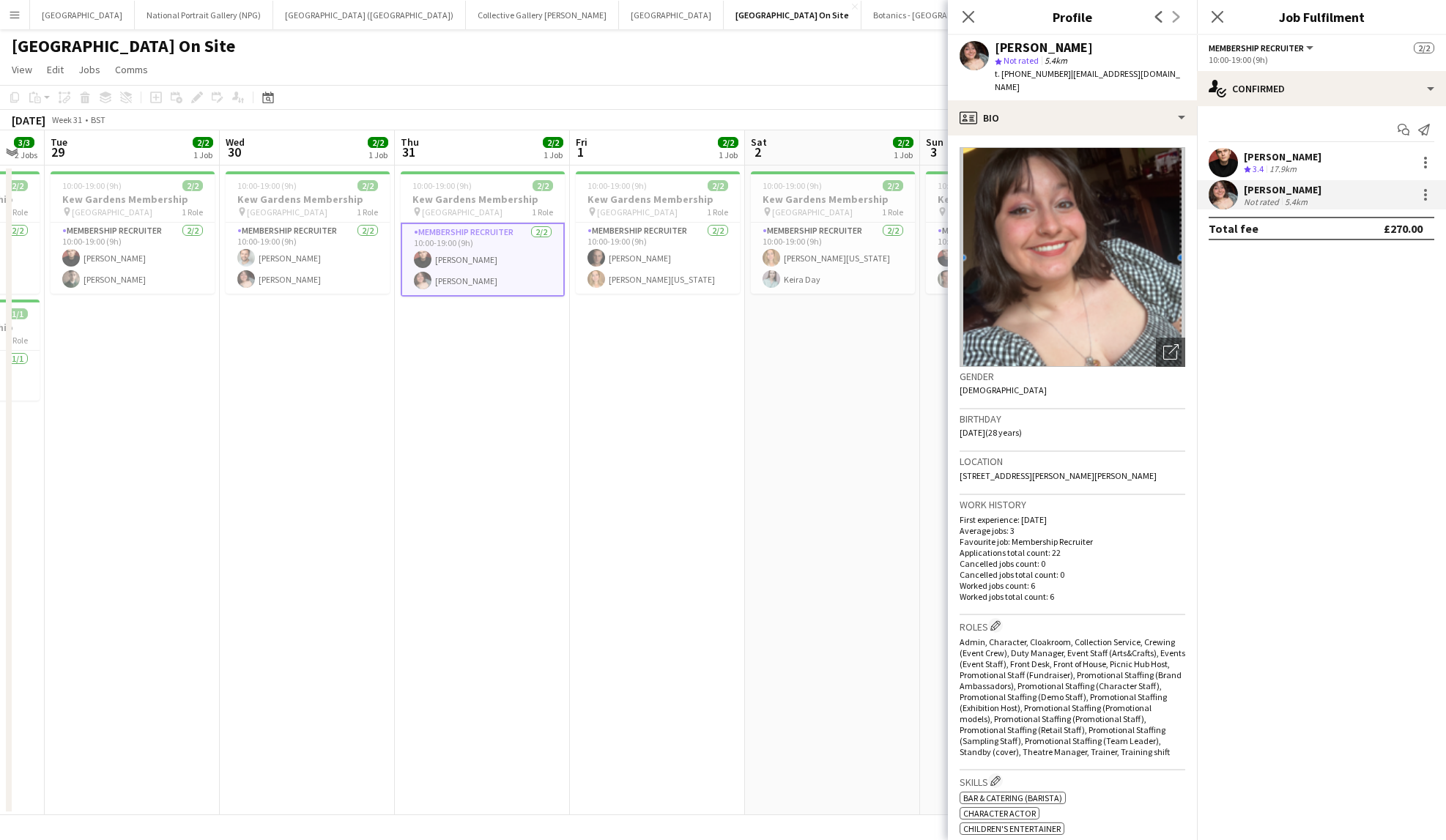
click at [674, 57] on app-page-menu "View Day view expanded Day view collapsed Month view Date picker Jump to [DATE]…" at bounding box center [723, 71] width 1446 height 28
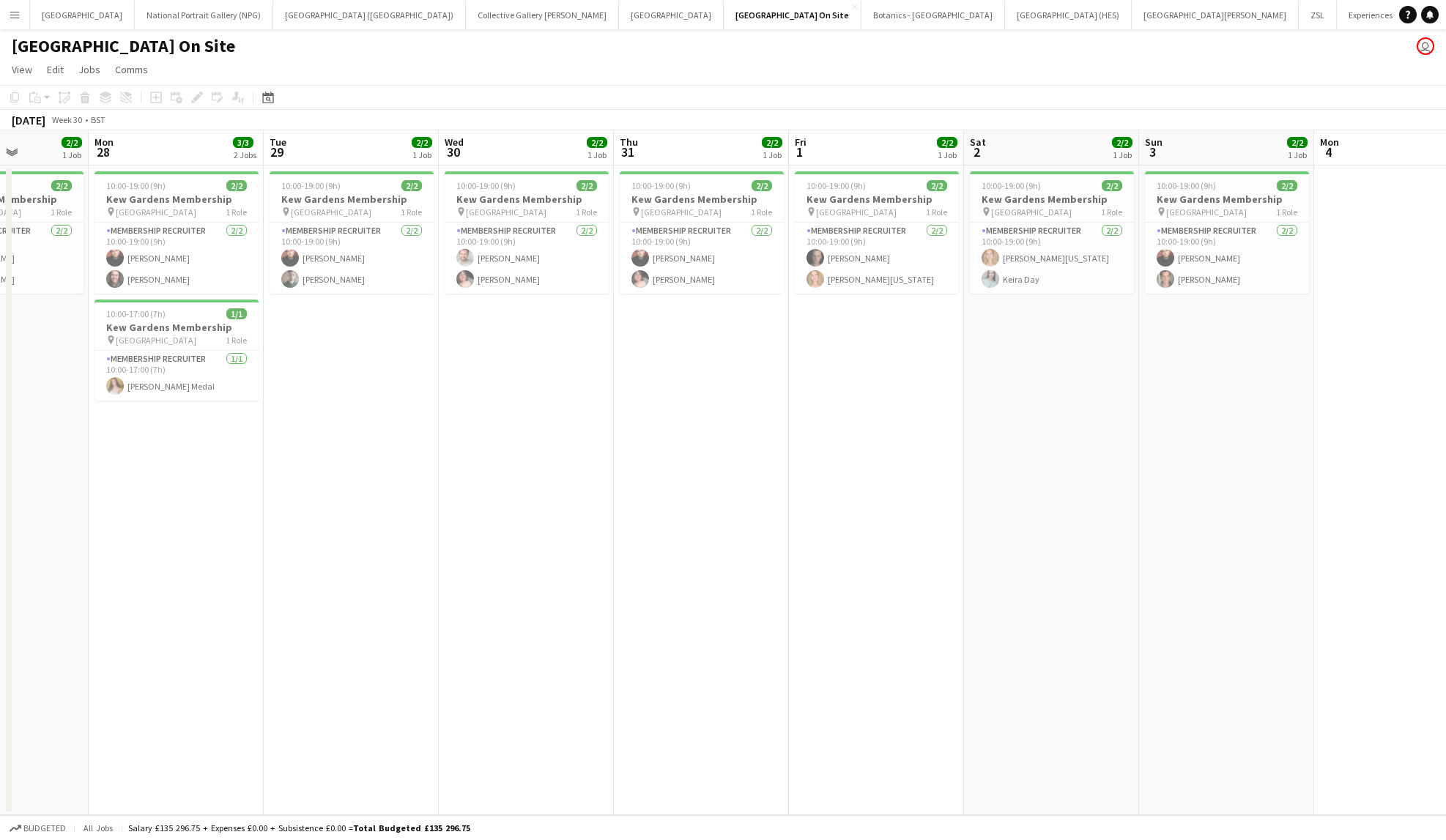
scroll to position [0, 342]
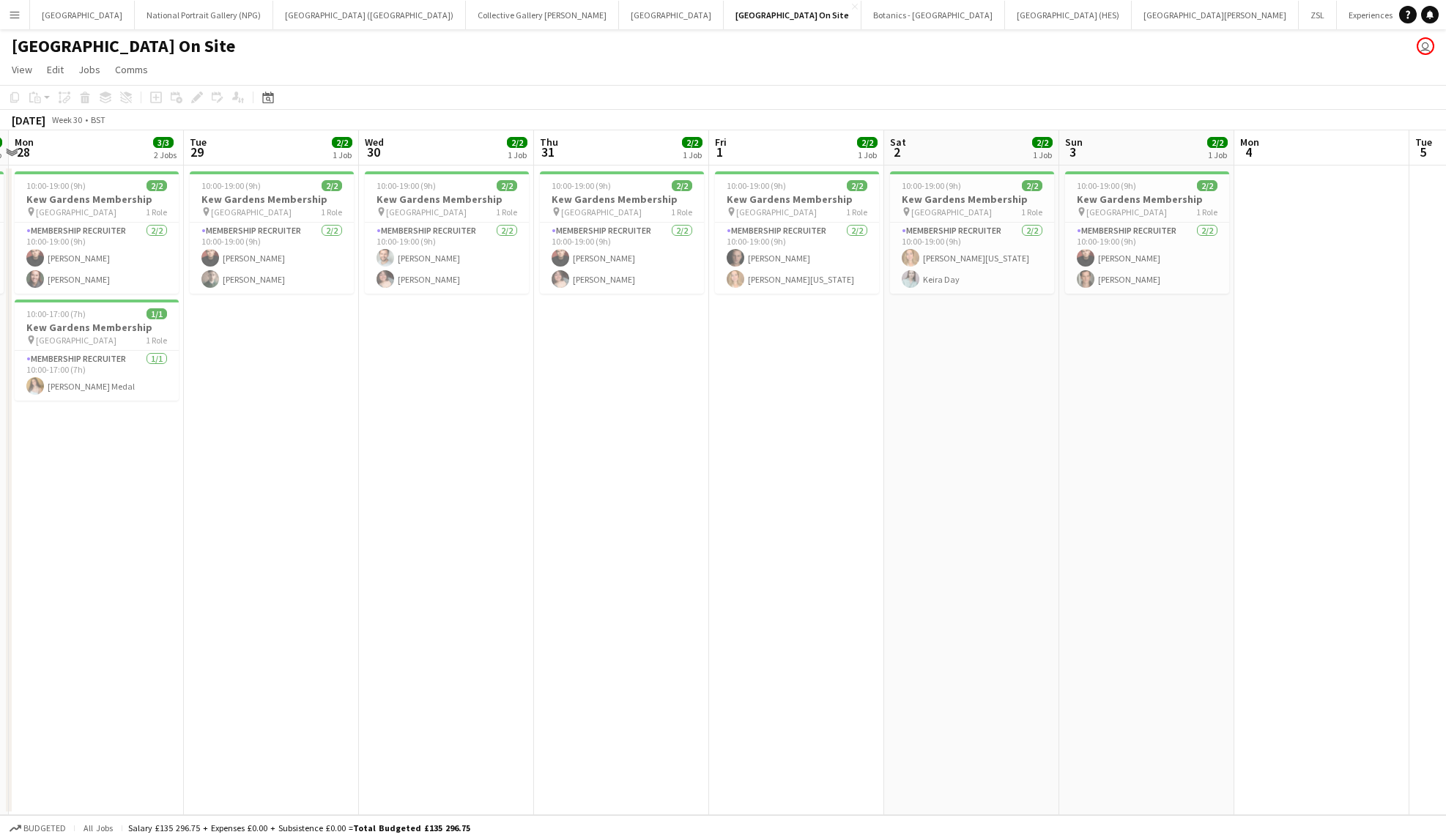
drag, startPoint x: 366, startPoint y: 550, endPoint x: 987, endPoint y: 474, distance: 625.6
click at [987, 474] on app-calendar-viewport "Sat 26 Sun 27 2/2 1 Job Mon 28 3/3 2 Jobs Tue 29 2/2 1 Job Wed 30 2/2 1 Job Thu…" at bounding box center [723, 473] width 1446 height 685
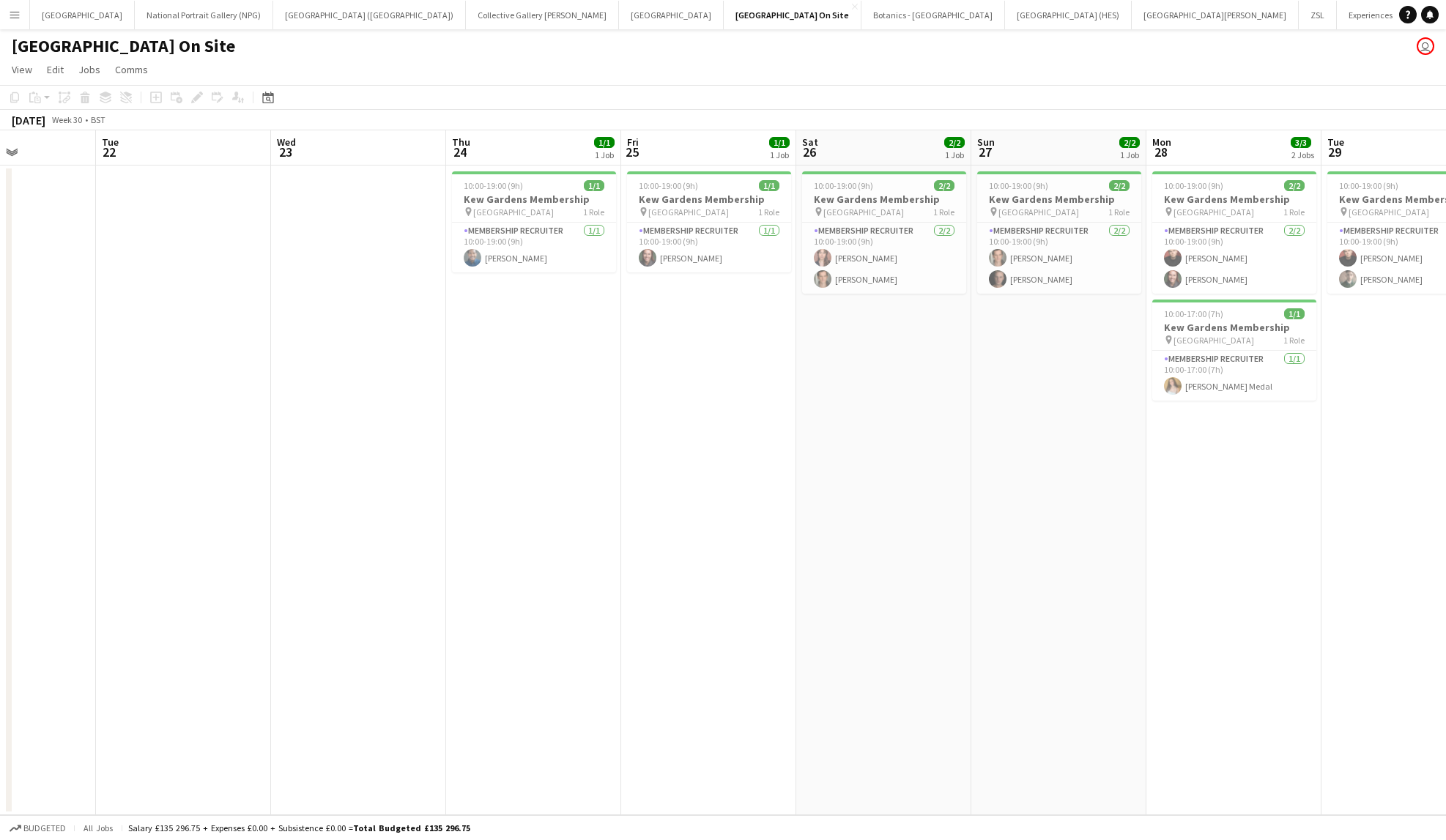
scroll to position [0, 427]
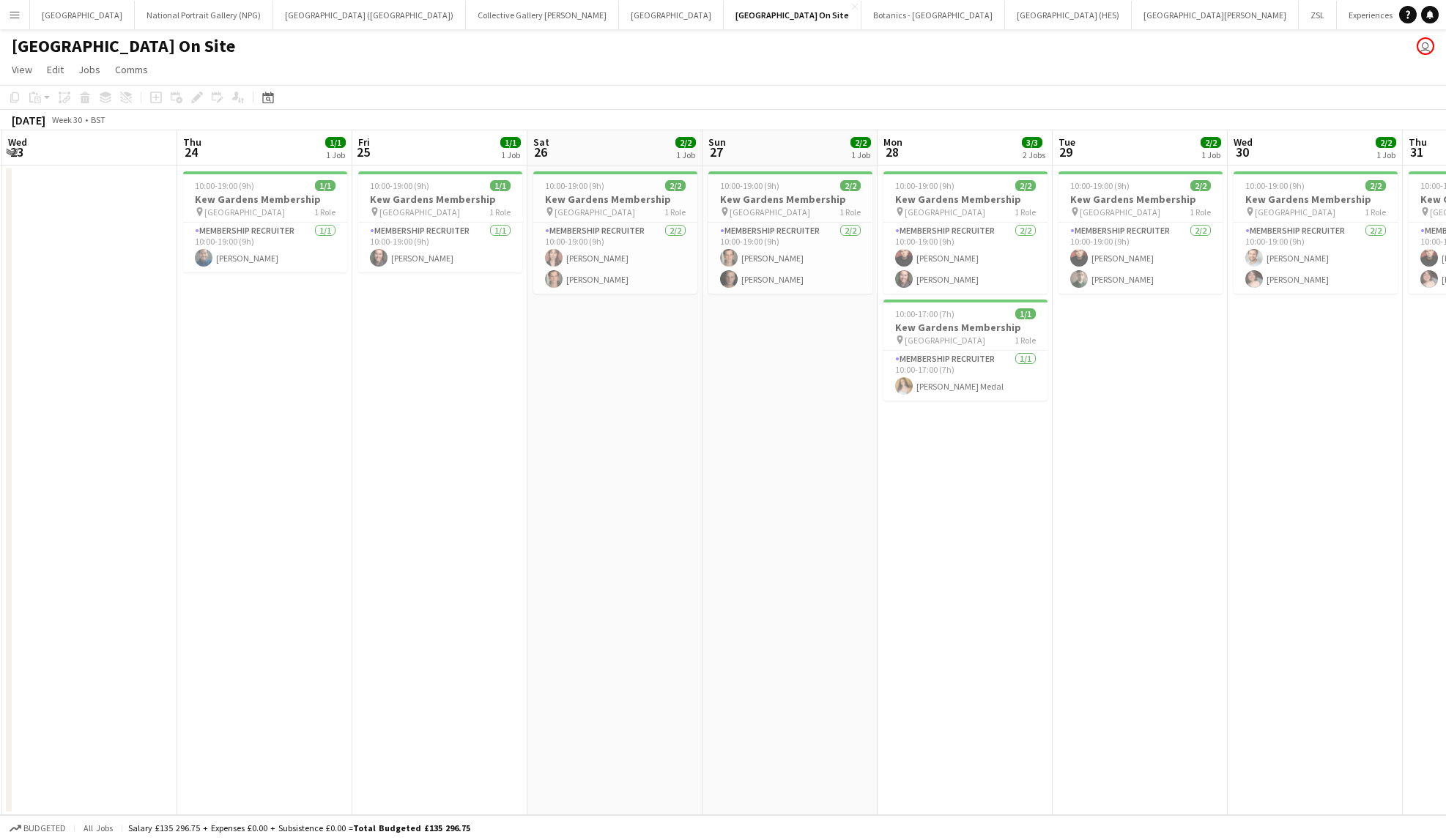
drag, startPoint x: 200, startPoint y: 477, endPoint x: 543, endPoint y: 448, distance: 344.2
click at [543, 448] on app-calendar-viewport "Sat 19 1/1 1 Job Sun 20 1/1 1 Job Mon 21 Tue 22 Wed 23 Thu 24 1/1 1 Job Fri 25 …" at bounding box center [723, 473] width 1446 height 685
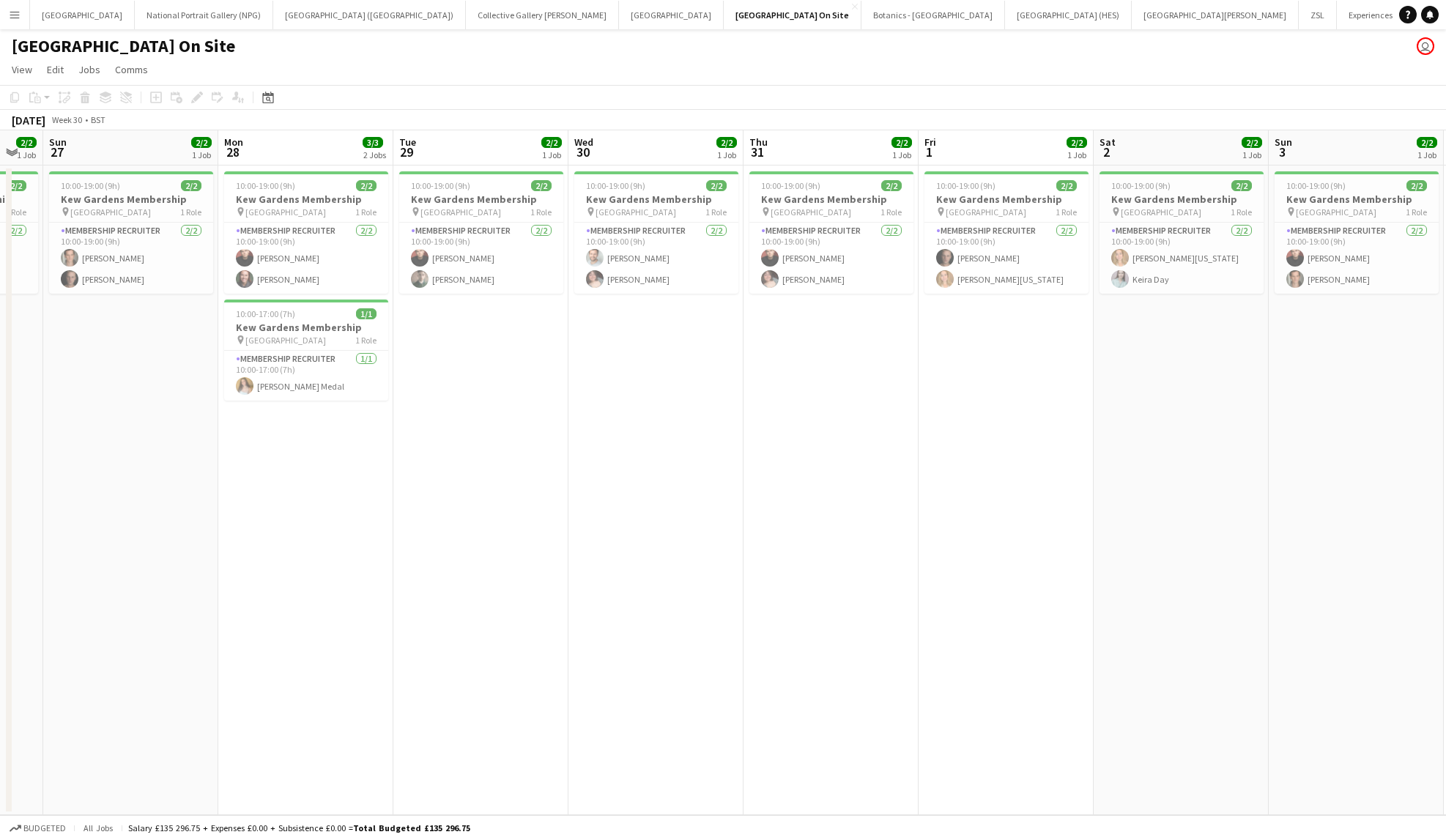
drag, startPoint x: 1230, startPoint y: 547, endPoint x: 570, endPoint y: 616, distance: 663.6
click at [570, 616] on app-calendar-viewport "Wed 23 Thu 24 1/1 1 Job Fri 25 1/1 1 Job Sat 26 2/2 1 Job Sun 27 2/2 1 Job Mon …" at bounding box center [723, 473] width 1446 height 685
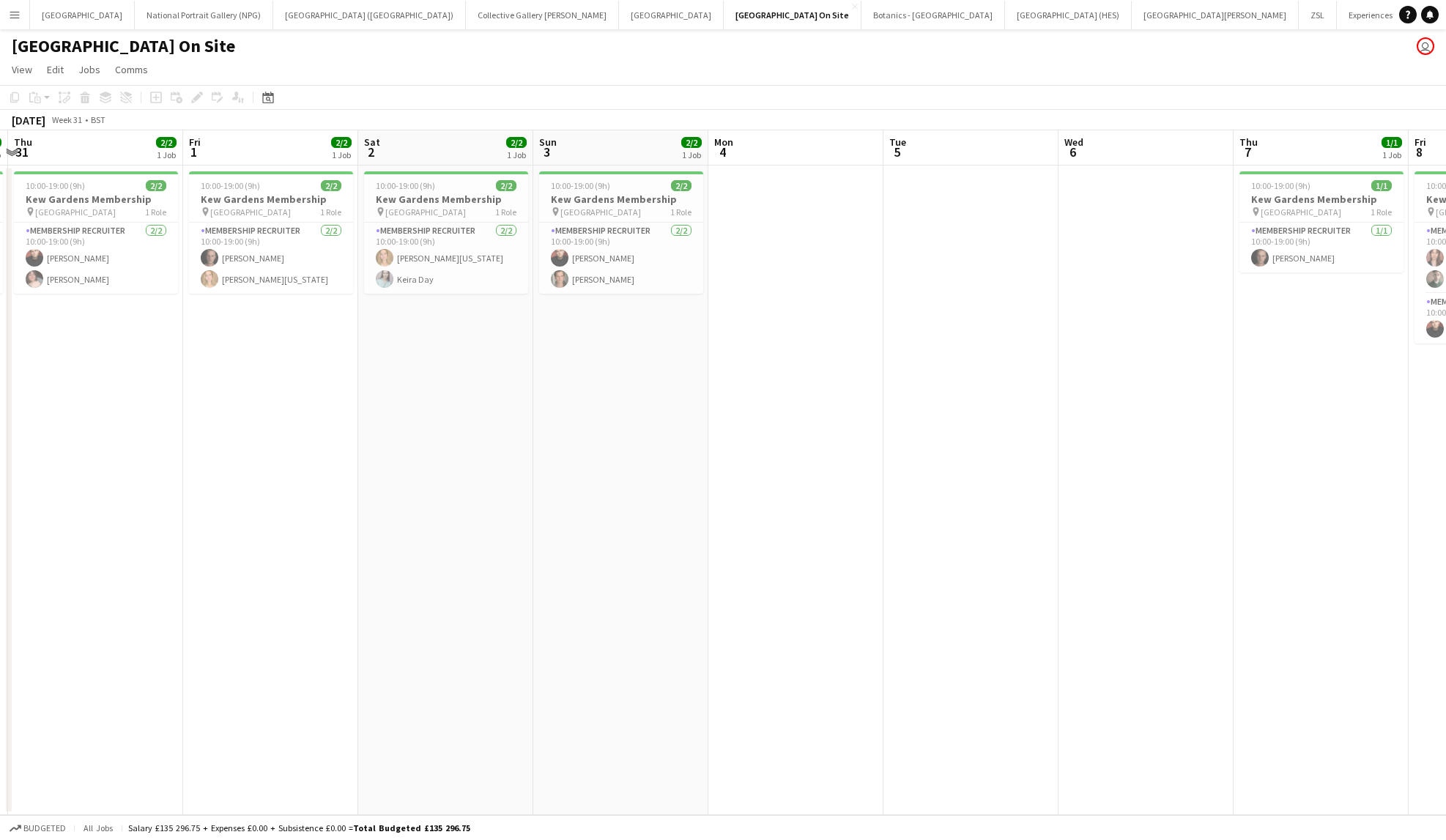
drag, startPoint x: 1040, startPoint y: 611, endPoint x: 527, endPoint y: 684, distance: 518.2
click at [527, 684] on app-calendar-viewport "Sun 27 2/2 1 Job Mon 28 3/3 2 Jobs Tue 29 2/2 1 Job Wed 30 2/2 1 Job Thu 31 2/2…" at bounding box center [723, 473] width 1446 height 685
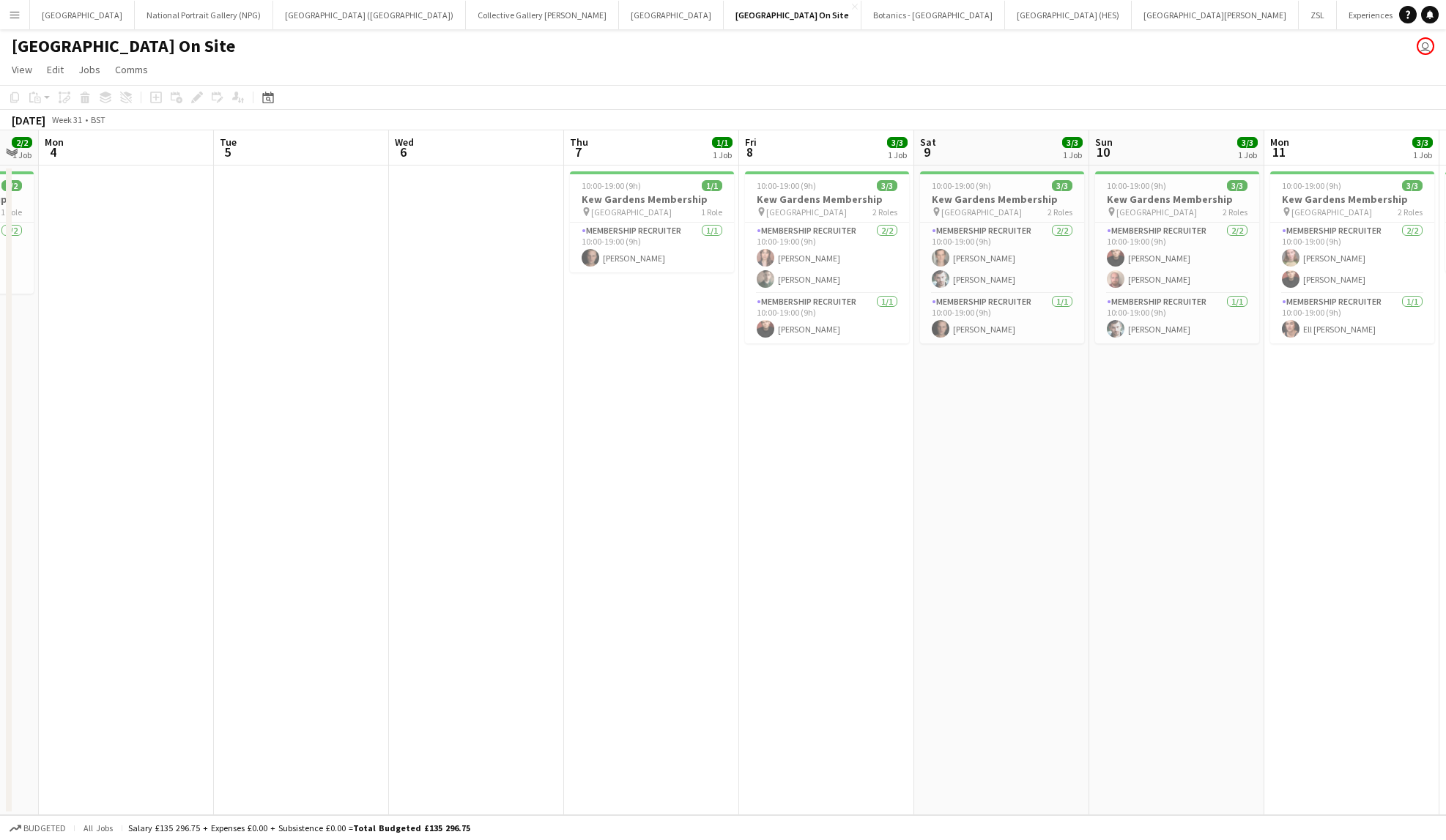
drag, startPoint x: 1082, startPoint y: 604, endPoint x: 468, endPoint y: 707, distance: 622.6
click at [468, 707] on app-calendar-viewport "Thu 31 2/2 1 Job Fri 1 2/2 1 Job Sat 2 2/2 1 Job Sun 3 2/2 1 Job Mon 4 Tue 5 We…" at bounding box center [723, 473] width 1446 height 685
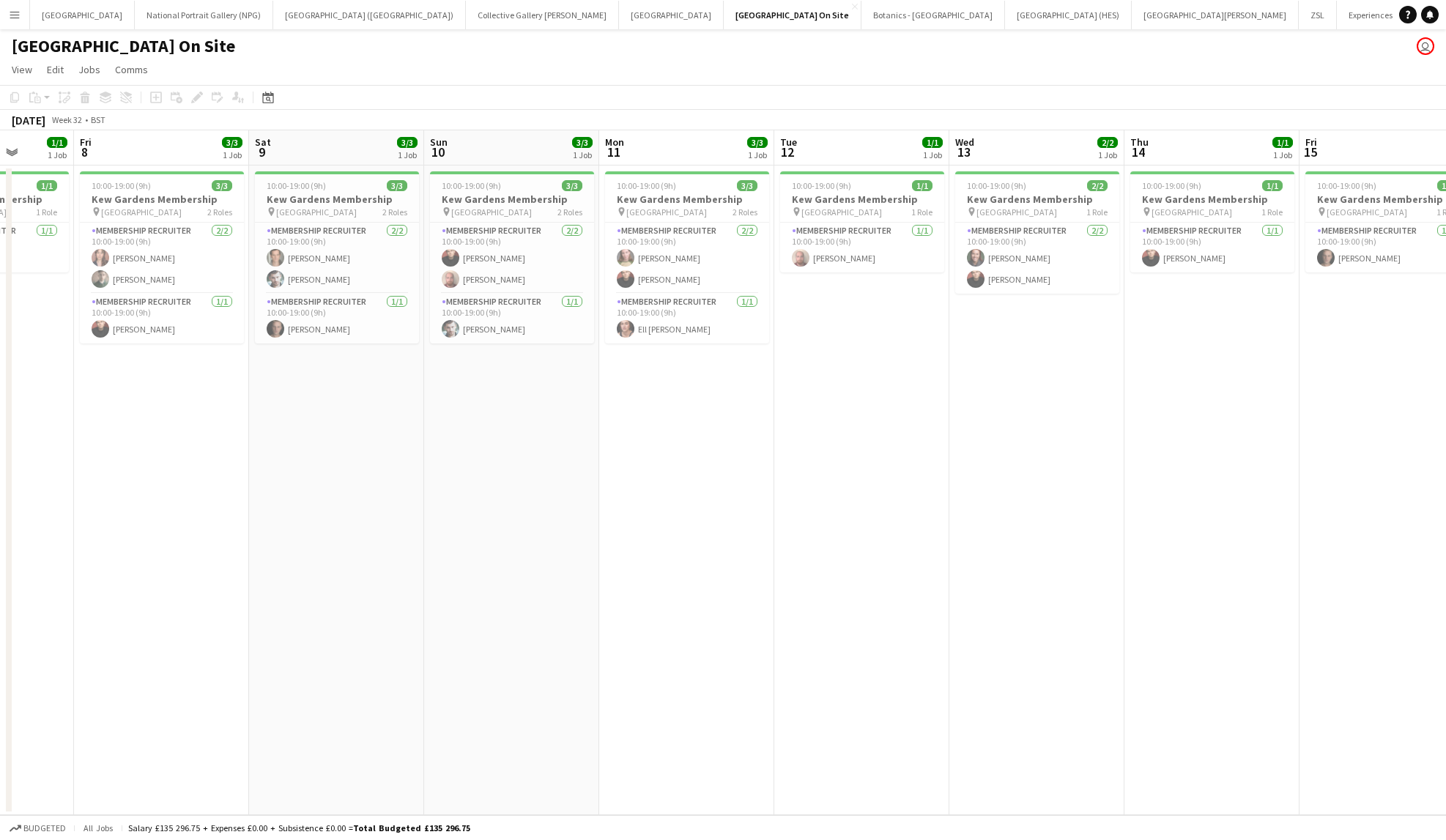
drag, startPoint x: 1127, startPoint y: 616, endPoint x: 460, endPoint y: 716, distance: 674.5
click at [460, 716] on app-calendar-viewport "Mon 4 Tue 5 Wed 6 Thu 7 1/1 1 Job Fri 8 3/3 1 Job Sat 9 3/3 1 Job Sun 10 3/3 1 …" at bounding box center [723, 473] width 1446 height 685
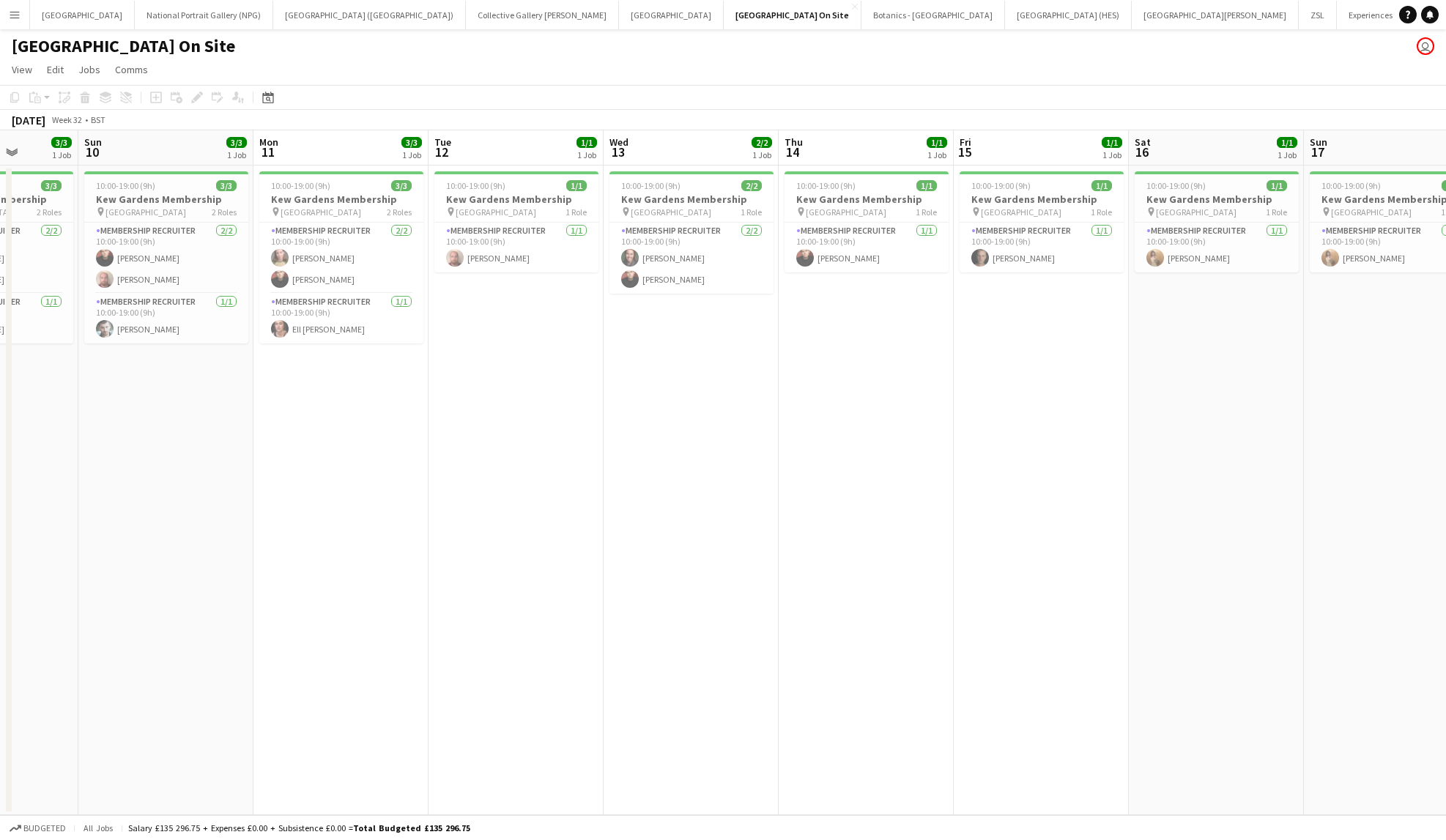
drag, startPoint x: 603, startPoint y: 770, endPoint x: 321, endPoint y: 701, distance: 290.3
click at [321, 701] on app-calendar-viewport "Wed 6 Thu 7 1/1 1 Job Fri 8 3/3 1 Job Sat 9 3/3 1 Job Sun 10 3/3 1 Job Mon 11 3…" at bounding box center [723, 473] width 1446 height 685
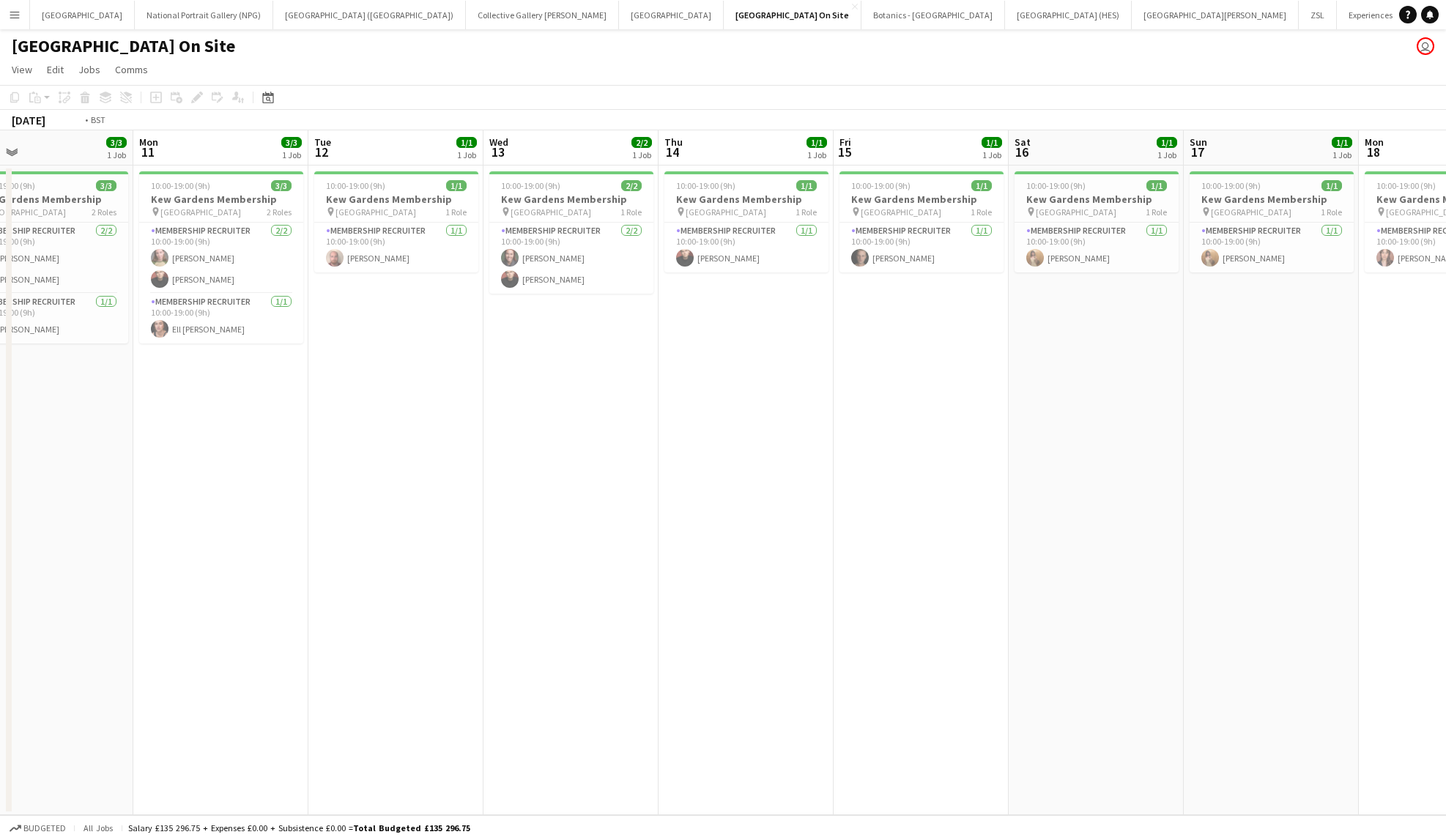
drag, startPoint x: 827, startPoint y: 388, endPoint x: 378, endPoint y: 437, distance: 451.7
click at [372, 438] on app-calendar-viewport "Fri 8 3/3 1 Job Sat 9 3/3 1 Job Sun 10 3/3 1 Job Mon 11 3/3 1 Job Tue 12 1/1 1 …" at bounding box center [723, 473] width 1446 height 685
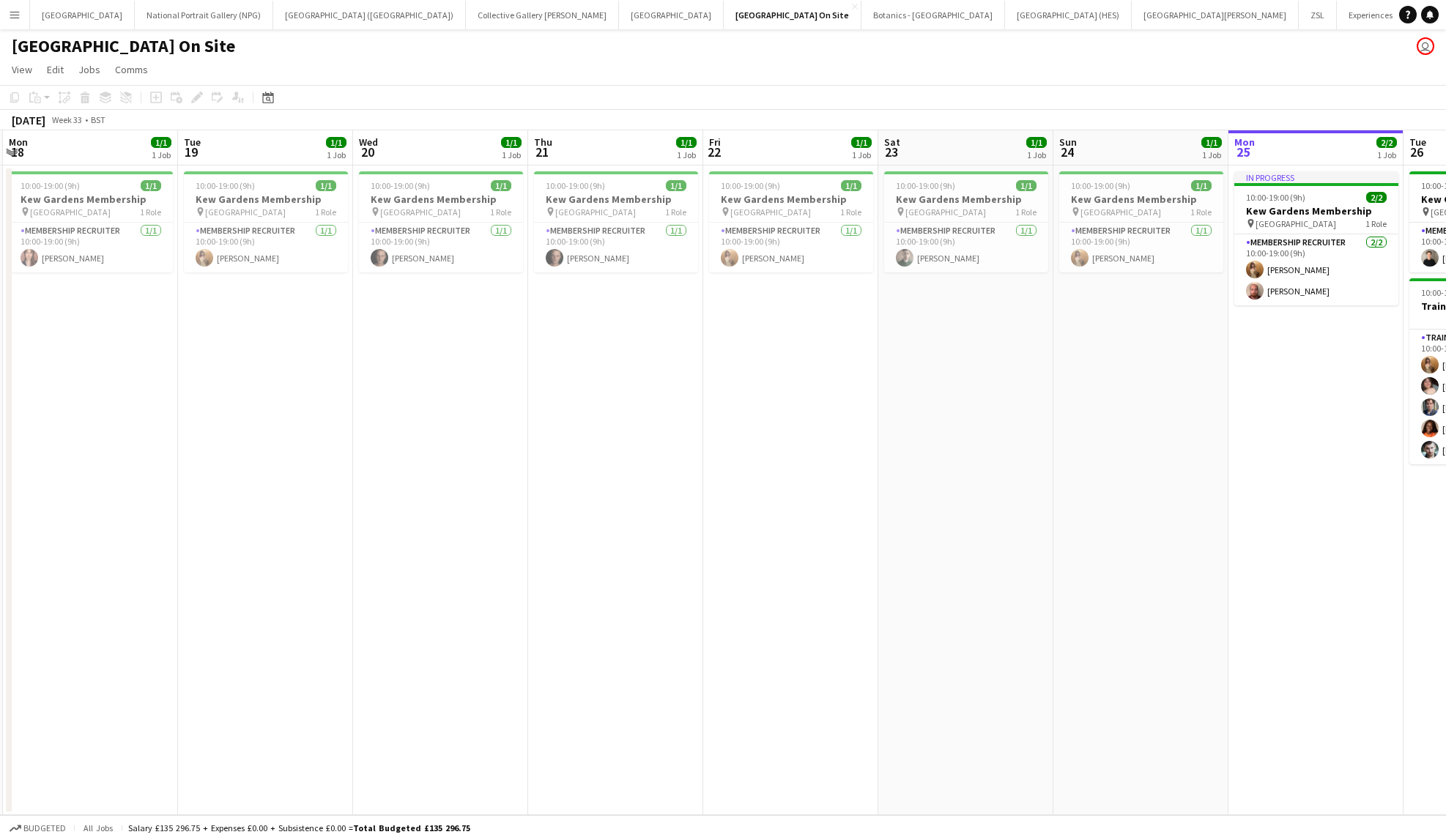
drag, startPoint x: 1060, startPoint y: 392, endPoint x: 403, endPoint y: 425, distance: 657.8
click at [403, 425] on app-calendar-viewport "Thu 14 1/1 1 Job Fri 15 1/1 1 Job Sat 16 1/1 1 Job Sun 17 1/1 1 Job Mon 18 1/1 …" at bounding box center [723, 473] width 1446 height 685
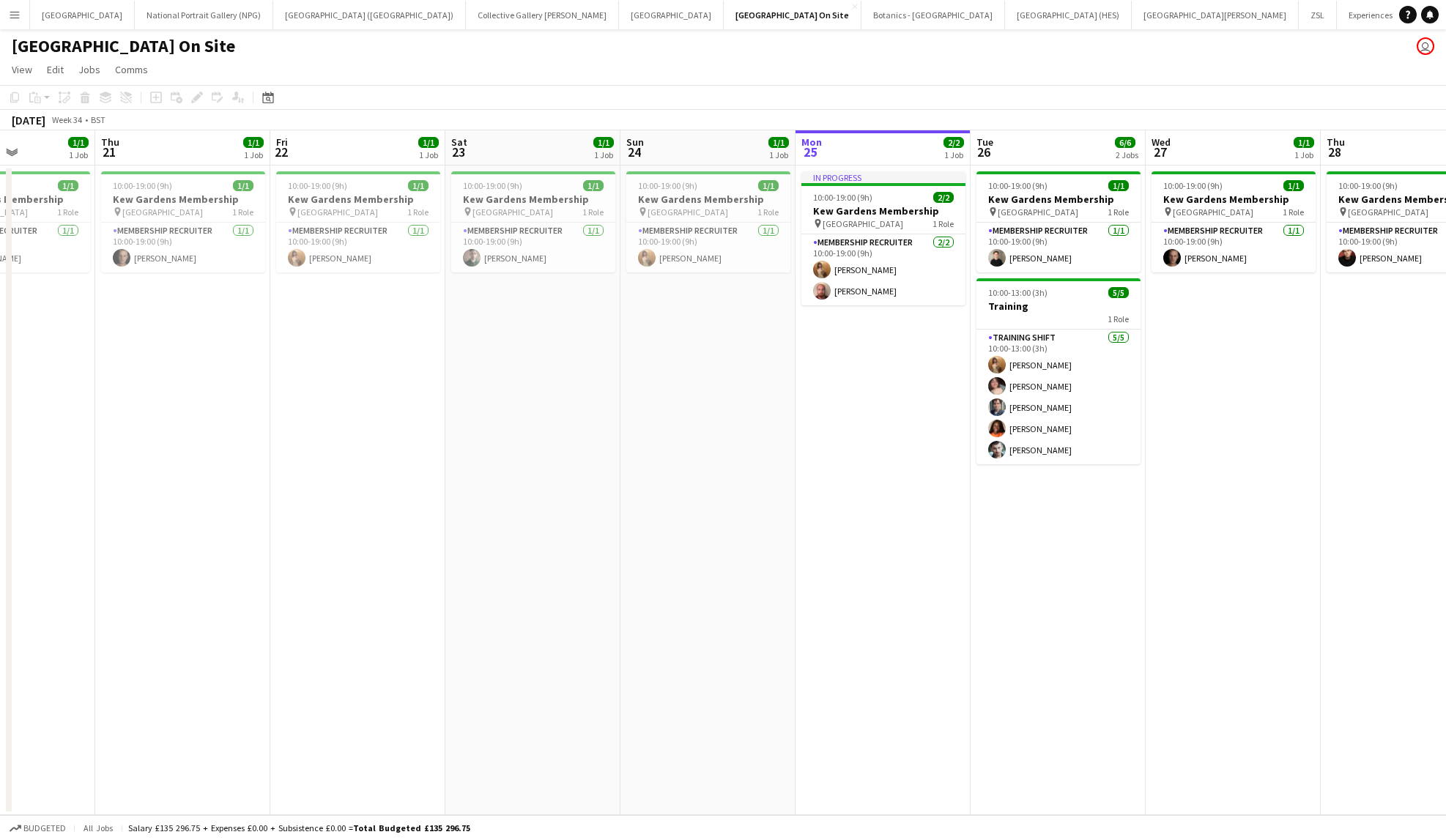
drag, startPoint x: 955, startPoint y: 408, endPoint x: 607, endPoint y: 419, distance: 348.2
click at [607, 419] on app-calendar-viewport "Mon 18 1/1 1 Job Tue 19 1/1 1 Job Wed 20 1/1 1 Job Thu 21 1/1 1 Job Fri 22 1/1 …" at bounding box center [723, 473] width 1446 height 685
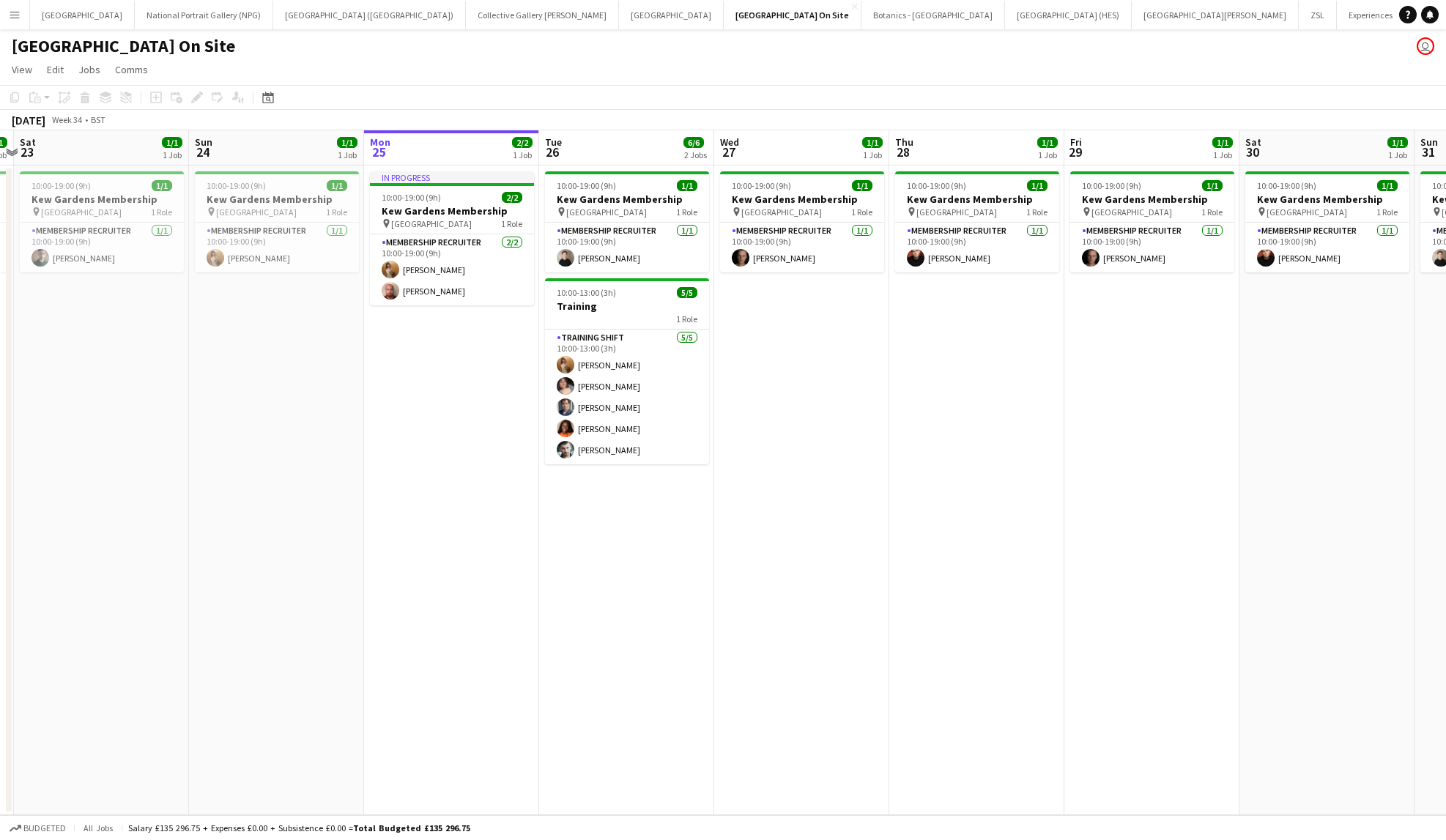
drag, startPoint x: 628, startPoint y: 427, endPoint x: 440, endPoint y: 446, distance: 189.0
click at [442, 446] on app-calendar-viewport "Wed 20 1/1 1 Job Thu 21 1/1 1 Job Fri 22 1/1 1 Job Sat 23 1/1 1 Job Sun 24 1/1 …" at bounding box center [723, 473] width 1446 height 685
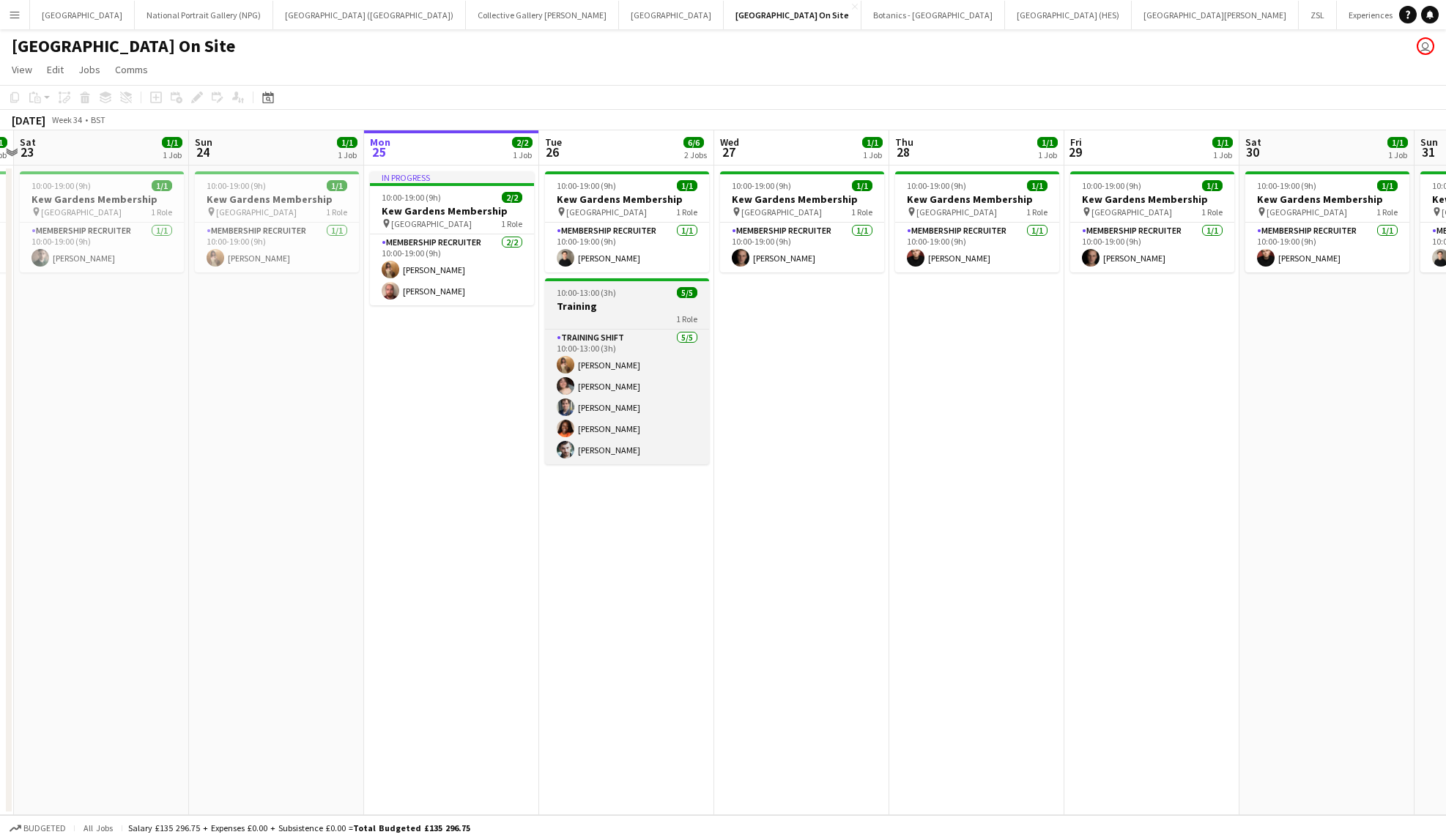
scroll to position [0, 519]
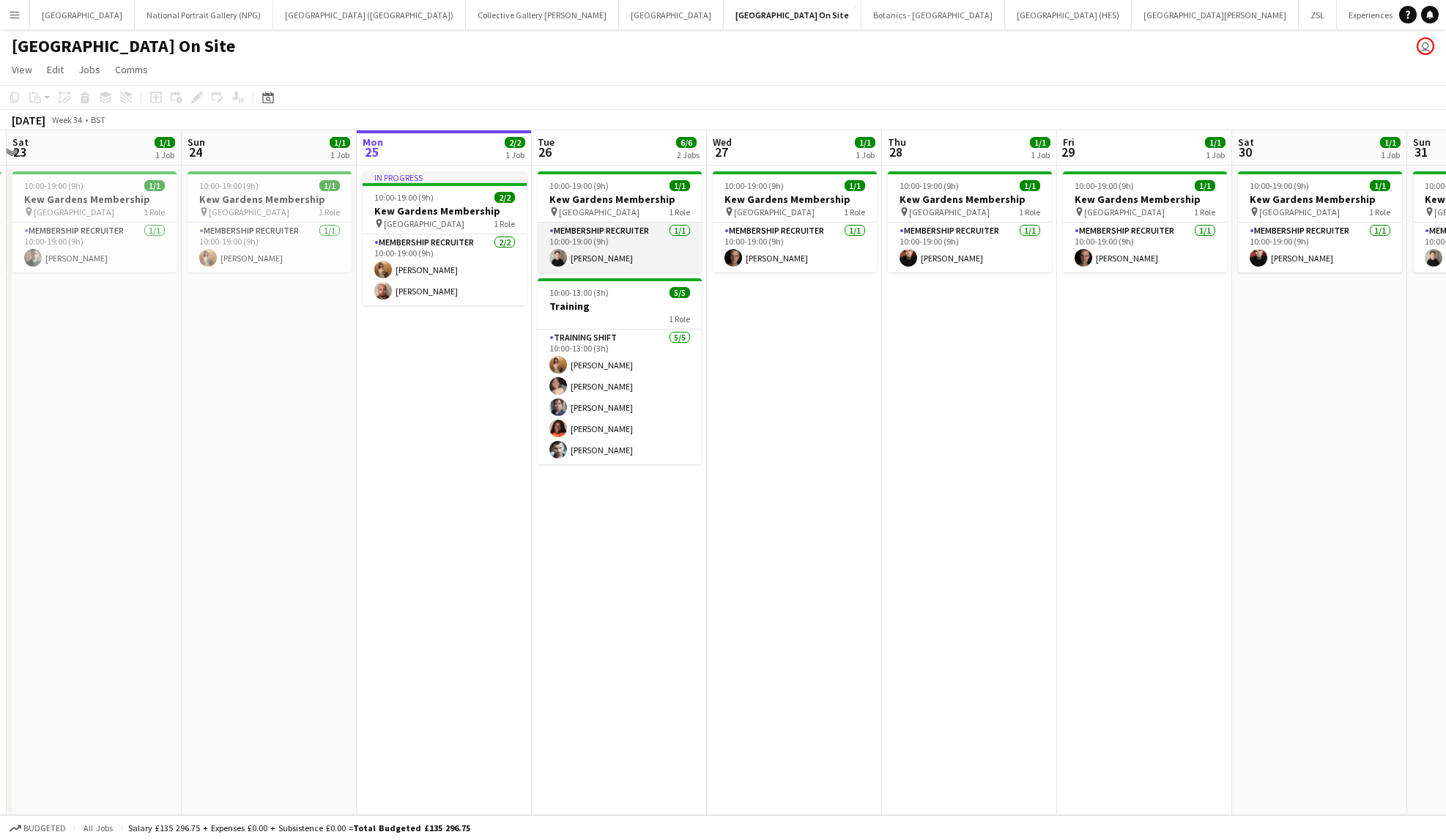
click at [618, 236] on app-card-role "Membership Recruiter [DATE] 10:00-19:00 (9h) [PERSON_NAME]" at bounding box center [619, 247] width 164 height 50
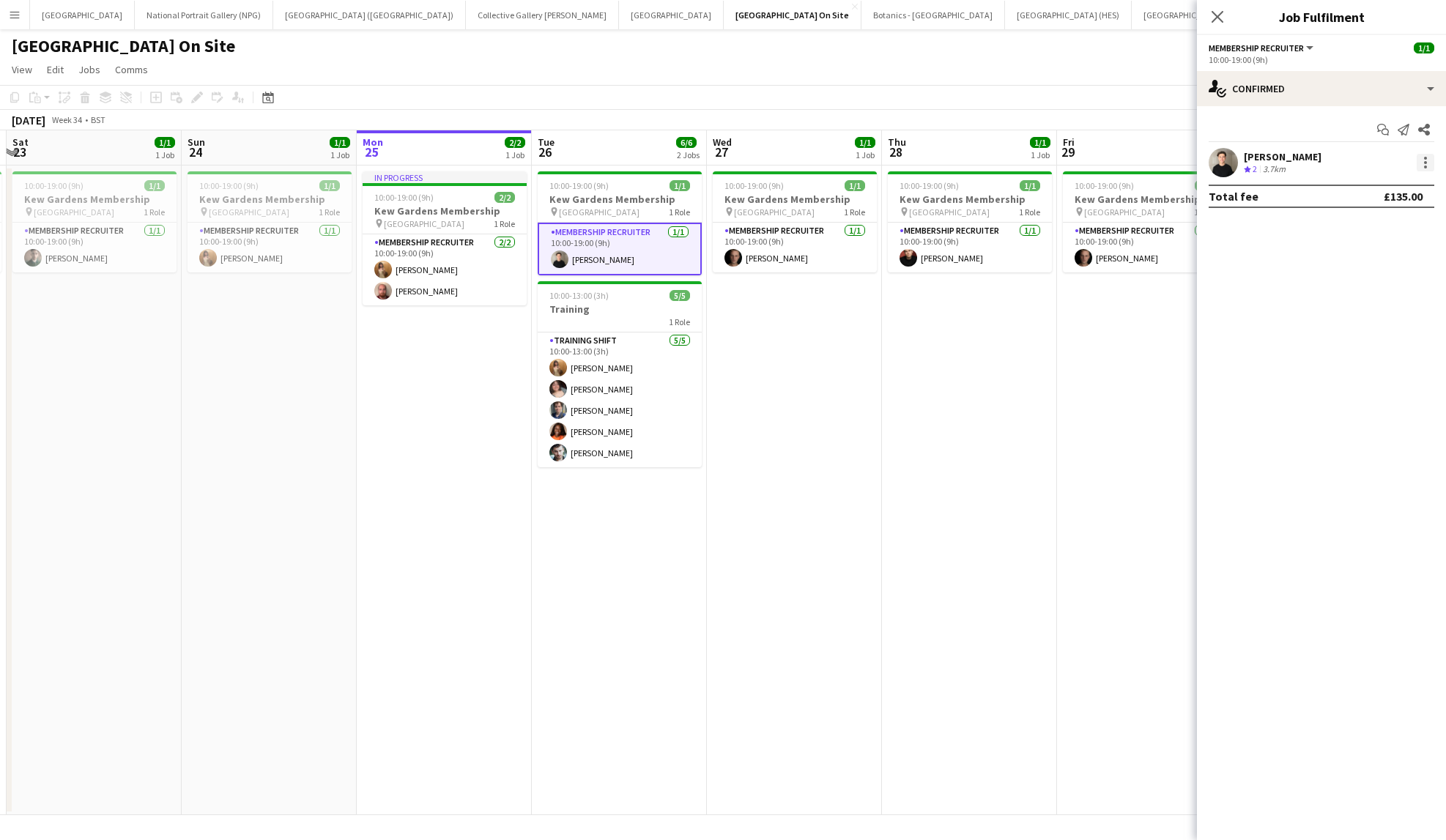
click at [1426, 159] on div at bounding box center [1425, 157] width 3 height 3
click at [1352, 330] on span "Remove" at bounding box center [1354, 330] width 44 height 13
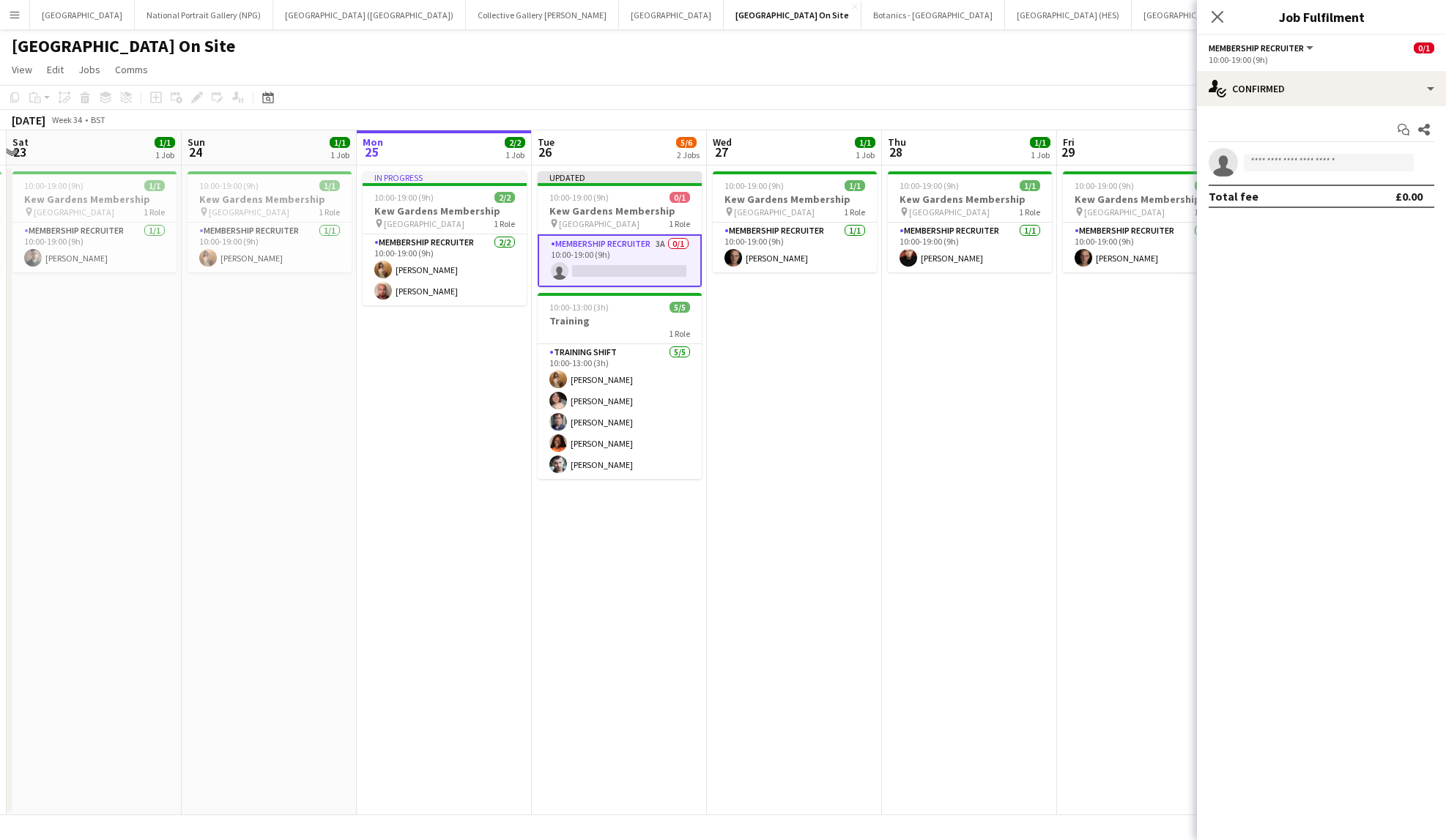
click at [1131, 61] on app-page-menu "View Day view expanded Day view collapsed Month view Date picker Jump to [DATE]…" at bounding box center [723, 71] width 1446 height 28
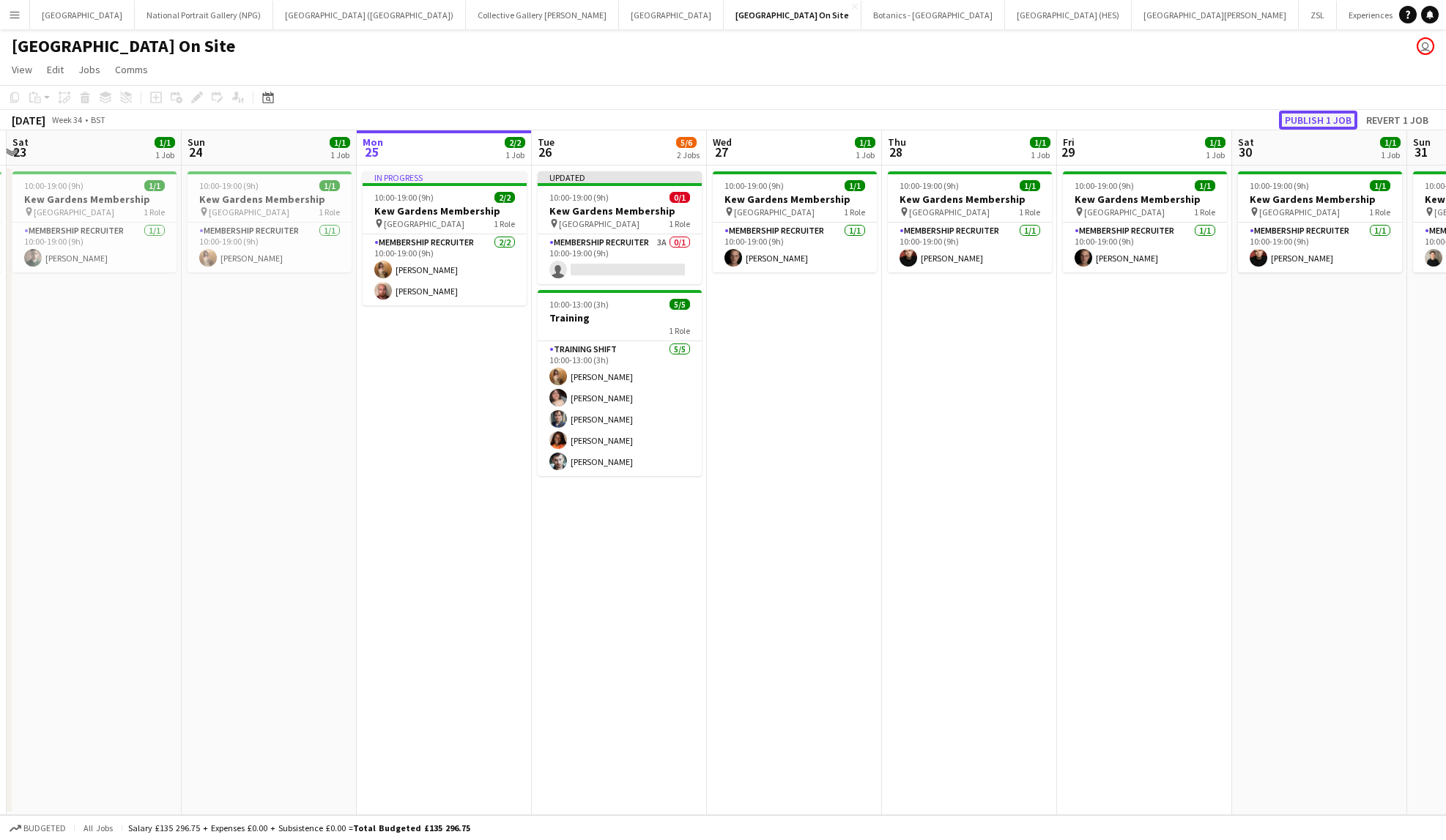
click at [1315, 118] on button "Publish 1 job" at bounding box center [1318, 119] width 79 height 19
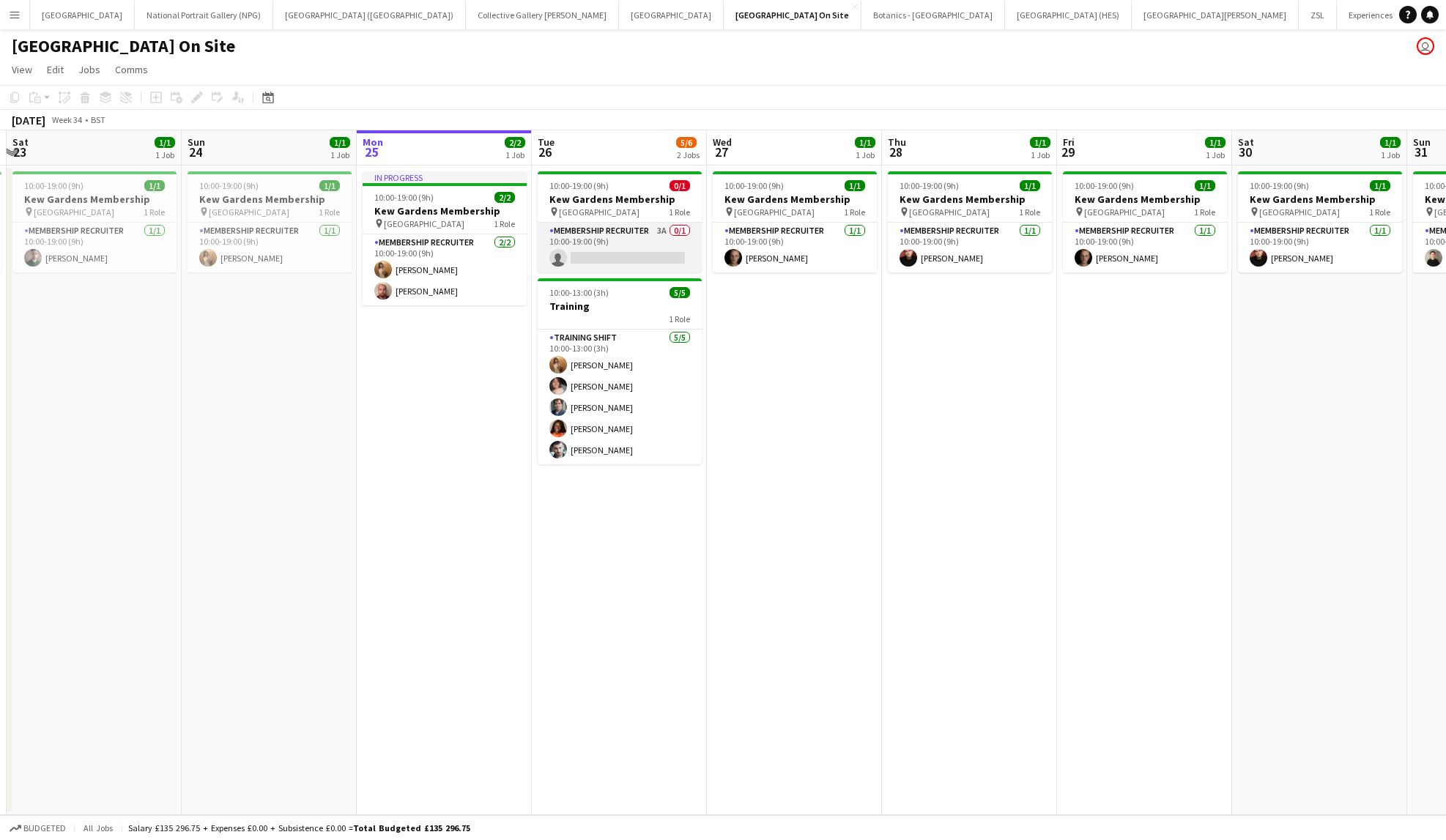
click at [616, 250] on app-card-role "Membership Recruiter 3A 0/1 10:00-19:00 (9h) single-neutral-actions" at bounding box center [619, 247] width 164 height 50
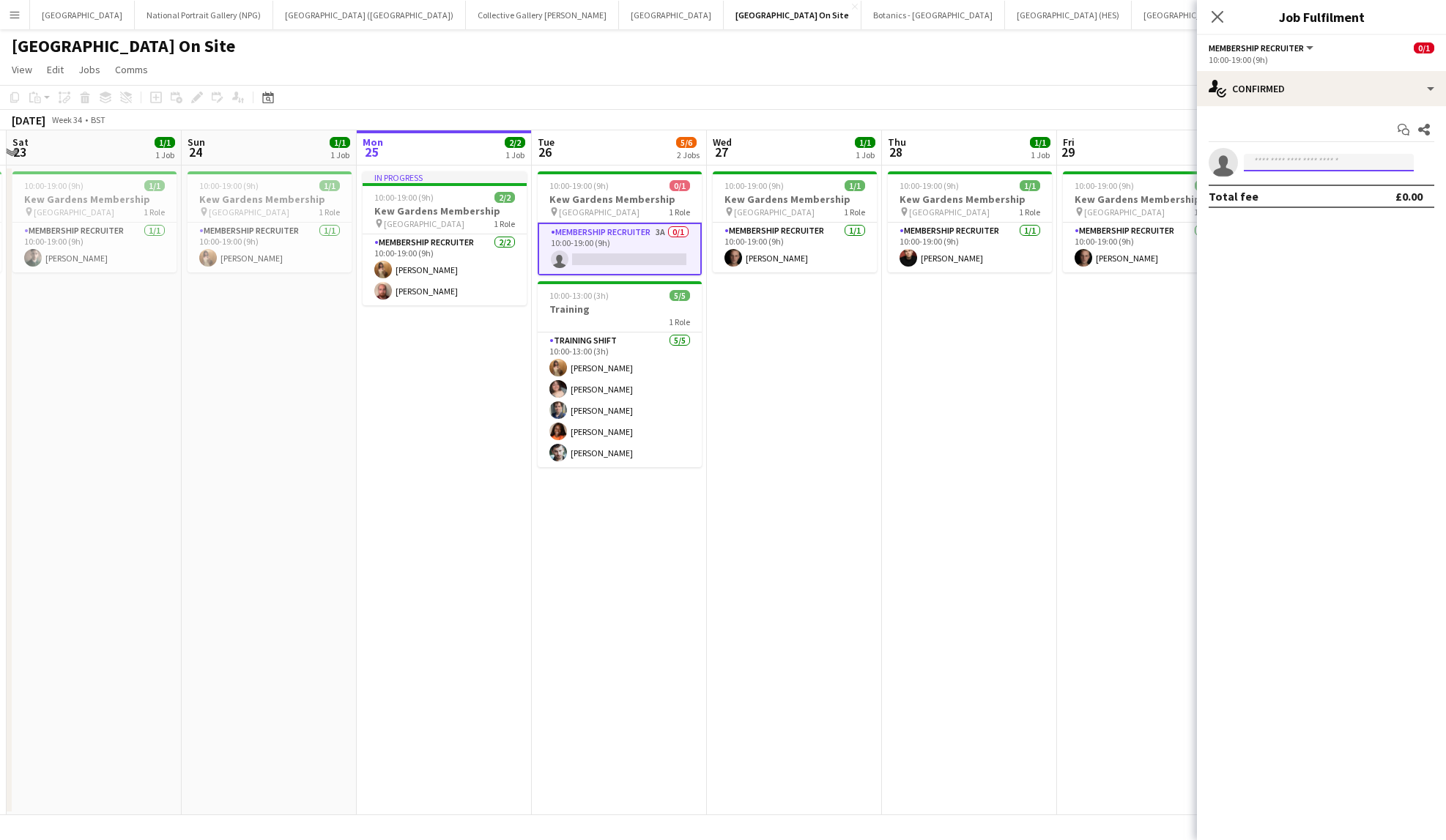
click at [1326, 156] on input at bounding box center [1329, 162] width 170 height 17
type input "****"
click at [1299, 216] on span "Keira Day" at bounding box center [1278, 219] width 44 height 13
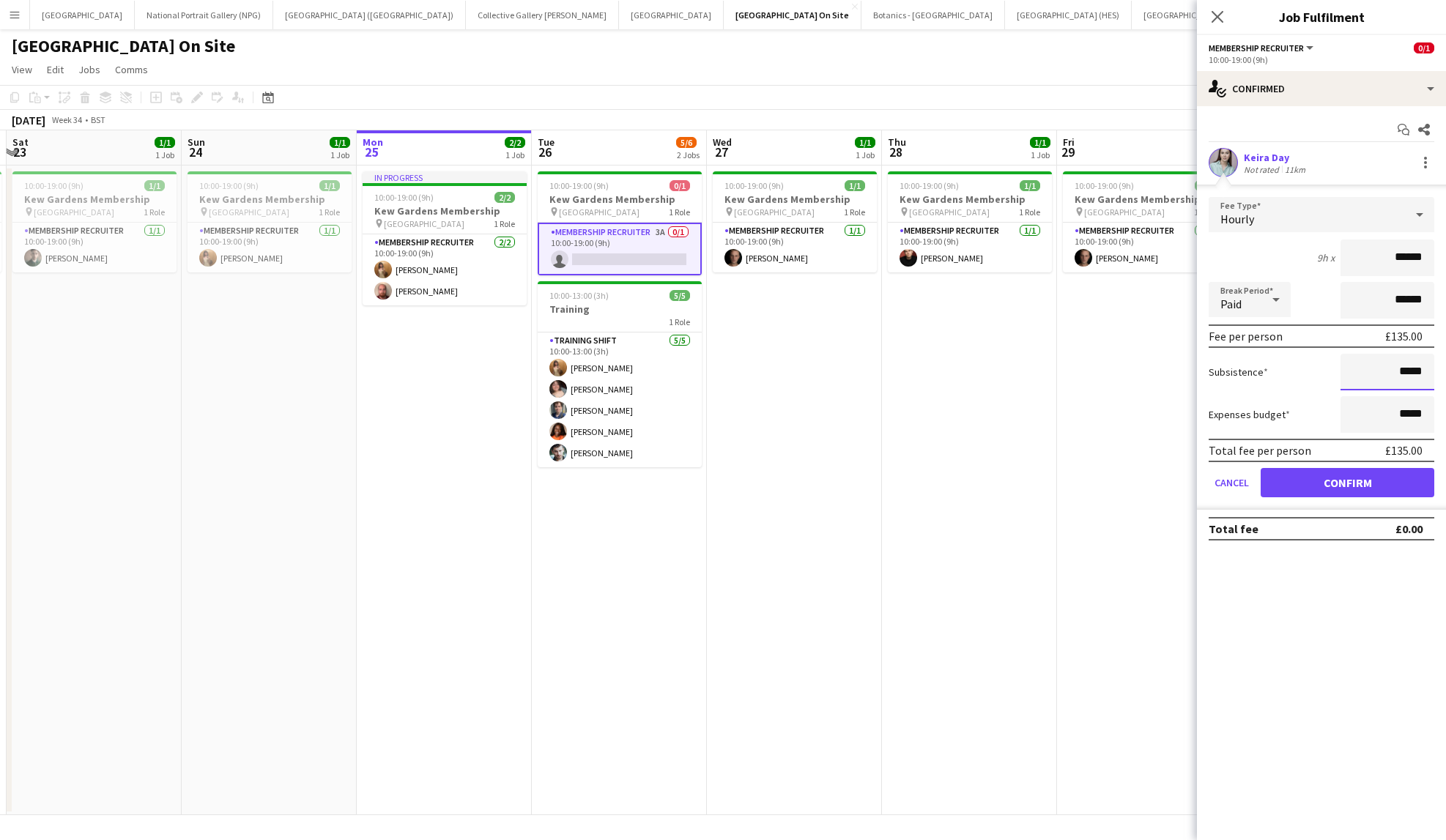
click at [1382, 371] on input "*****" at bounding box center [1388, 372] width 94 height 37
type input "******"
click at [1375, 485] on button "Confirm" at bounding box center [1347, 483] width 174 height 29
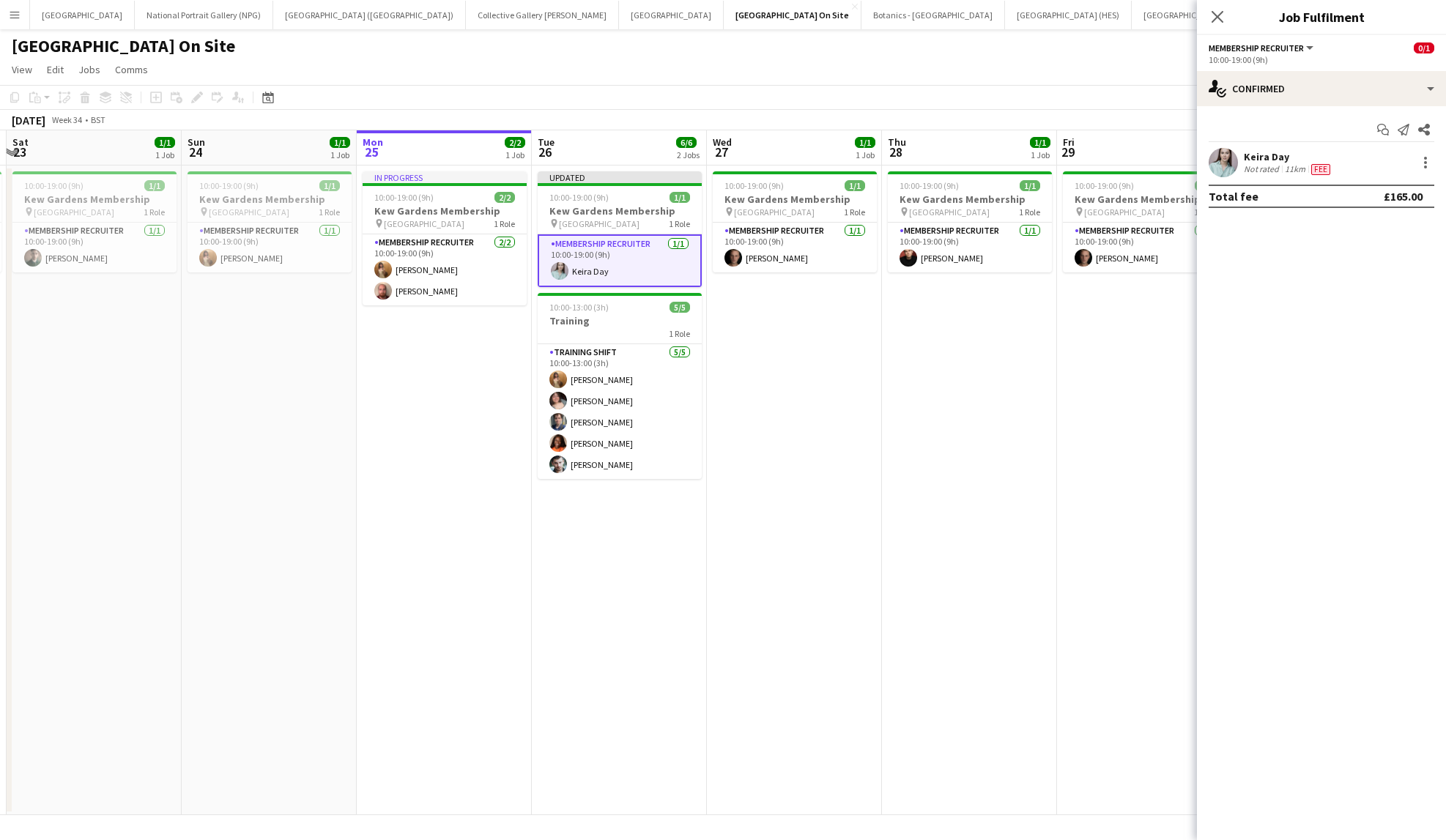
click at [1152, 60] on app-page-menu "View Day view expanded Day view collapsed Month view Date picker Jump to today …" at bounding box center [723, 71] width 1446 height 28
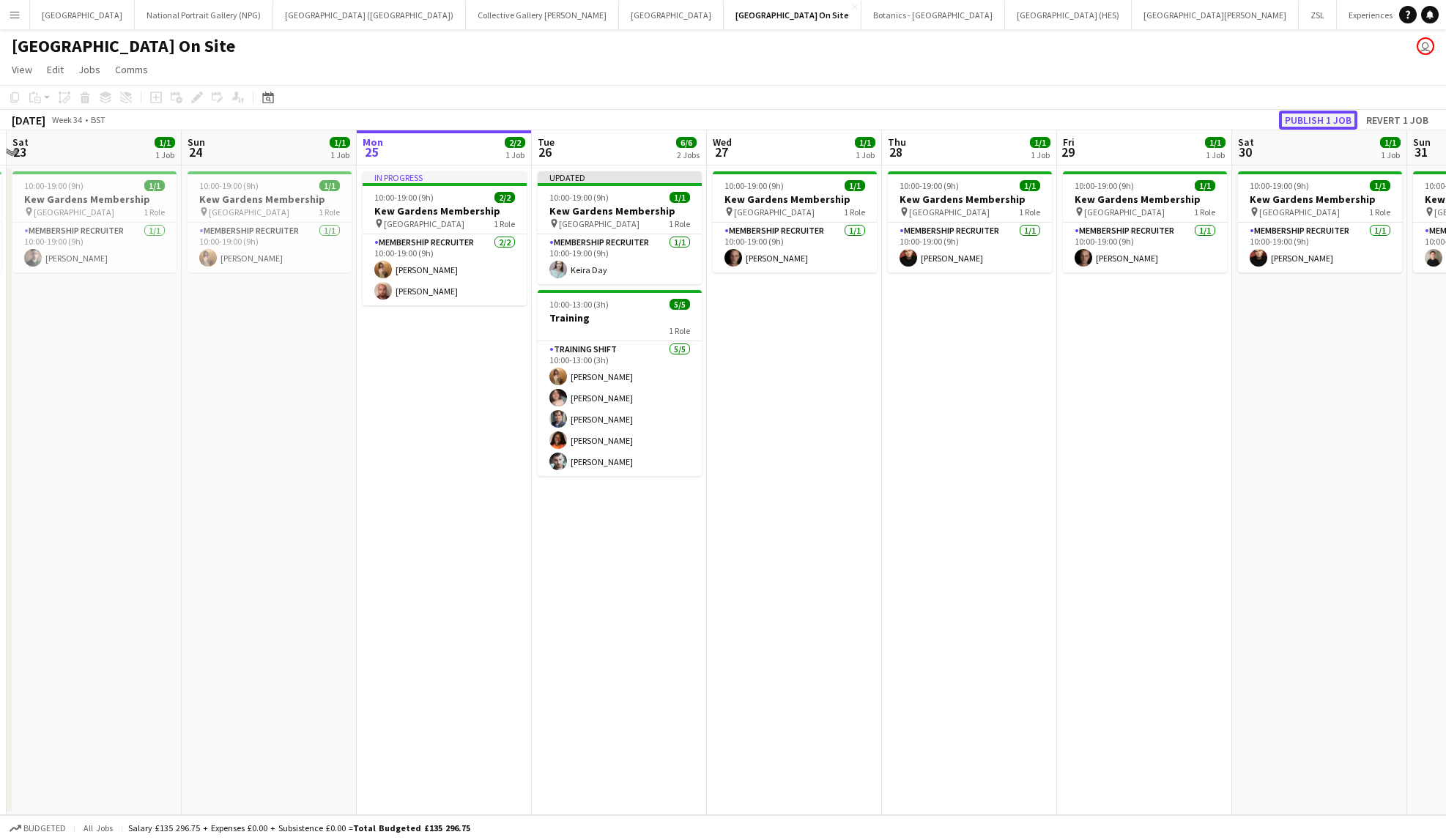
click at [1313, 112] on button "Publish 1 job" at bounding box center [1318, 119] width 79 height 19
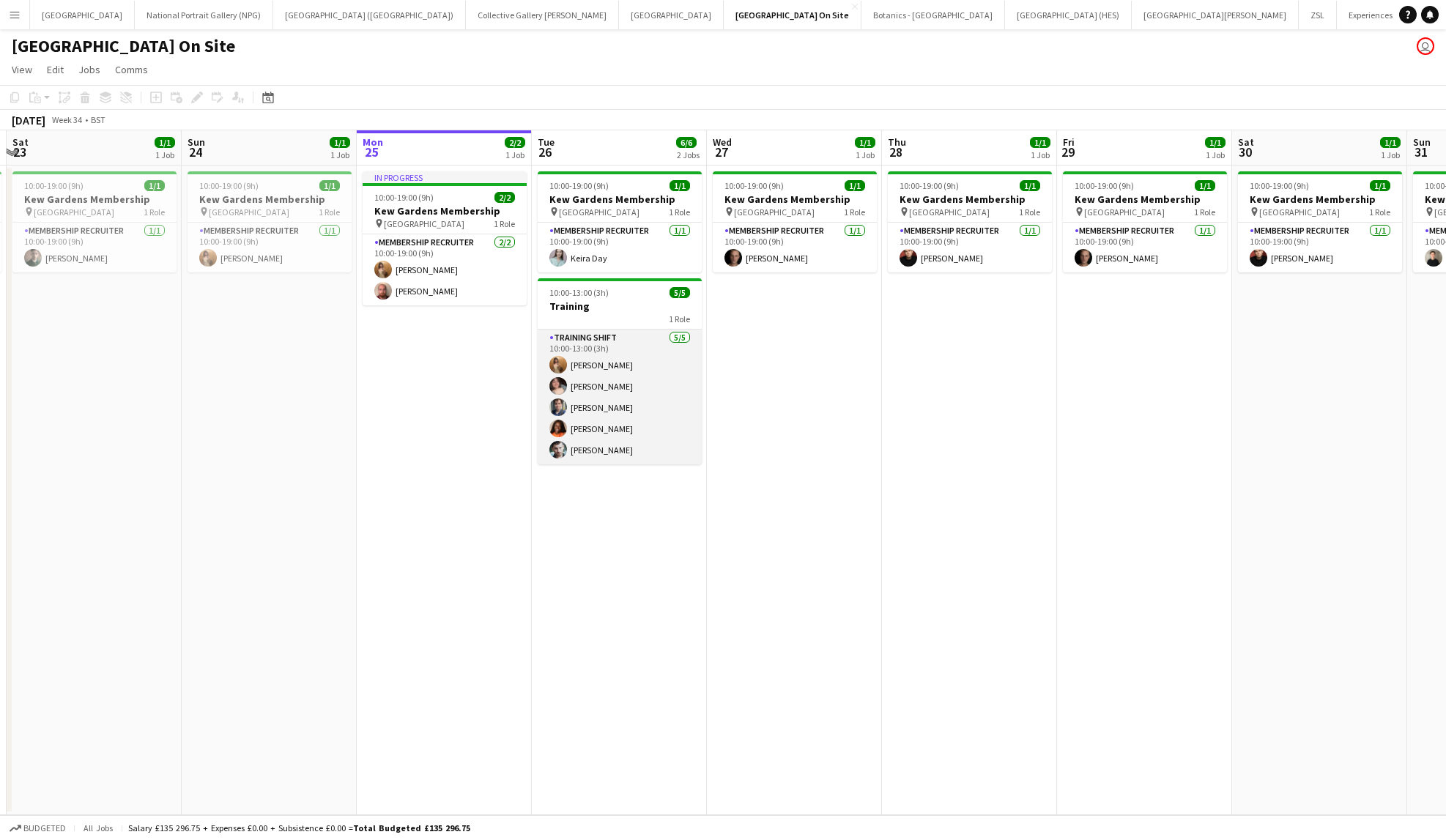
click at [654, 411] on app-card-role "Training shift 5/5 10:00-13:00 (3h) Georgie Rankcom Matilda Childs Jonty O’Call…" at bounding box center [619, 397] width 164 height 135
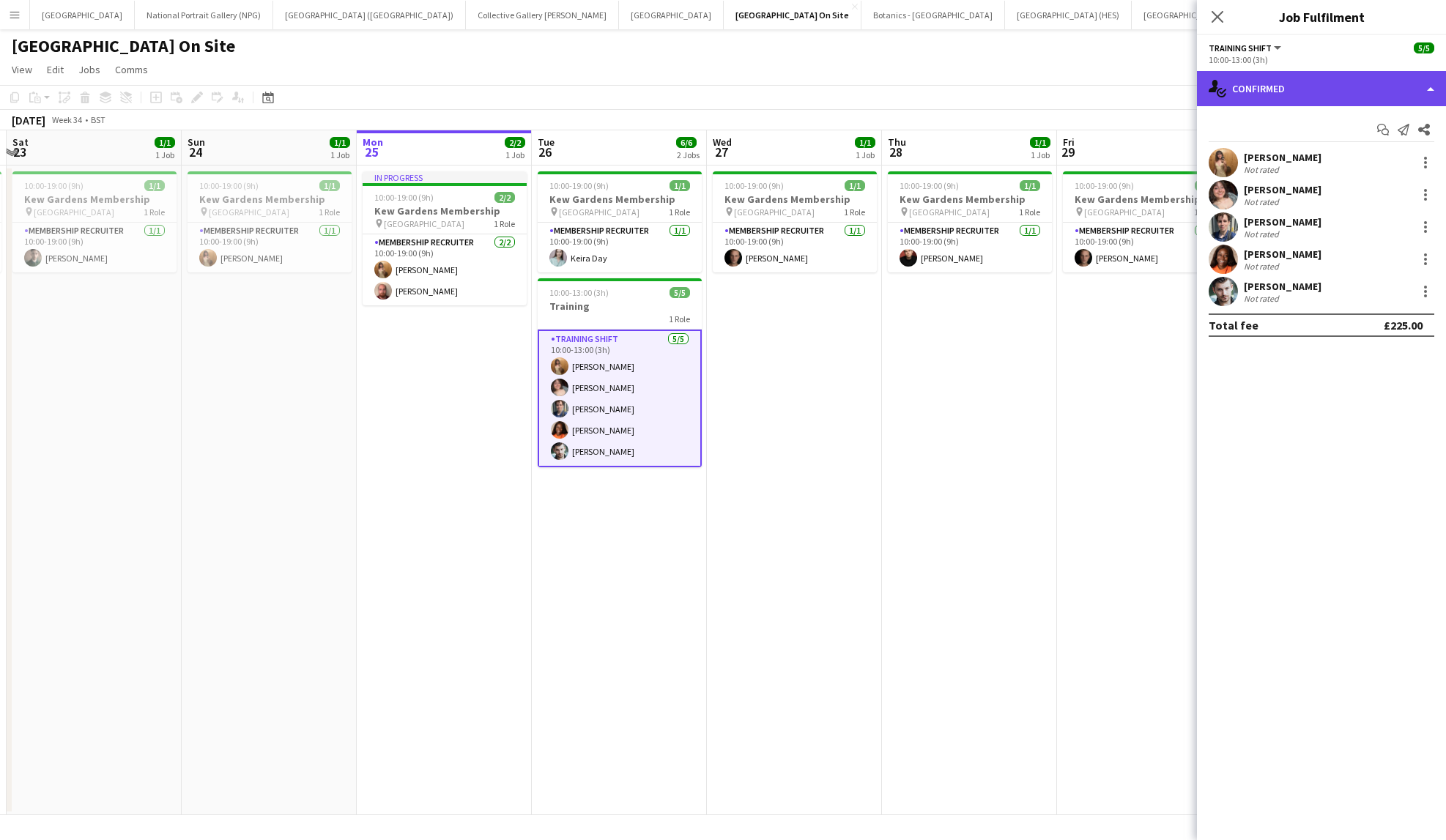
click at [1419, 94] on div "single-neutral-actions-check-2 Confirmed" at bounding box center [1321, 89] width 249 height 35
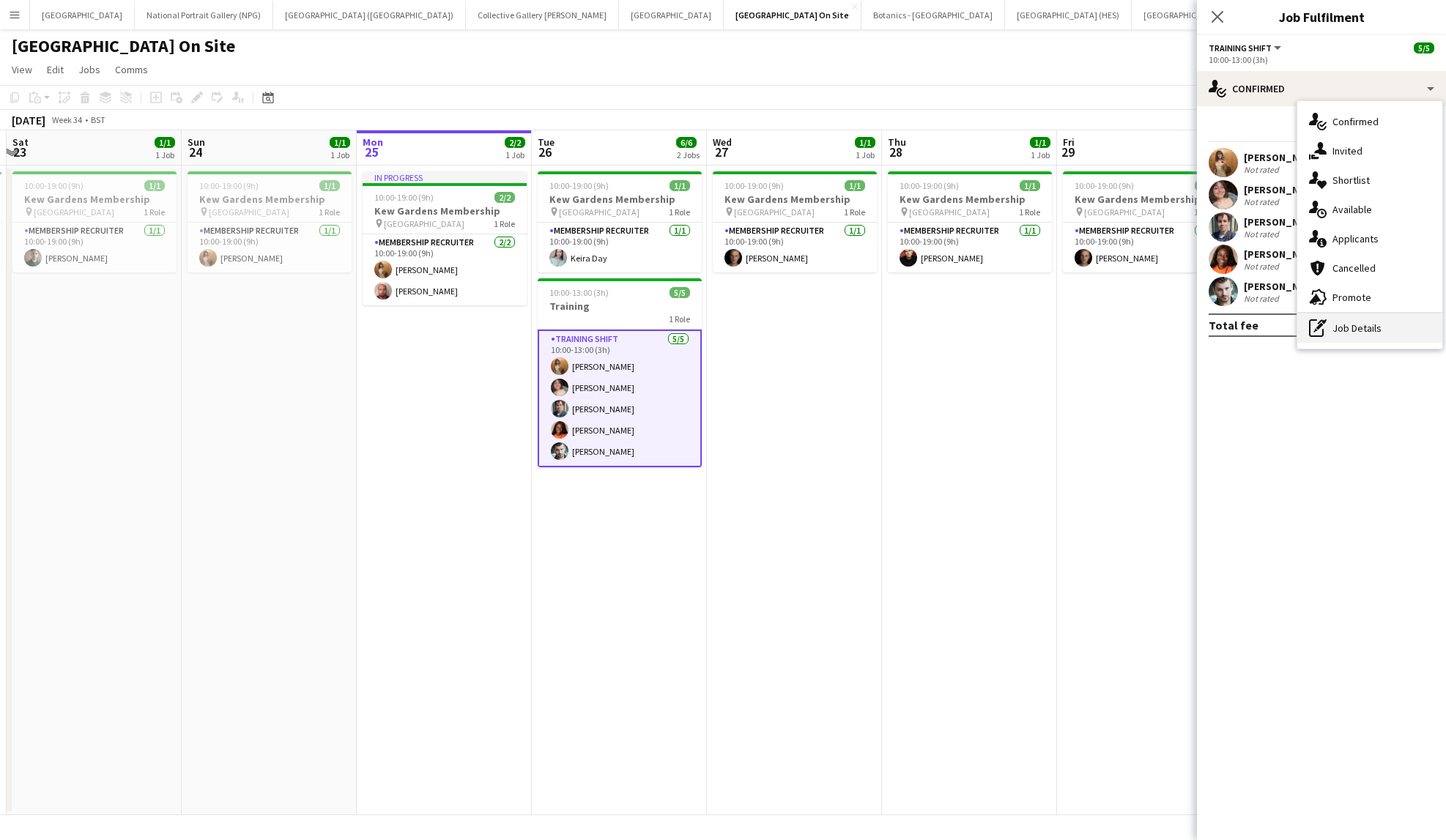
click at [1370, 335] on div "pen-write Job Details" at bounding box center [1370, 328] width 145 height 29
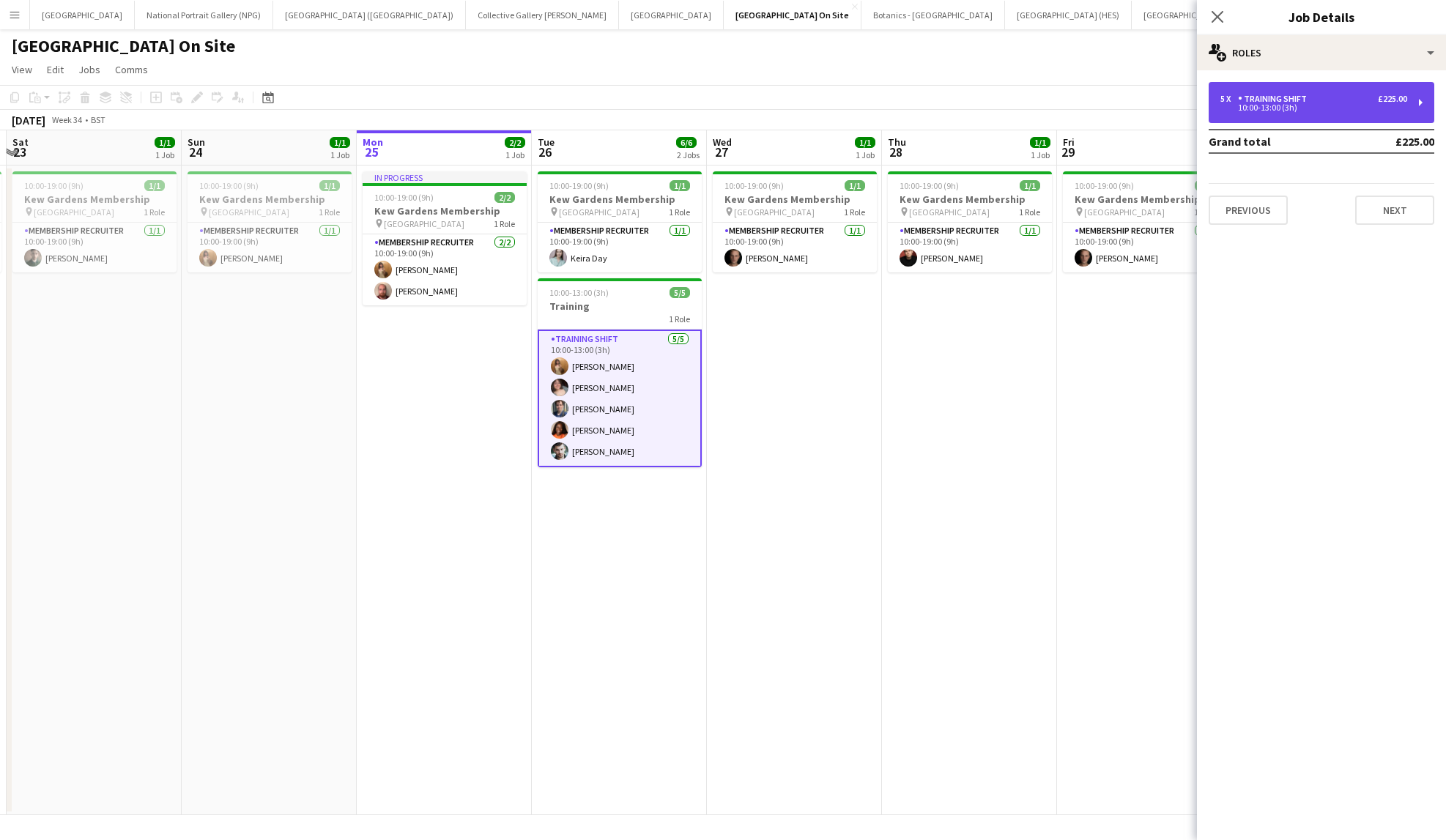
click at [1370, 100] on div "5 x Training shift £225.00" at bounding box center [1314, 99] width 187 height 10
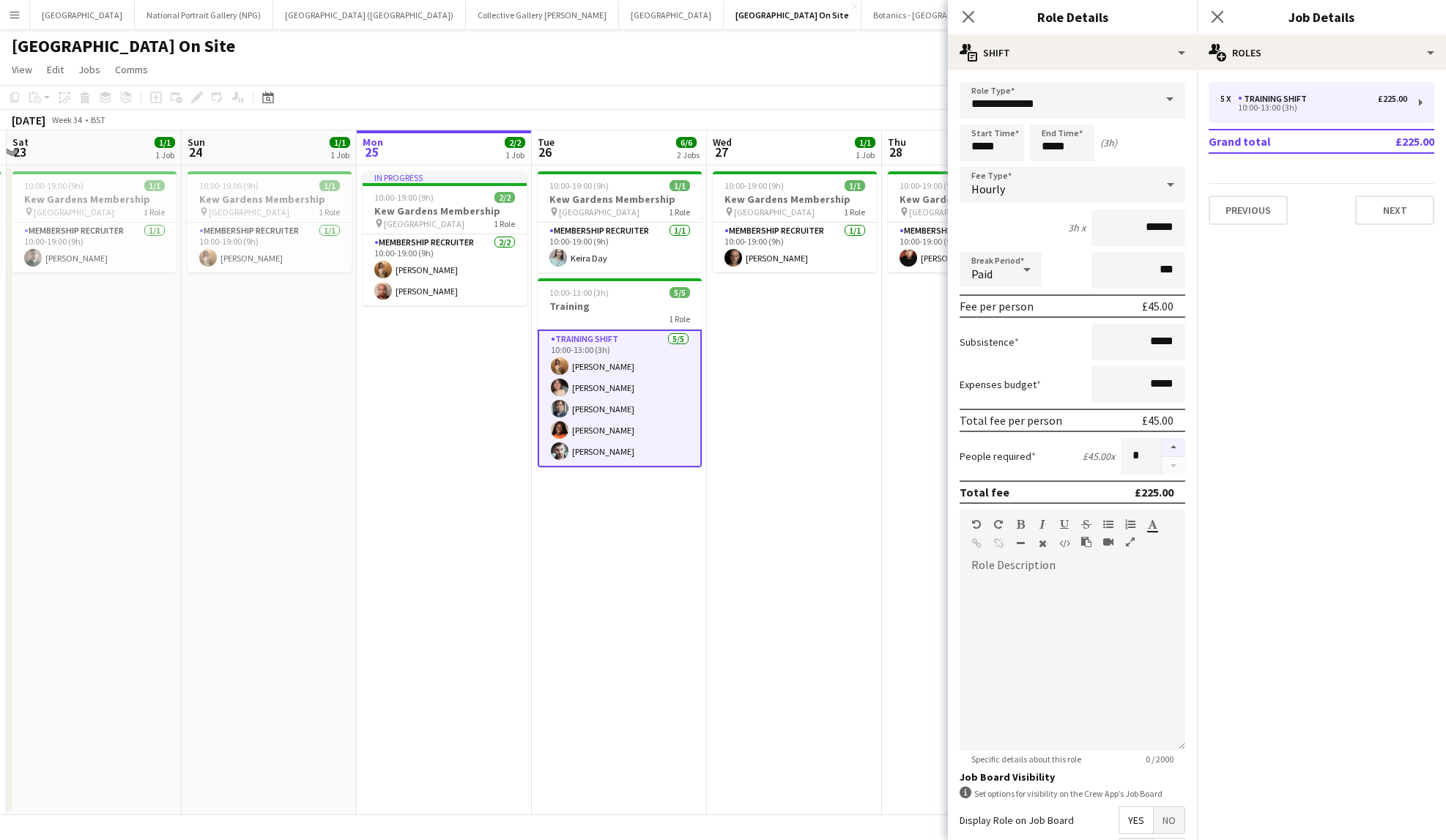
click at [1165, 445] on button "button" at bounding box center [1174, 447] width 24 height 19
type input "*"
click at [1345, 167] on div "5 x Training shift £225.00 10:00-13:00 (3h) Grand total £225.00 Previous Next" at bounding box center [1321, 154] width 249 height 143
click at [1379, 203] on button "Next" at bounding box center [1395, 210] width 80 height 29
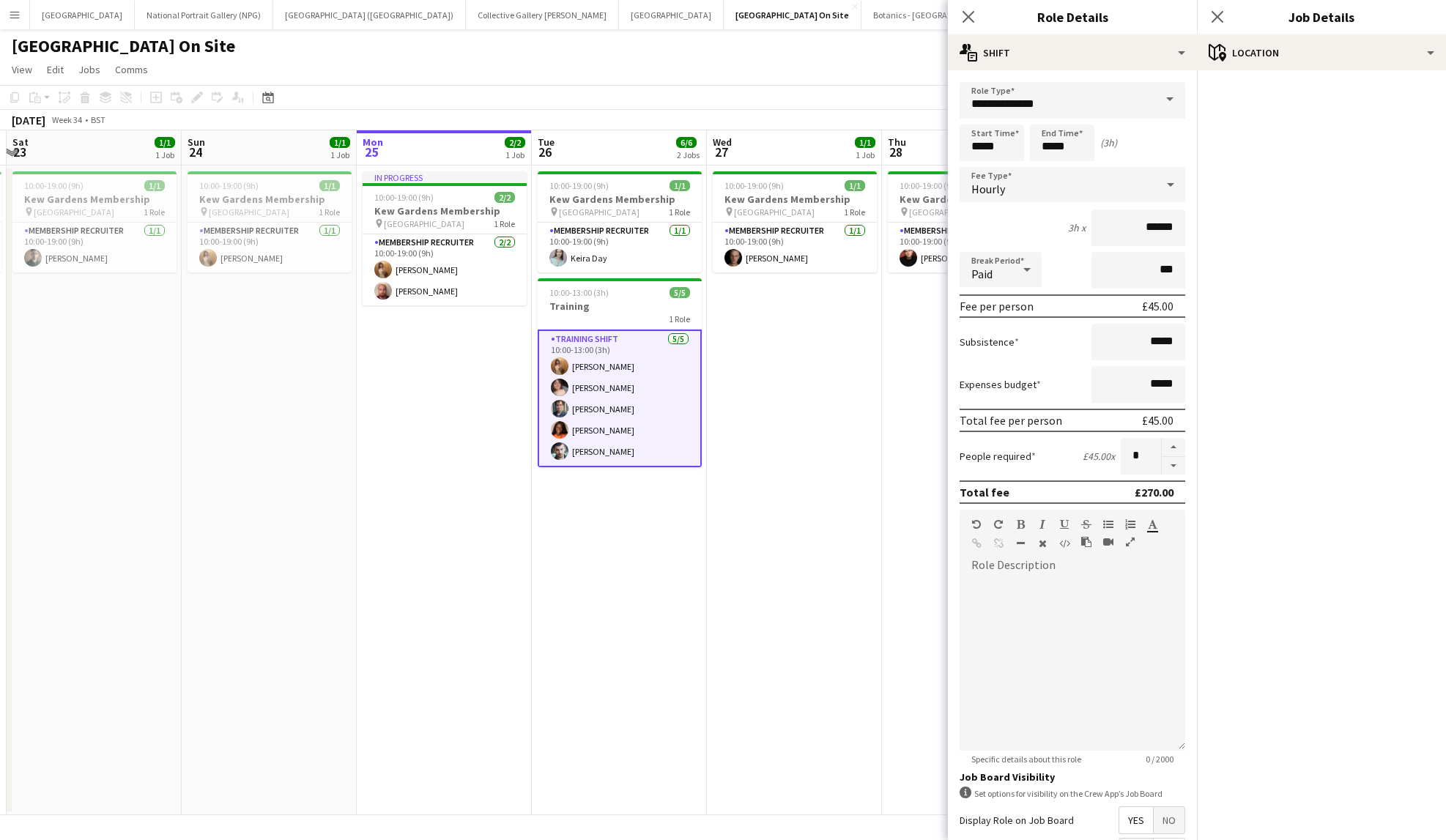
click at [888, 40] on div "Kew Gardens On Site user" at bounding box center [723, 42] width 1446 height 28
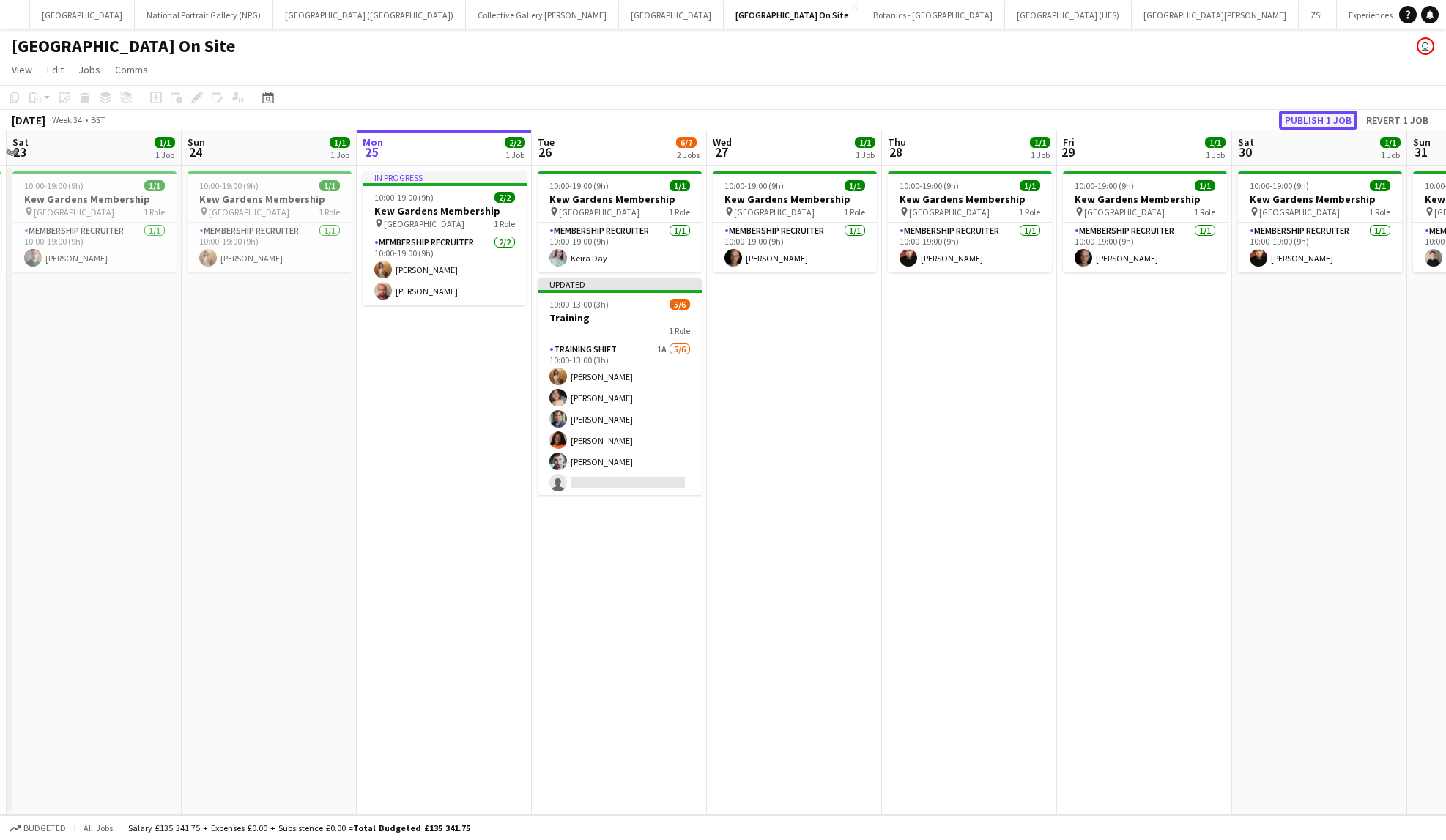
click at [1308, 125] on button "Publish 1 job" at bounding box center [1318, 119] width 79 height 19
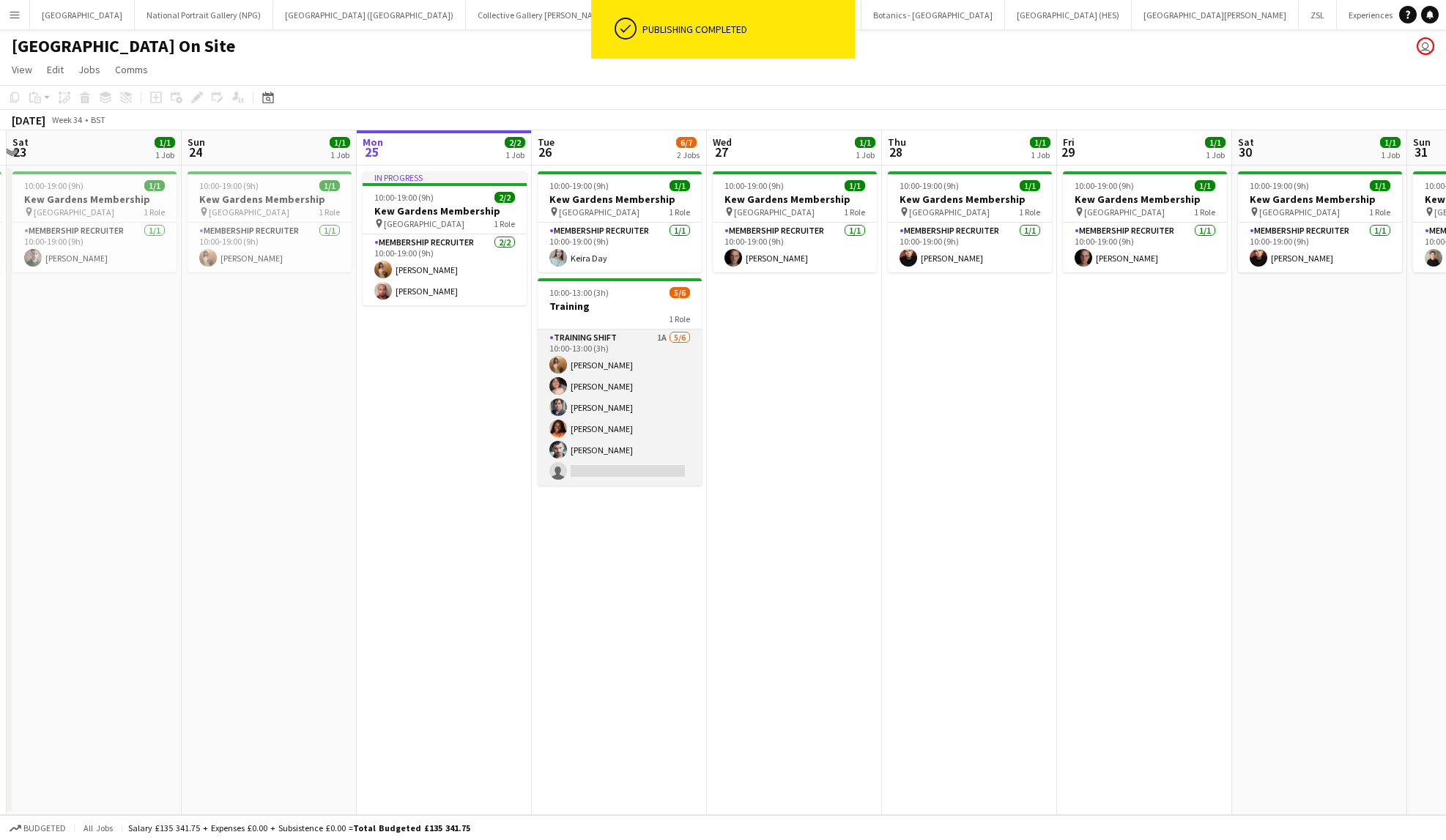
click at [655, 477] on app-card-role "Training shift 1A 5/6 10:00-13:00 (3h) Georgie Rankcom Matilda Childs Jonty O’C…" at bounding box center [619, 408] width 164 height 156
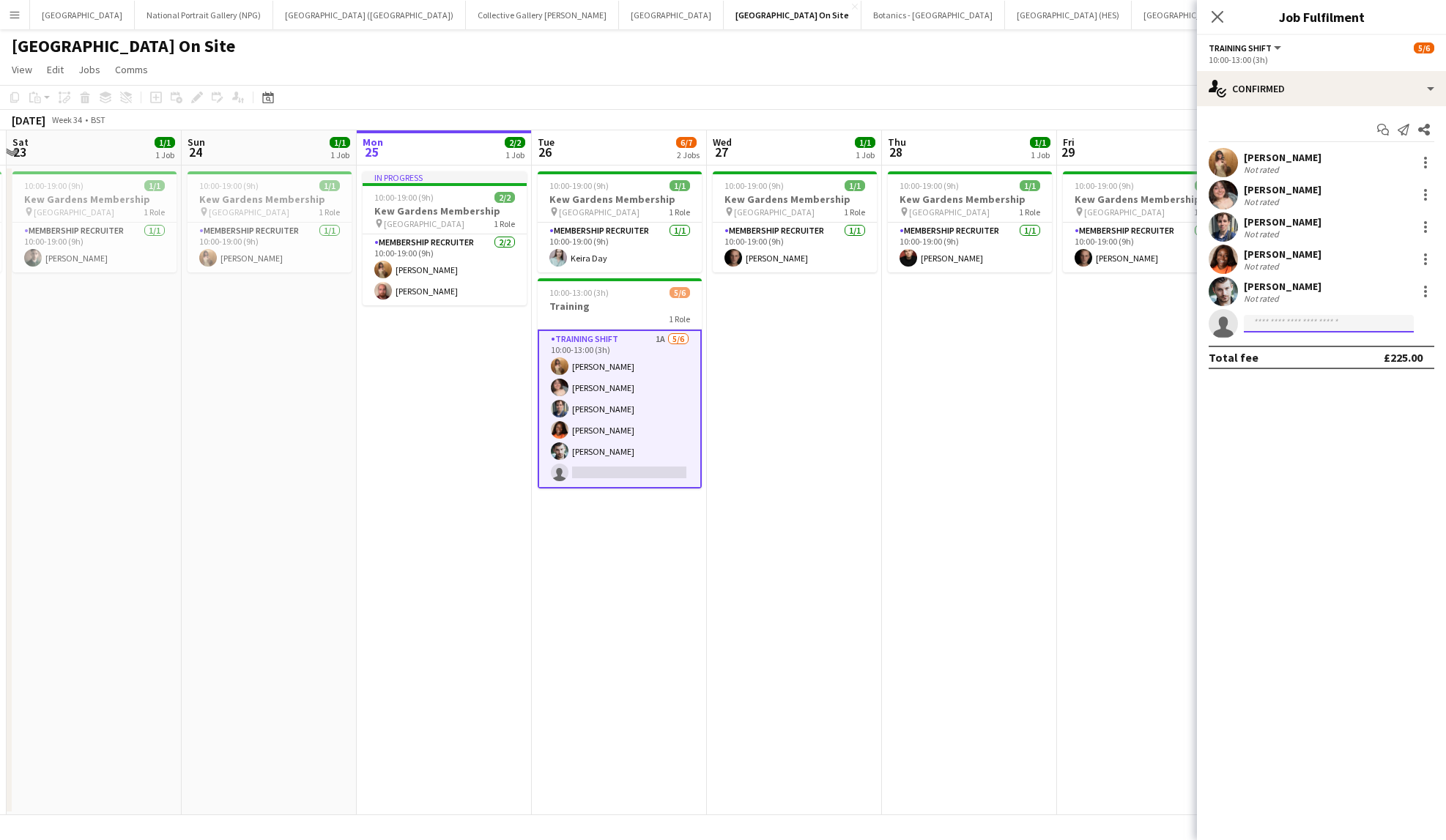
click at [1346, 326] on input at bounding box center [1329, 323] width 170 height 17
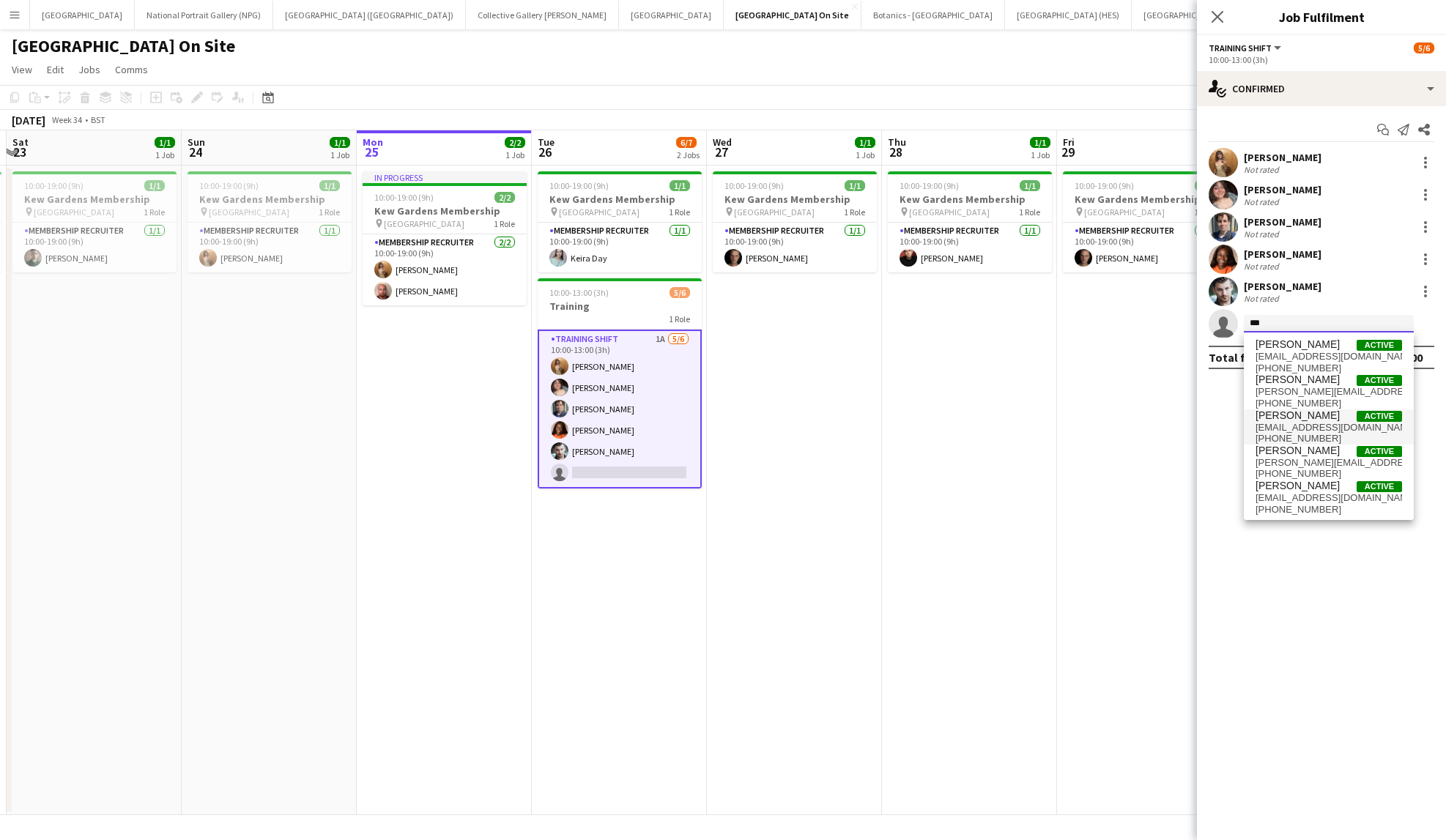
type input "***"
click at [1302, 419] on span "Tom Major" at bounding box center [1298, 416] width 84 height 13
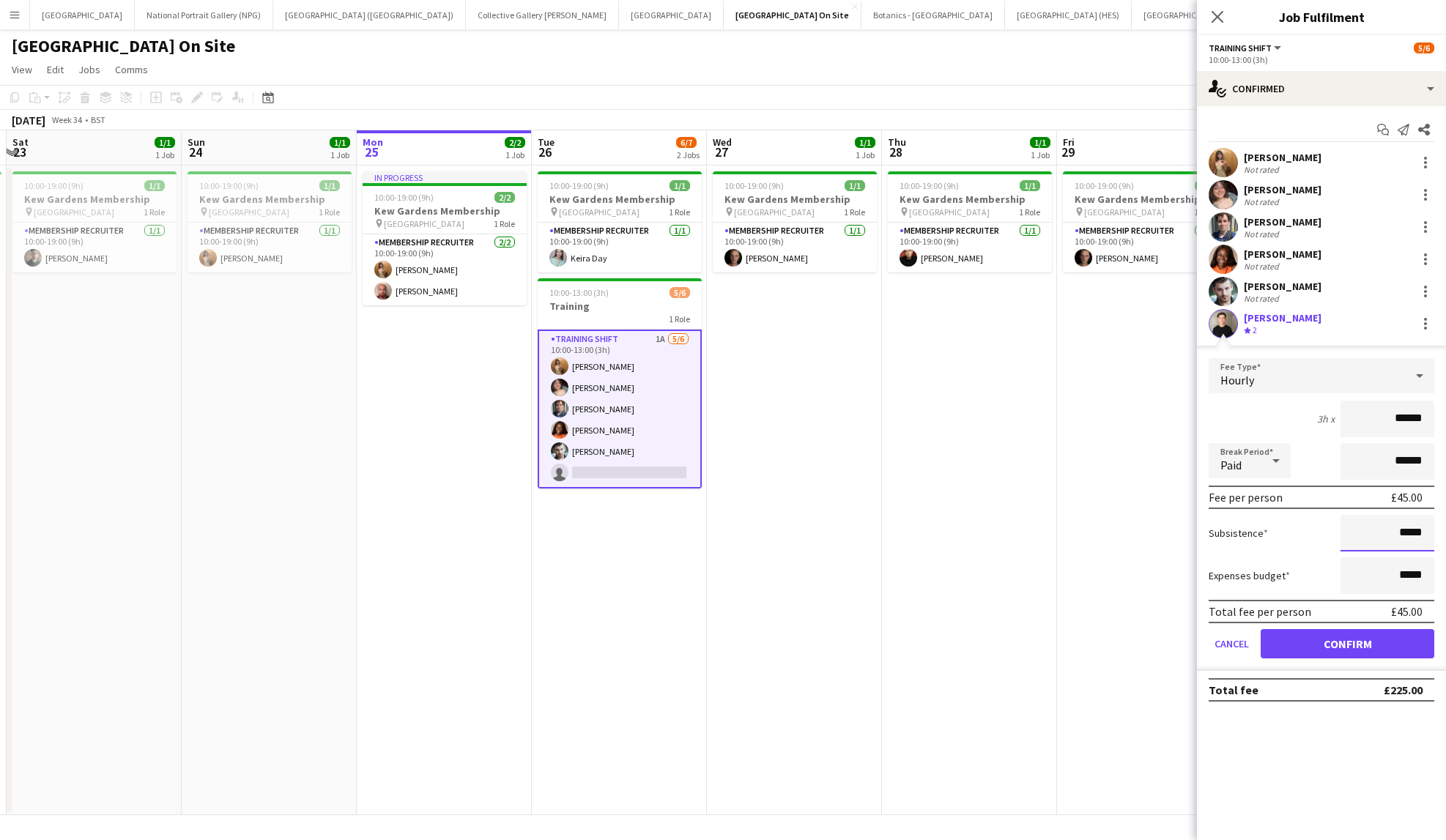
click at [1406, 533] on input "*****" at bounding box center [1388, 533] width 94 height 37
type input "**"
click at [1298, 543] on div "Subsistence **" at bounding box center [1322, 533] width 226 height 37
click at [1385, 645] on button "Confirm" at bounding box center [1347, 644] width 174 height 29
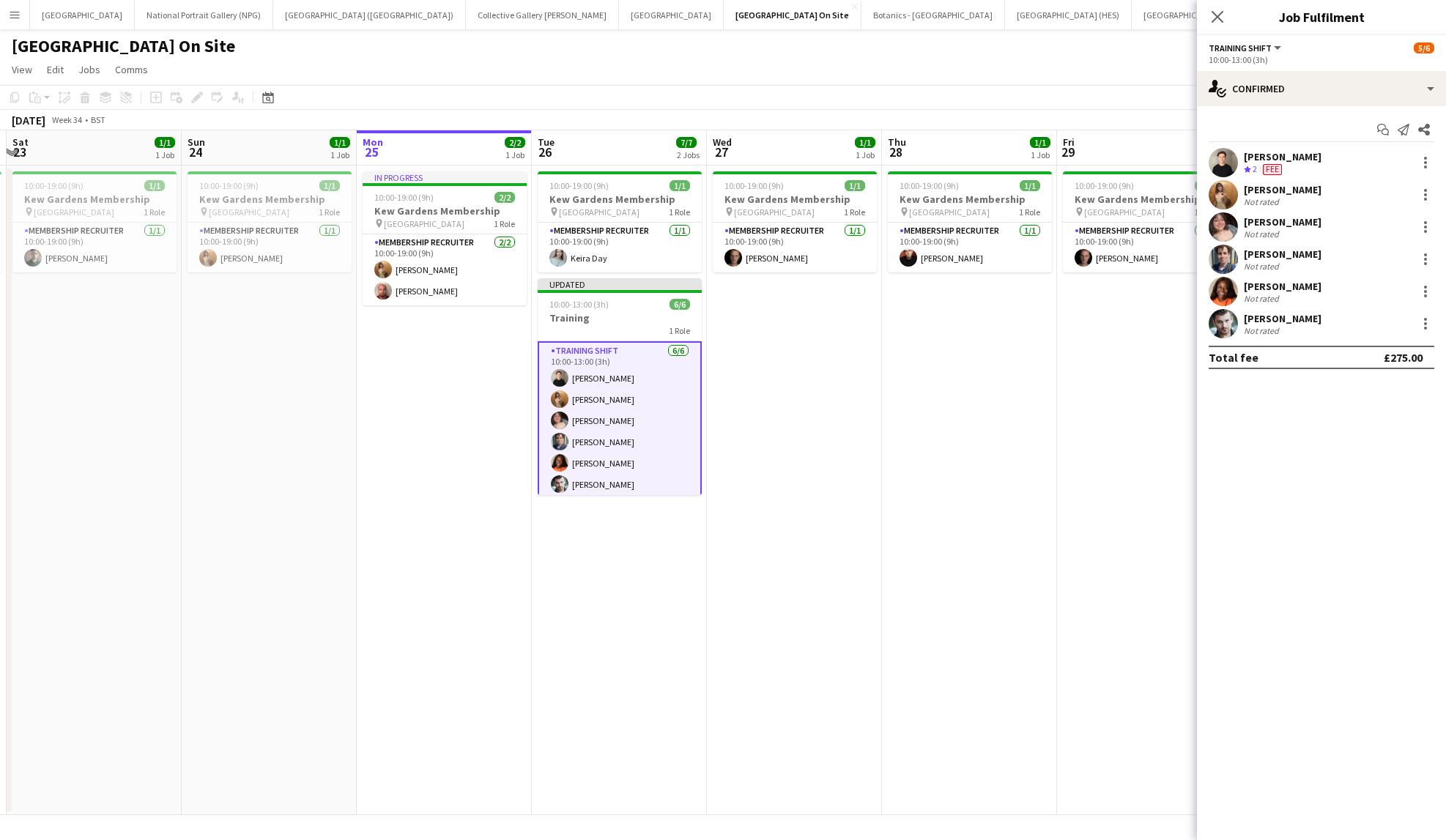
click at [1176, 62] on app-page-menu "View Day view expanded Day view collapsed Month view Date picker Jump to today …" at bounding box center [723, 71] width 1446 height 28
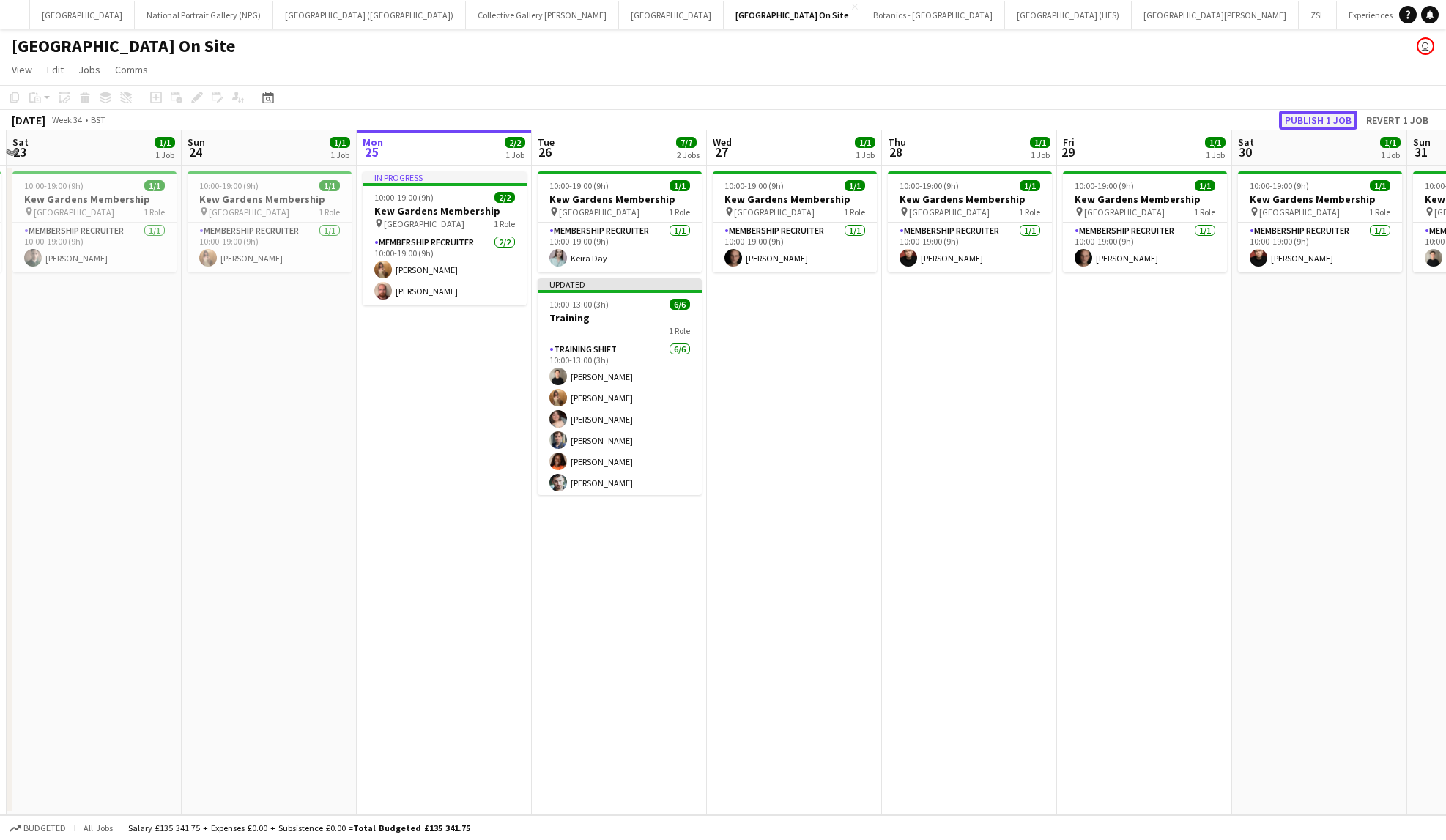
click at [1327, 117] on button "Publish 1 job" at bounding box center [1318, 119] width 79 height 19
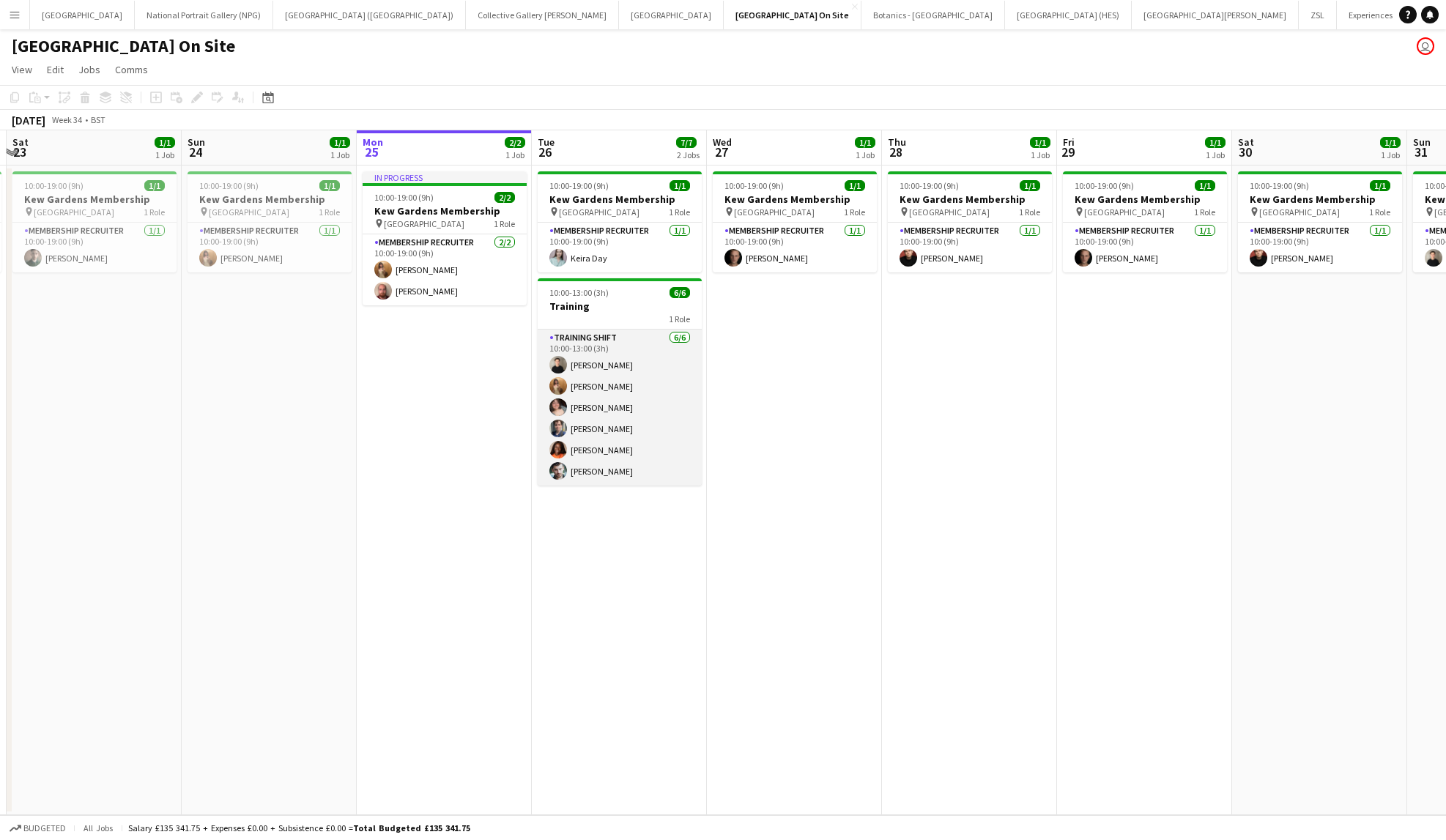
click at [647, 430] on app-card-role "Training shift 6/6 10:00-13:00 (3h) Tom Major Georgie Rankcom Matilda Childs Jo…" at bounding box center [619, 408] width 164 height 156
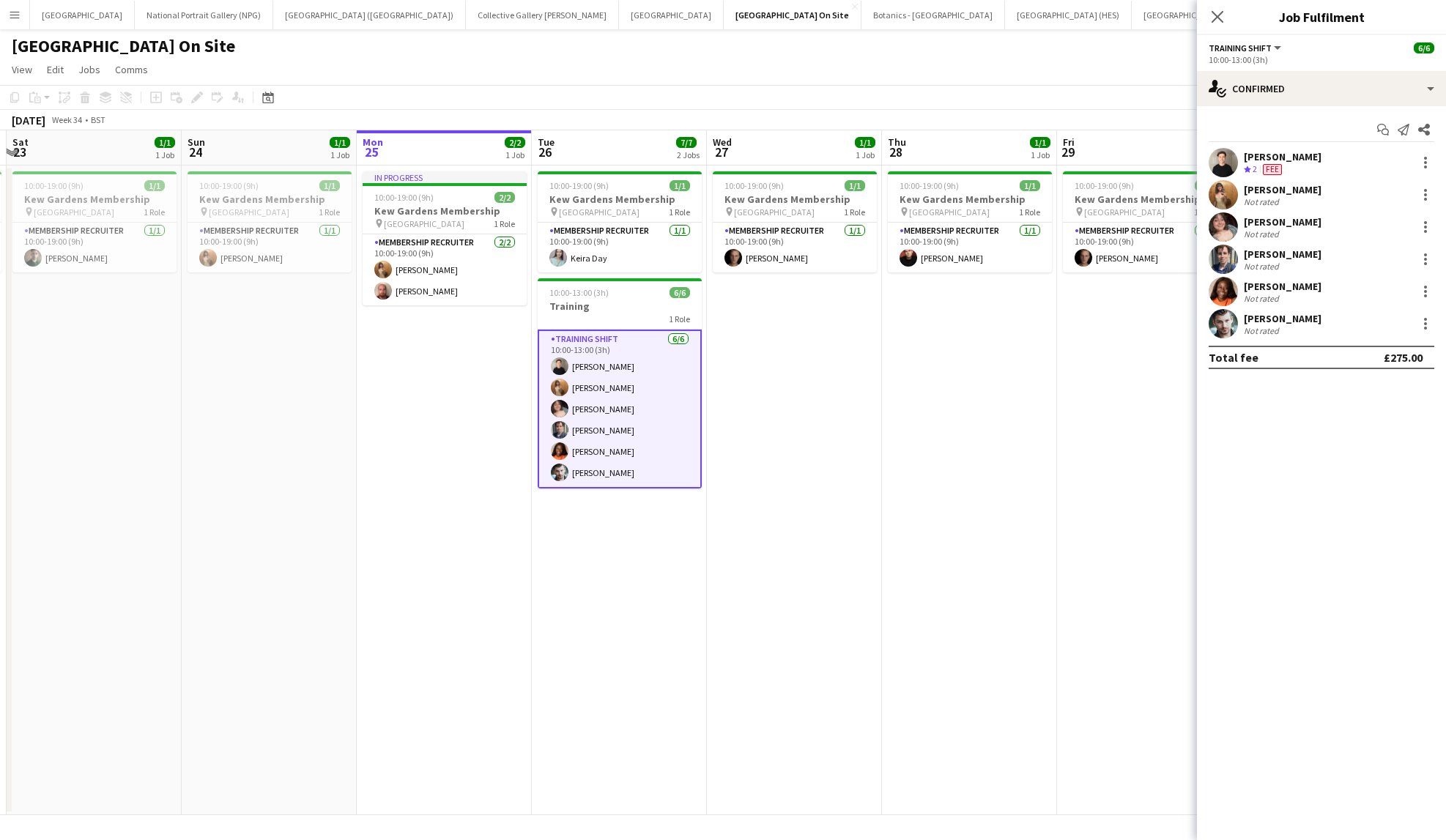
click at [1306, 249] on div "Jonty O’Callaghan" at bounding box center [1283, 254] width 78 height 14
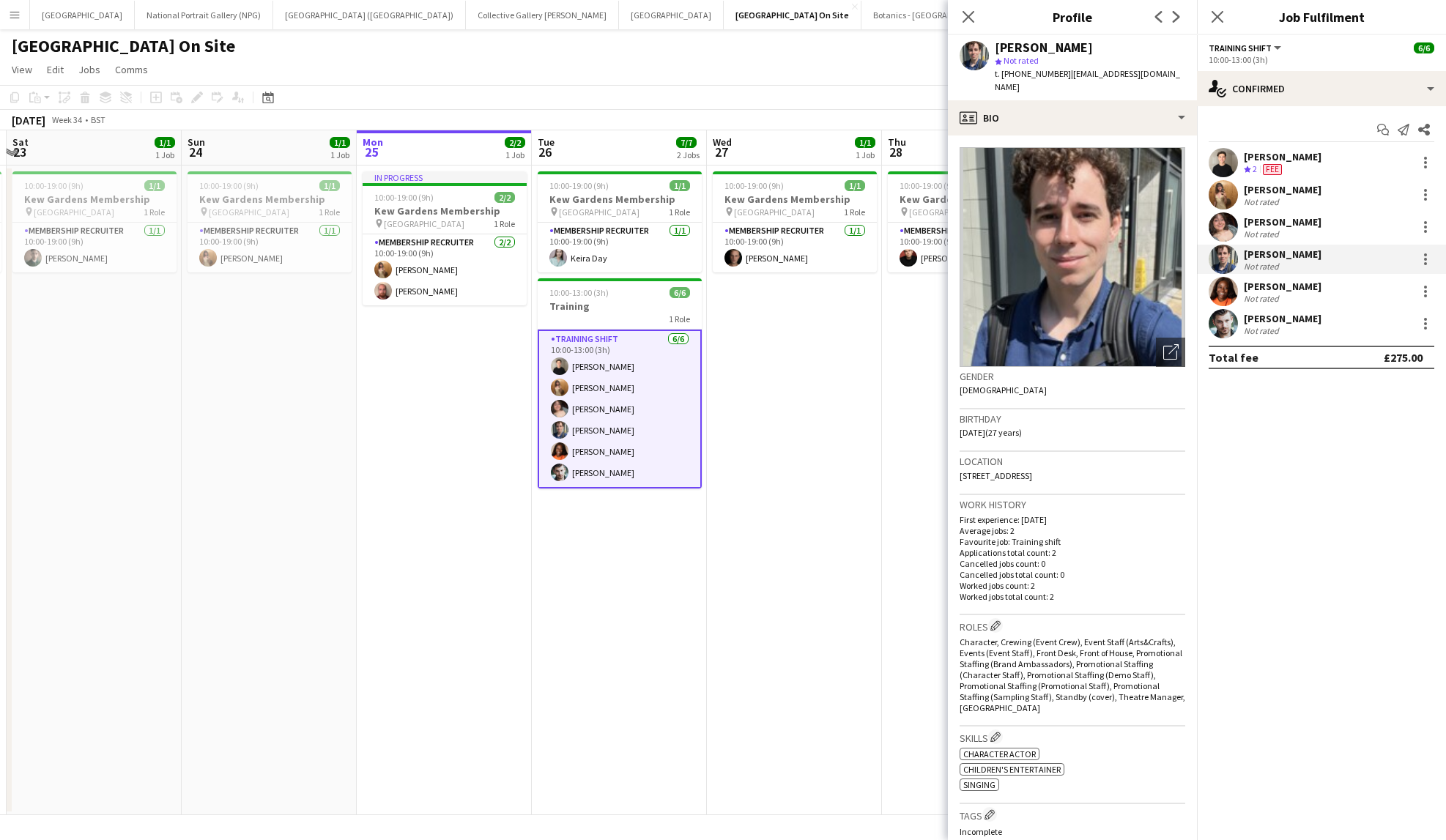
click at [607, 470] on app-card-role "Training shift 6/6 10:00-13:00 (3h) Tom Major Georgie Rankcom Matilda Childs Jo…" at bounding box center [619, 410] width 164 height 159
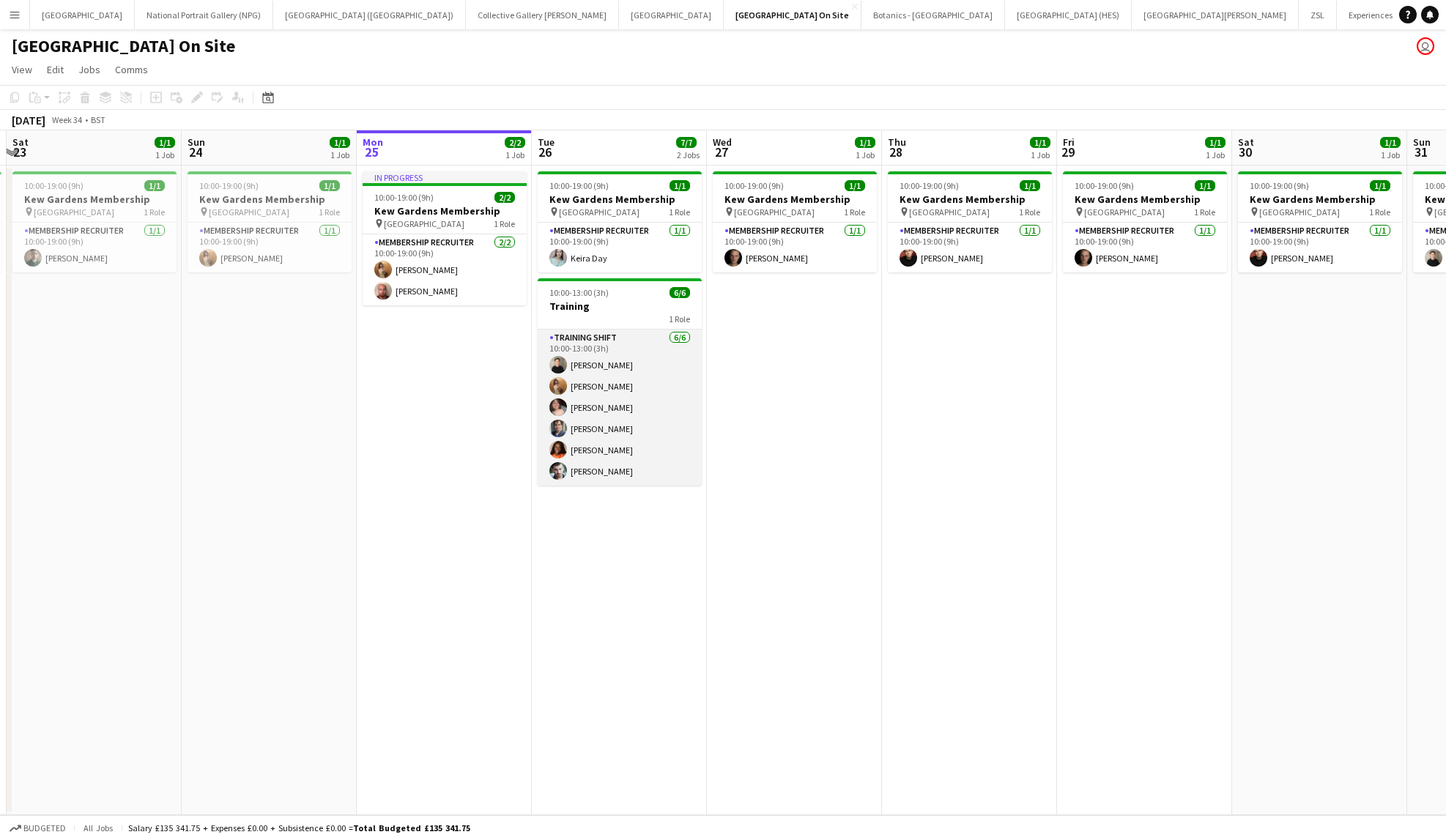
click at [604, 470] on app-card-role "Training shift 6/6 10:00-13:00 (3h) Tom Major Georgie Rankcom Matilda Childs Jo…" at bounding box center [619, 408] width 164 height 156
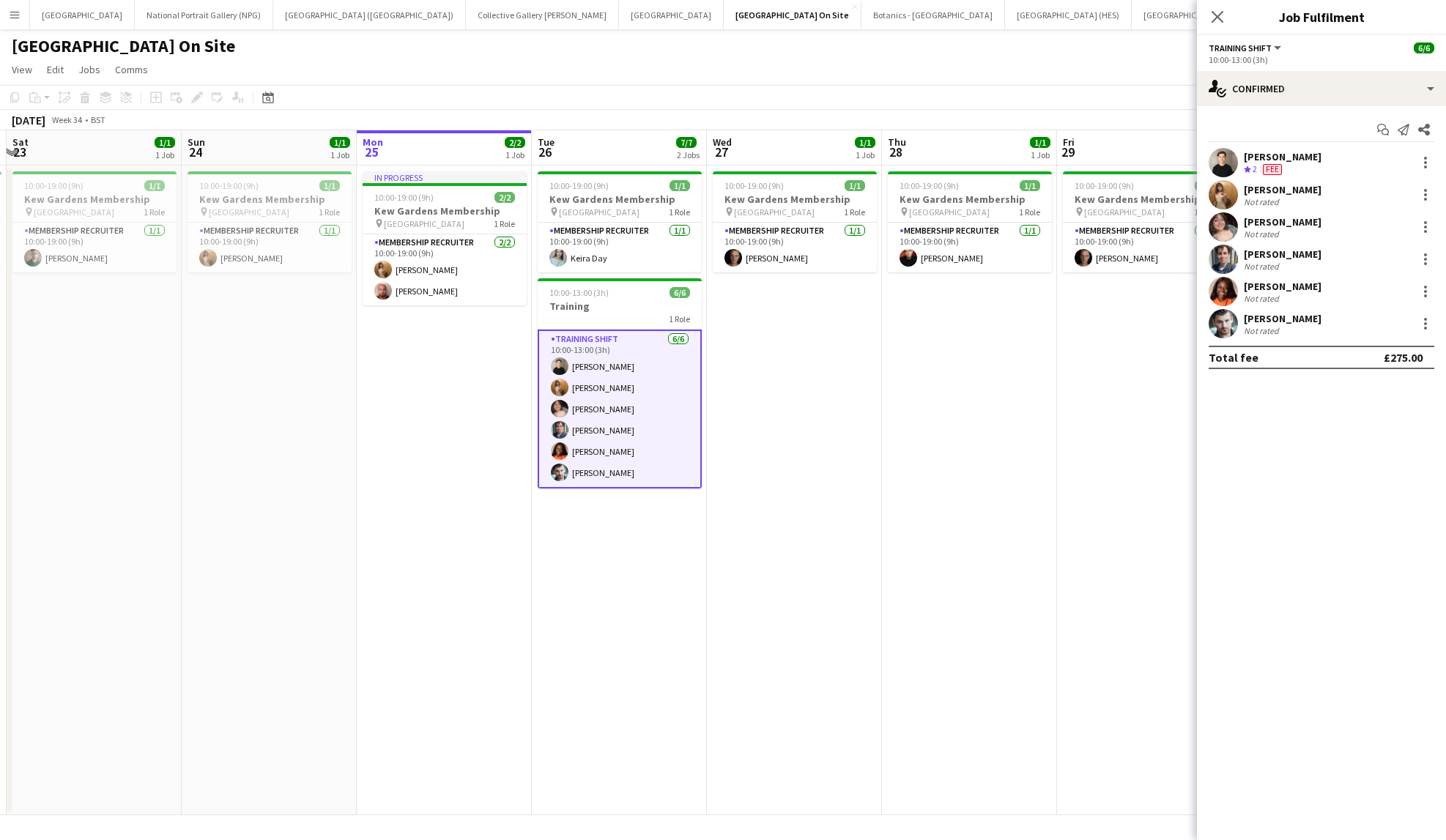
click at [1276, 334] on div "Not rated" at bounding box center [1263, 331] width 38 height 11
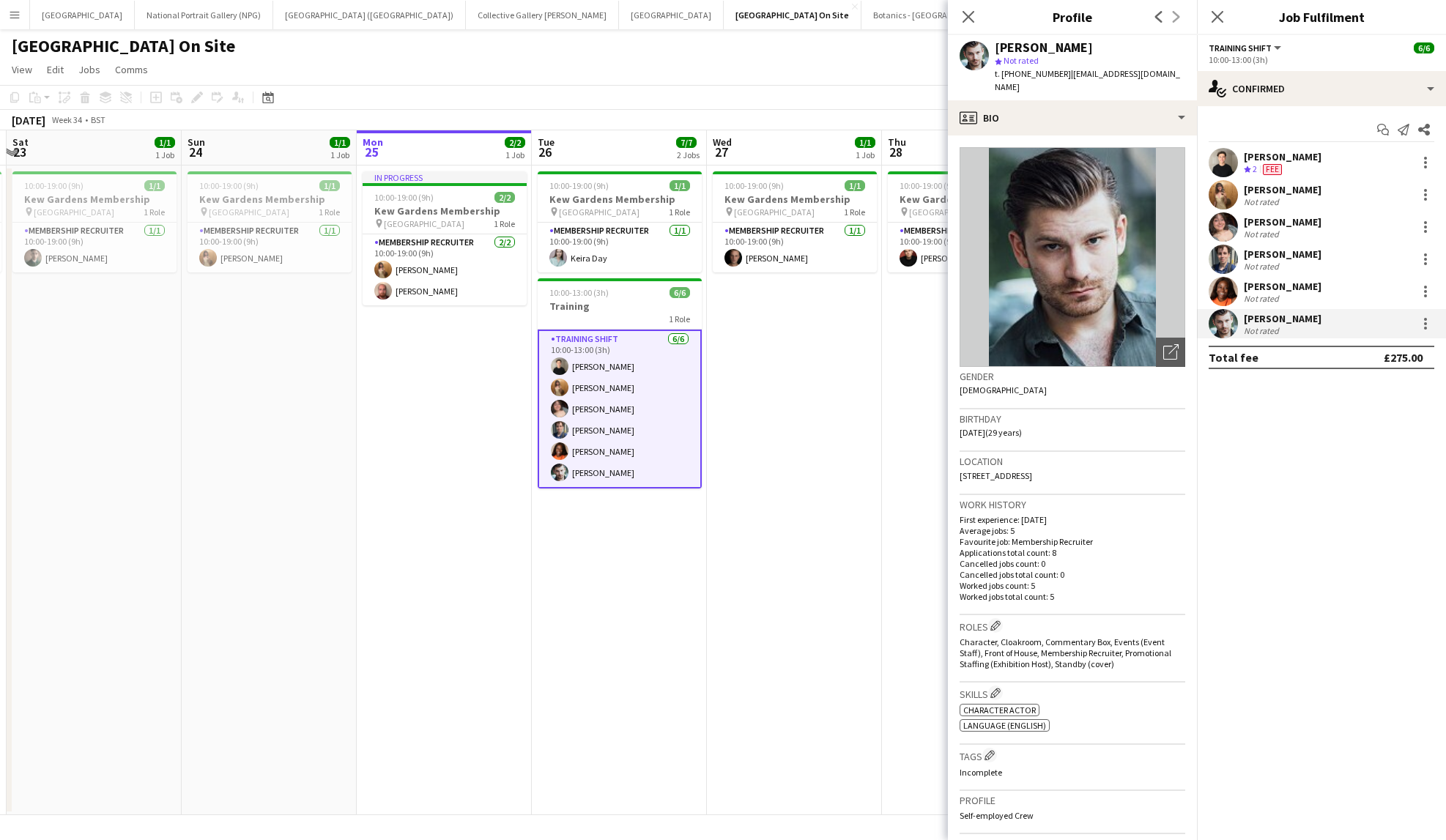
click at [780, 50] on div "Kew Gardens On Site user" at bounding box center [723, 42] width 1446 height 28
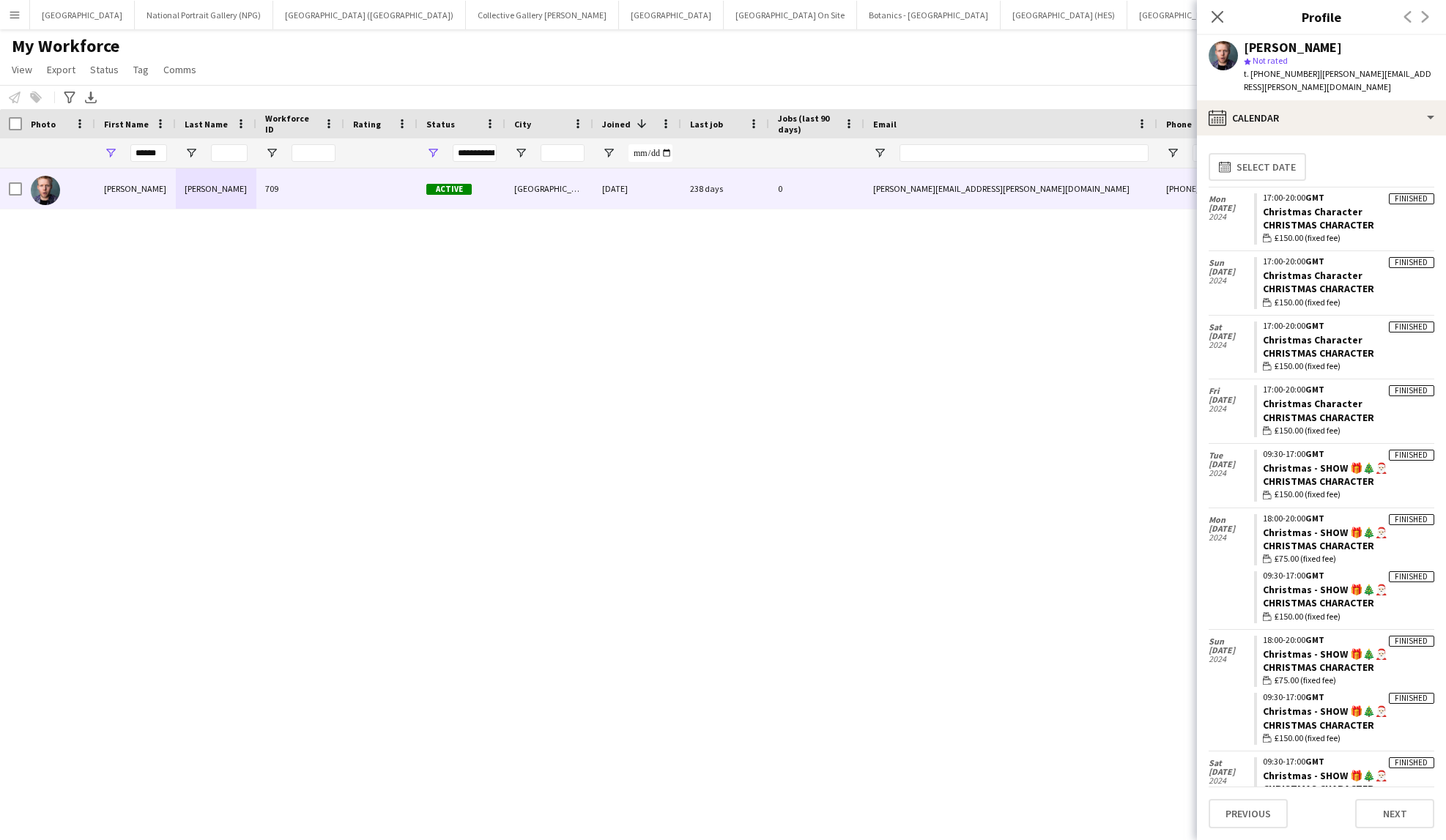
scroll to position [439, 0]
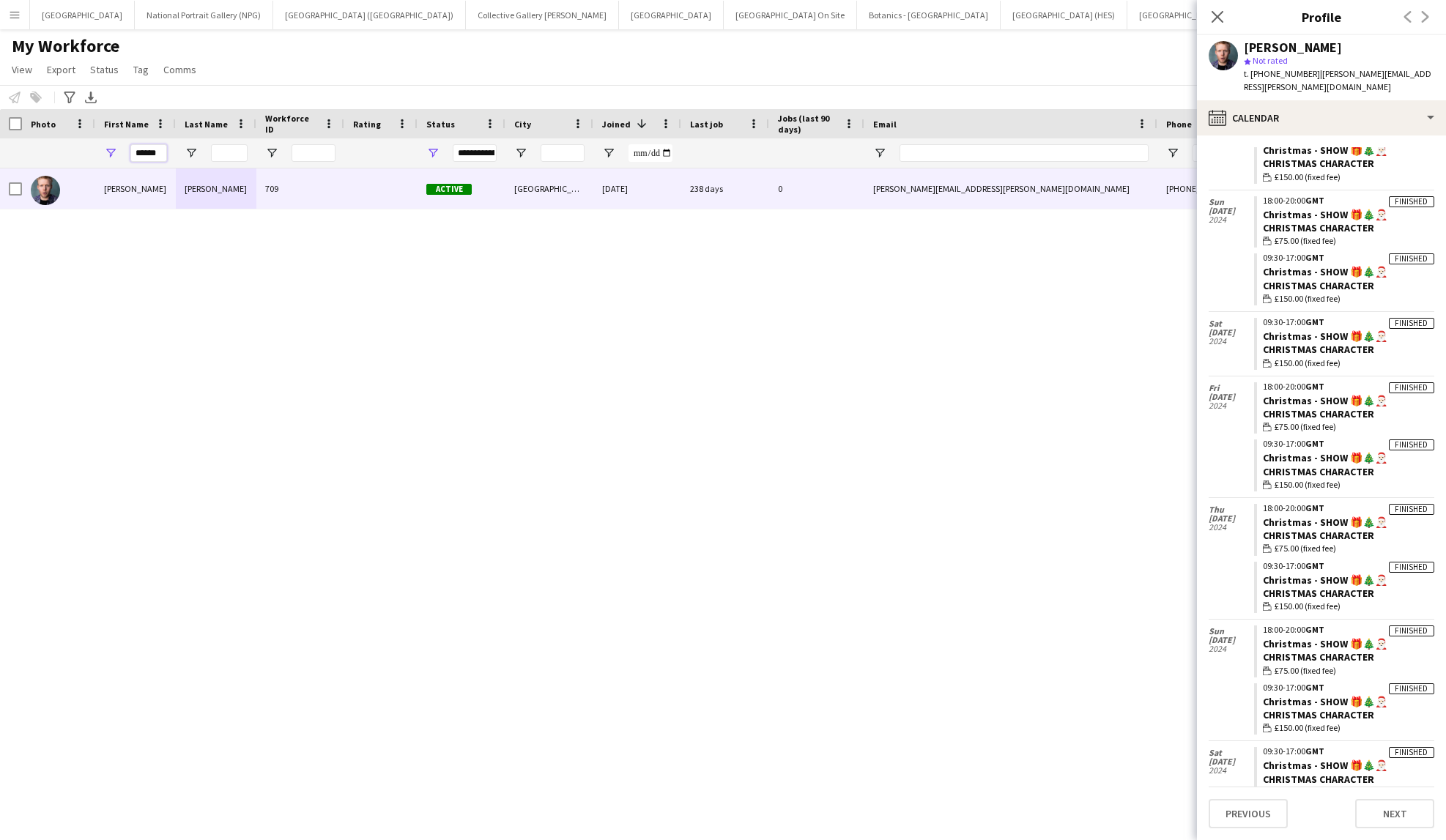
click at [150, 157] on input "******" at bounding box center [148, 153] width 37 height 17
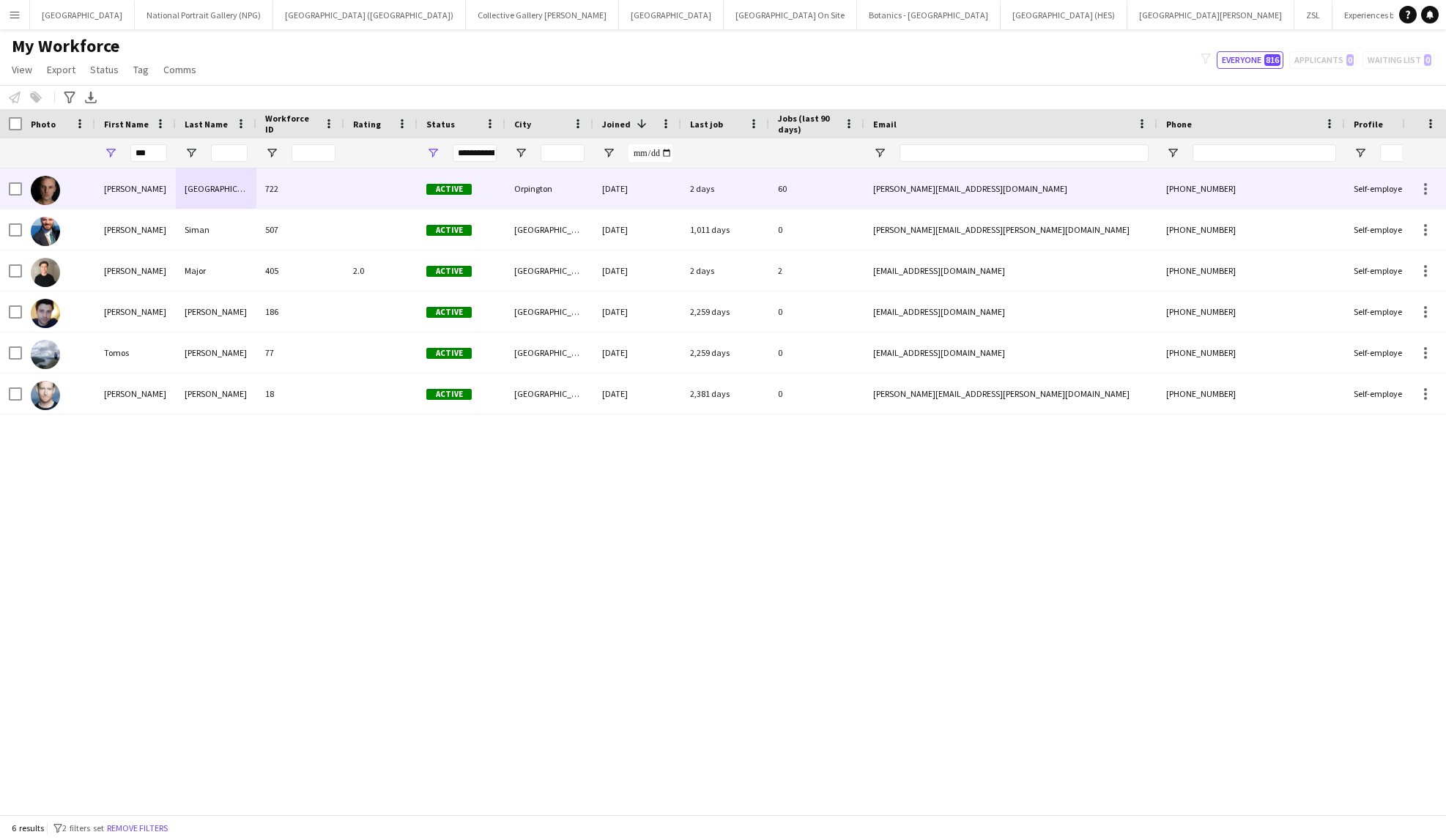
click at [145, 191] on div "Tom" at bounding box center [135, 188] width 80 height 41
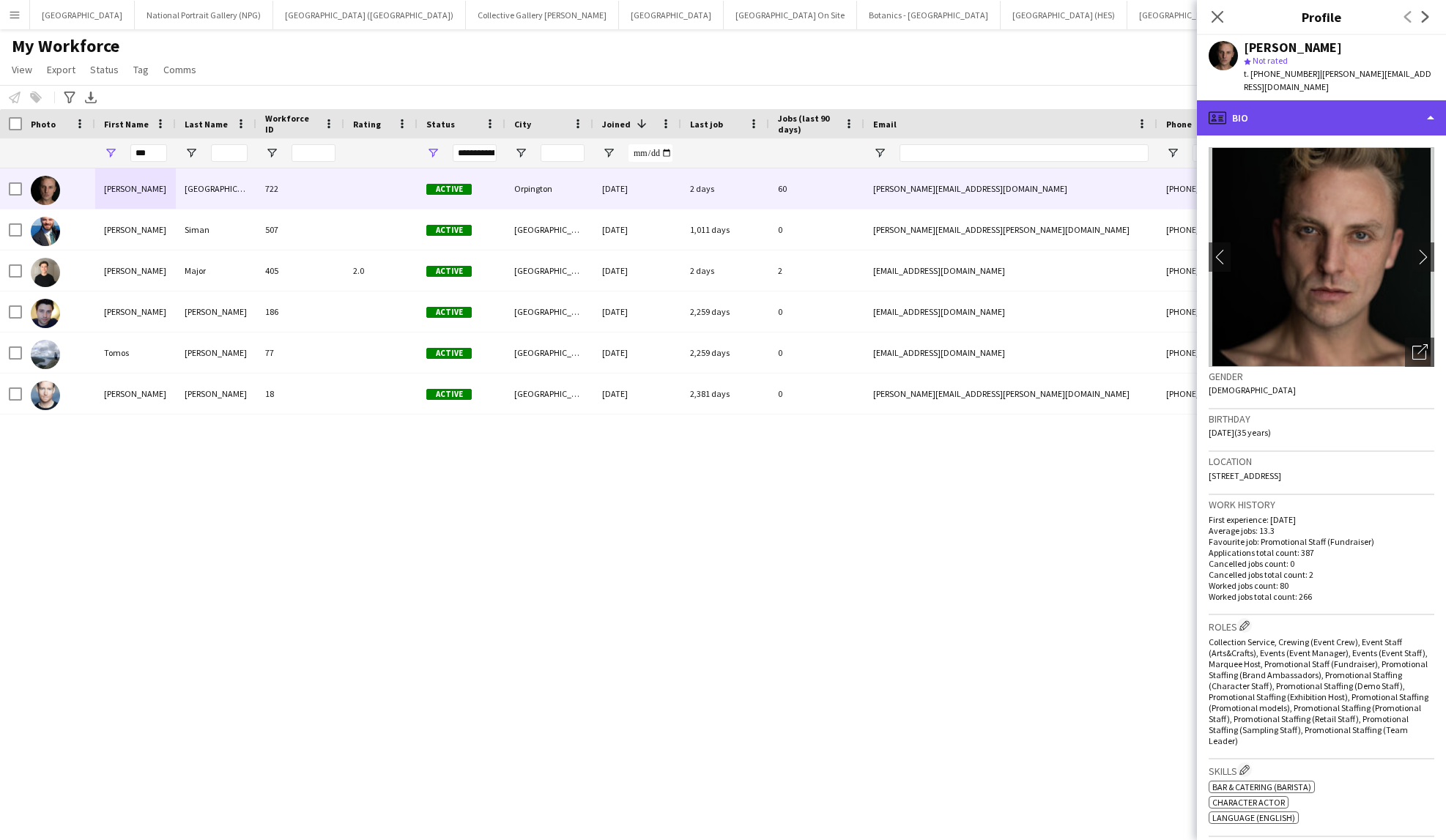
click at [1371, 100] on div "profile Bio" at bounding box center [1321, 118] width 249 height 35
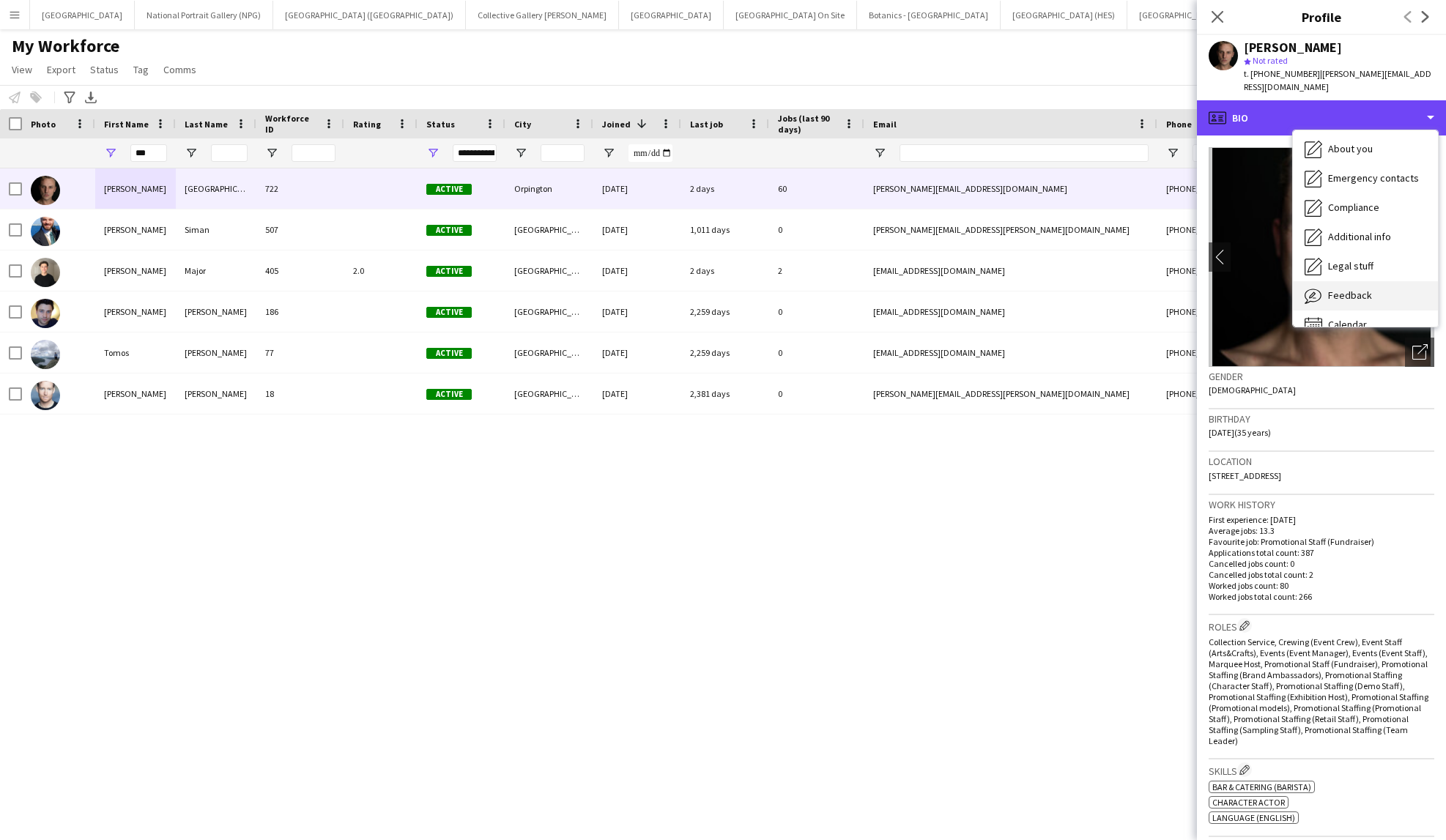
scroll to position [109, 0]
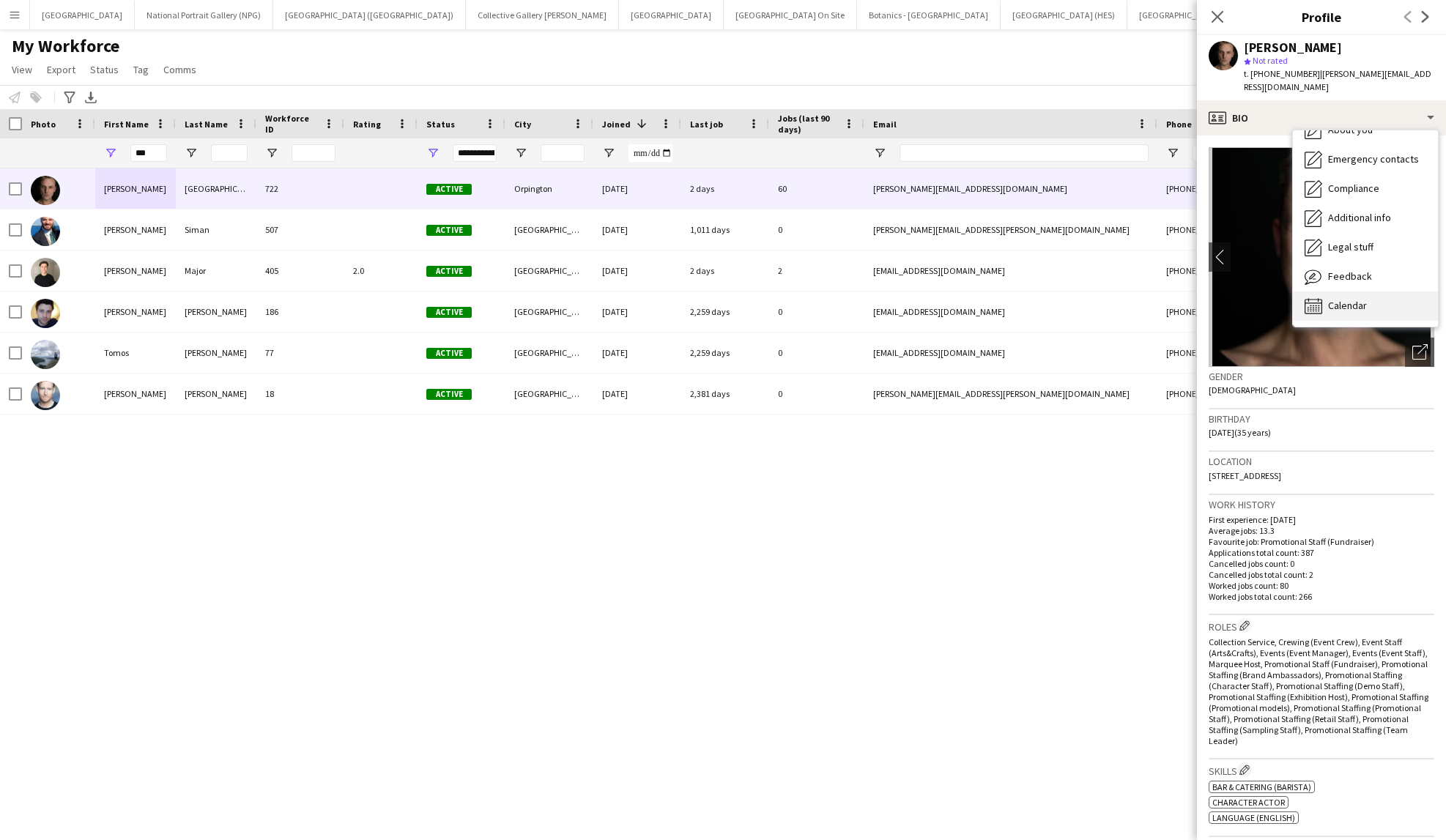
click at [1368, 291] on div "Calendar Calendar" at bounding box center [1366, 306] width 145 height 29
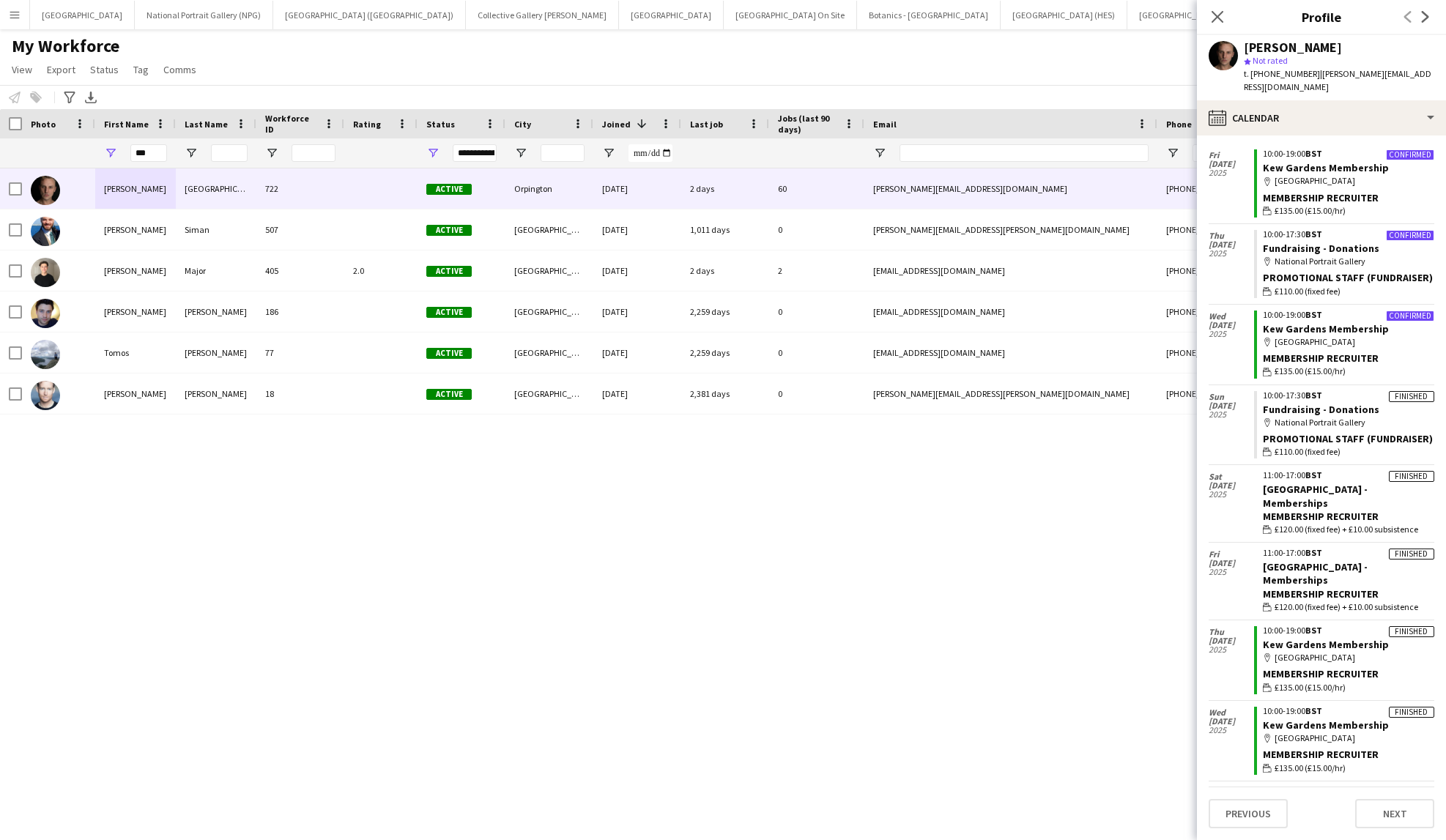
scroll to position [1310, 0]
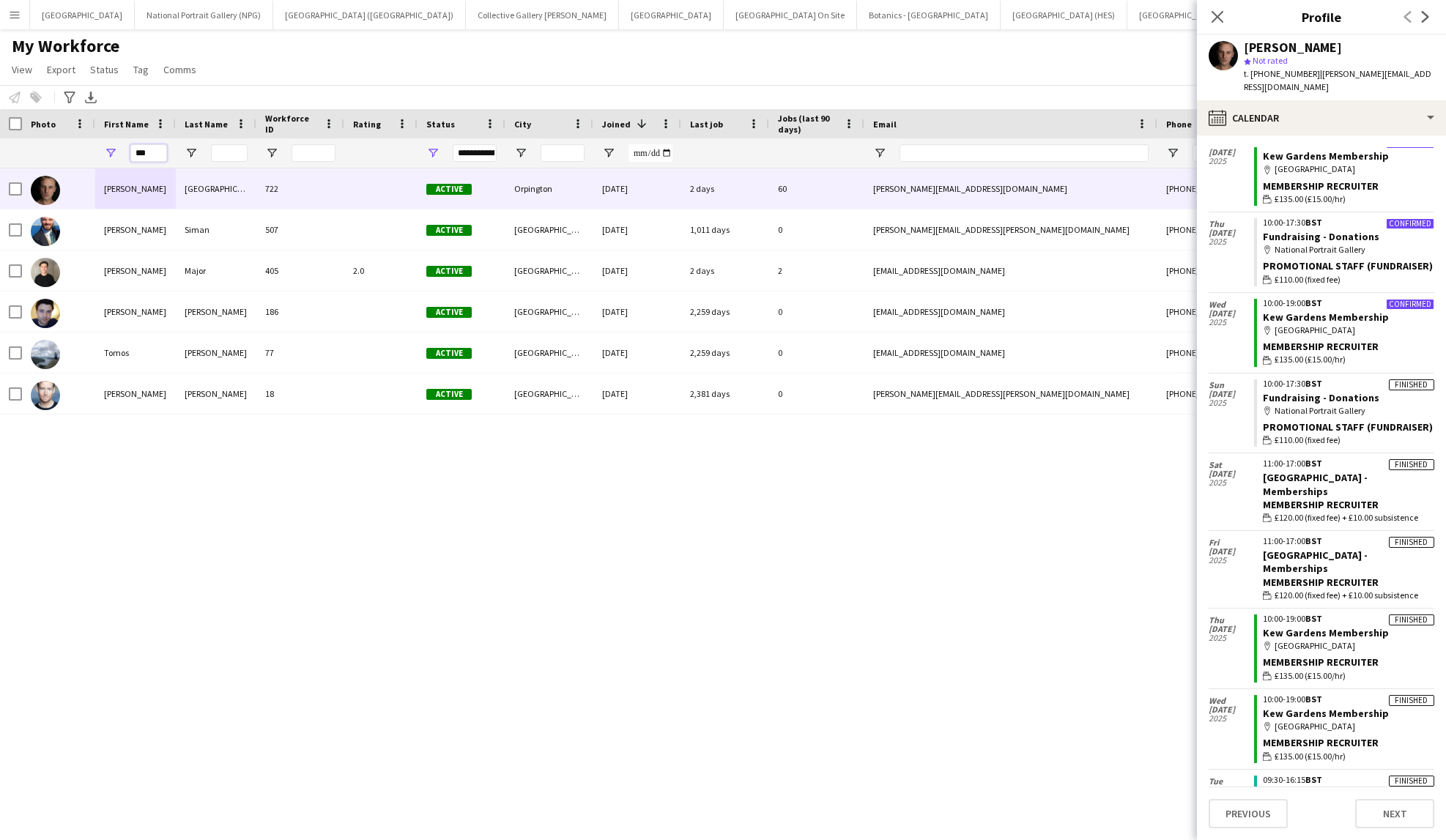
click at [146, 153] on input "***" at bounding box center [148, 153] width 37 height 17
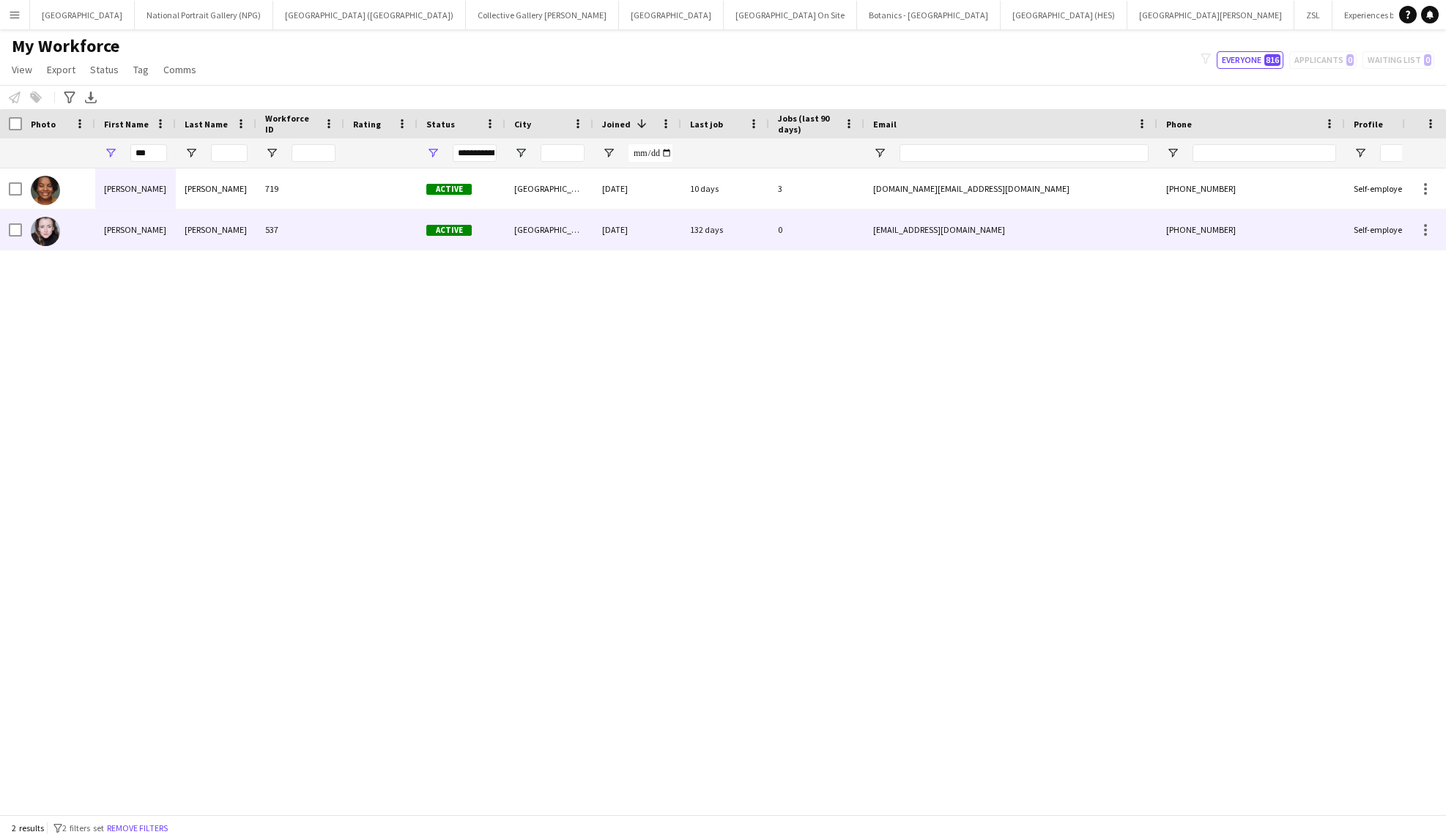
click at [150, 214] on div "Aimee" at bounding box center [135, 230] width 80 height 41
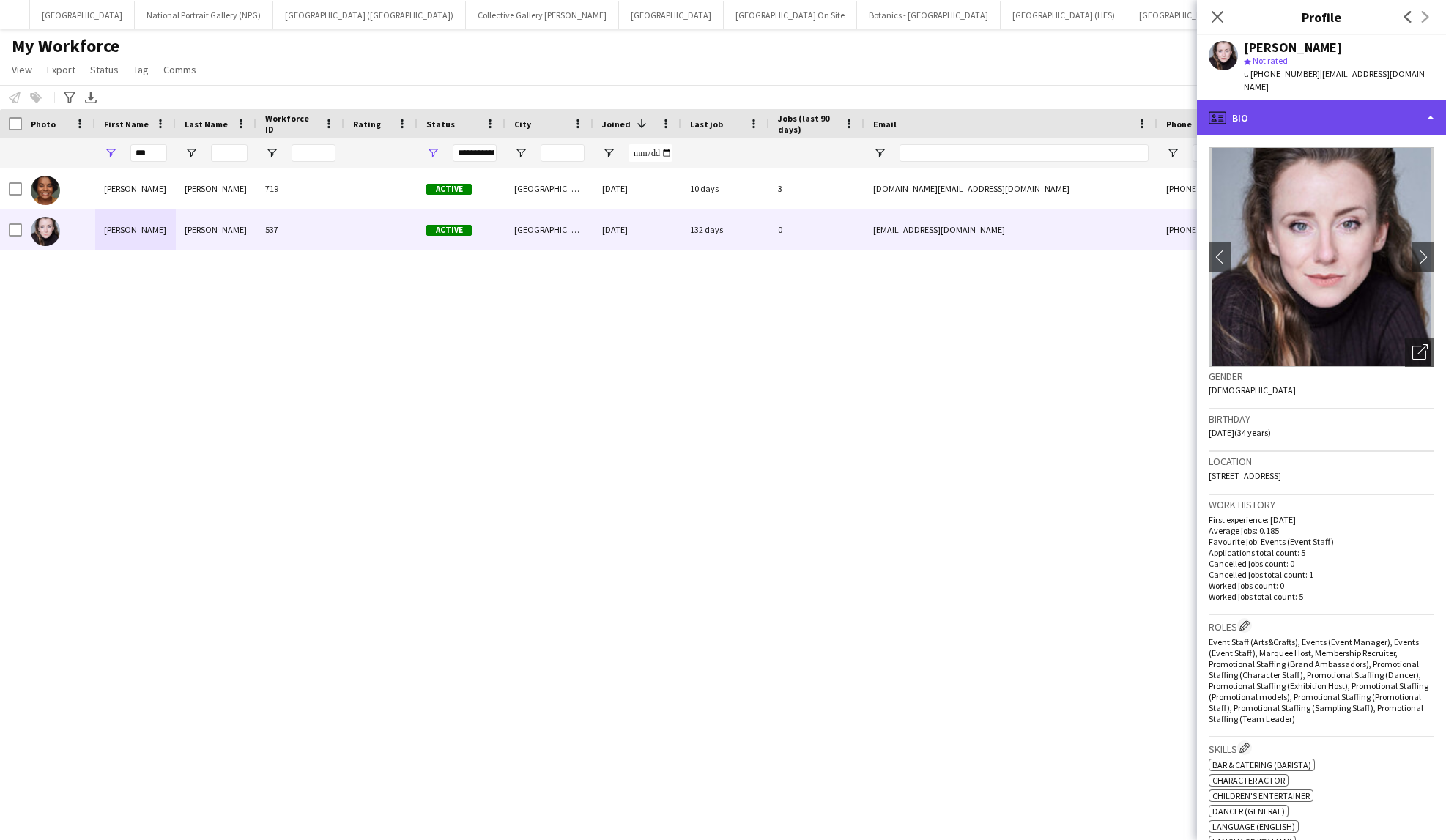
click at [1398, 102] on div "profile Bio" at bounding box center [1321, 118] width 249 height 35
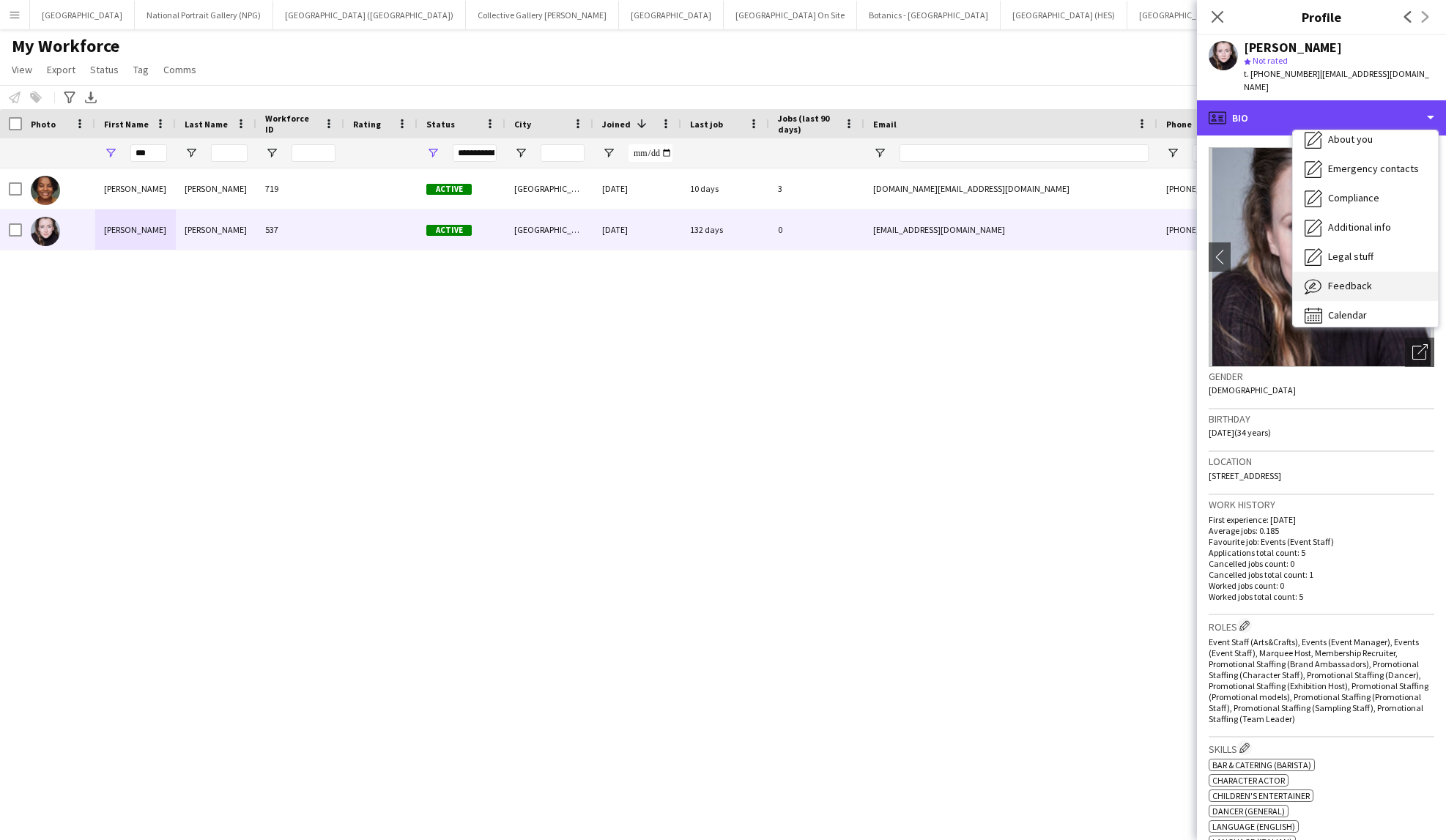
scroll to position [109, 0]
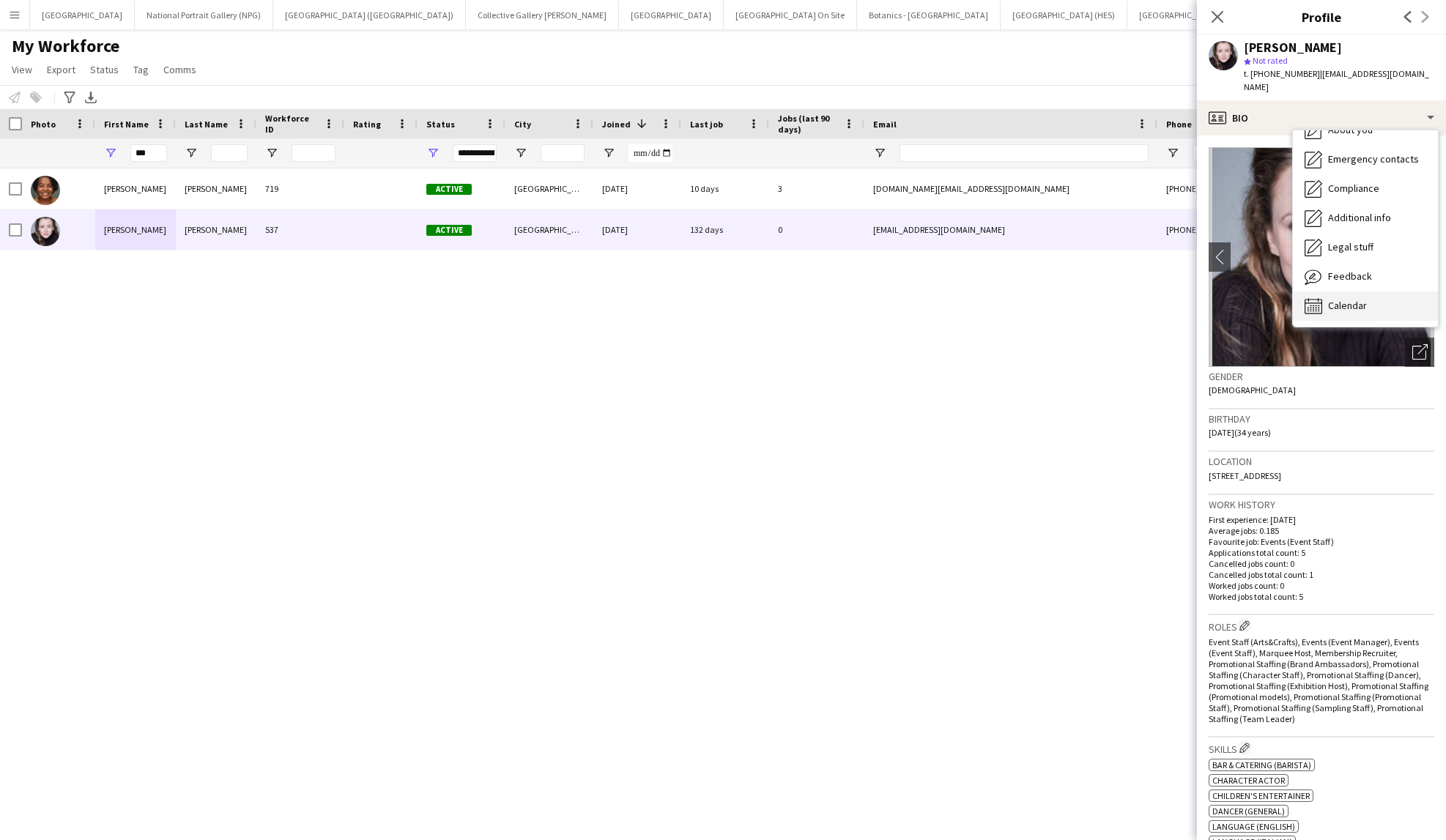
click at [1361, 299] on span "Calendar" at bounding box center [1347, 306] width 39 height 14
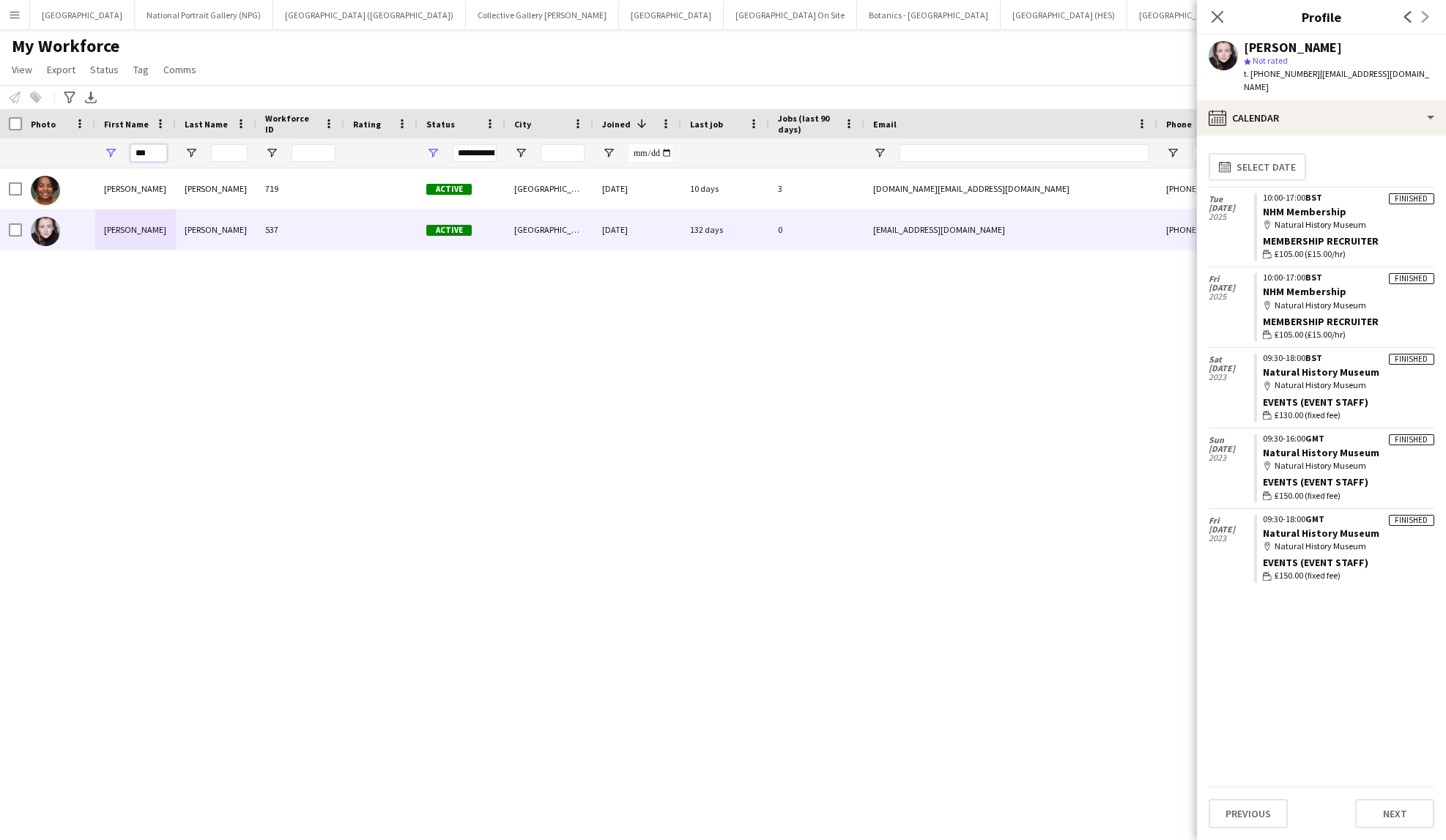
click at [142, 157] on input "***" at bounding box center [148, 153] width 37 height 17
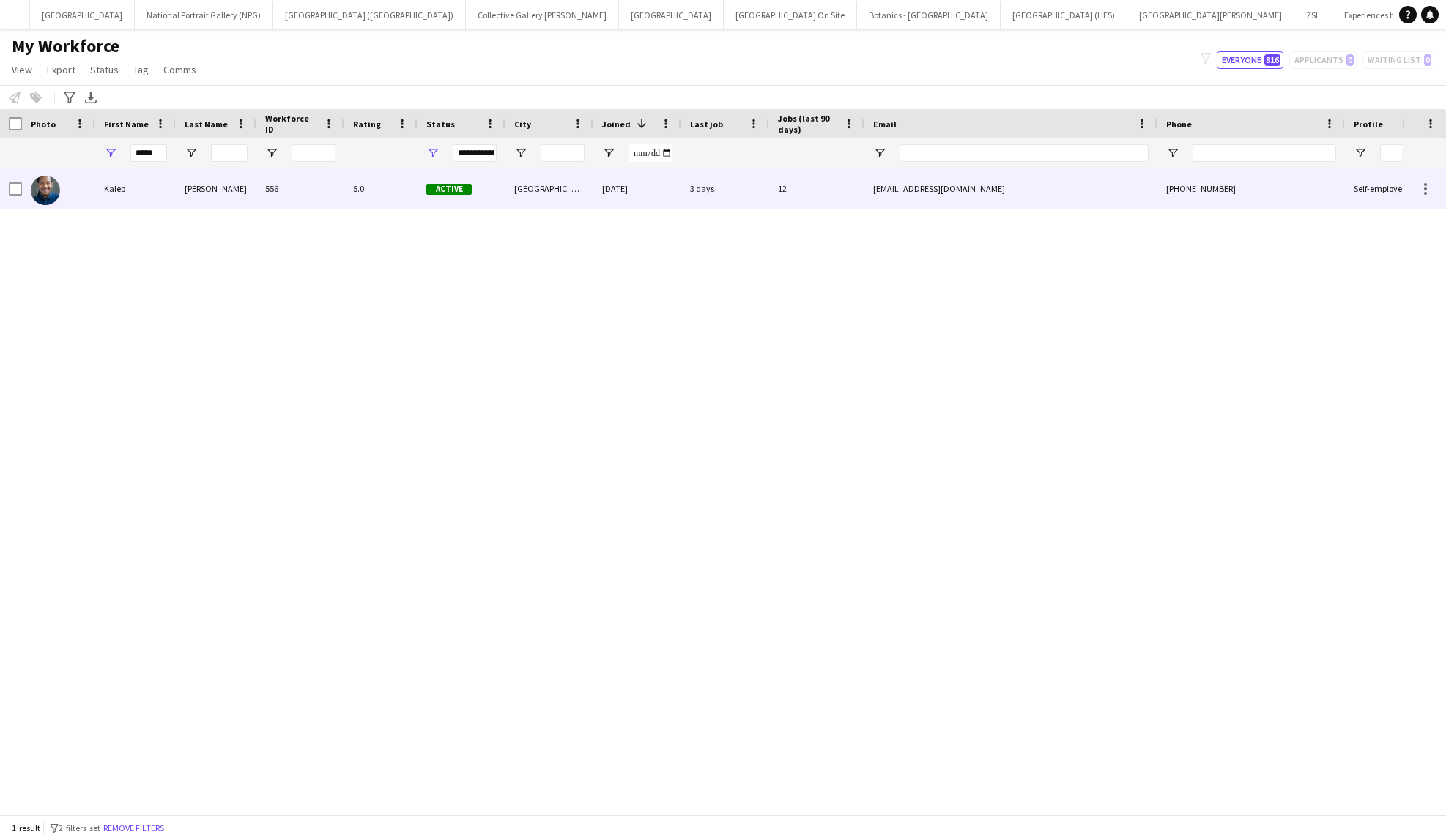
click at [160, 175] on div "Kaleb" at bounding box center [135, 188] width 80 height 41
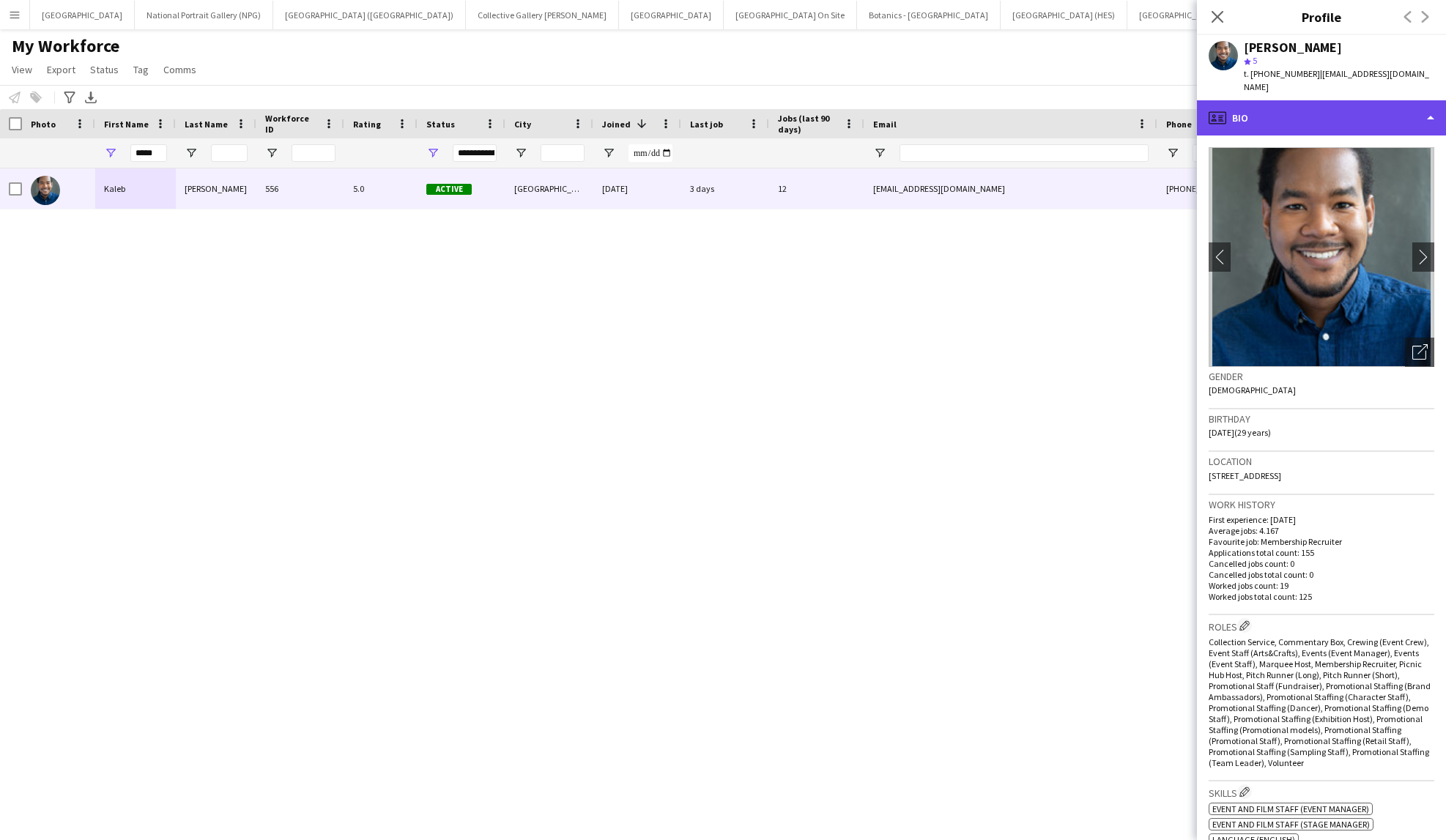
click at [1352, 102] on div "profile Bio" at bounding box center [1321, 118] width 249 height 35
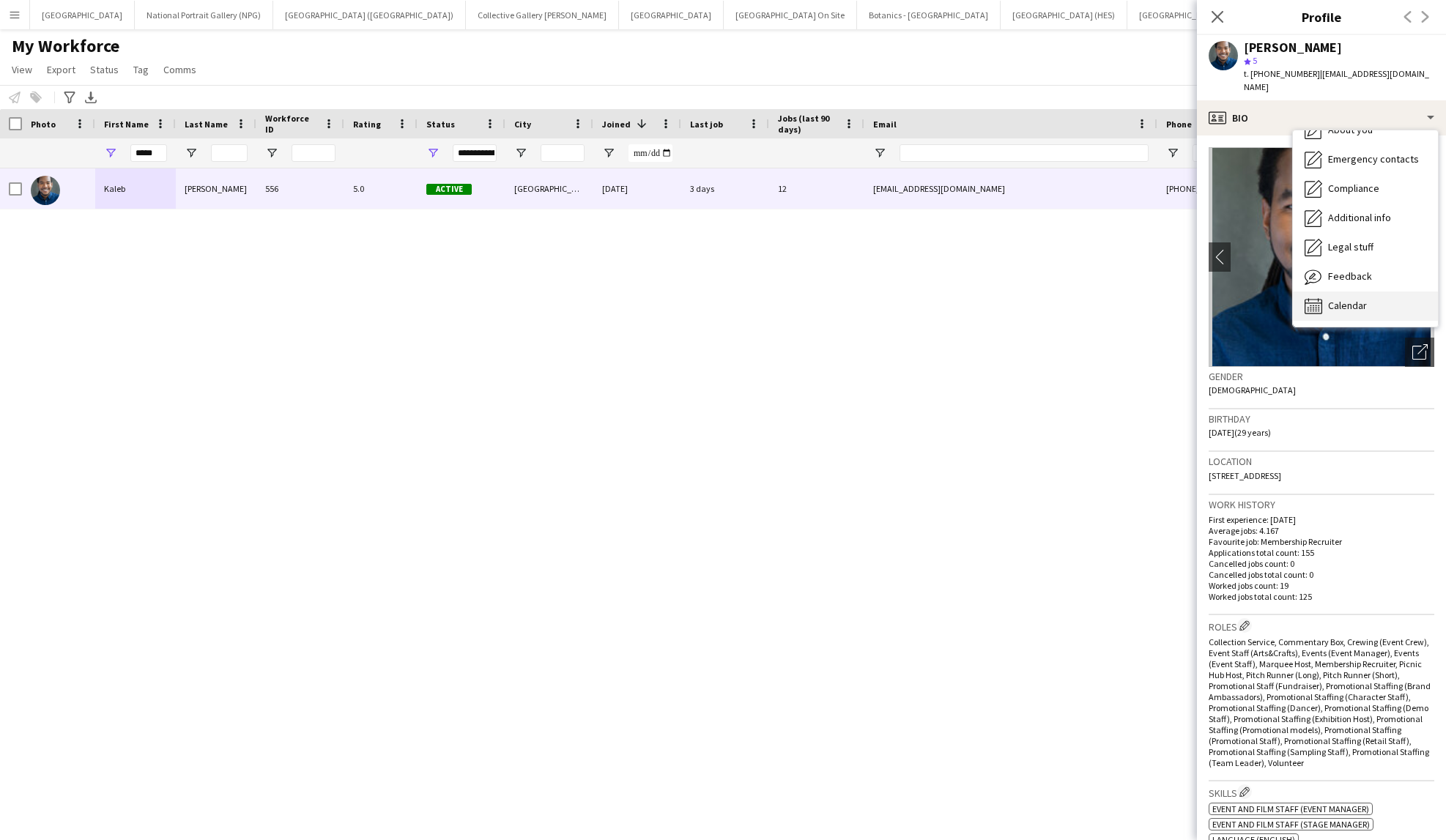
click at [1362, 299] on span "Calendar" at bounding box center [1347, 306] width 39 height 14
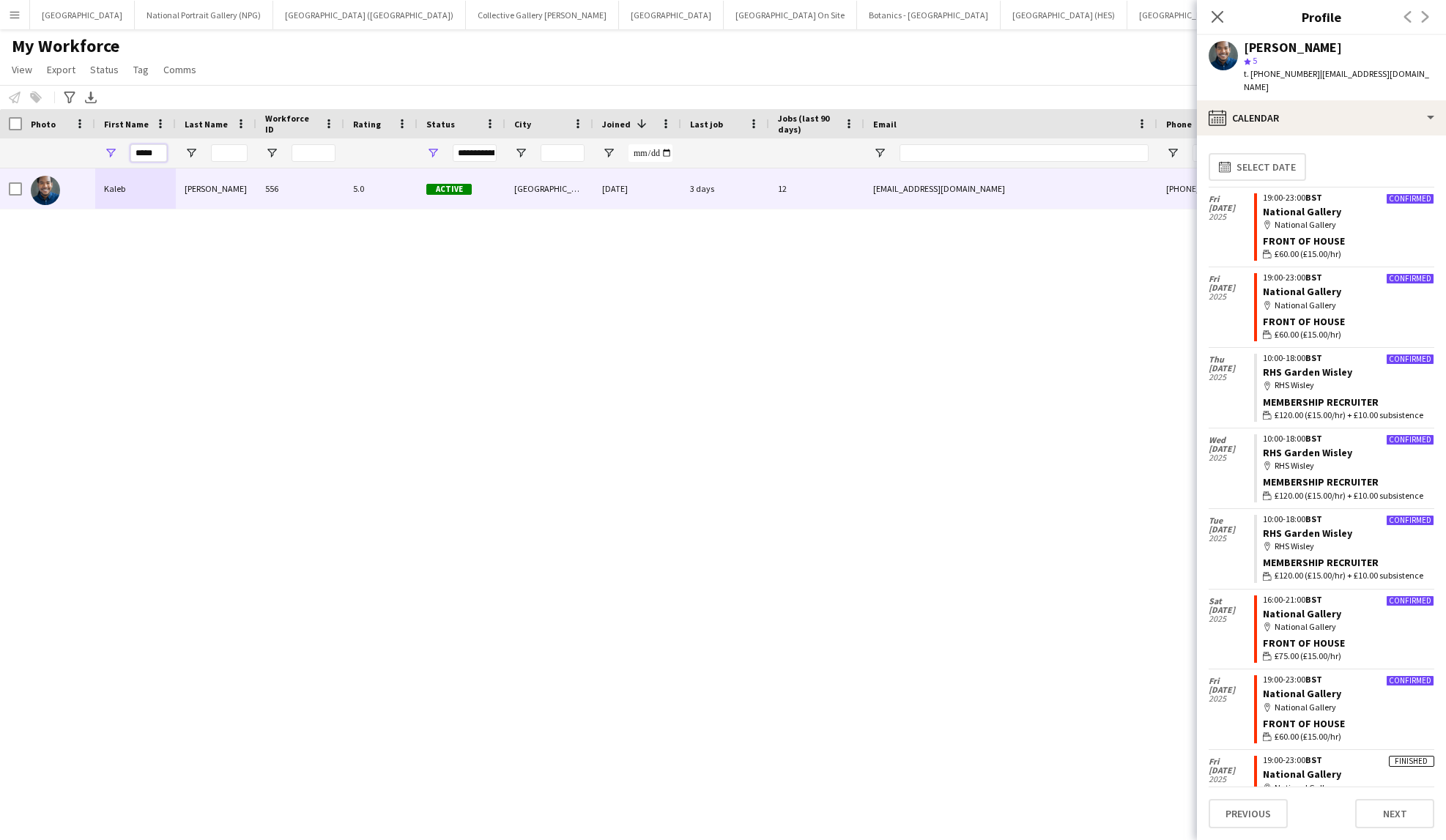
click at [150, 154] on input "*****" at bounding box center [148, 153] width 37 height 17
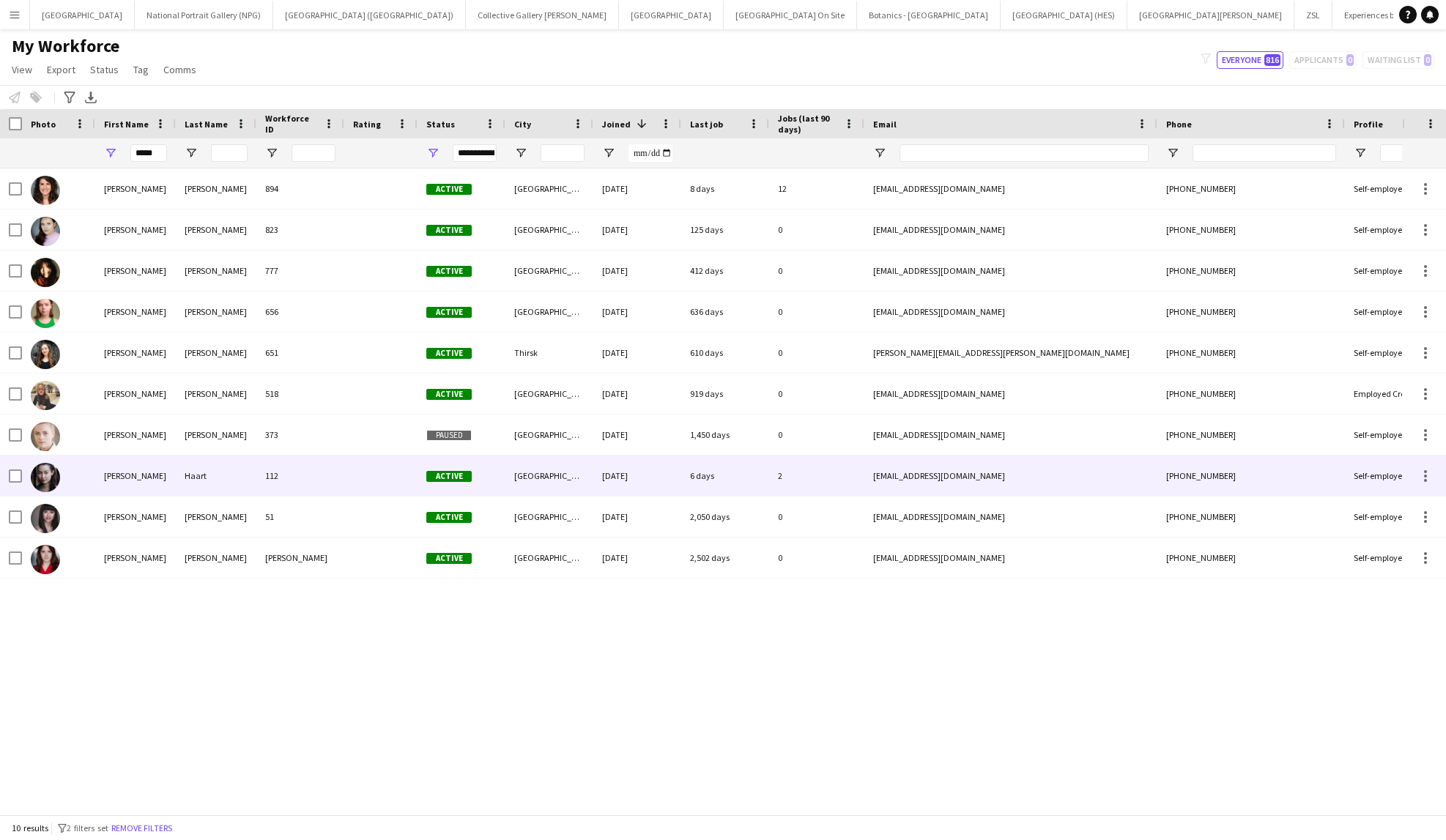
click at [166, 480] on div "Olivia" at bounding box center [135, 476] width 80 height 41
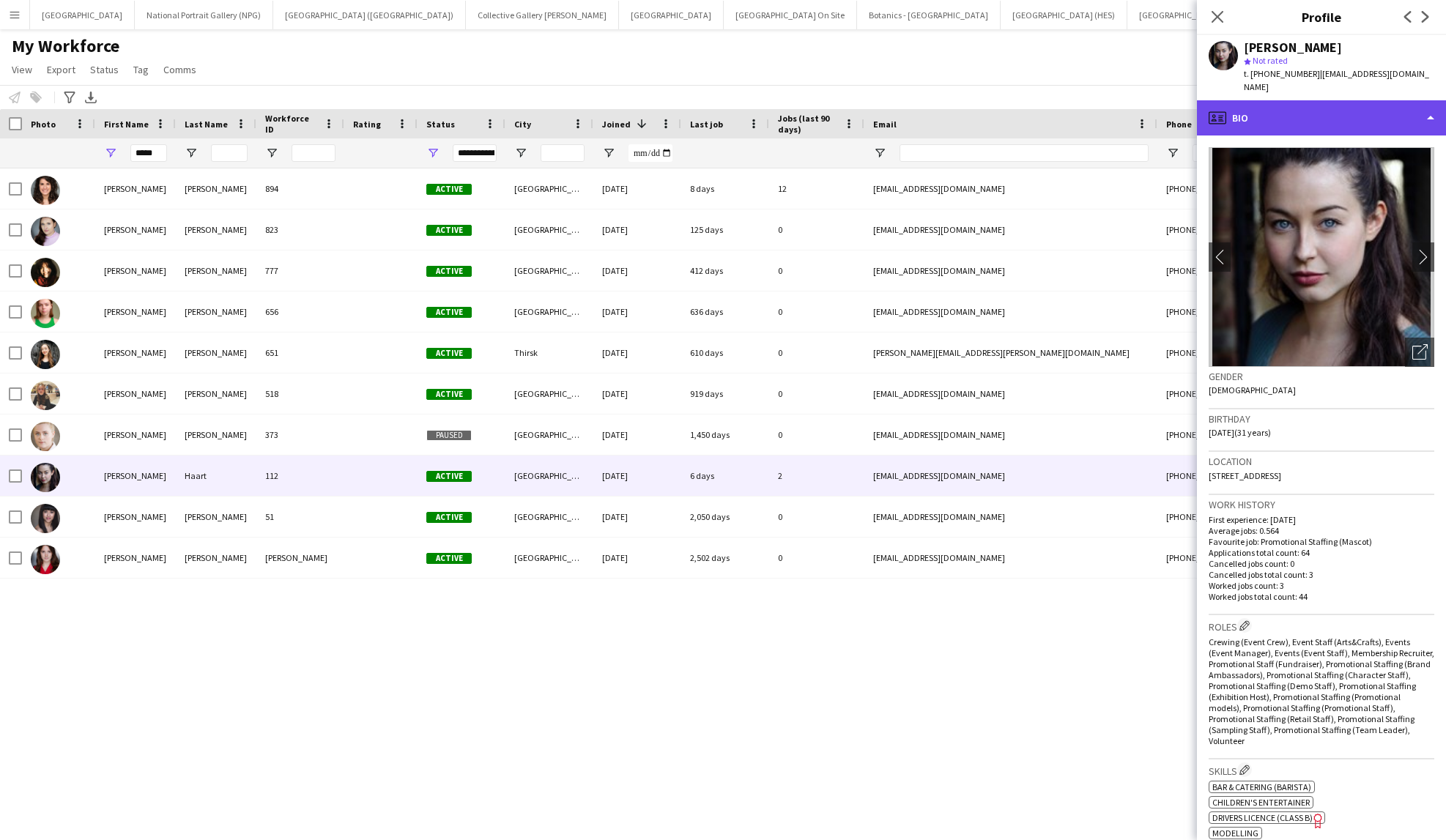
click at [1347, 100] on div "profile Bio" at bounding box center [1321, 118] width 249 height 35
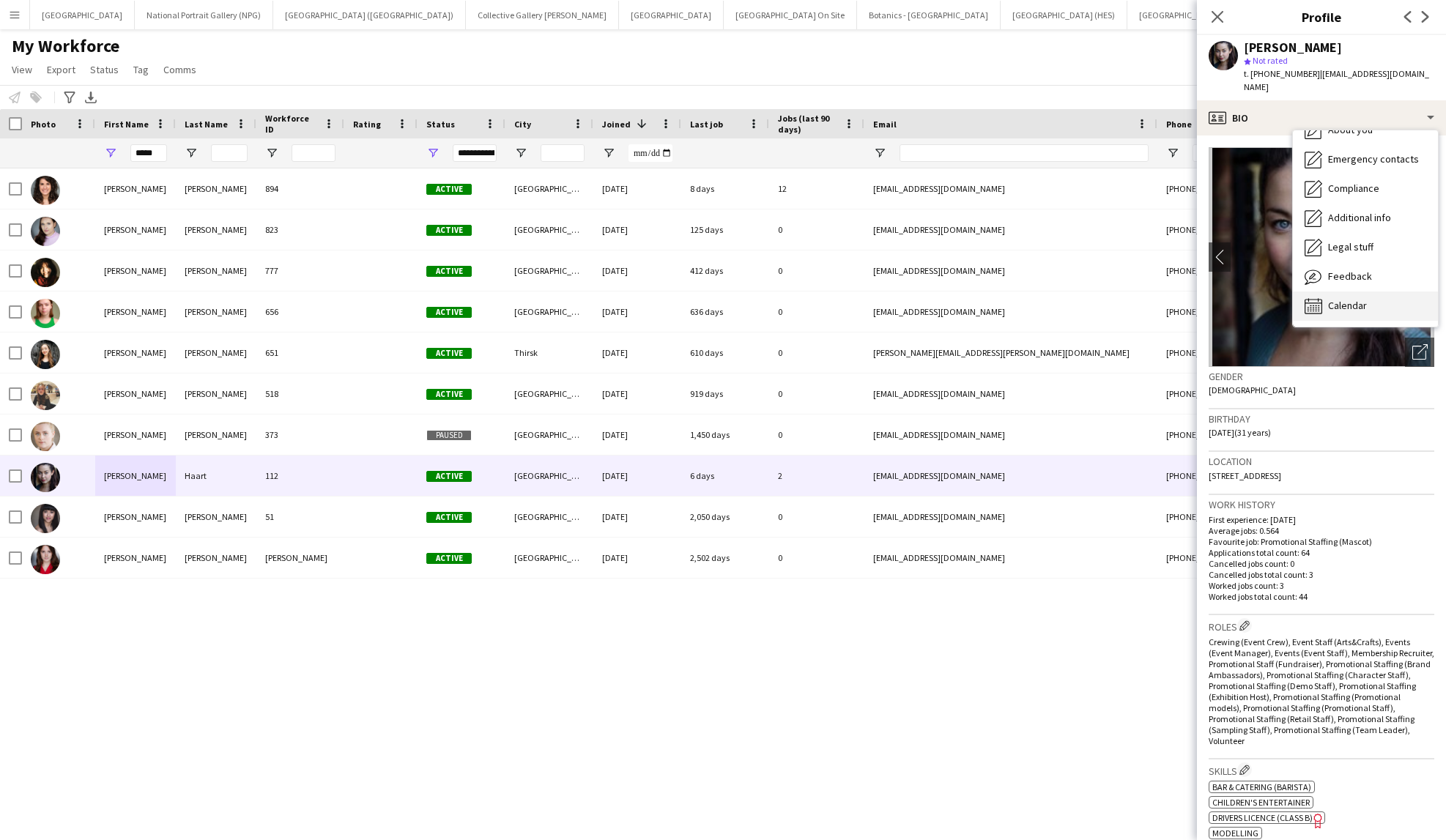
click at [1353, 299] on span "Calendar" at bounding box center [1347, 306] width 39 height 14
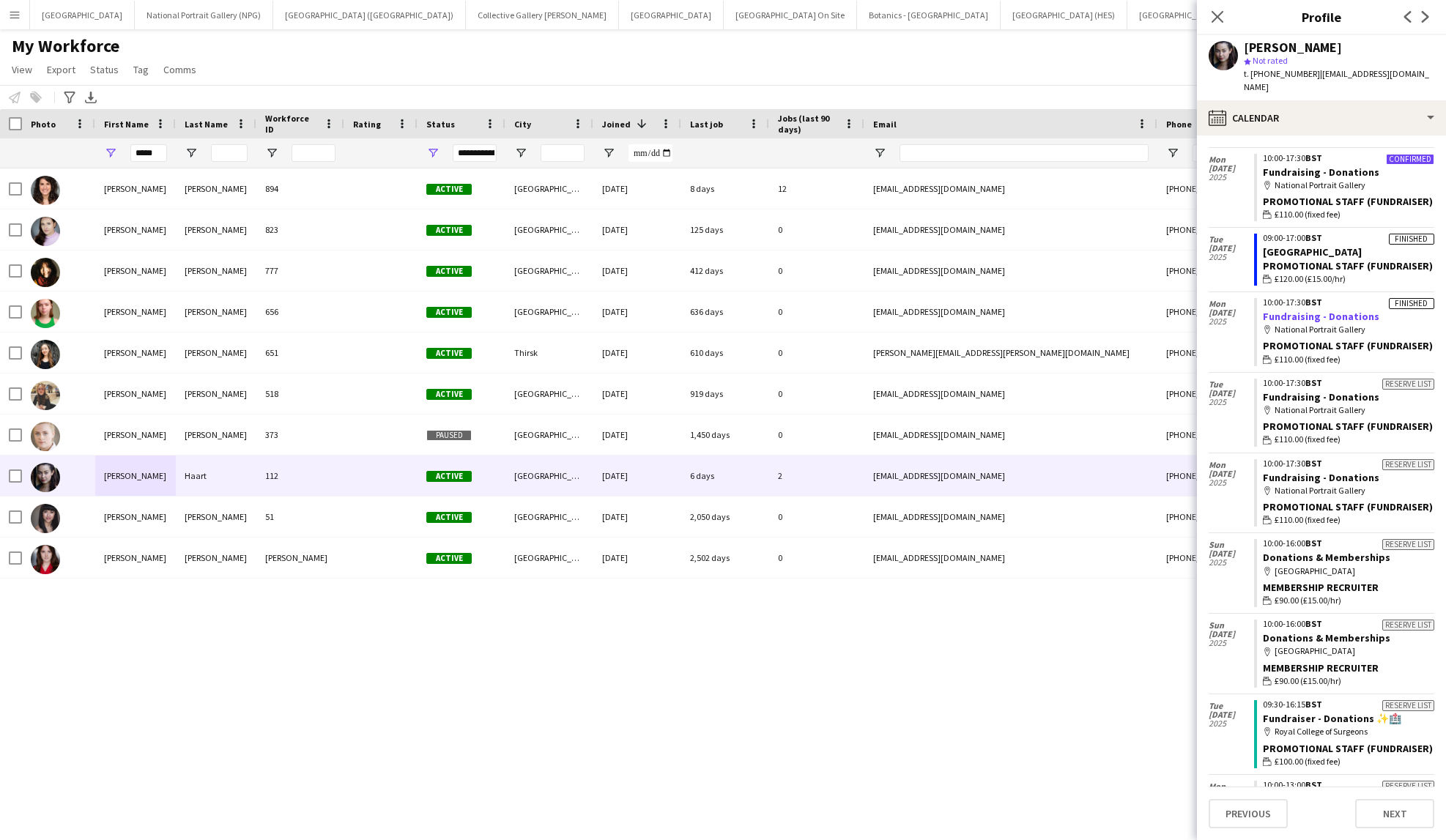
scroll to position [0, 0]
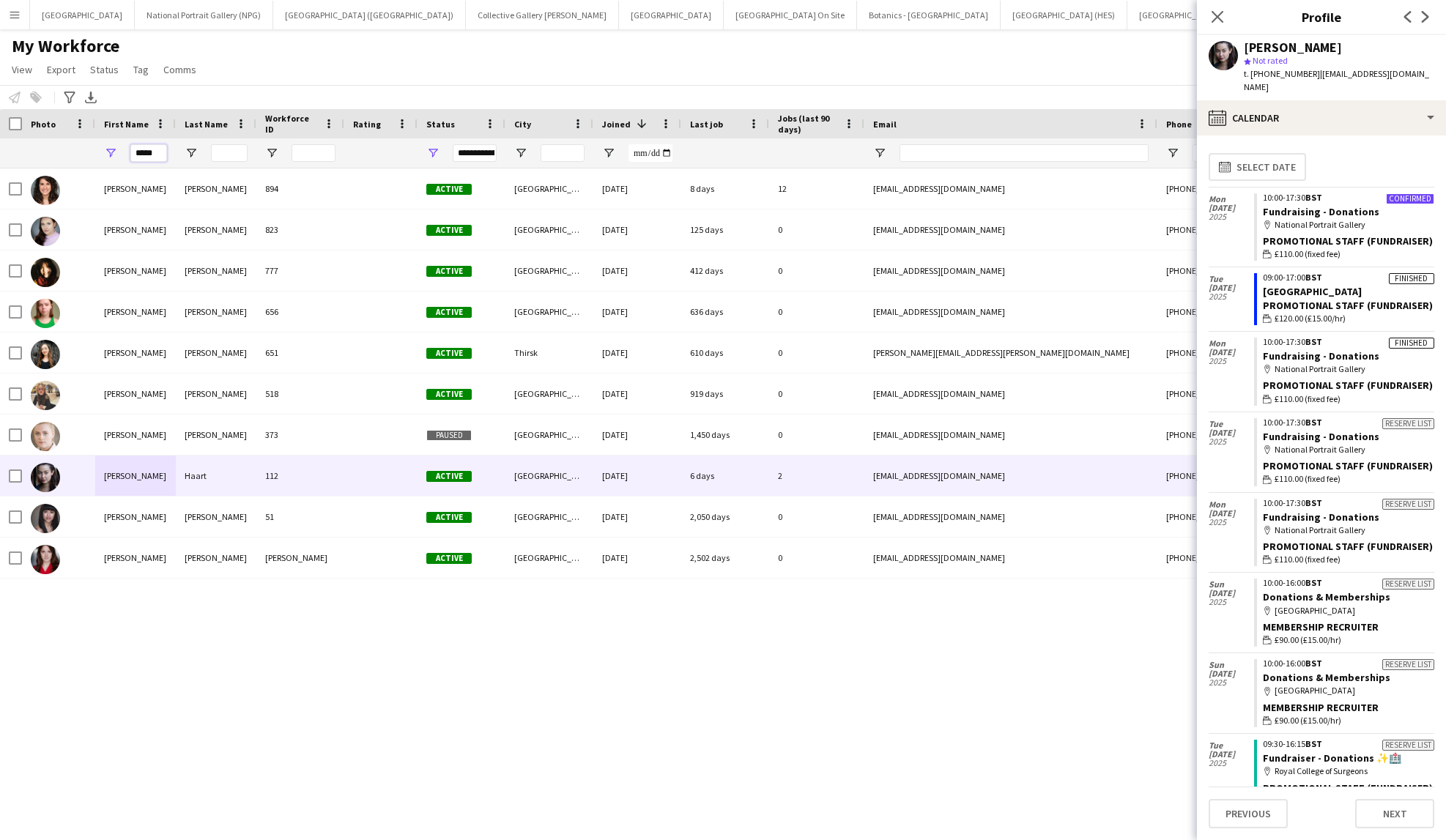
click at [140, 154] on input "*****" at bounding box center [148, 153] width 37 height 17
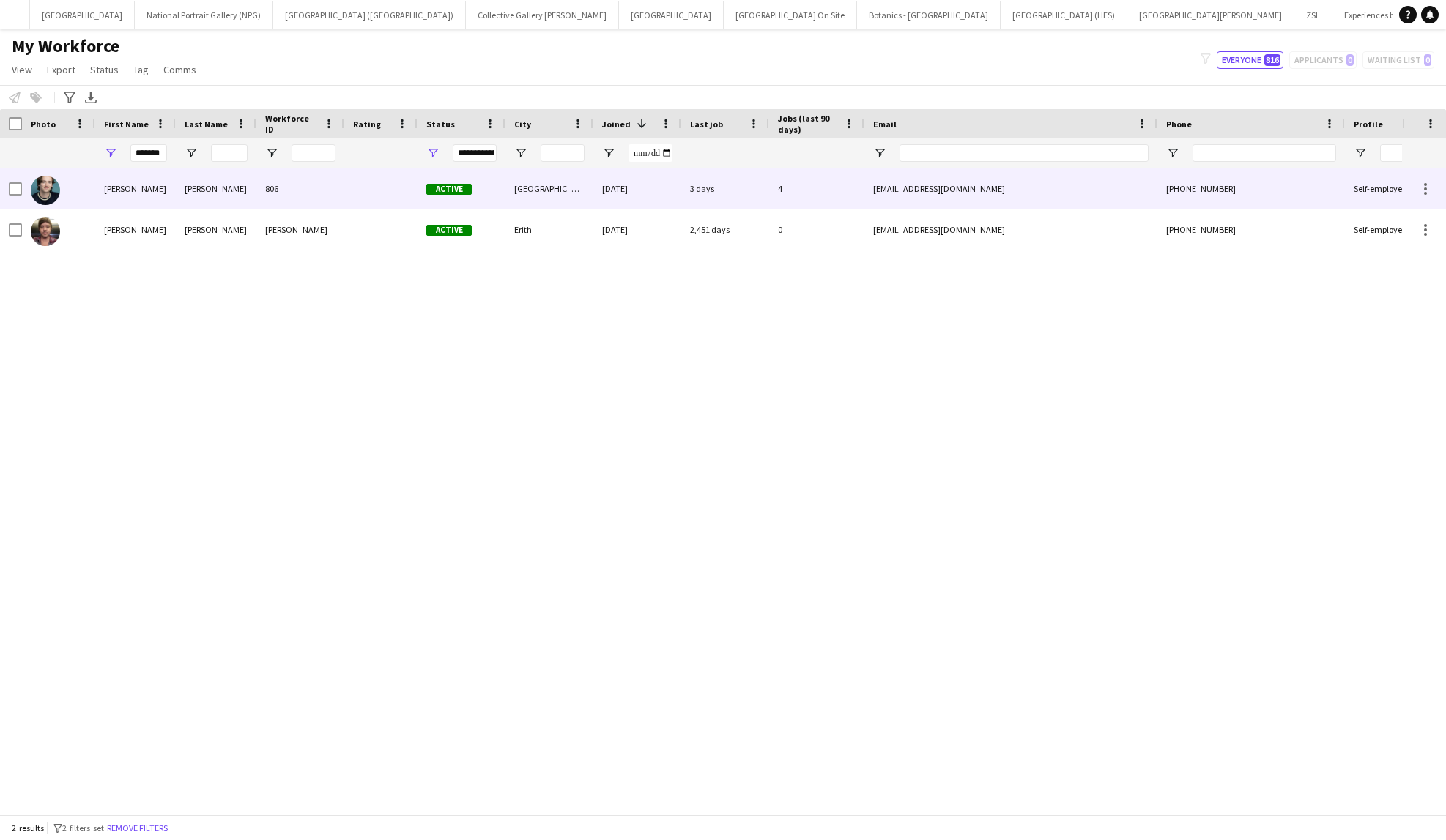
click at [167, 200] on div "Bradley" at bounding box center [135, 188] width 80 height 41
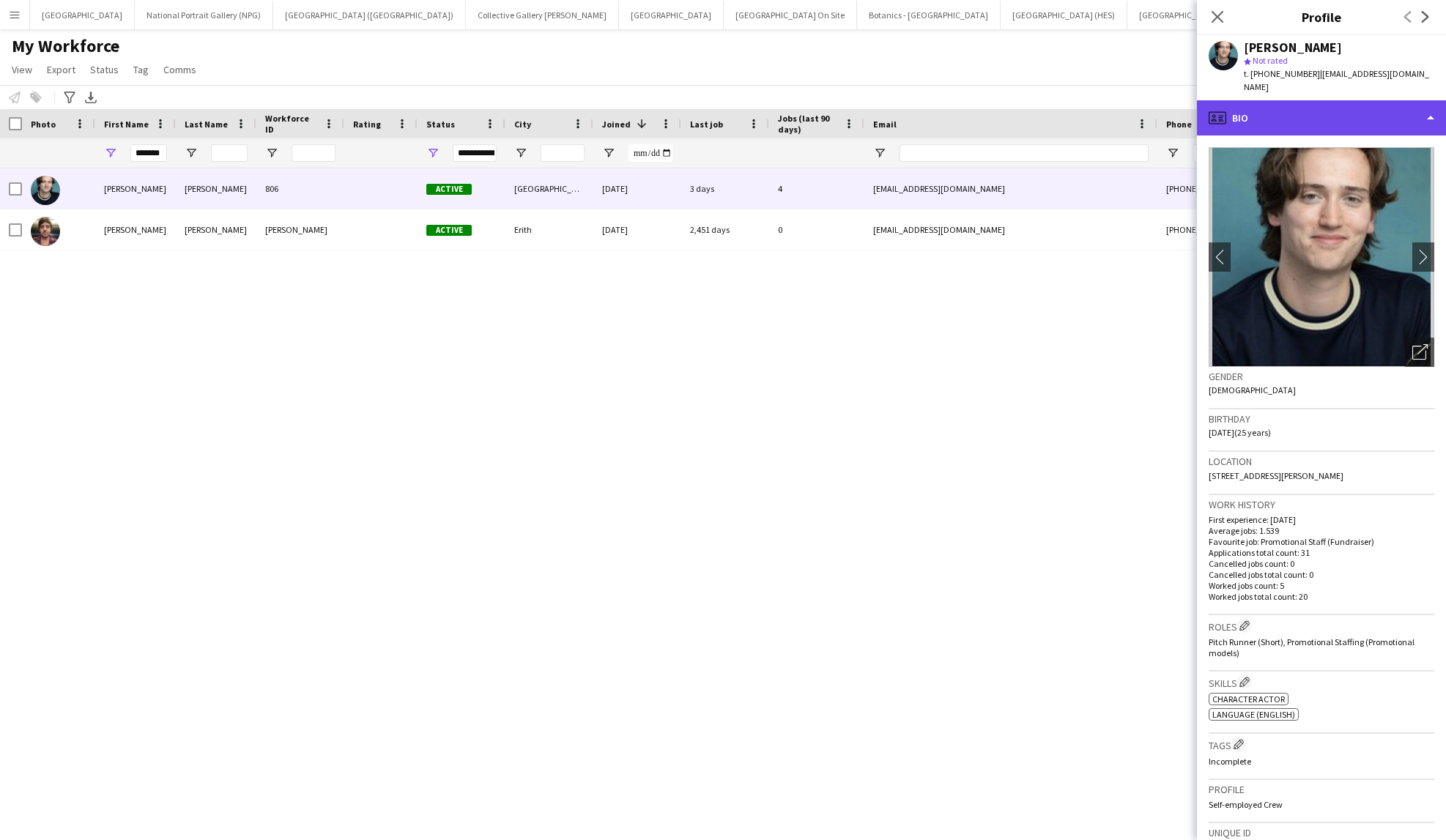
click at [1419, 101] on div "profile Bio" at bounding box center [1321, 118] width 249 height 35
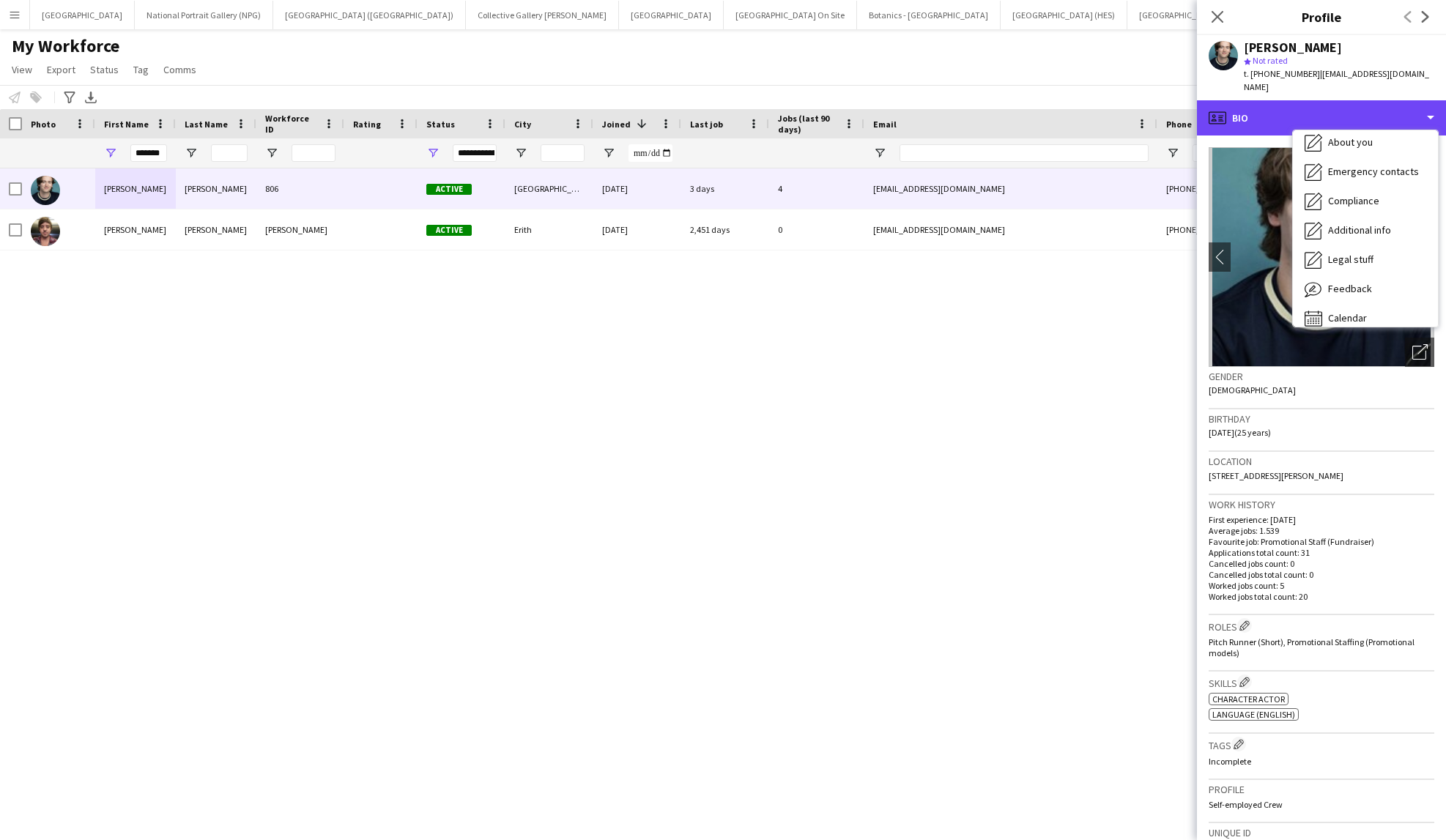
scroll to position [109, 0]
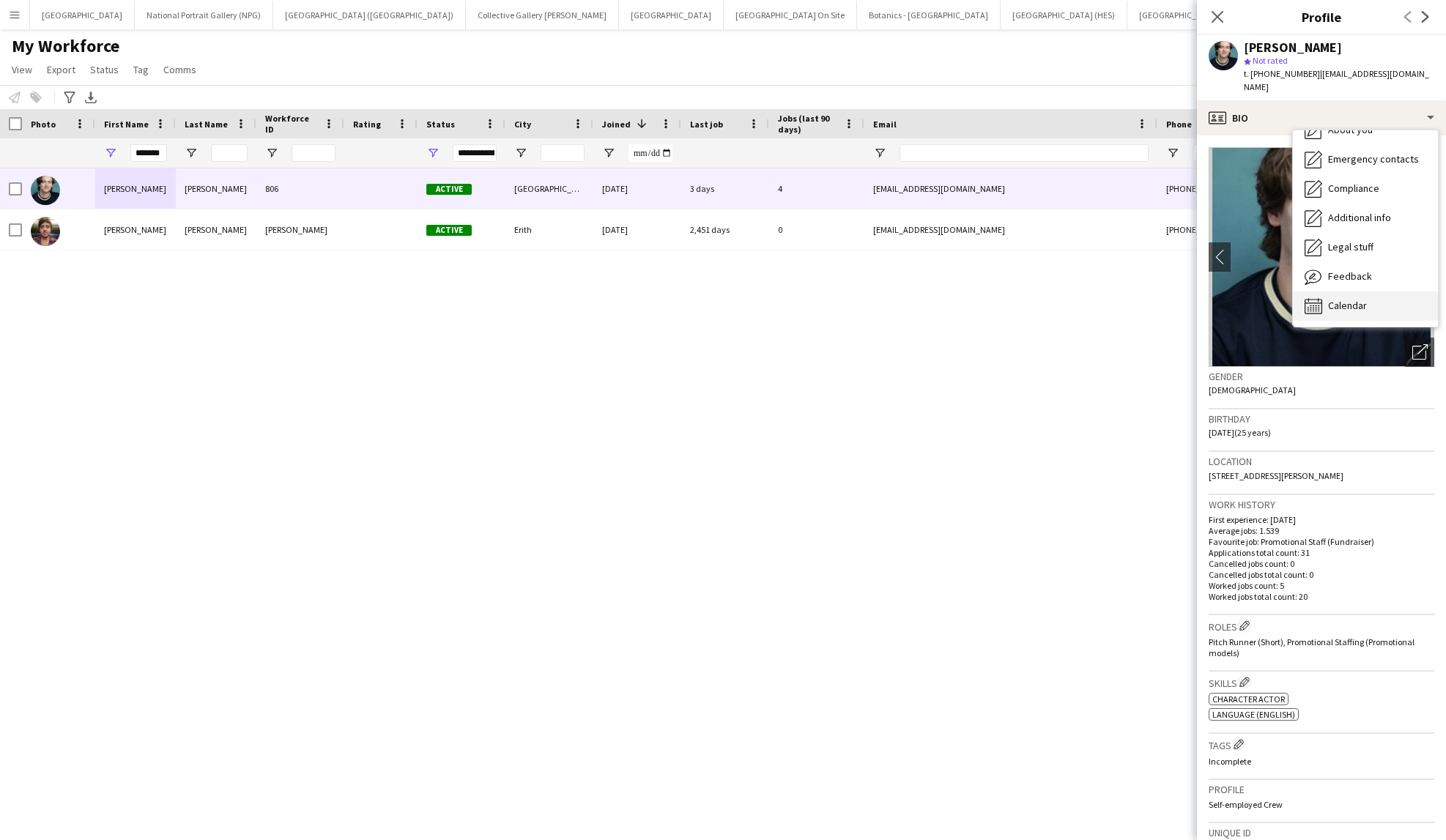
click at [1366, 299] on span "Calendar" at bounding box center [1347, 306] width 39 height 14
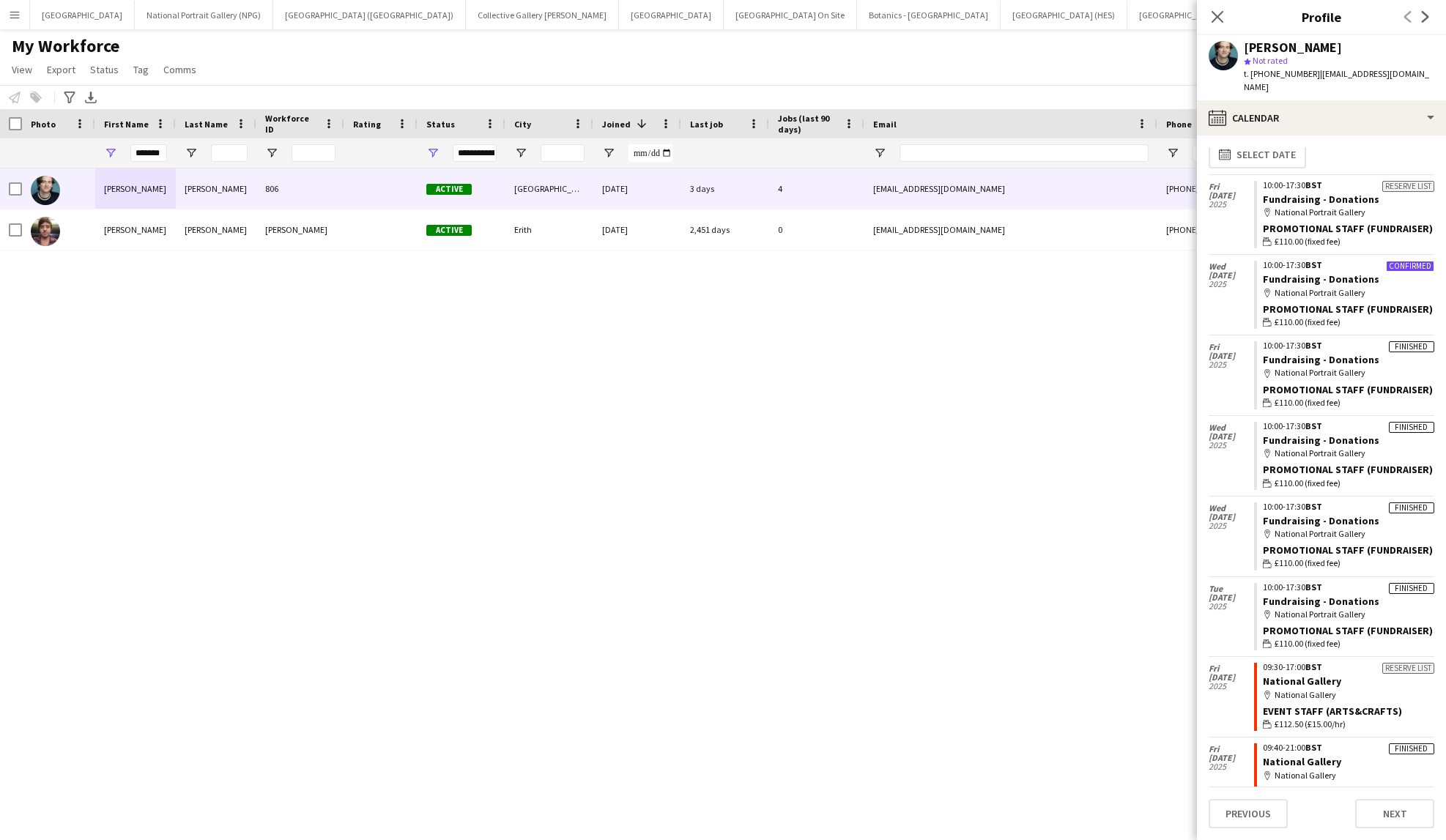
scroll to position [0, 0]
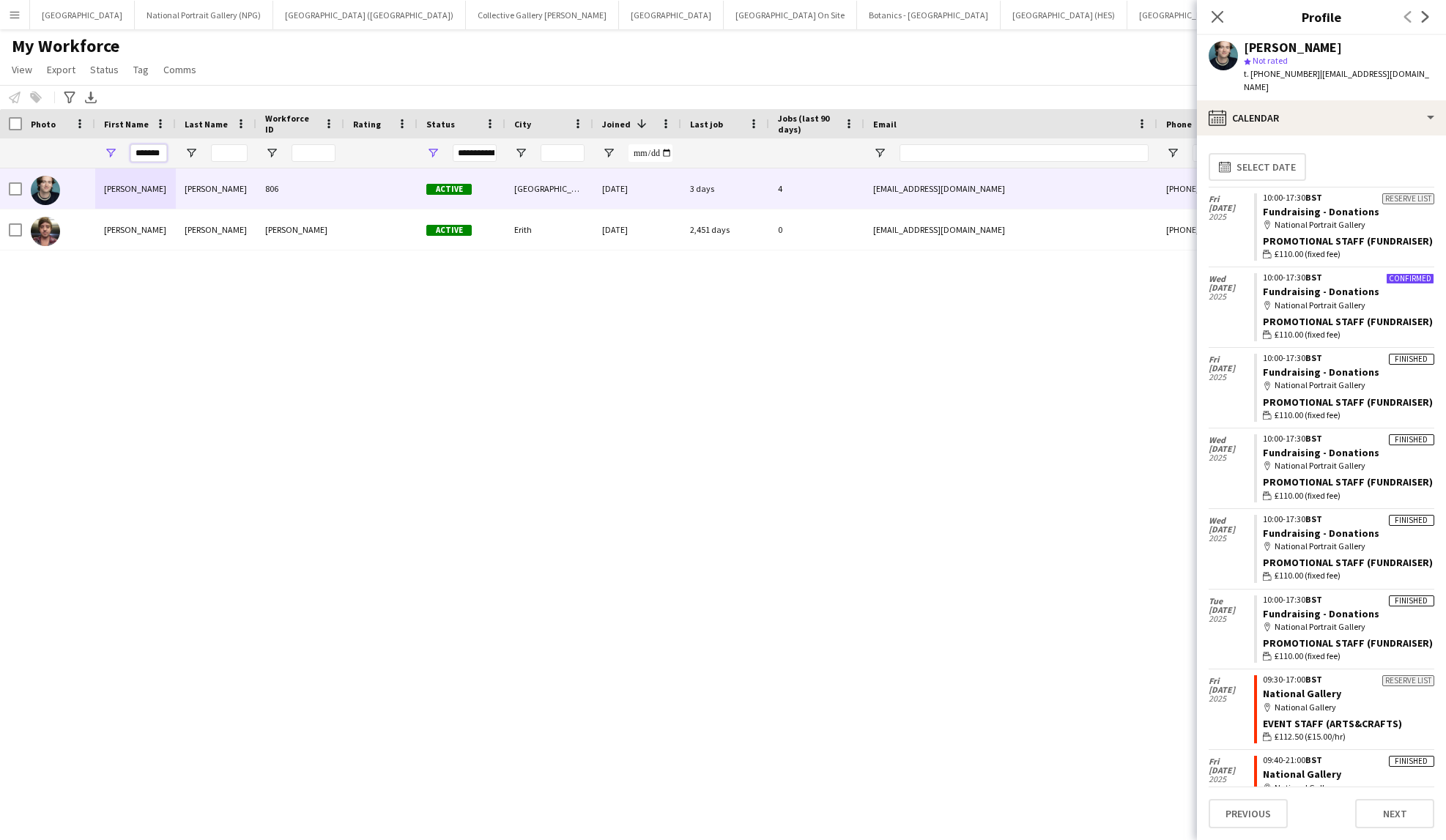
click at [149, 146] on input "*******" at bounding box center [148, 153] width 37 height 17
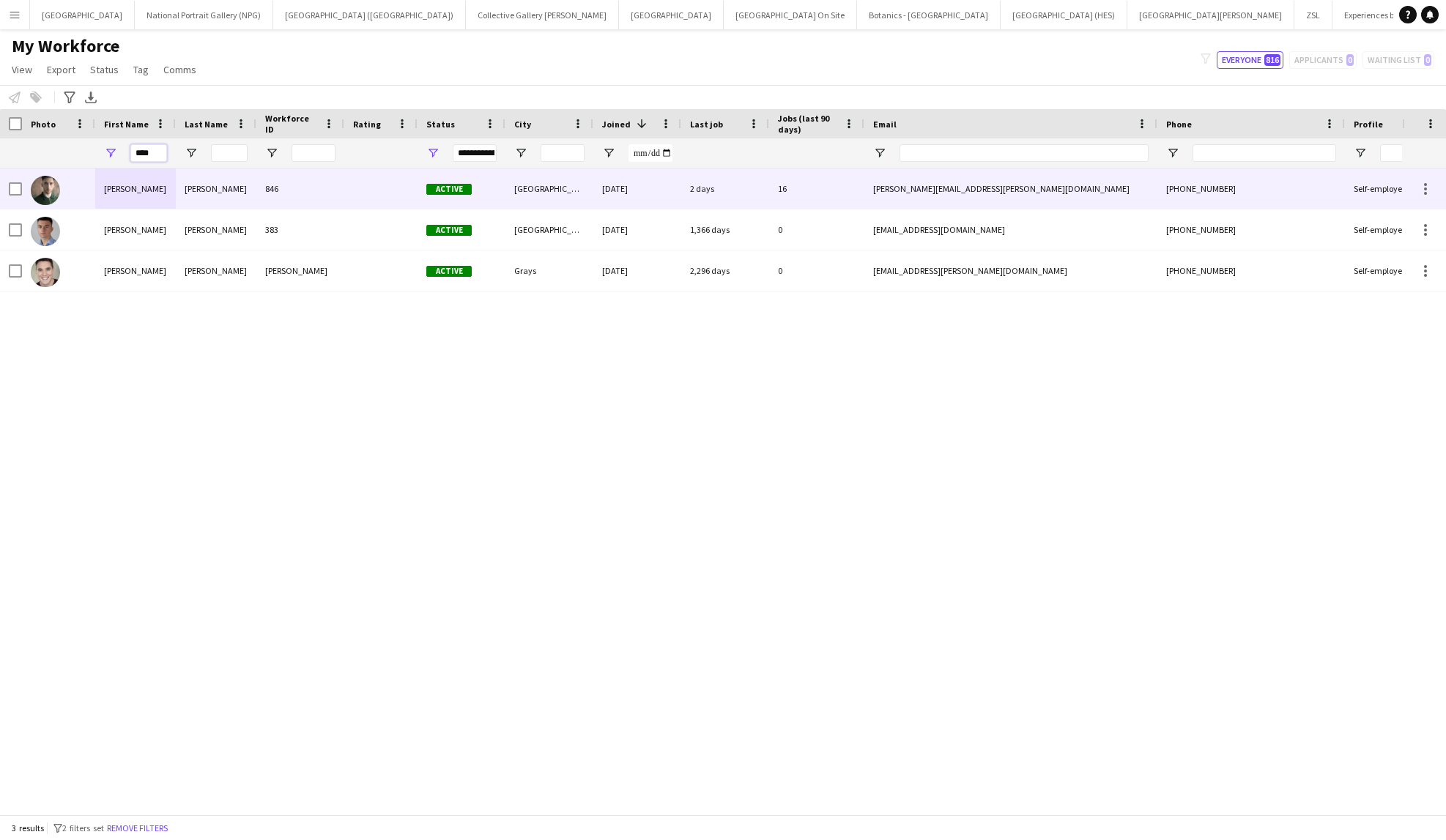
type input "****"
click at [195, 188] on div "Bunting" at bounding box center [215, 188] width 80 height 41
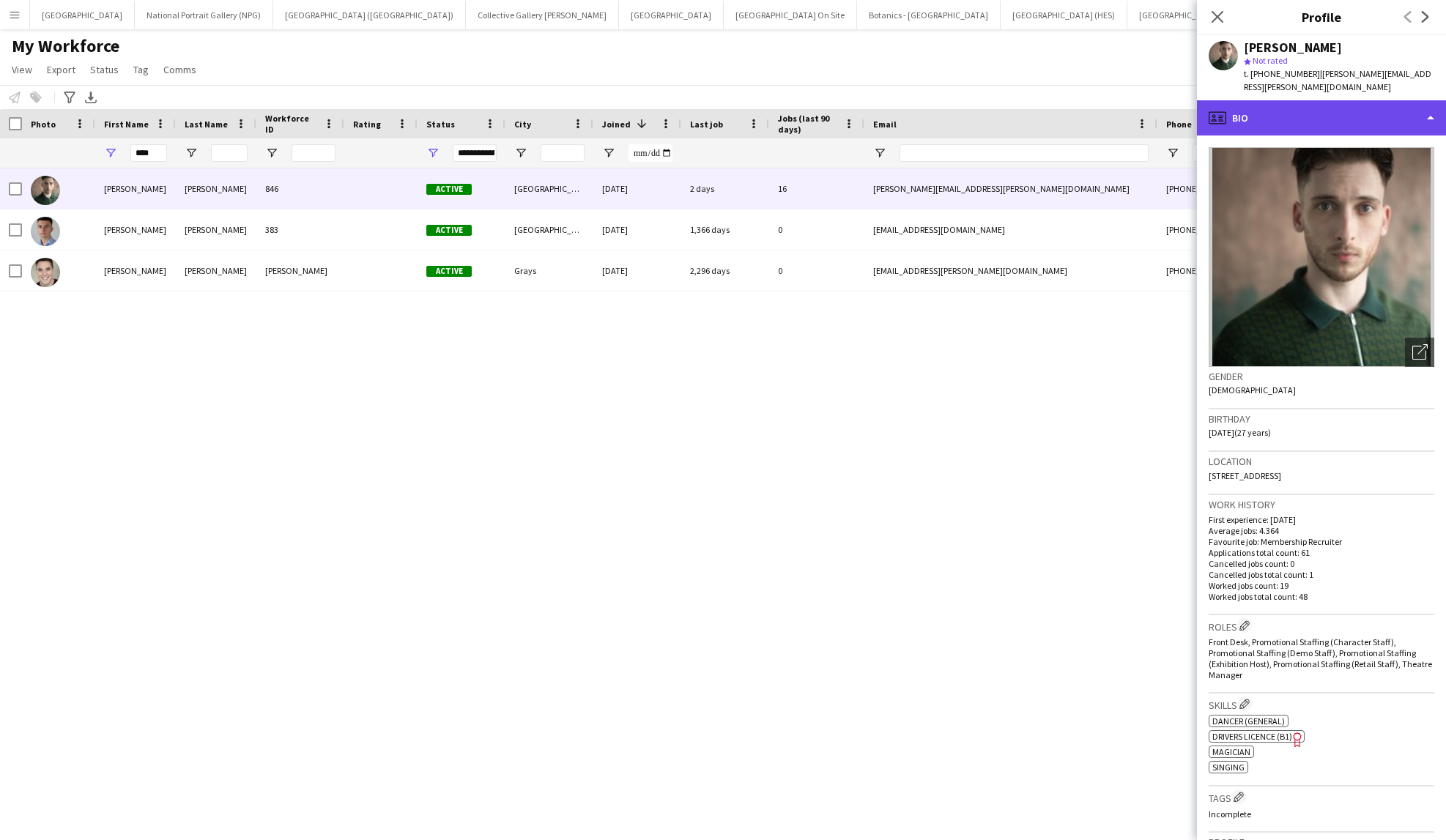
click at [1307, 105] on div "profile Bio" at bounding box center [1321, 118] width 249 height 35
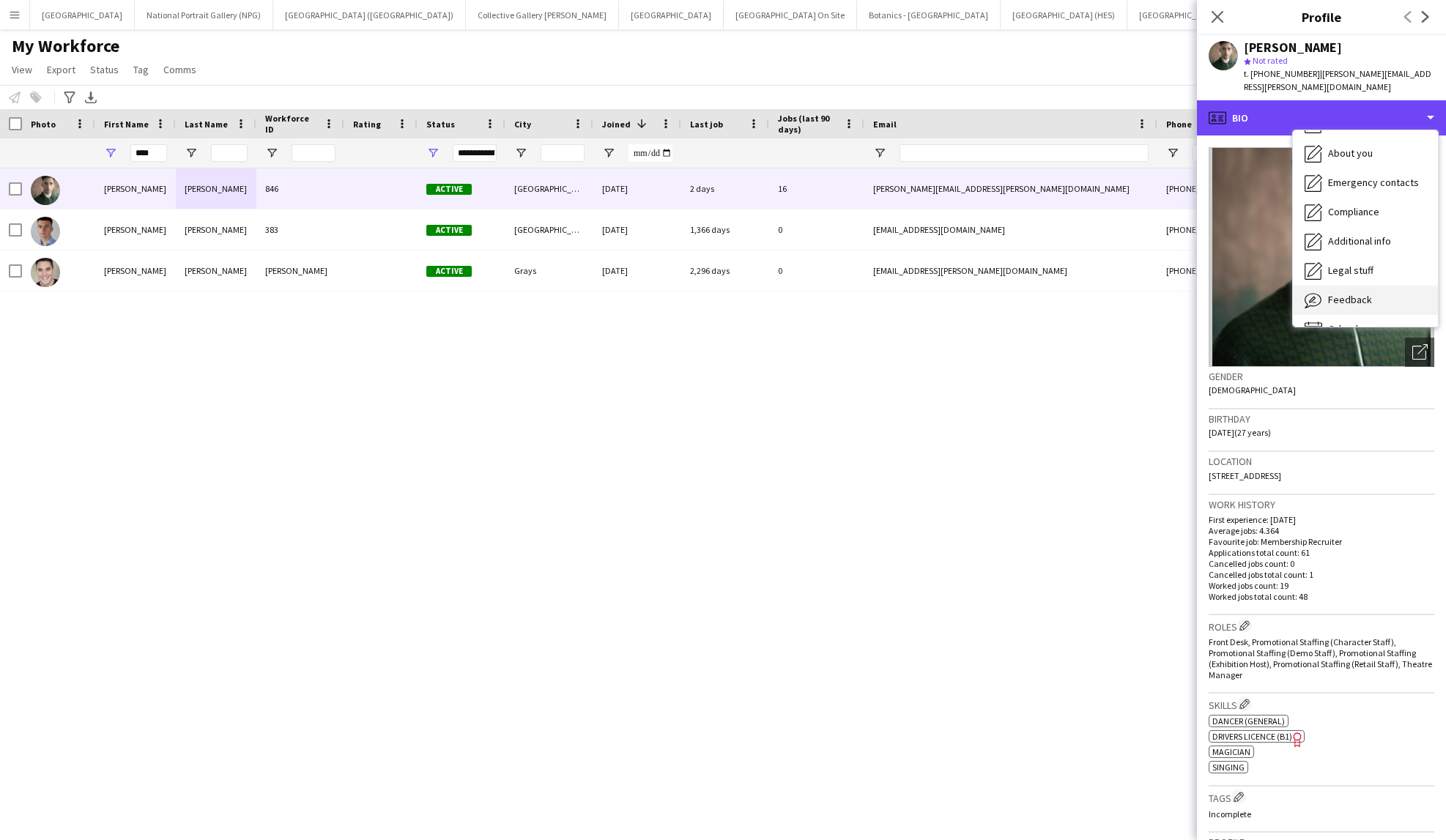
scroll to position [109, 0]
click at [1356, 299] on span "Calendar" at bounding box center [1347, 306] width 39 height 14
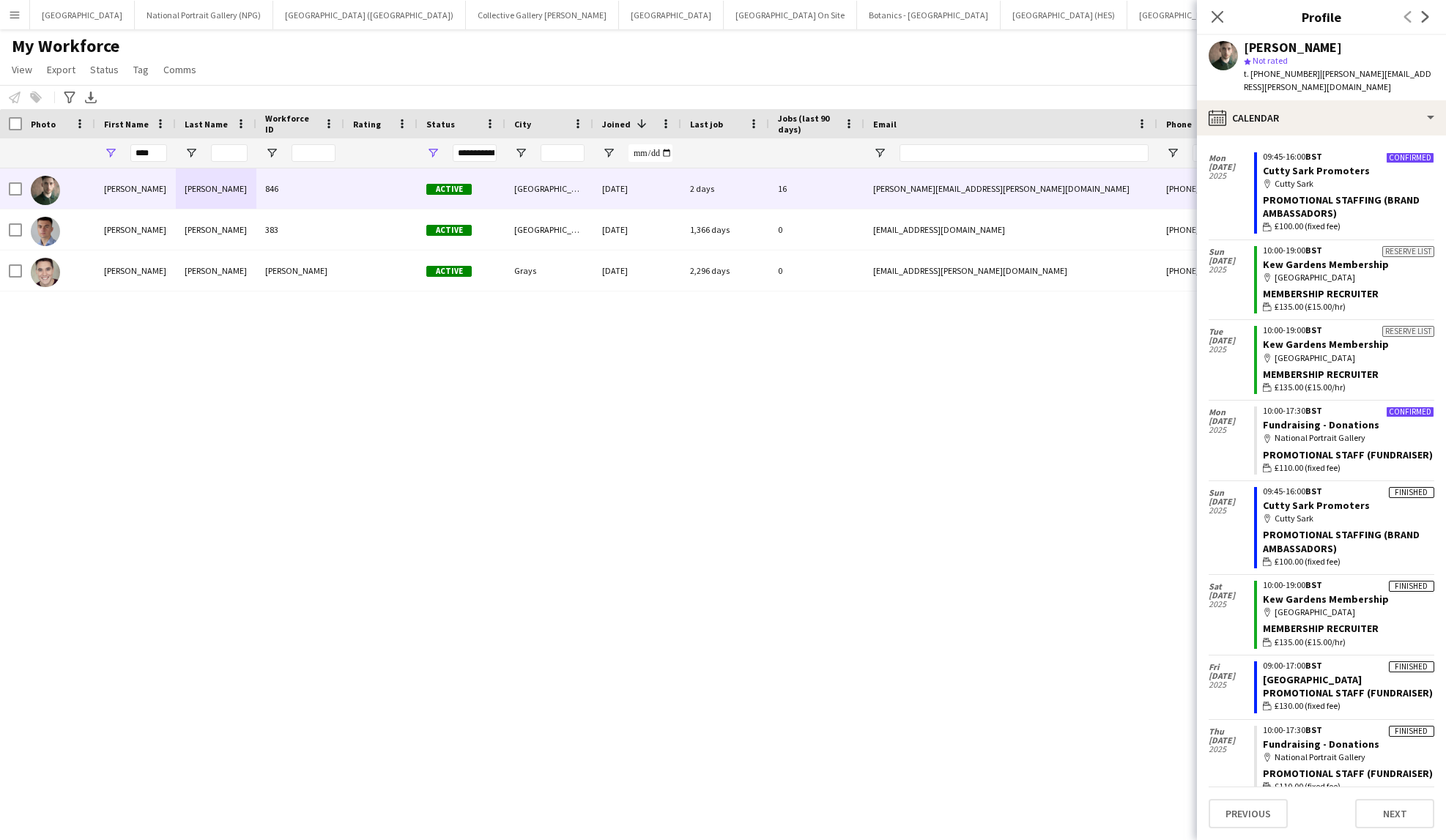
scroll to position [35, 0]
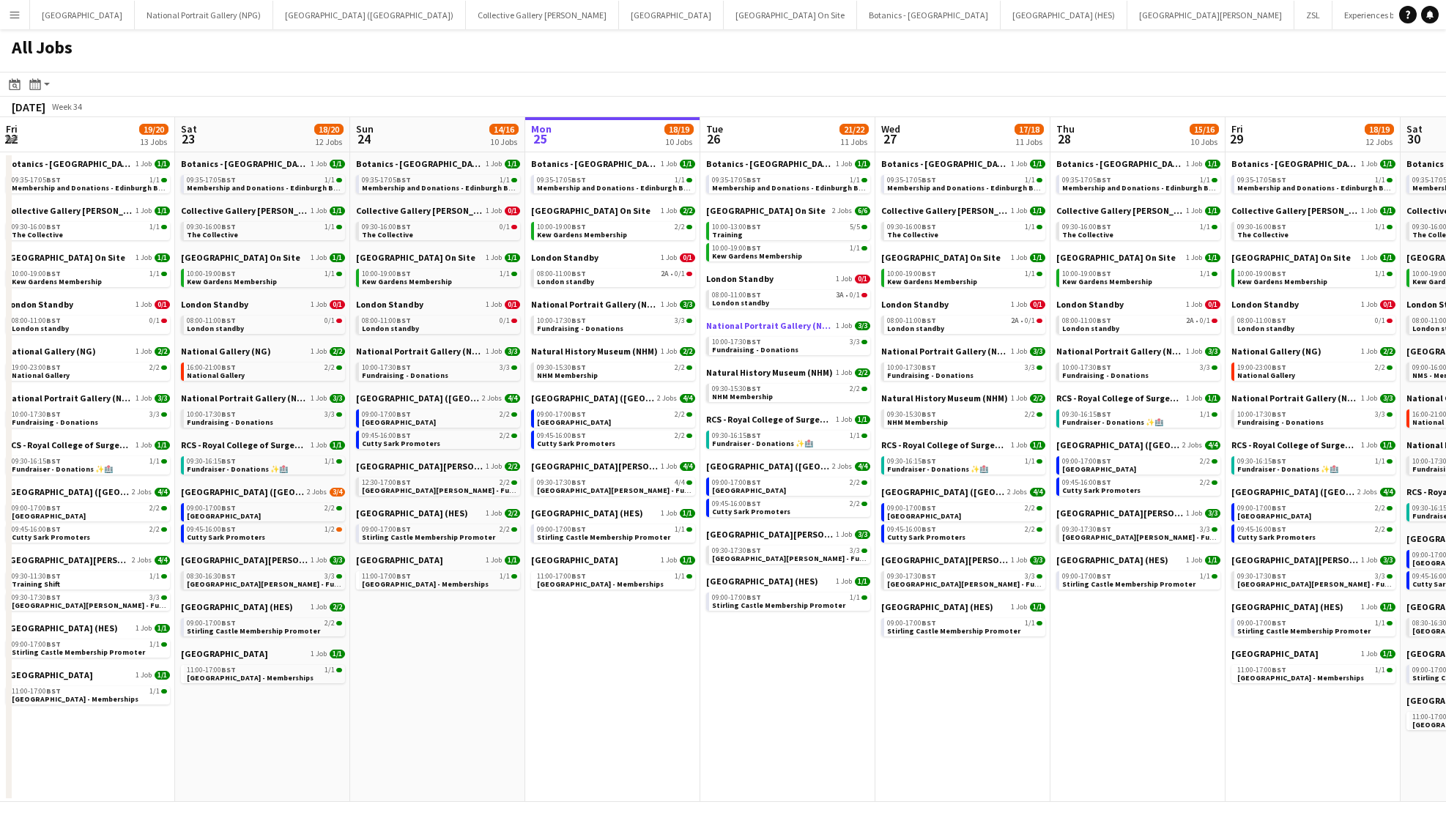
click at [747, 326] on span "National Portrait Gallery (NPG)" at bounding box center [770, 326] width 127 height 11
click at [579, 556] on span "[GEOGRAPHIC_DATA]" at bounding box center [574, 560] width 87 height 11
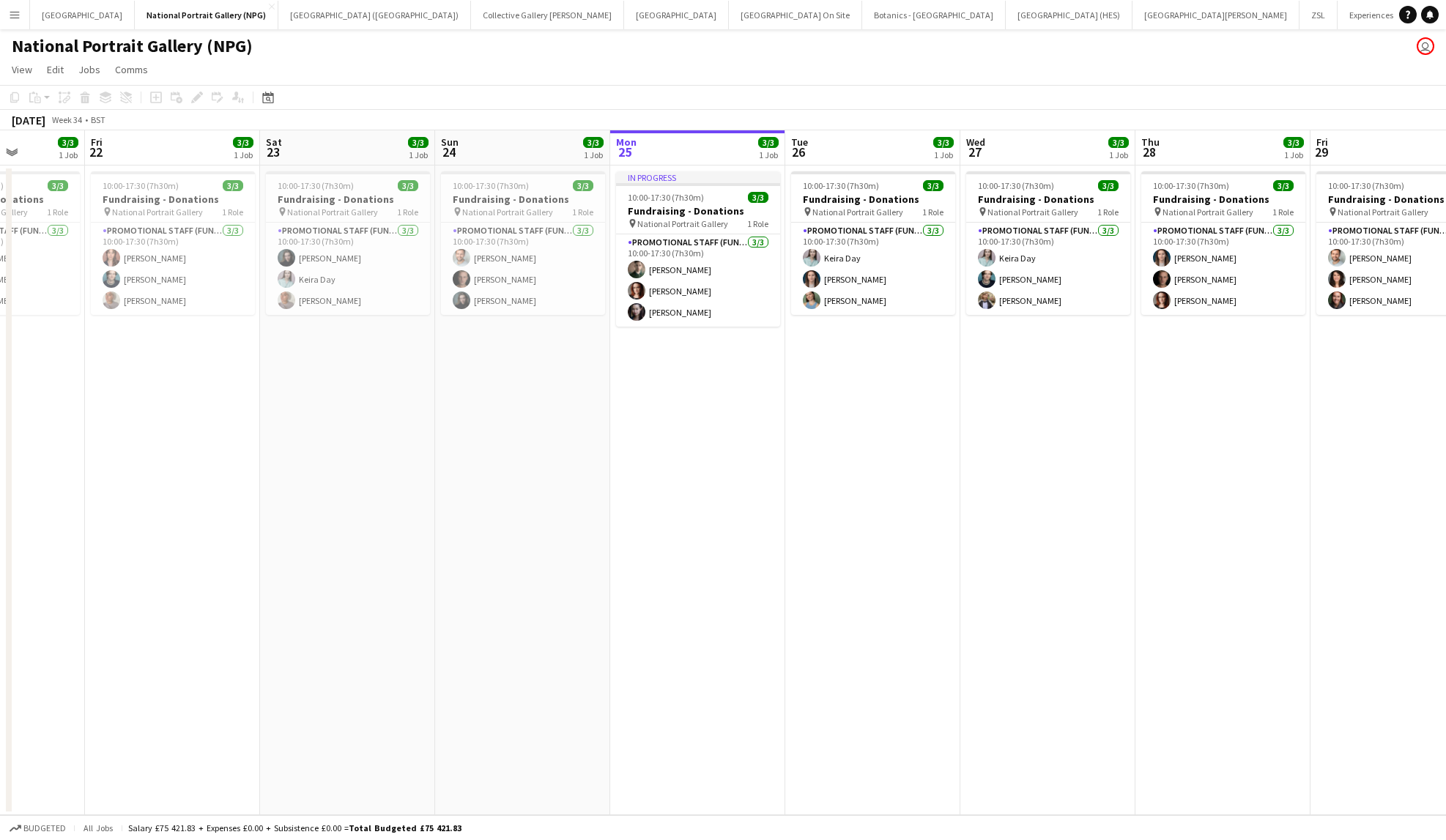
scroll to position [0, 440]
click at [876, 260] on app-card-role "Promotional Staff (Fundraiser) 3/3 10:00-17:30 (7h30m) Keira Day Vicky Dunbobbi…" at bounding box center [873, 269] width 164 height 92
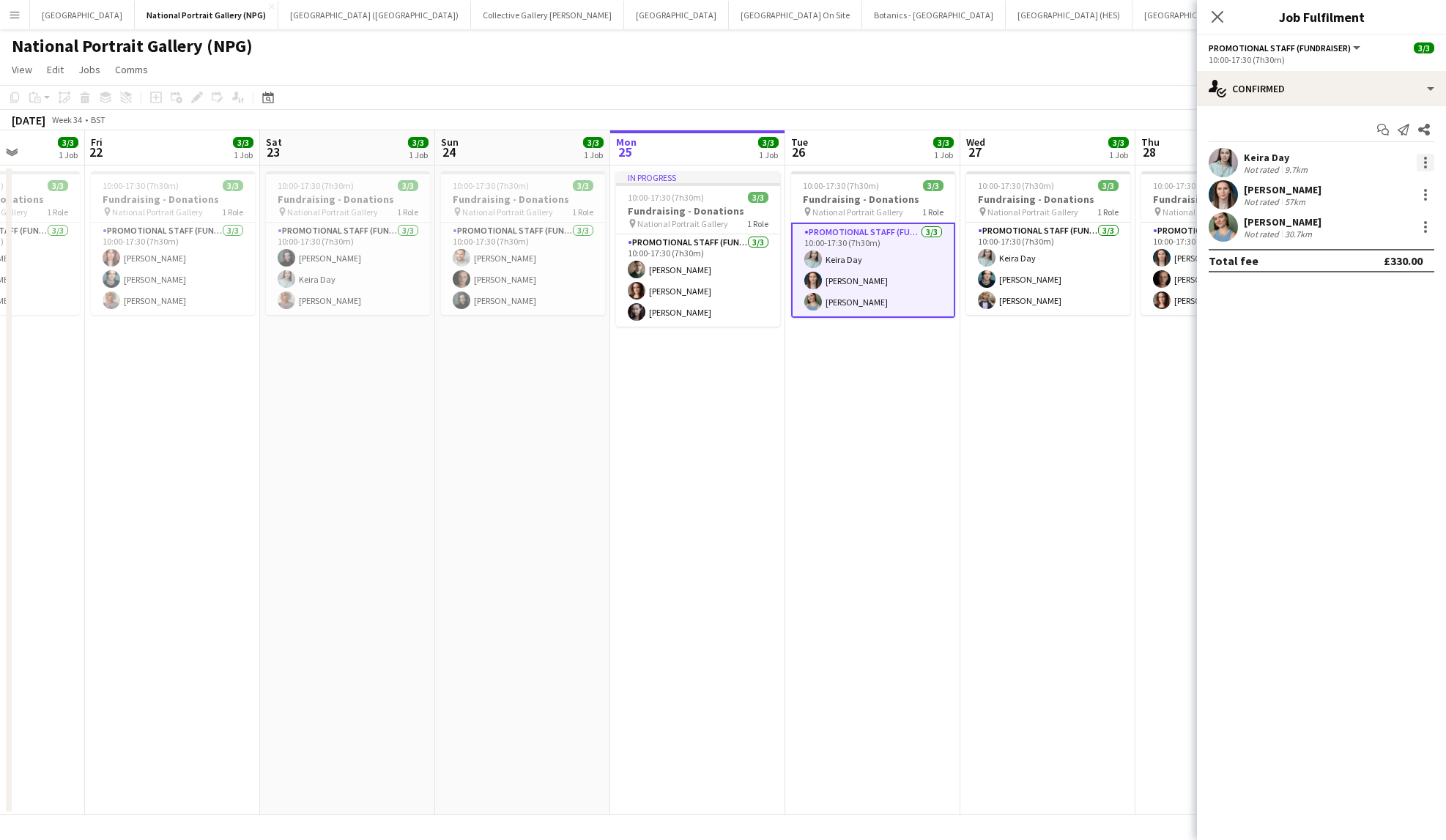
click at [1426, 155] on div at bounding box center [1425, 162] width 17 height 17
click at [1360, 326] on span "Remove" at bounding box center [1354, 330] width 44 height 13
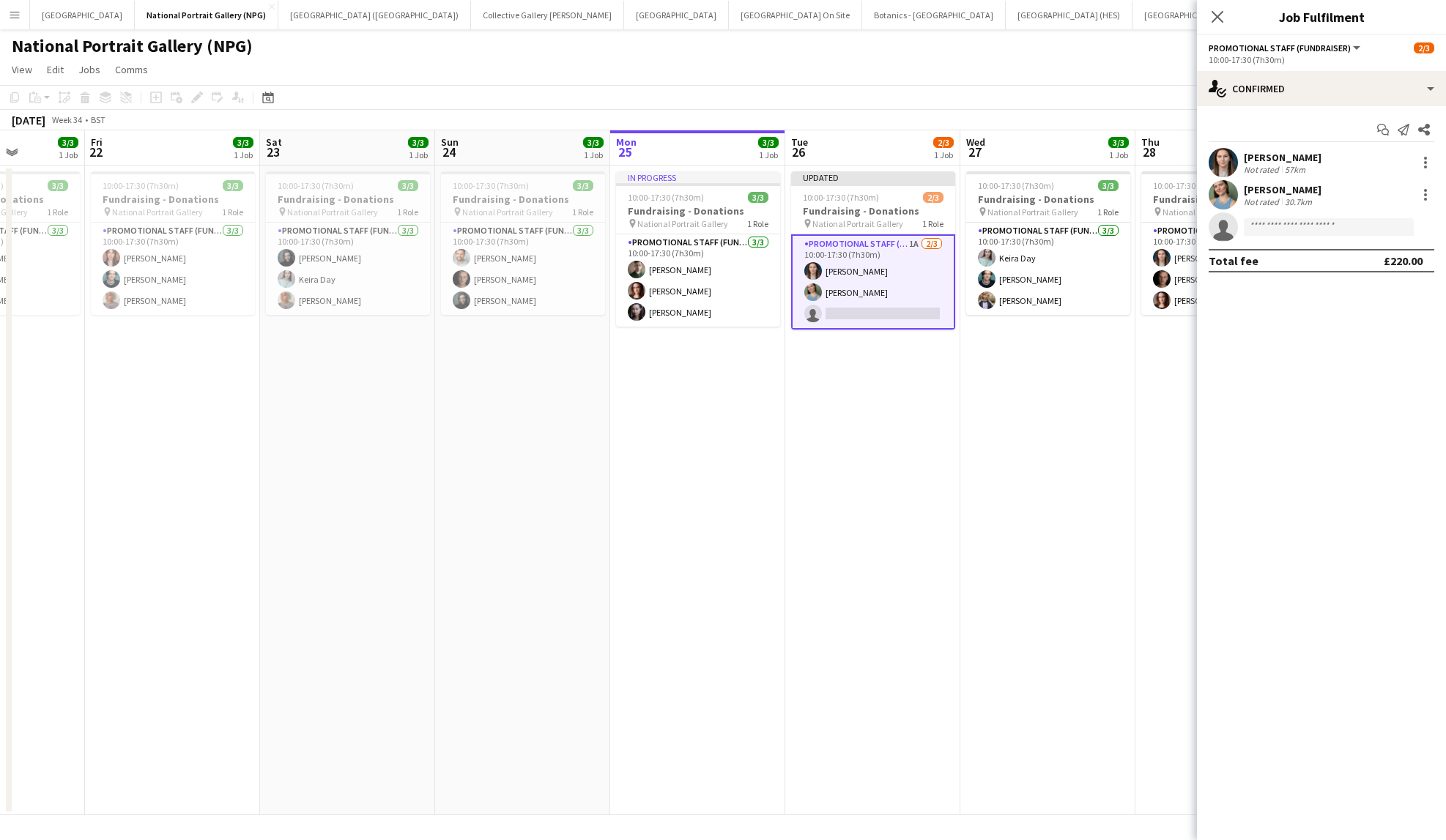
click at [1093, 48] on div "National Portrait Gallery (NPG) user" at bounding box center [723, 42] width 1446 height 28
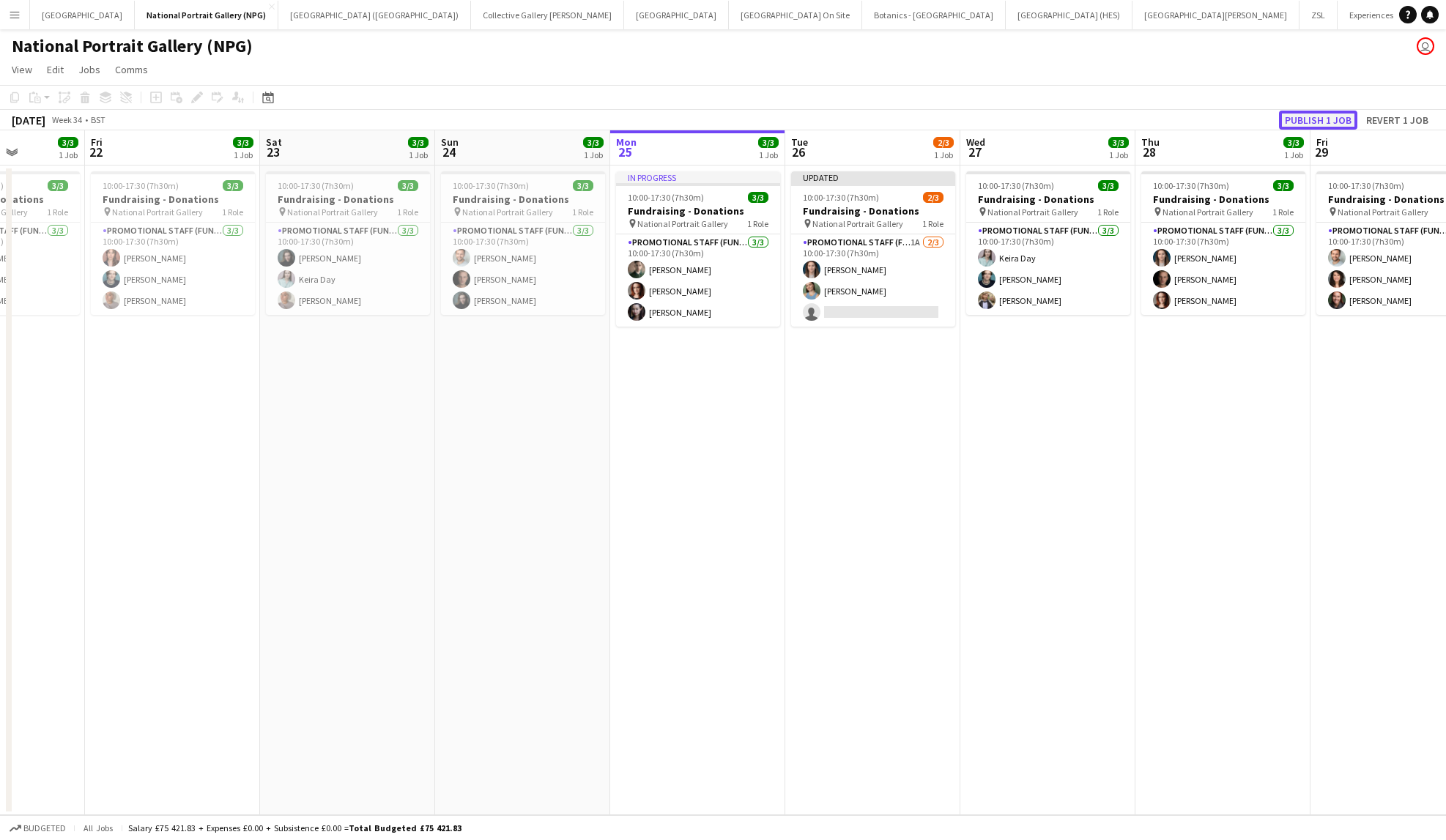
click at [1318, 121] on button "Publish 1 job" at bounding box center [1318, 119] width 79 height 19
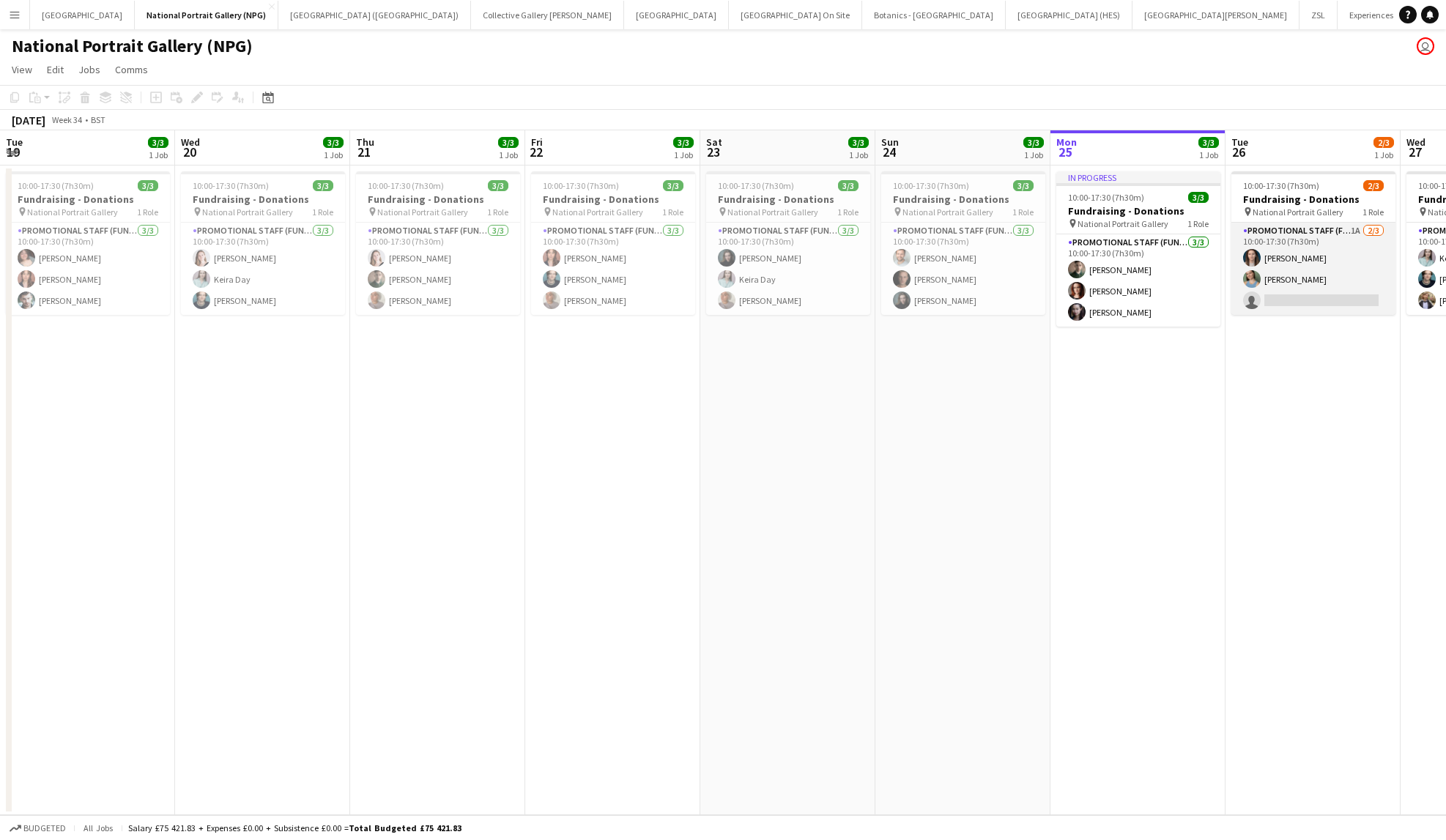
scroll to position [0, 440]
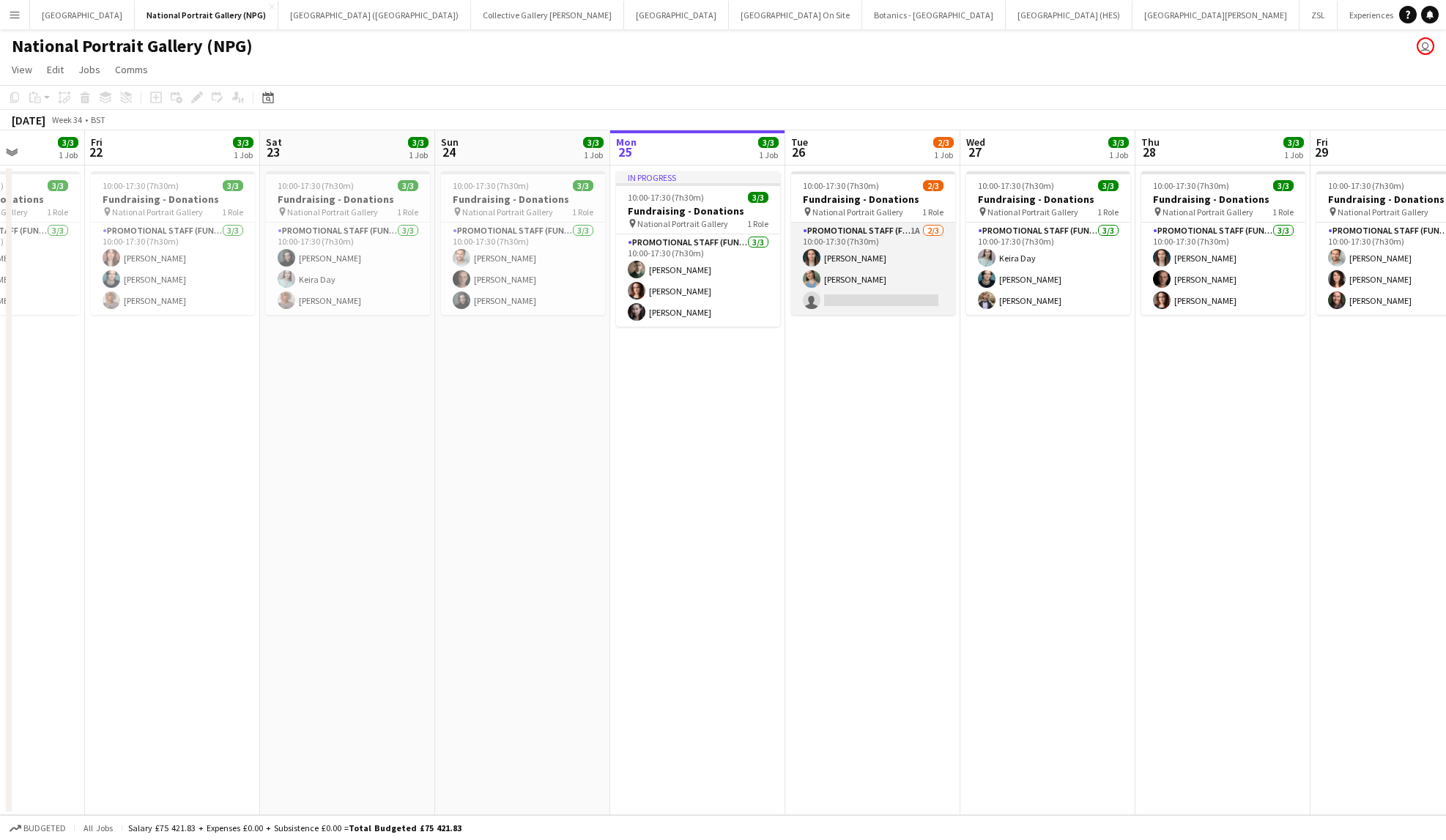
click at [875, 294] on app-card-role "Promotional Staff (Fundraiser) 1A [DATE] 10:00-17:30 (7h30m) [PERSON_NAME] [PER…" at bounding box center [873, 269] width 164 height 92
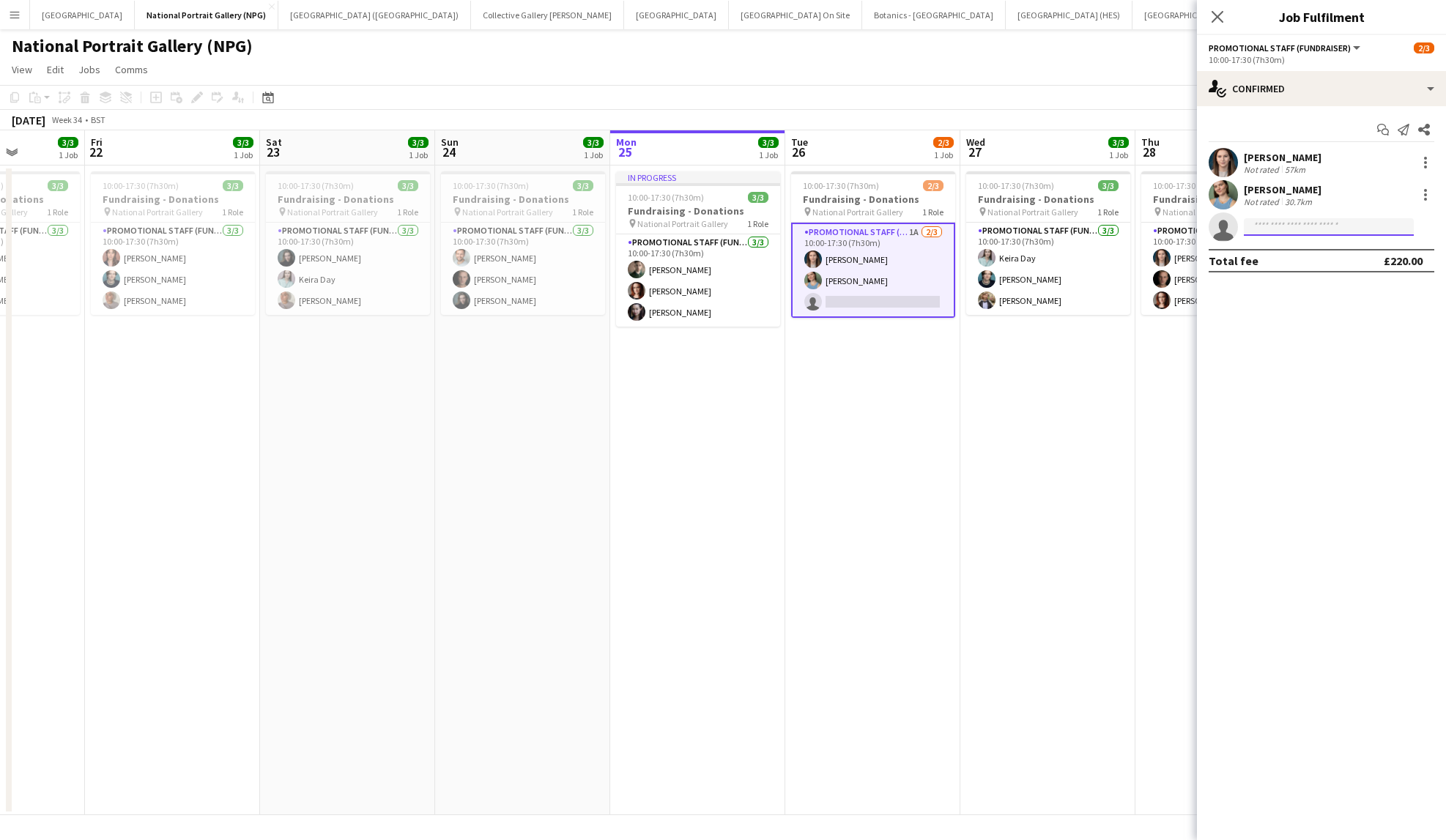
click at [1318, 231] on input at bounding box center [1329, 226] width 170 height 17
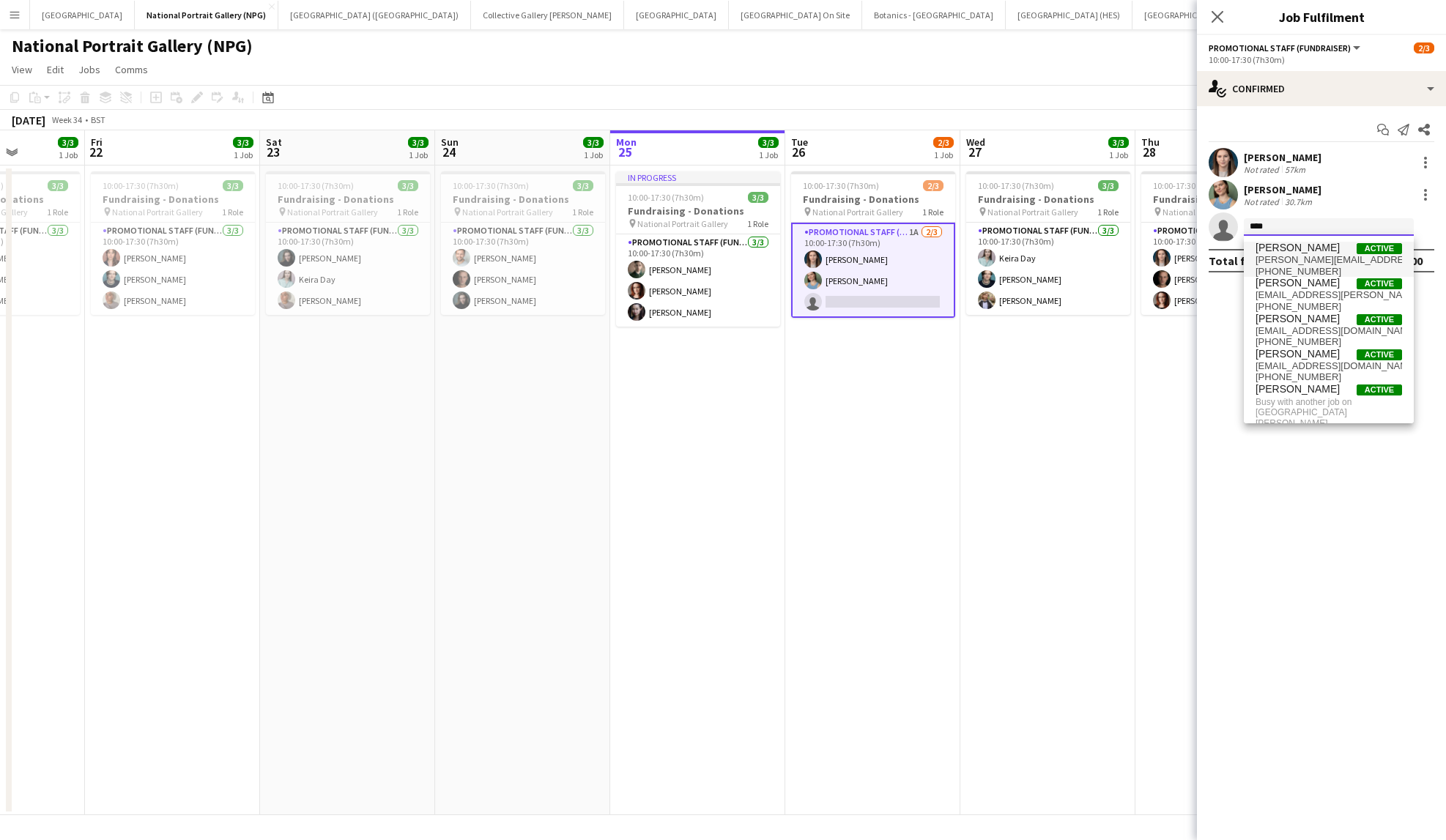
type input "****"
click at [1300, 249] on span "[PERSON_NAME]" at bounding box center [1298, 248] width 84 height 13
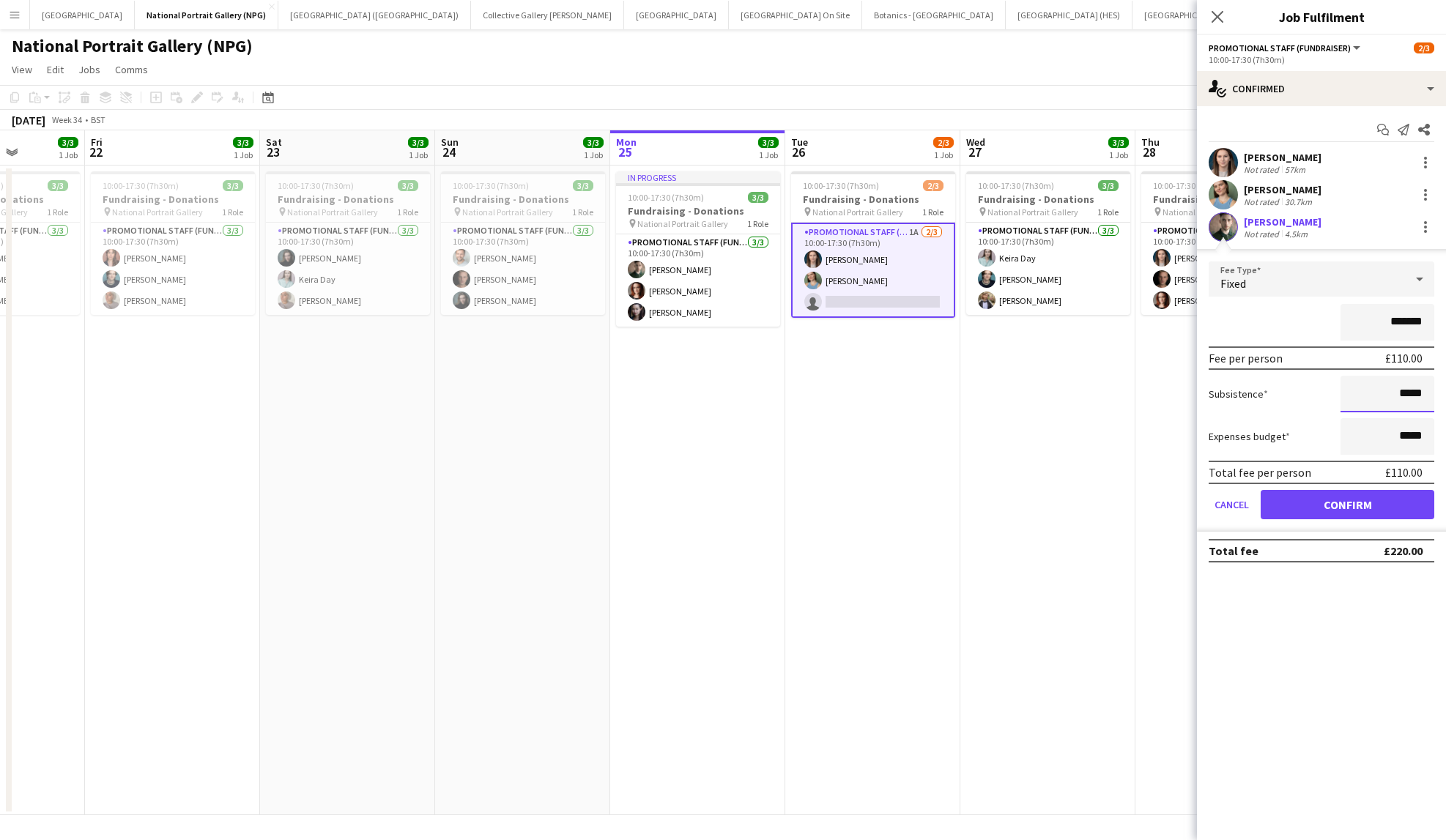
click at [1394, 393] on input "*****" at bounding box center [1388, 394] width 94 height 37
type input "******"
click at [1320, 399] on div "Subsistence ******" at bounding box center [1322, 394] width 226 height 37
click at [1374, 507] on button "Confirm" at bounding box center [1347, 505] width 174 height 29
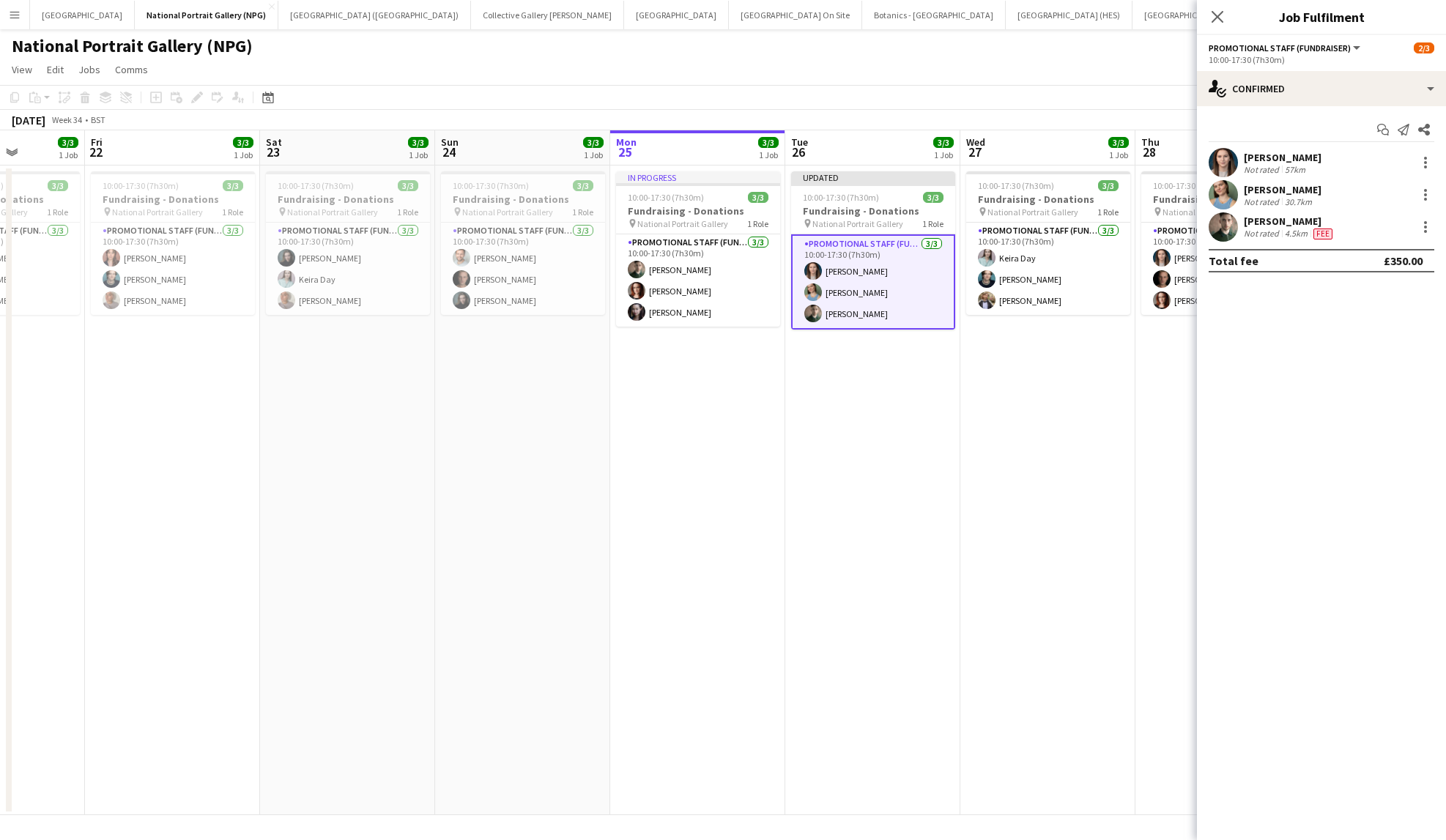
click at [1138, 71] on app-page-menu "View Day view expanded Day view collapsed Month view Date picker Jump to [DATE]…" at bounding box center [723, 71] width 1446 height 28
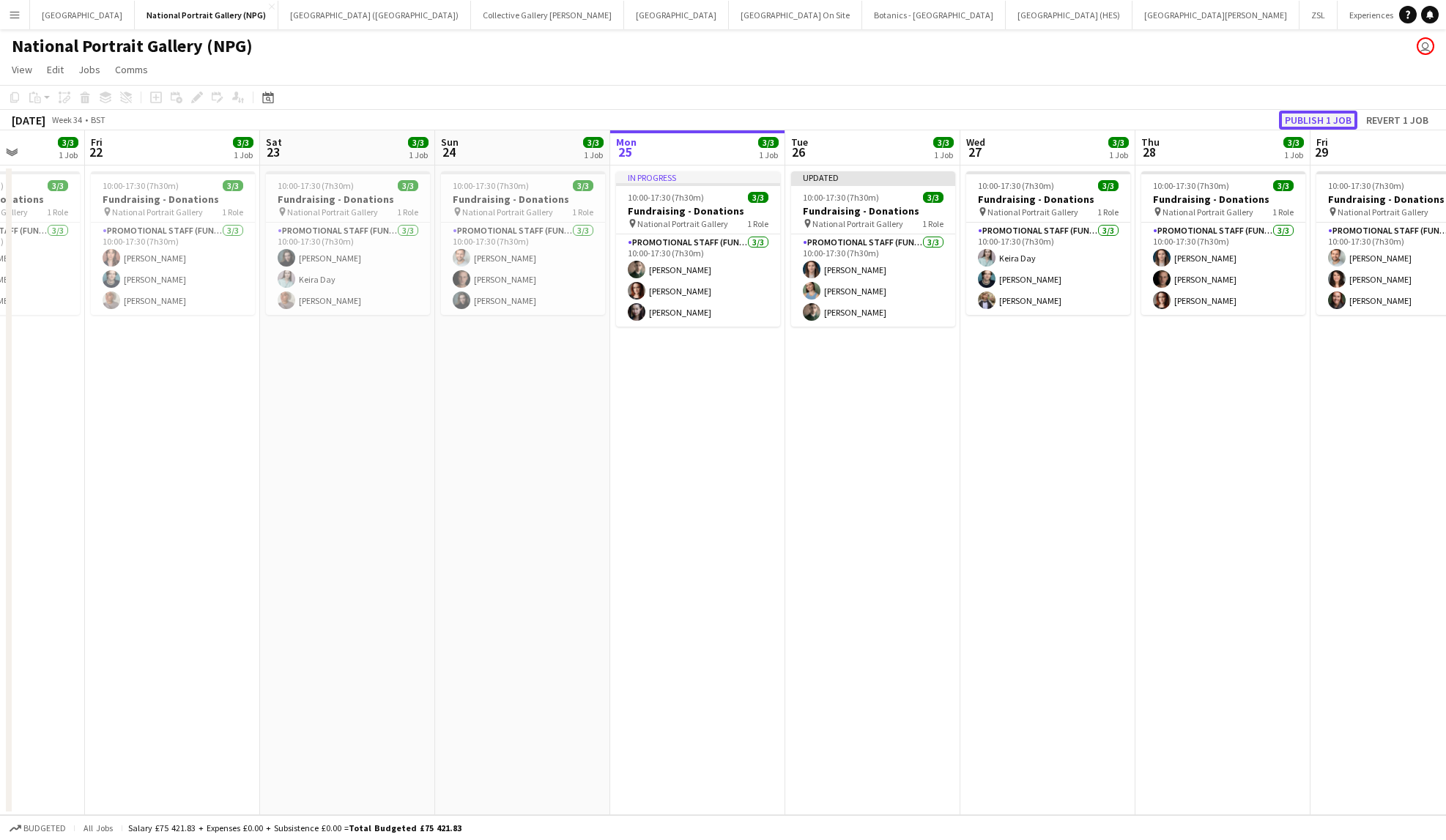
click at [1299, 113] on button "Publish 1 job" at bounding box center [1318, 119] width 79 height 19
